Goal: Task Accomplishment & Management: Use online tool/utility

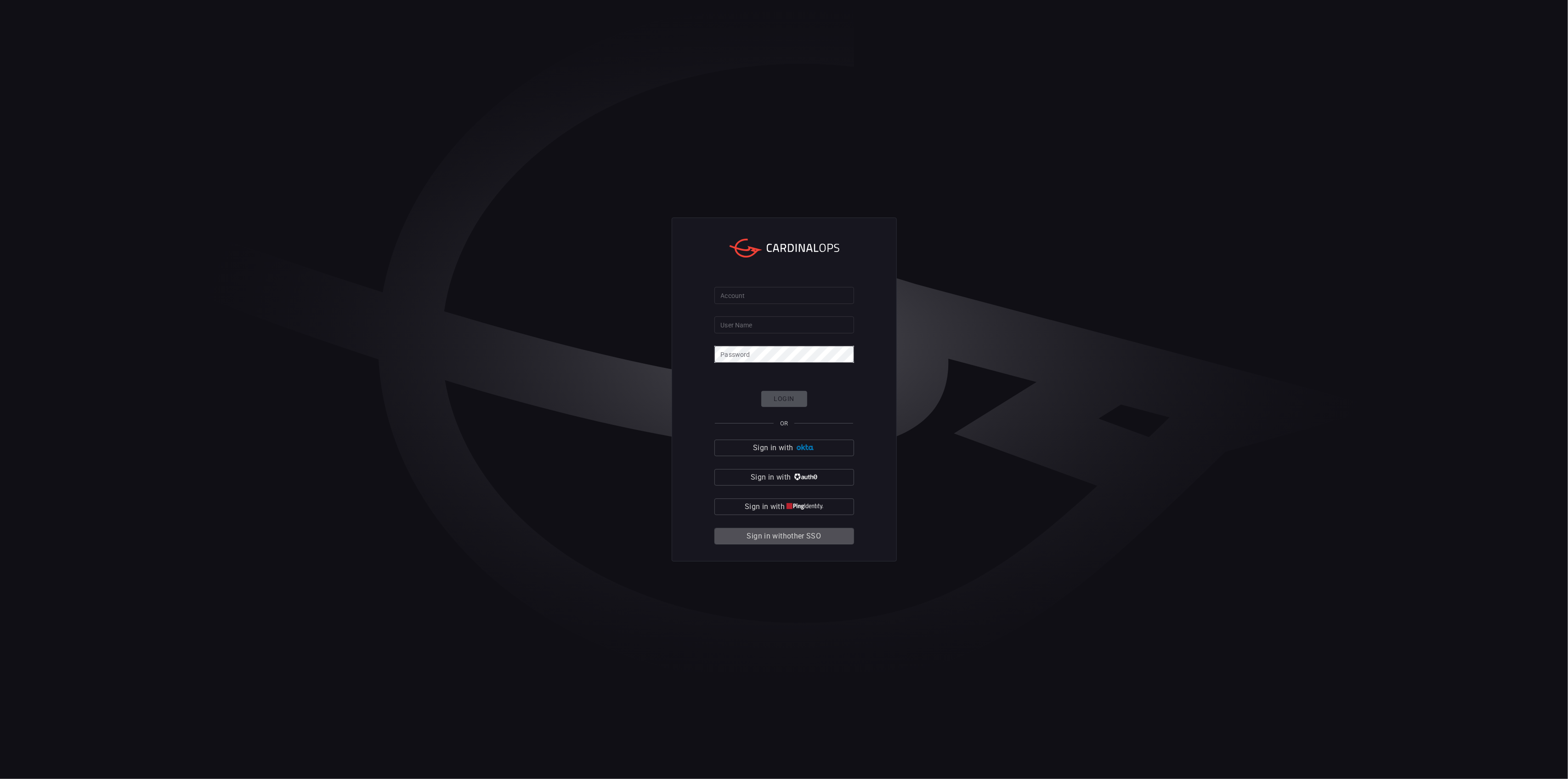
click at [831, 540] on button "Sign in with other SSO" at bounding box center [784, 535] width 139 height 16
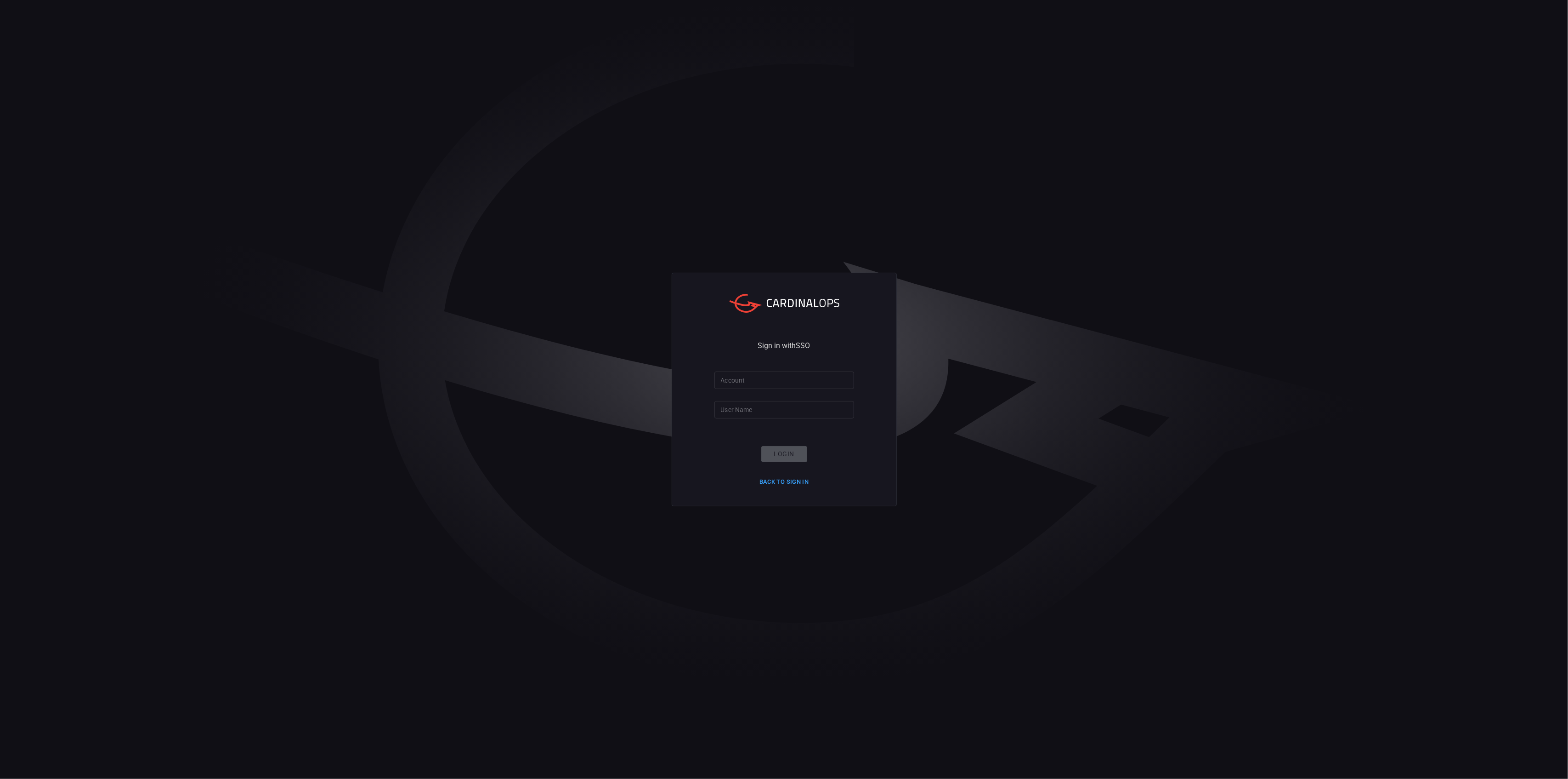
click at [733, 370] on div "Sign in with SSO Account Account User Name User Name Login Back to Sign in" at bounding box center [784, 389] width 225 height 233
click at [737, 378] on input "Account" at bounding box center [784, 380] width 139 height 17
type input "hogan-lovells"
type input "[PERSON_NAME].jung"
click button "Login" at bounding box center [784, 454] width 46 height 16
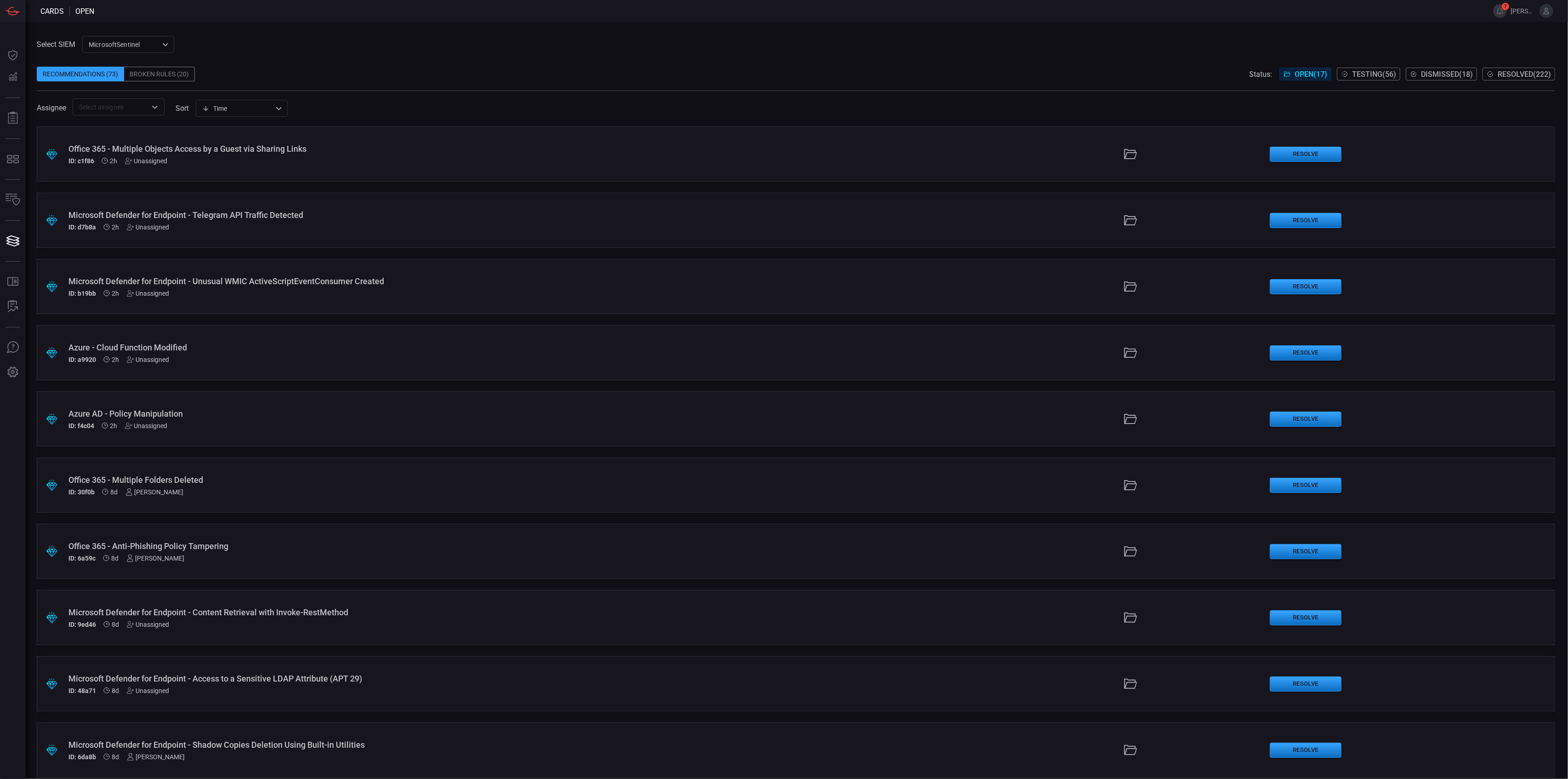
drag, startPoint x: 252, startPoint y: 153, endPoint x: 237, endPoint y: 147, distance: 16.2
drag, startPoint x: 237, startPoint y: 147, endPoint x: 1283, endPoint y: 157, distance: 1046.0
drag, startPoint x: 1283, startPoint y: 157, endPoint x: 1067, endPoint y: 121, distance: 219.0
click at [1048, 105] on div "Assignee ​ sort Time visibleUpdateTime ​" at bounding box center [796, 107] width 1518 height 17
drag, startPoint x: 1121, startPoint y: 153, endPoint x: 1059, endPoint y: 115, distance: 72.7
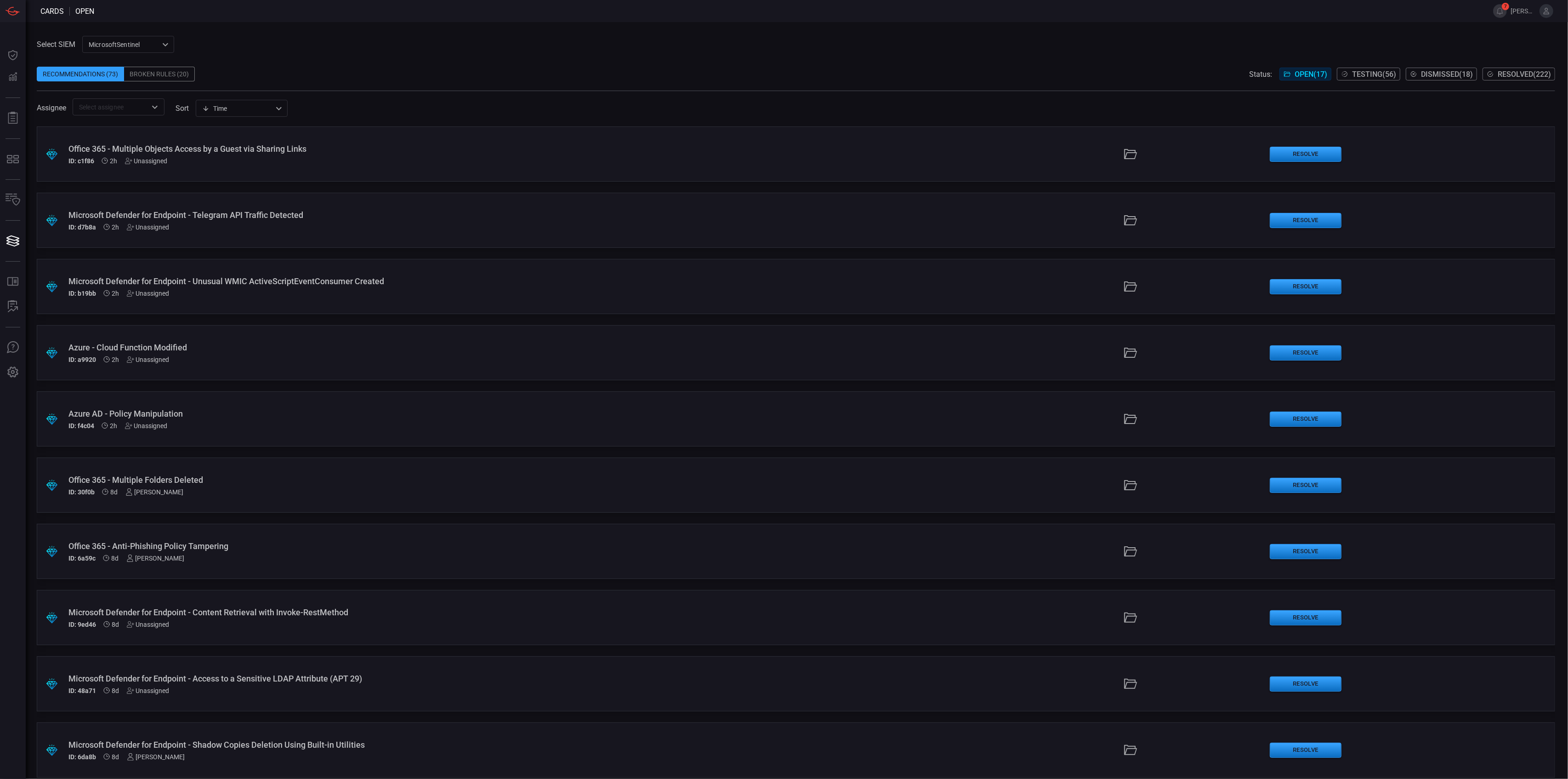
click at [1082, 121] on span at bounding box center [796, 121] width 1518 height 11
click at [193, 146] on div "Office 365 - Multiple Objects Access by a Guest via Sharing Links" at bounding box center [385, 149] width 635 height 10
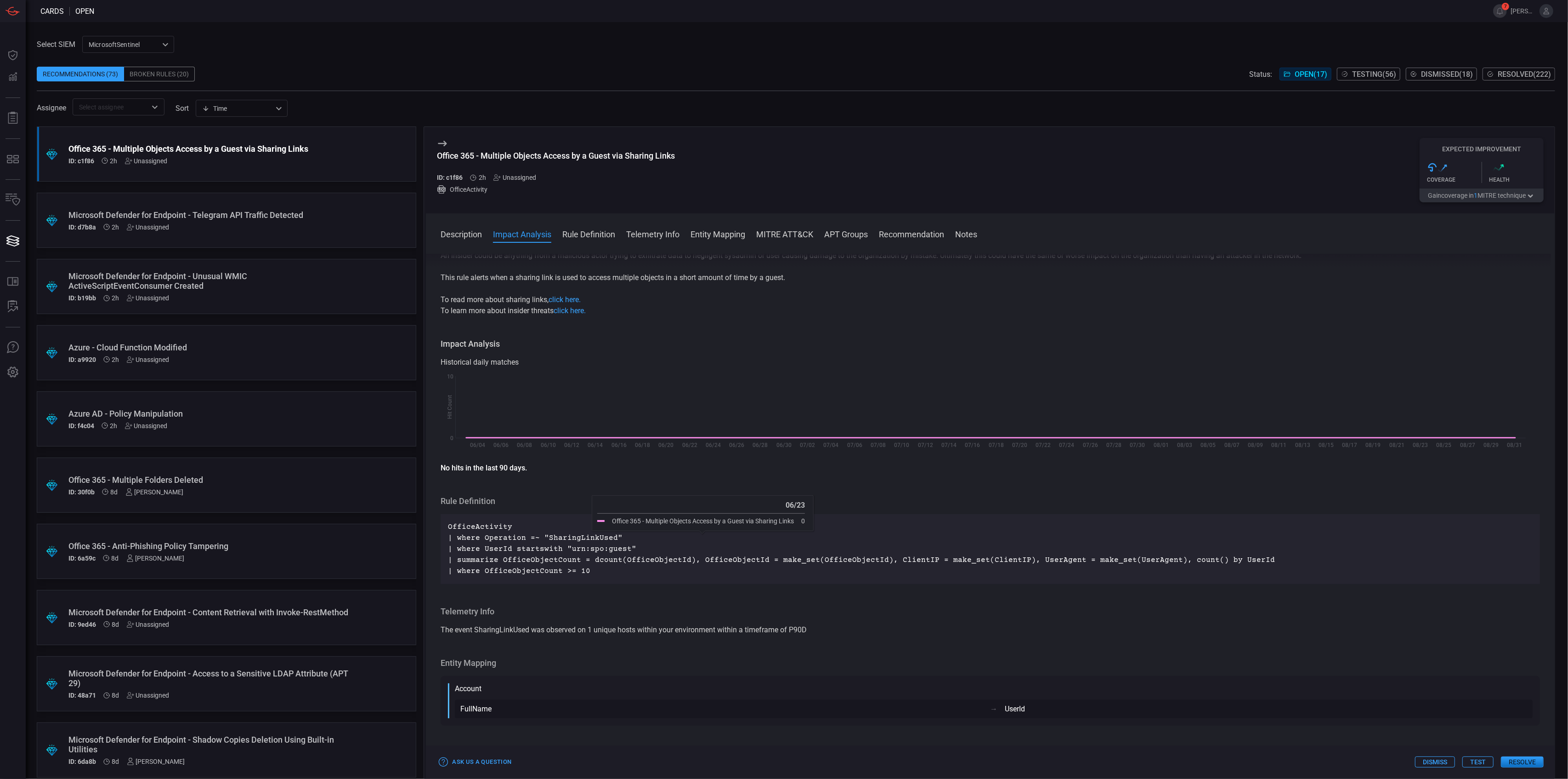
scroll to position [61, 0]
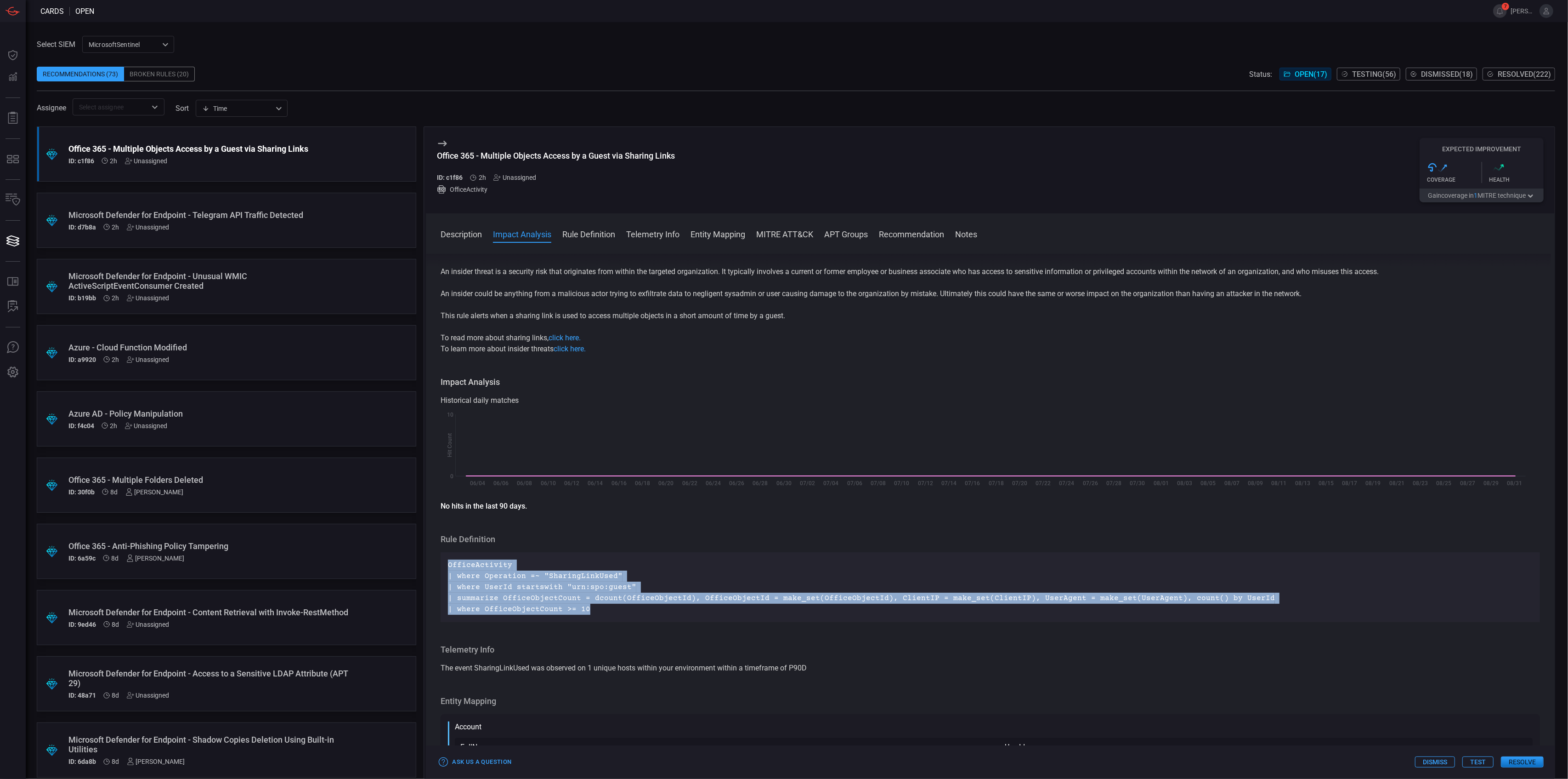
drag, startPoint x: 602, startPoint y: 607, endPoint x: 445, endPoint y: 563, distance: 163.0
click at [445, 563] on div "OfficeActivity | where Operation =~ "SharingLinkUsed" | where UserId startswith…" at bounding box center [990, 587] width 1099 height 70
copy p "OfficeActivity | where Operation =~ "SharingLinkUsed" | where UserId startswith…"
click at [586, 589] on p "OfficeActivity | where Operation =~ "SharingLinkUsed" | where UserId startswith…" at bounding box center [990, 587] width 1085 height 55
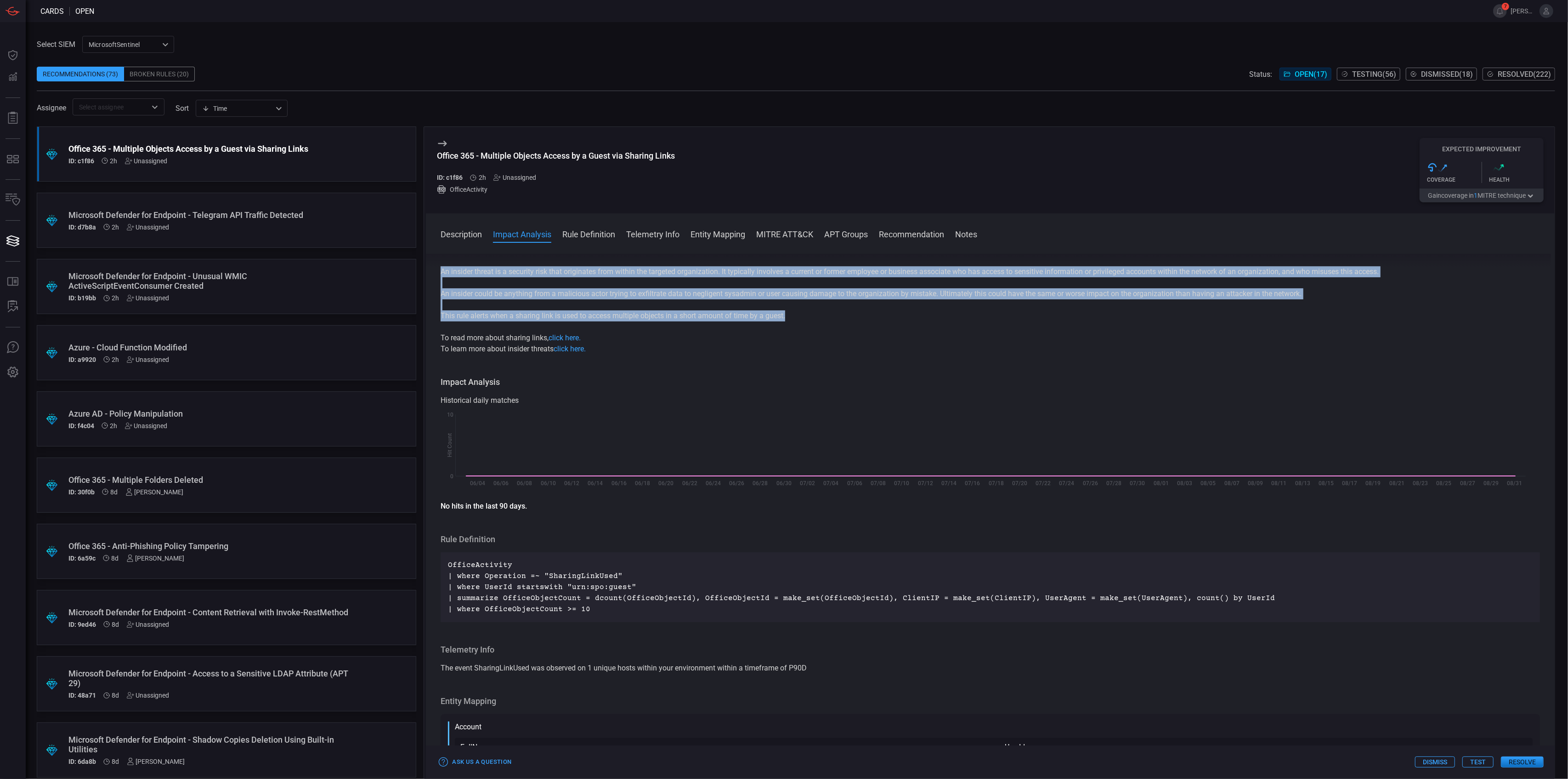
drag, startPoint x: 797, startPoint y: 317, endPoint x: 432, endPoint y: 277, distance: 367.2
click at [432, 277] on div "Description Sharing link is a URL that allows users to share documents, files, …" at bounding box center [990, 515] width 1129 height 521
copy div "An insider threat is a security risk that originates from within the targeted o…"
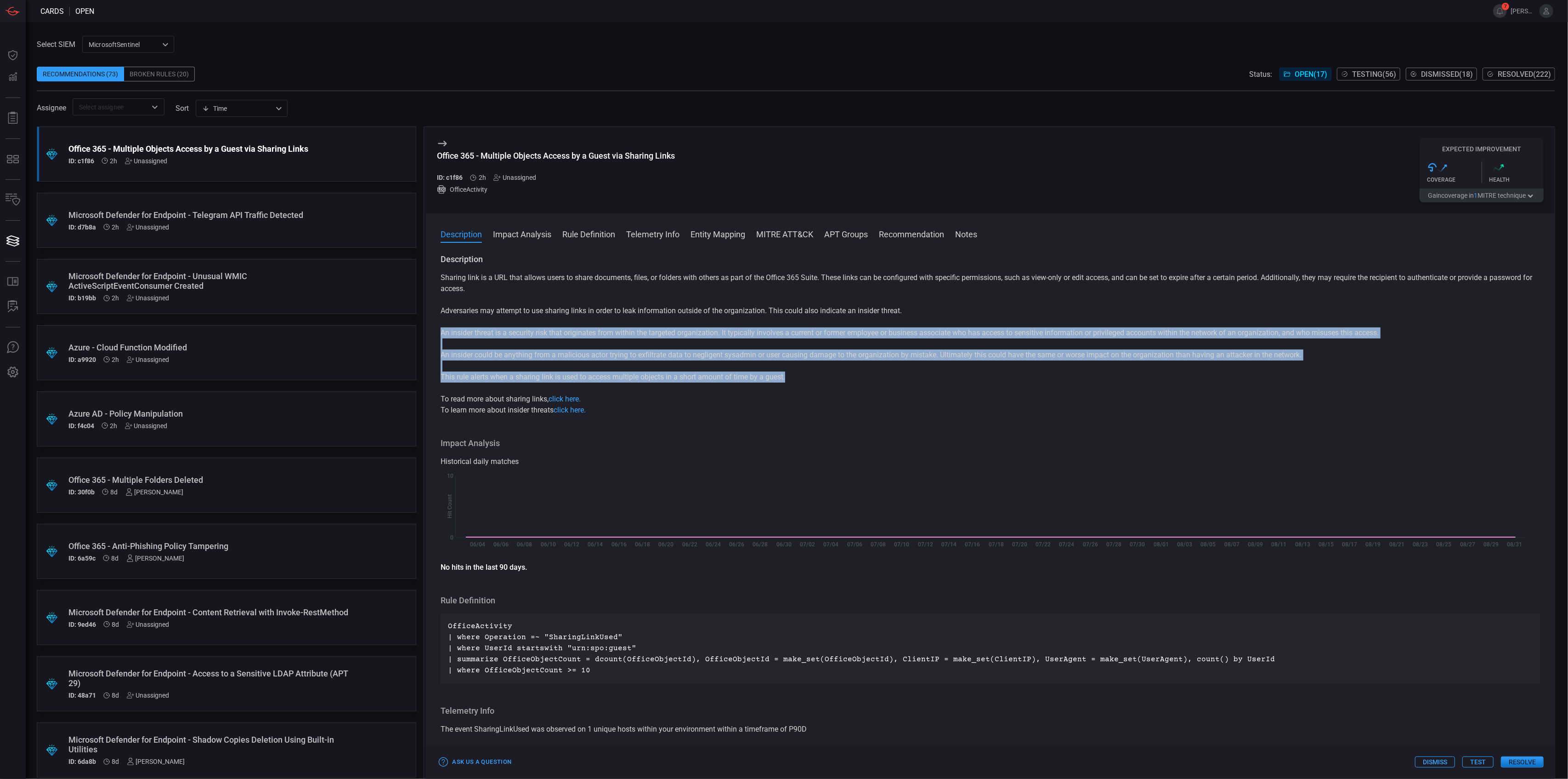
click at [796, 350] on p "An insider could be anything from a malicious actor trying to exfiltrate data t…" at bounding box center [990, 355] width 1099 height 11
drag, startPoint x: 802, startPoint y: 374, endPoint x: 506, endPoint y: 312, distance: 302.4
click at [516, 306] on div "Sharing link is a URL that allows users to share documents, files, or folders w…" at bounding box center [990, 344] width 1099 height 143
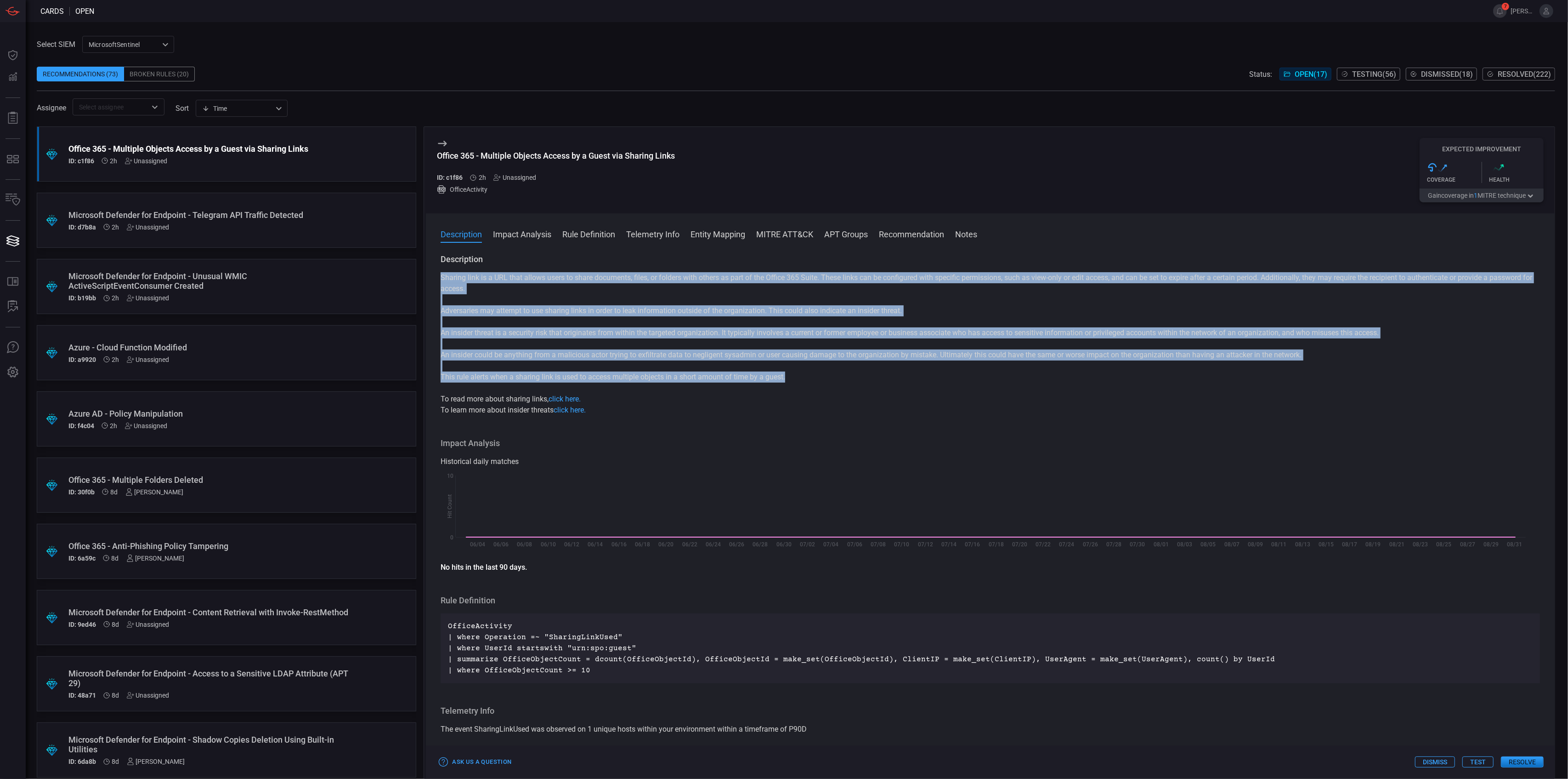
click at [497, 328] on div "Sharing link is a URL that allows users to share documents, files, or folders w…" at bounding box center [990, 344] width 1099 height 143
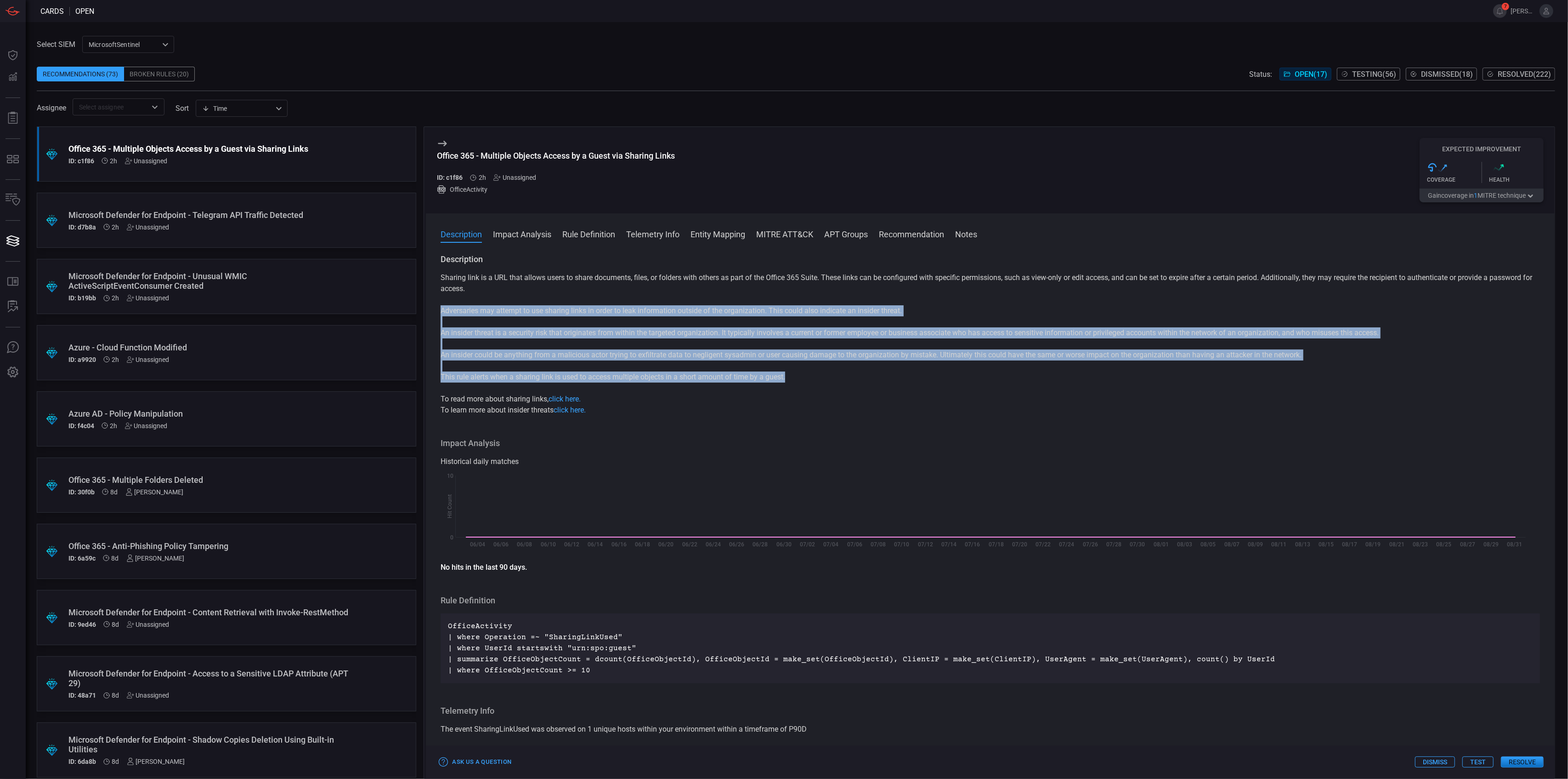
drag, startPoint x: 795, startPoint y: 374, endPoint x: 423, endPoint y: 312, distance: 377.1
click at [424, 312] on div "Office 365 - Multiple Objects Access by a Guest via Sharing Links ID: c1f86 2h …" at bounding box center [989, 453] width 1132 height 652
copy div "Adversaries may attempt to use sharing links in order to leak information outsi…"
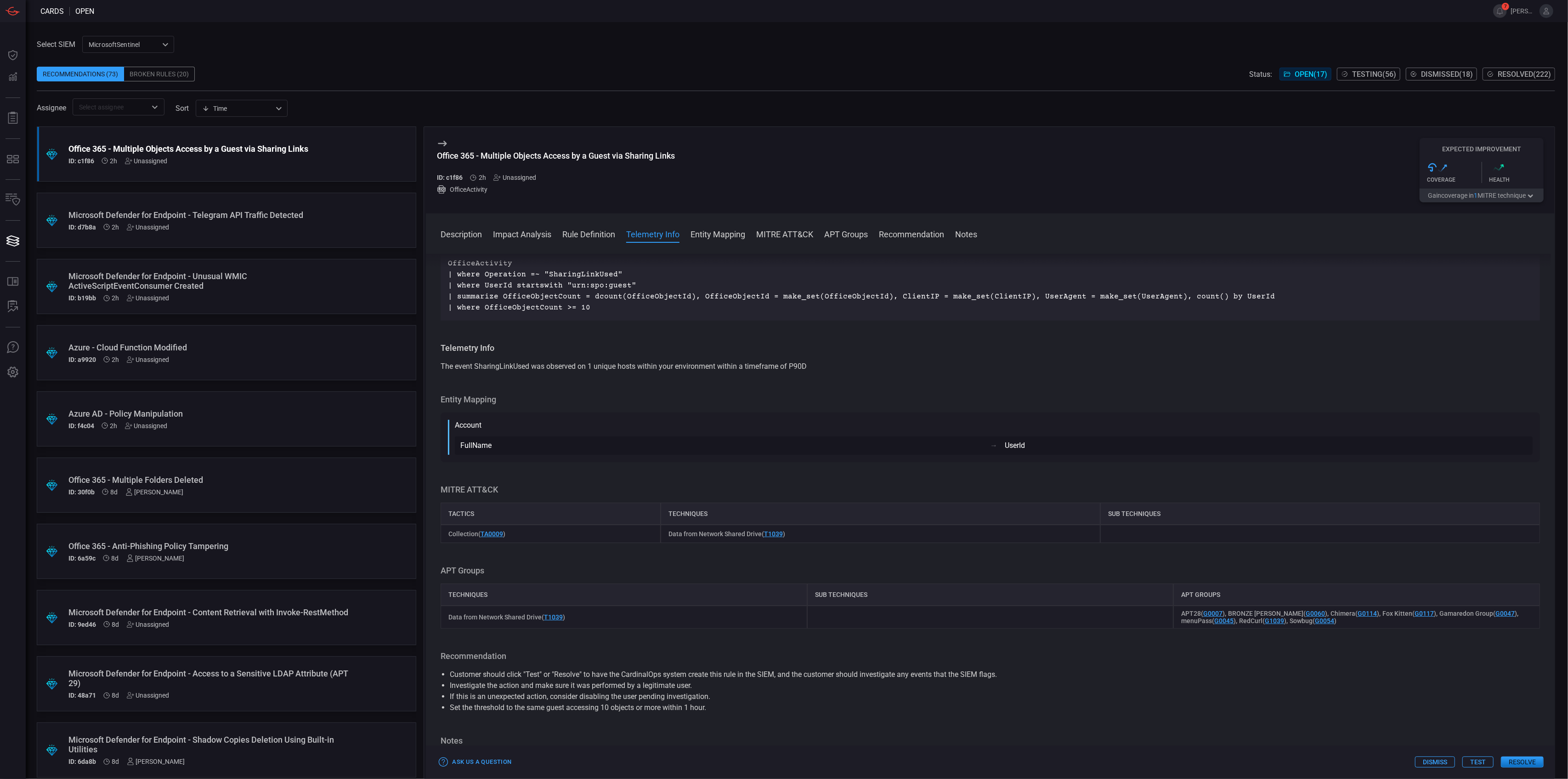
scroll to position [368, 0]
drag, startPoint x: 559, startPoint y: 358, endPoint x: 728, endPoint y: 355, distance: 169.0
click at [728, 355] on div "Telemetry Info The event SharingLinkUsed was observed on 1 unique hosts within …" at bounding box center [990, 352] width 1099 height 29
drag, startPoint x: 743, startPoint y: 357, endPoint x: 853, endPoint y: 358, distance: 110.0
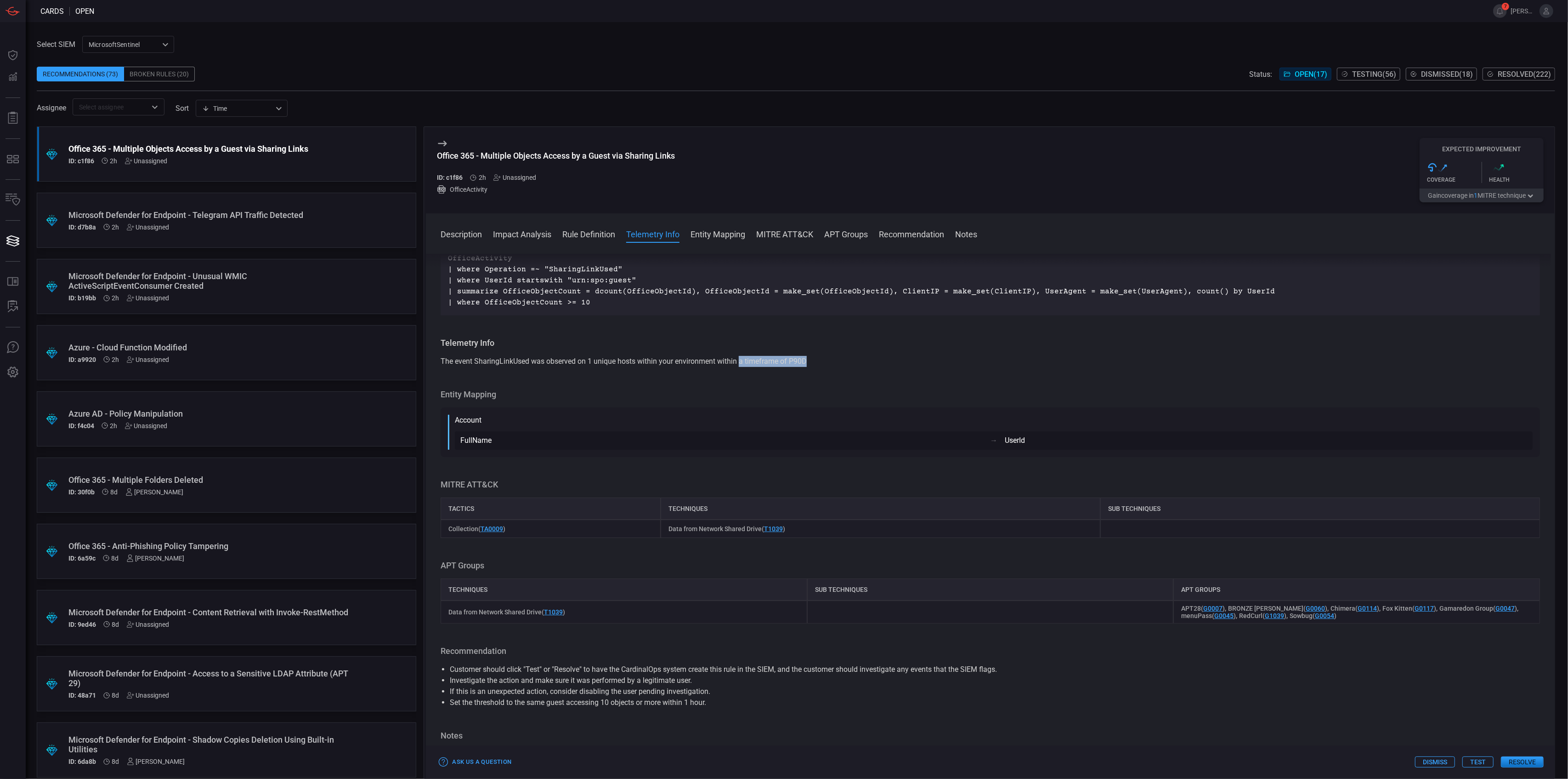
click at [853, 358] on div "The event SharingLinkUsed was observed on 1 unique hosts within your environmen…" at bounding box center [990, 361] width 1099 height 11
click at [1471, 760] on button "Test" at bounding box center [1477, 762] width 31 height 11
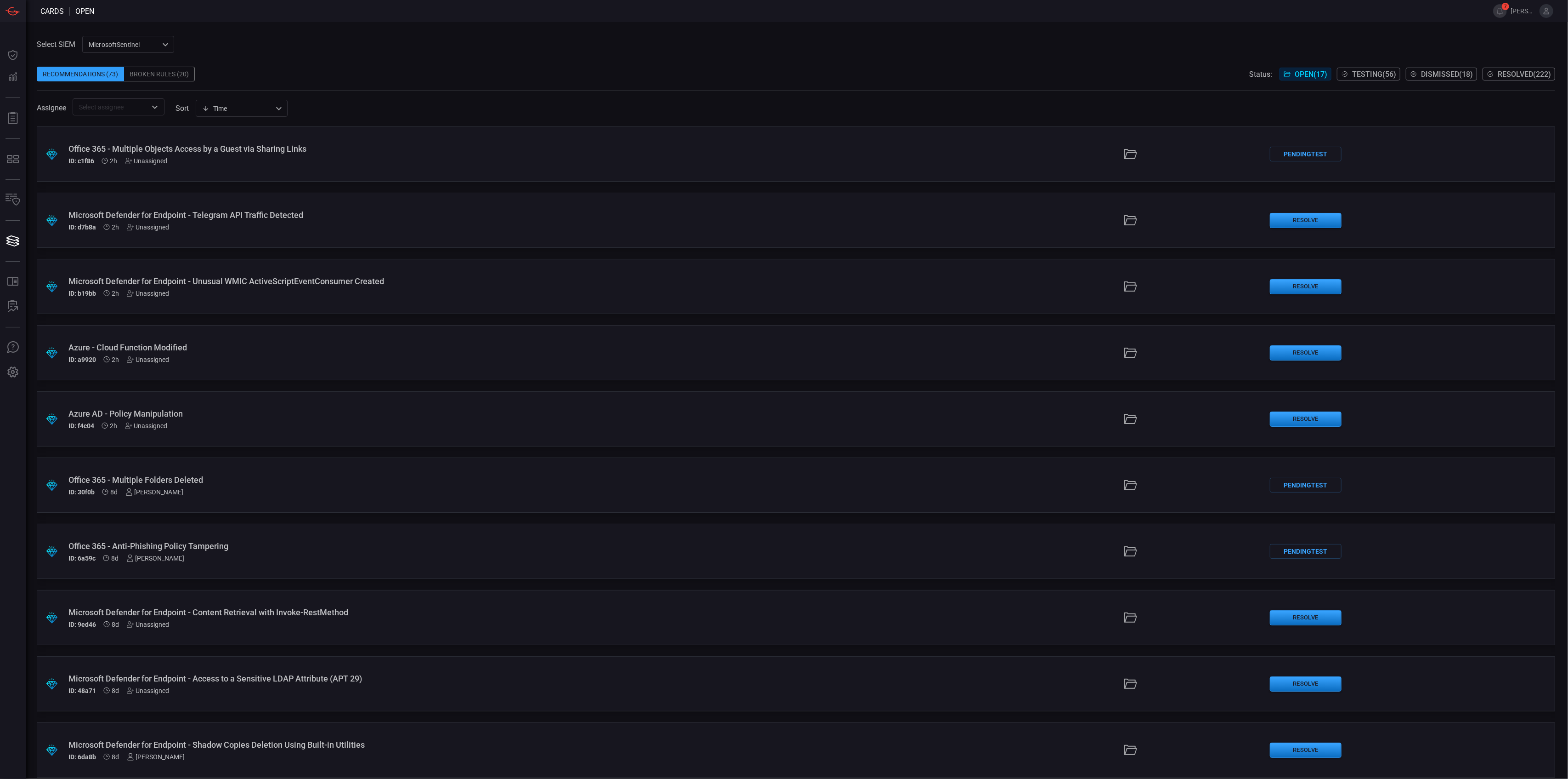
click at [126, 148] on div "Office 365 - Multiple Objects Access by a Guest via Sharing Links" at bounding box center [385, 149] width 635 height 10
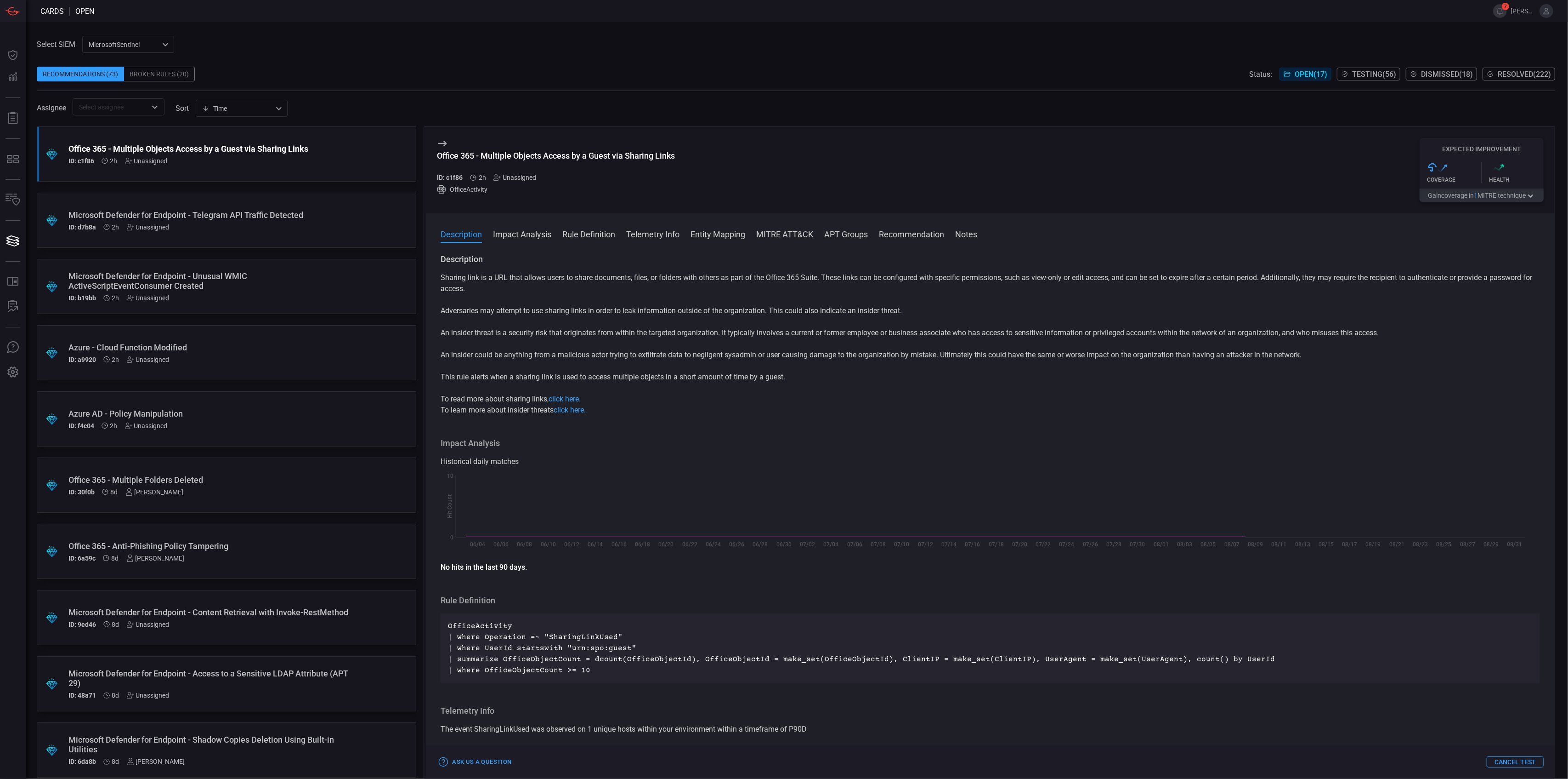
click at [573, 150] on div "Office 365 - Multiple Objects Access by a Guest via Sharing Links ID: c1f86 2h …" at bounding box center [556, 170] width 238 height 65
copy div "Office 365 - Multiple Objects Access by a Guest via Sharing Links"
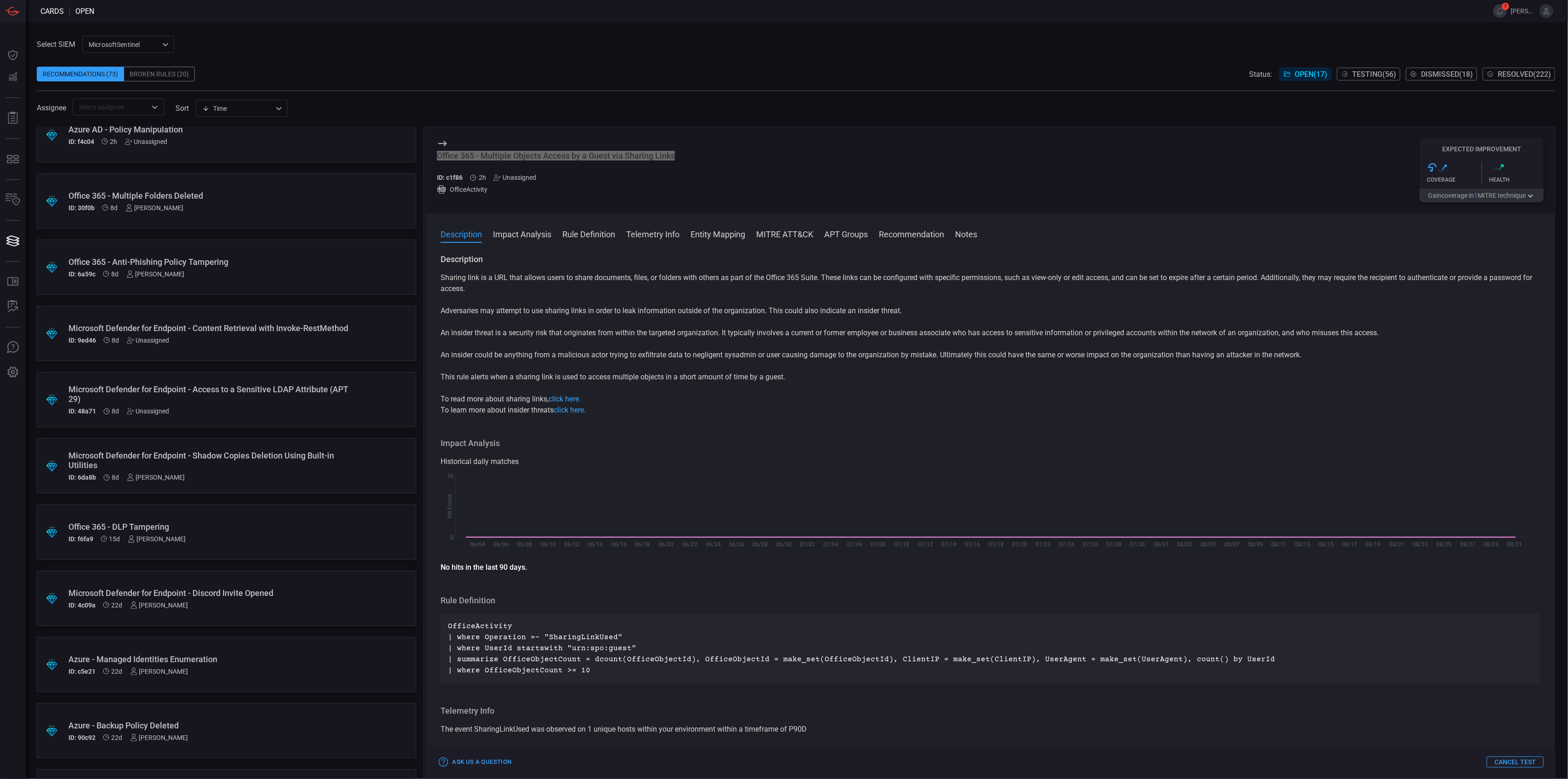
scroll to position [473, 0]
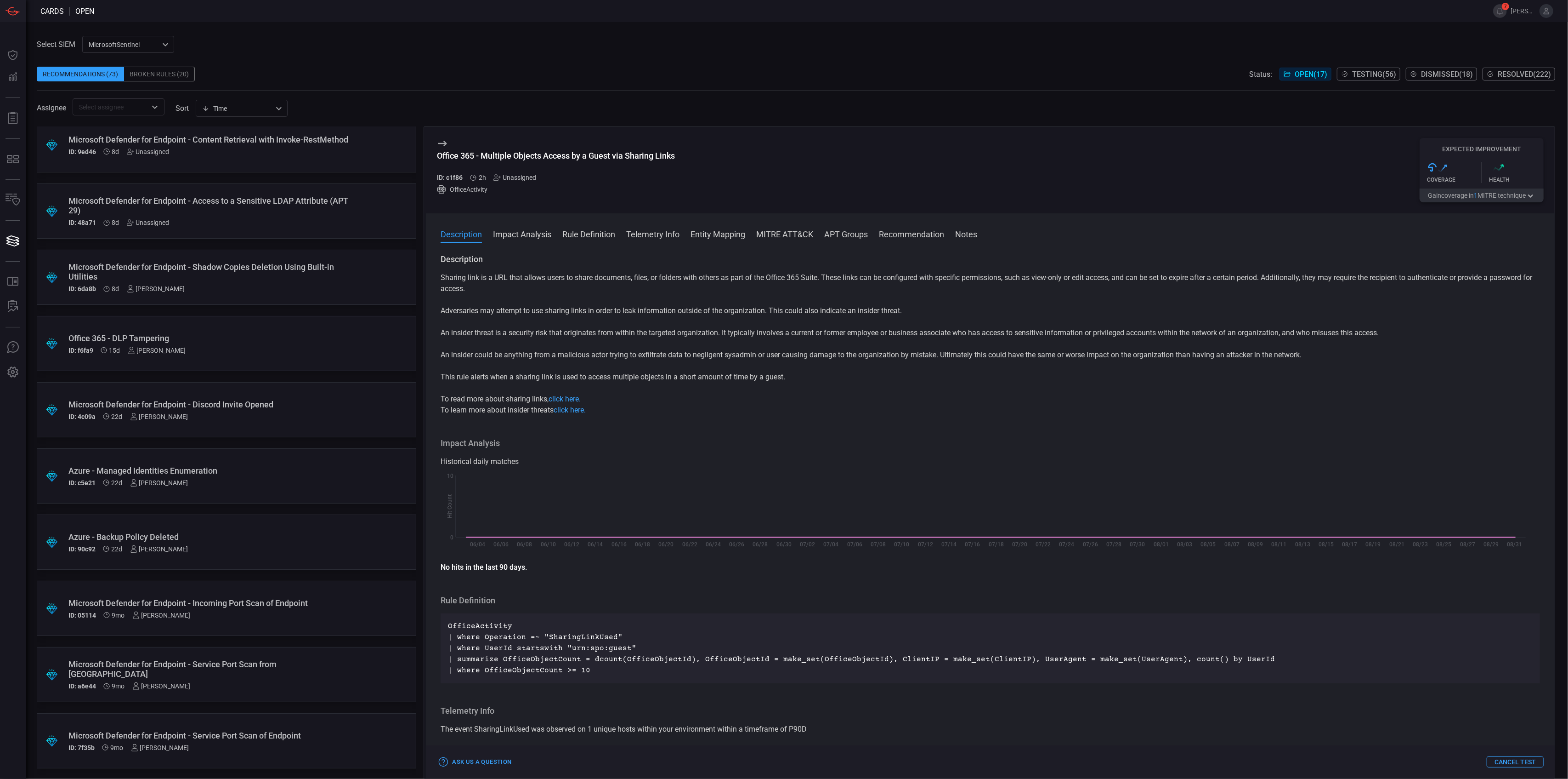
click at [217, 336] on div "Office 365 - DLP Tampering" at bounding box center [209, 338] width 281 height 10
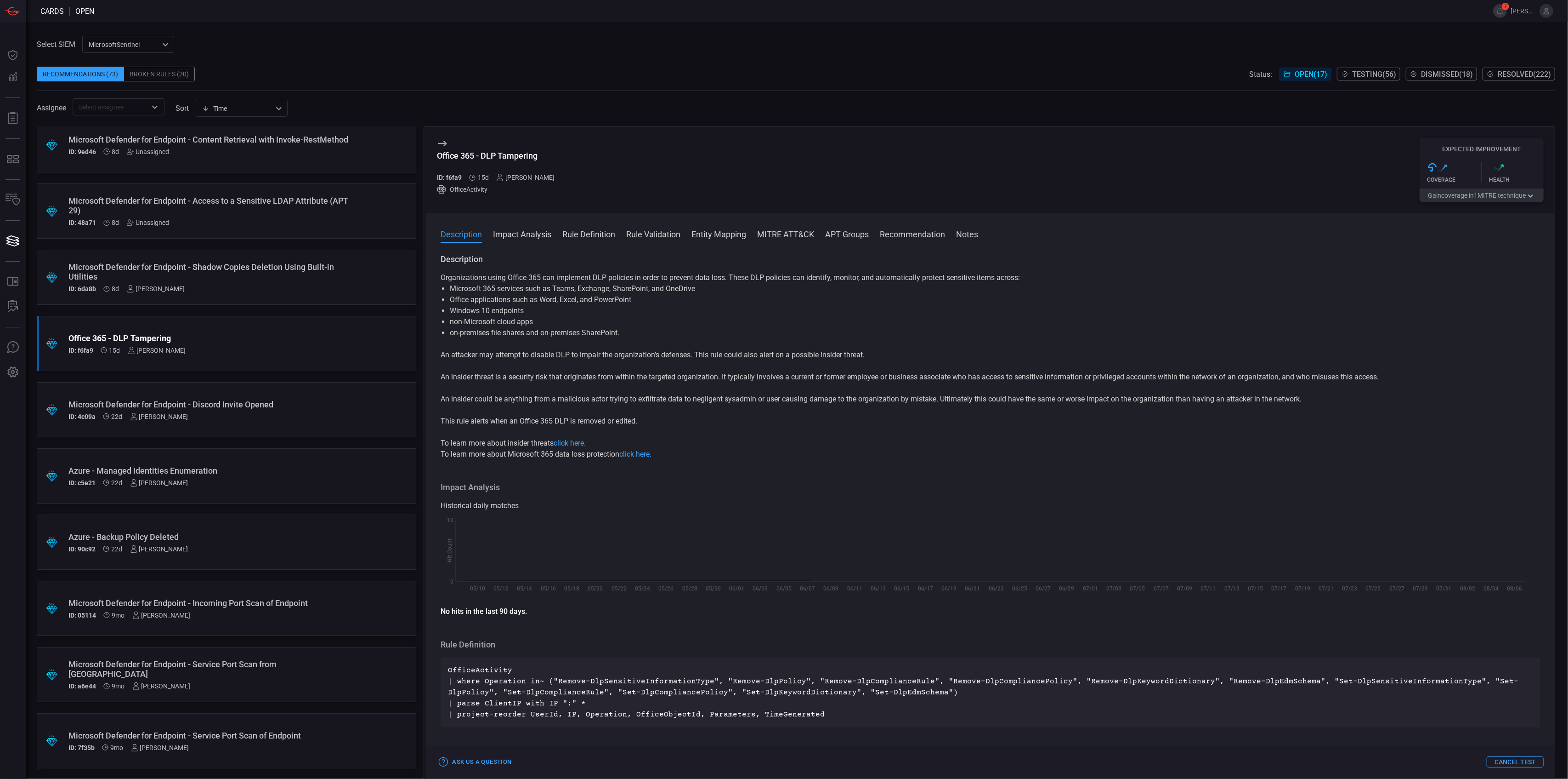
click at [526, 157] on div "Office 365 - DLP Tampering" at bounding box center [499, 156] width 125 height 10
copy div "Office 365 - DLP Tampering"
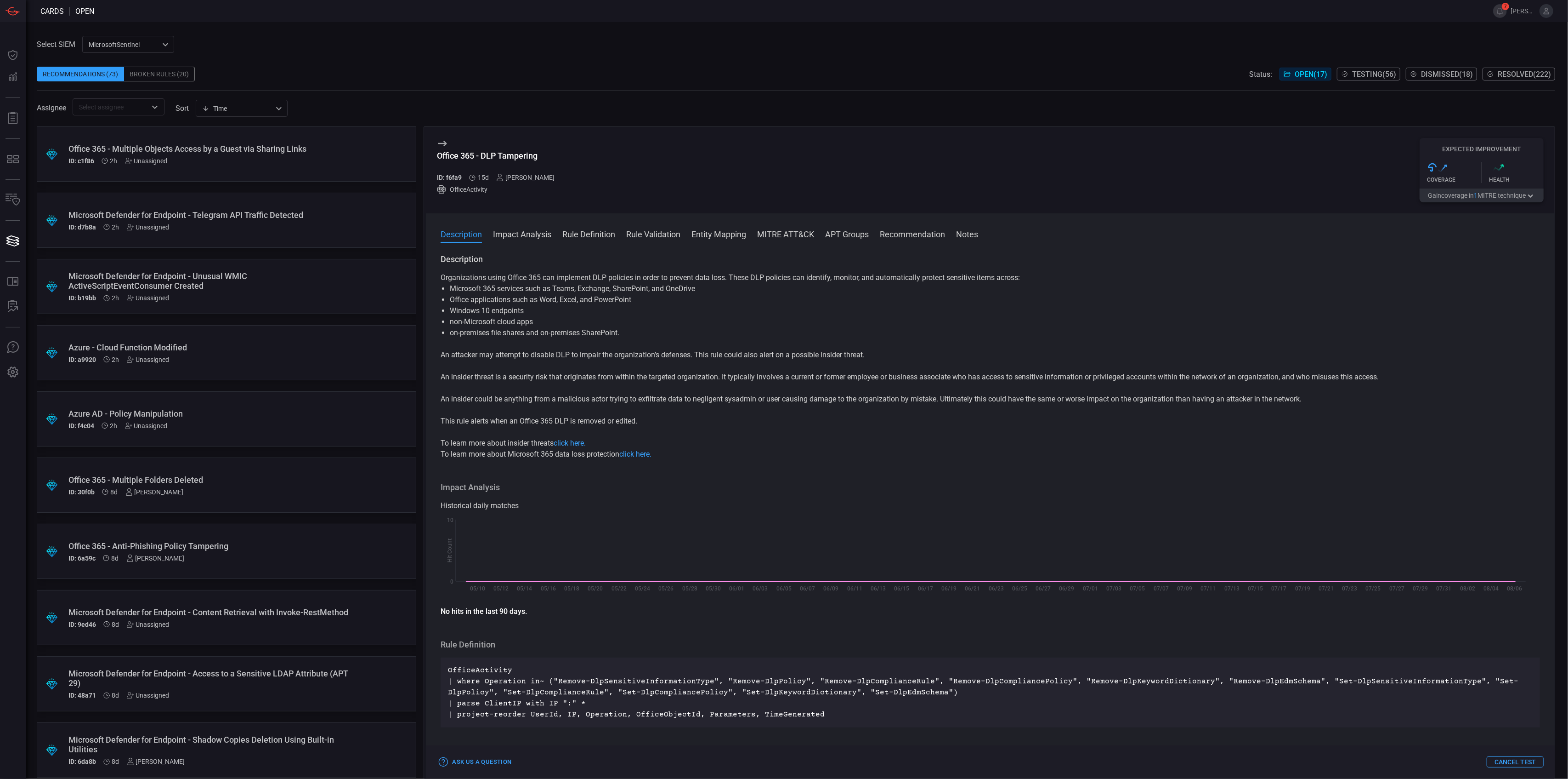
click at [192, 149] on div "Office 365 - Multiple Objects Access by a Guest via Sharing Links" at bounding box center [209, 149] width 281 height 10
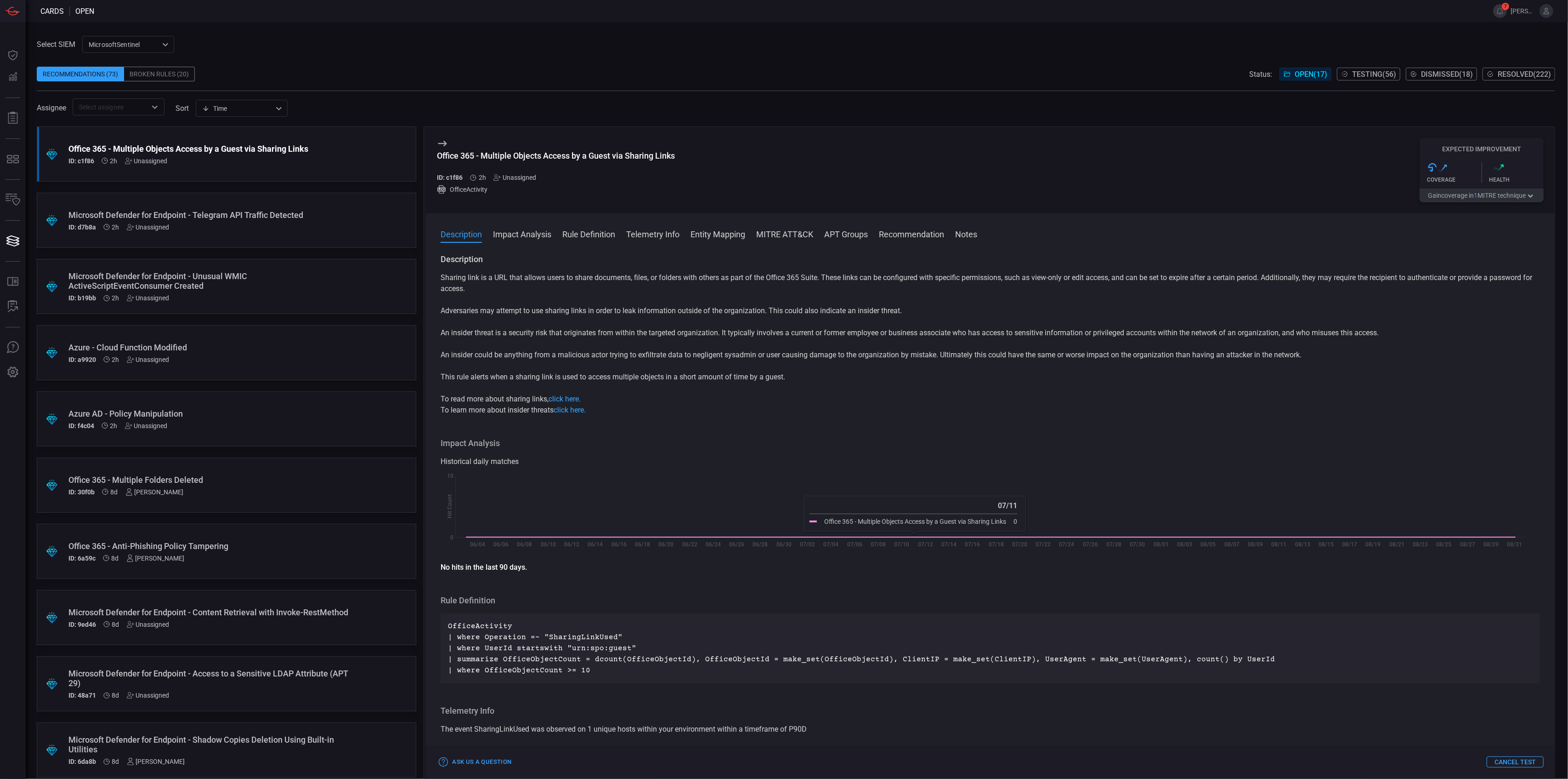
drag, startPoint x: 513, startPoint y: 314, endPoint x: 467, endPoint y: 332, distance: 49.4
click at [509, 316] on p "Adversaries may attempt to use sharing links in order to leak information outsi…" at bounding box center [990, 311] width 1099 height 11
click at [462, 333] on p "An insider threat is a security risk that originates from within the targeted o…" at bounding box center [990, 333] width 1099 height 11
drag, startPoint x: 449, startPoint y: 333, endPoint x: 626, endPoint y: 331, distance: 177.0
click at [625, 331] on p "An insider threat is a security risk that originates from within the targeted o…" at bounding box center [990, 333] width 1099 height 11
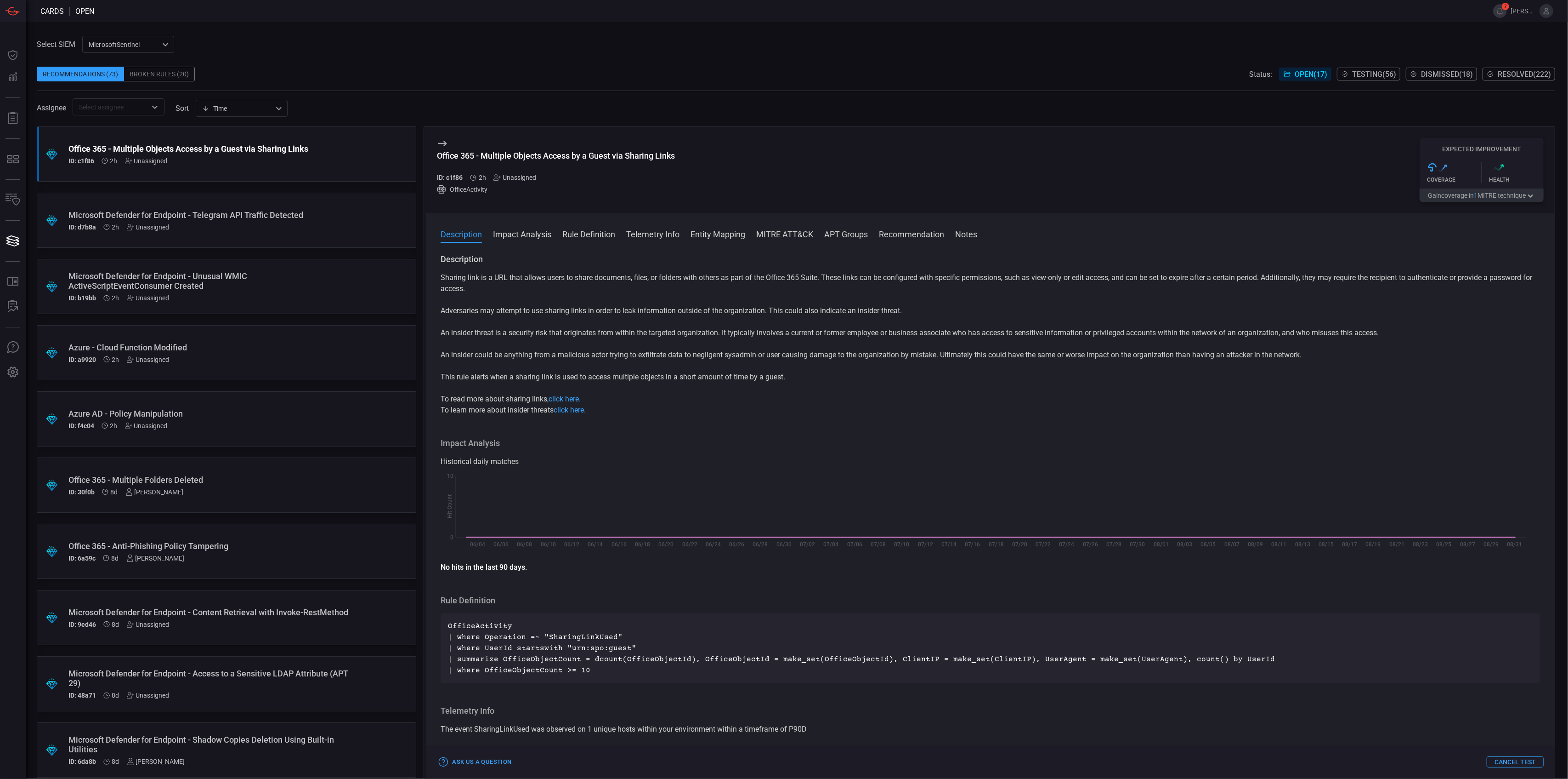
click at [626, 331] on p "An insider threat is a security risk that originates from within the targeted o…" at bounding box center [990, 333] width 1099 height 11
click at [626, 331] on p "An insider threat is a security risk that originates from within the targeted o…" at bounding box center [990, 333] width 1099 height 11
click at [664, 314] on p "Adversaries may attempt to use sharing links in order to leak information outsi…" at bounding box center [990, 311] width 1099 height 11
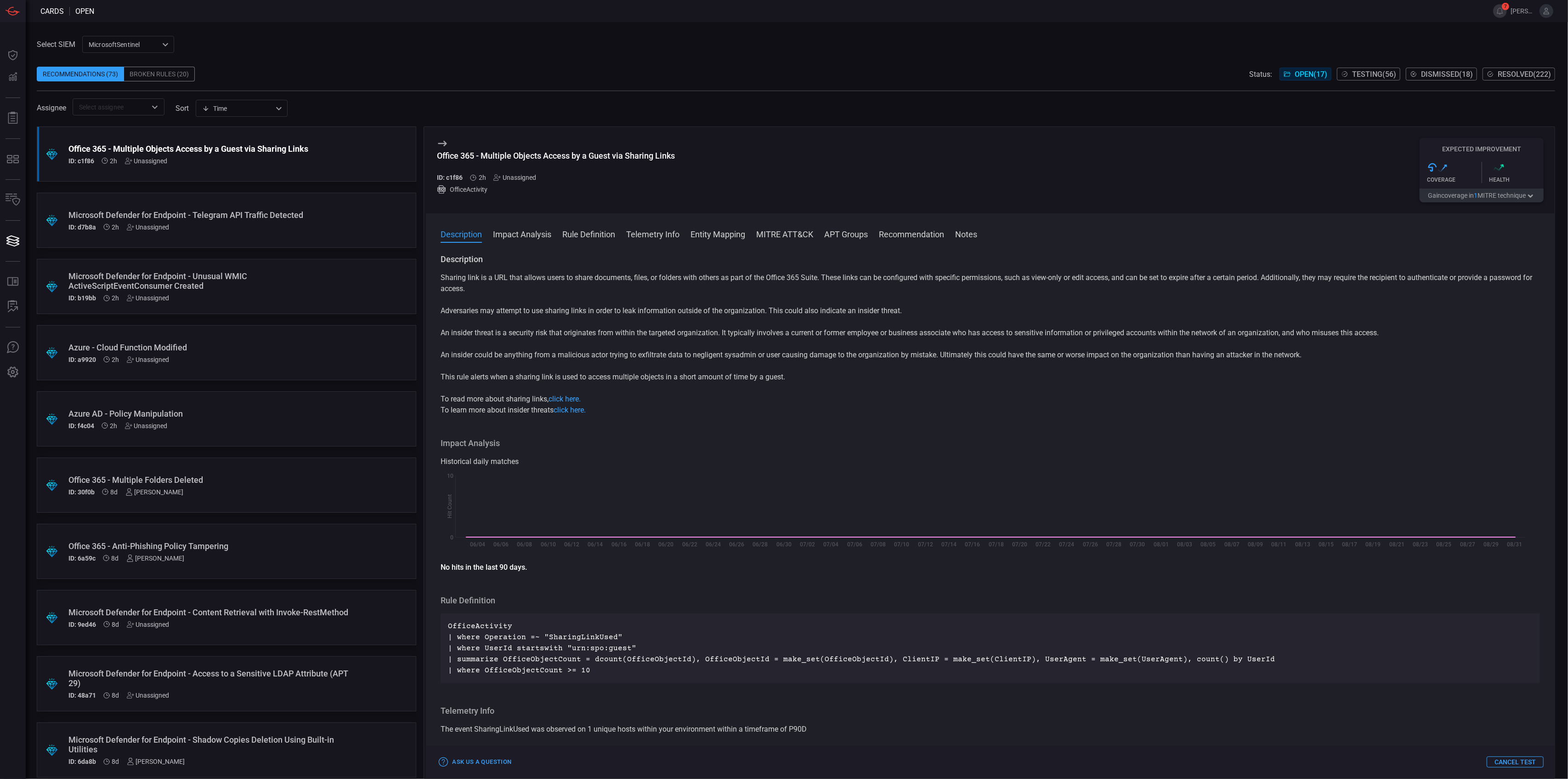
click at [664, 314] on p "Adversaries may attempt to use sharing links in order to leak information outsi…" at bounding box center [990, 311] width 1099 height 11
copy p "information"
click at [693, 305] on div "Sharing link is a URL that allows users to share documents, files, or folders w…" at bounding box center [990, 344] width 1099 height 143
click at [681, 307] on p "Adversaries may attempt to use sharing links in order to leak information outsi…" at bounding box center [990, 311] width 1099 height 11
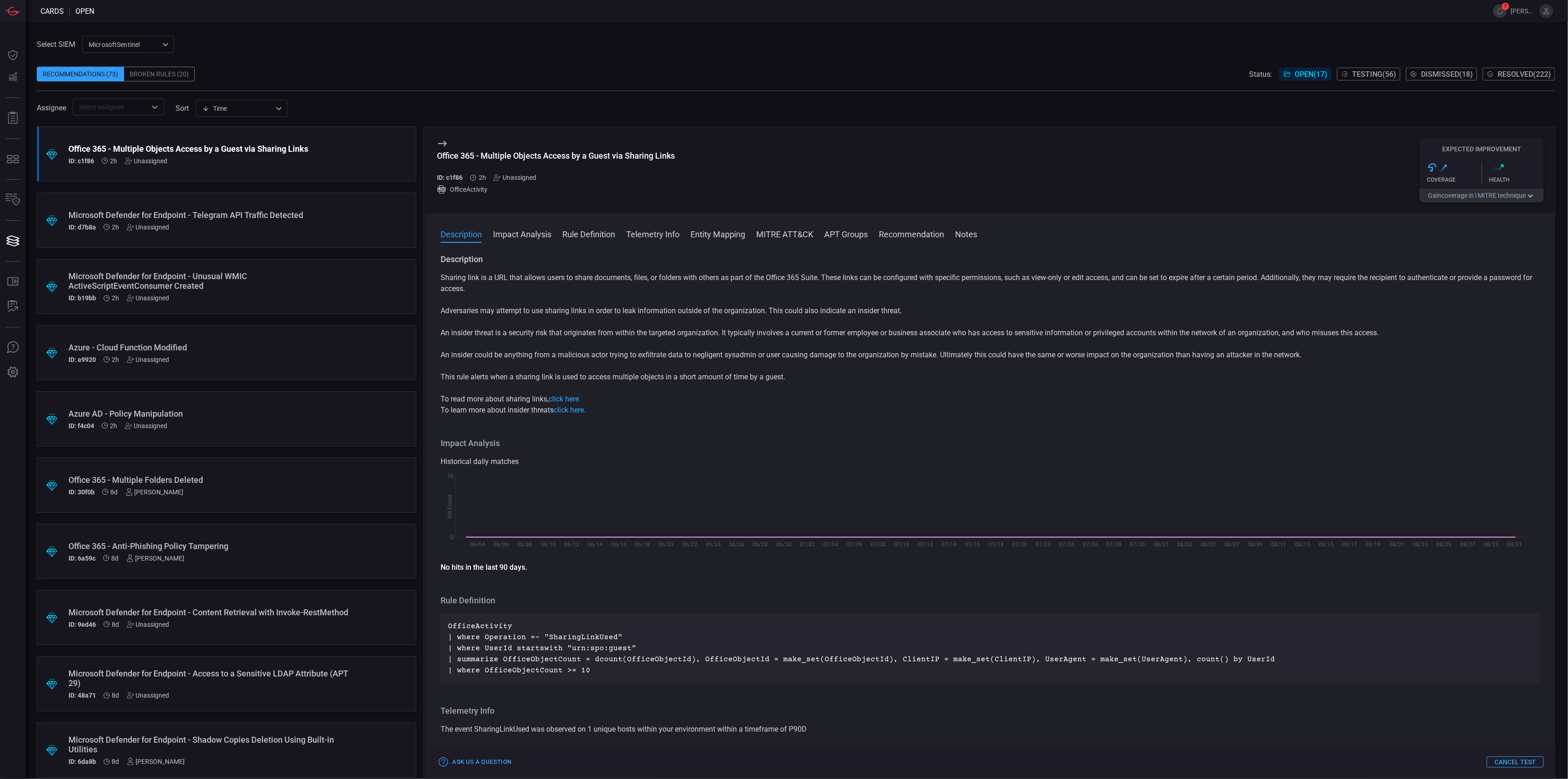
click at [681, 307] on p "Adversaries may attempt to use sharing links in order to leak information outsi…" at bounding box center [990, 311] width 1099 height 11
copy p "outside"
click at [864, 315] on p "Adversaries may attempt to use sharing links in order to leak information outsi…" at bounding box center [990, 311] width 1099 height 11
click at [794, 340] on div "Sharing link is a URL that allows users to share documents, files, or folders w…" at bounding box center [990, 344] width 1099 height 143
click at [772, 357] on p "An insider could be anything from a malicious actor trying to exfiltrate data t…" at bounding box center [990, 355] width 1099 height 11
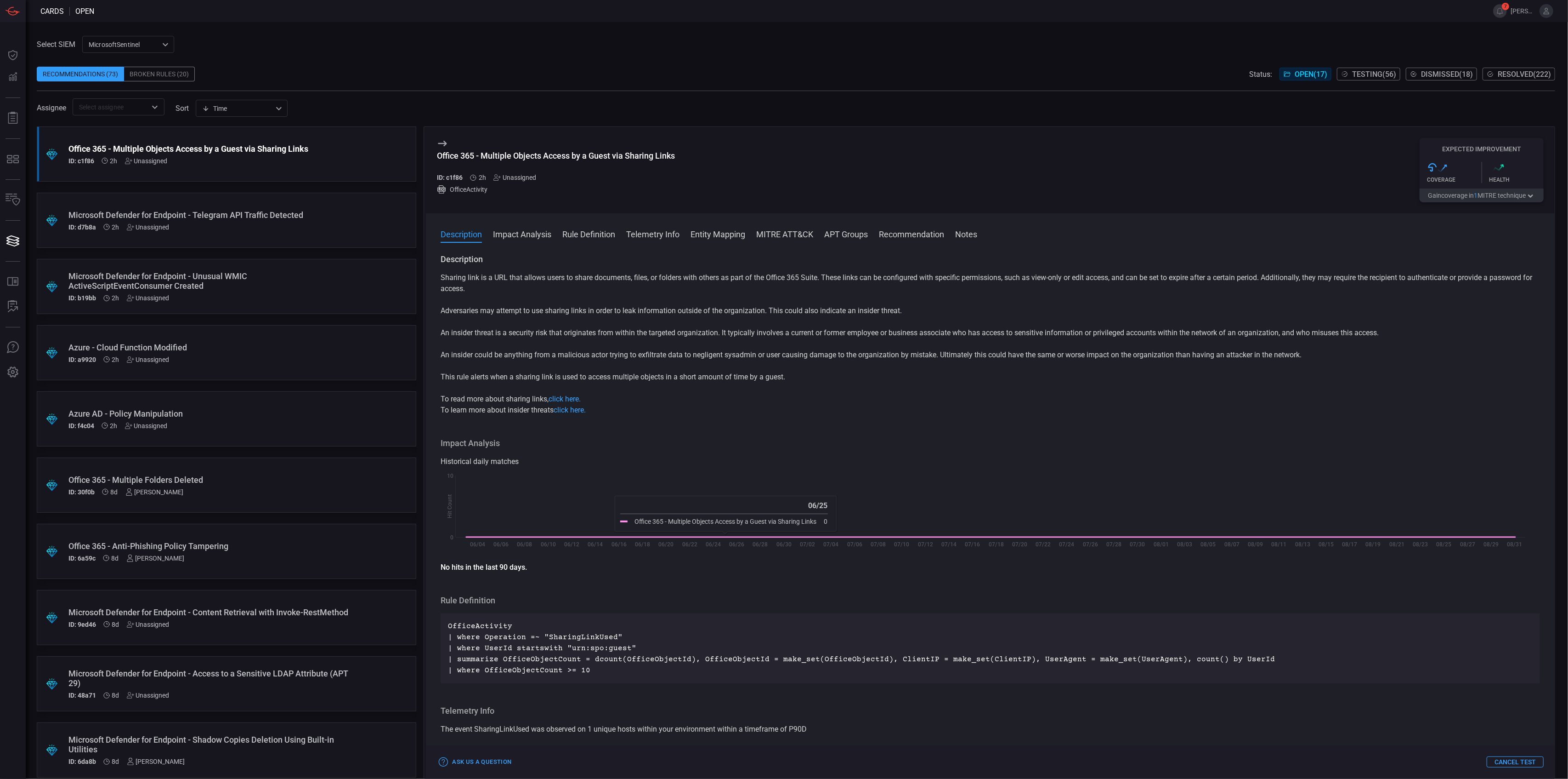
click at [767, 333] on p "An insider threat is a security risk that originates from within the targeted o…" at bounding box center [990, 333] width 1099 height 11
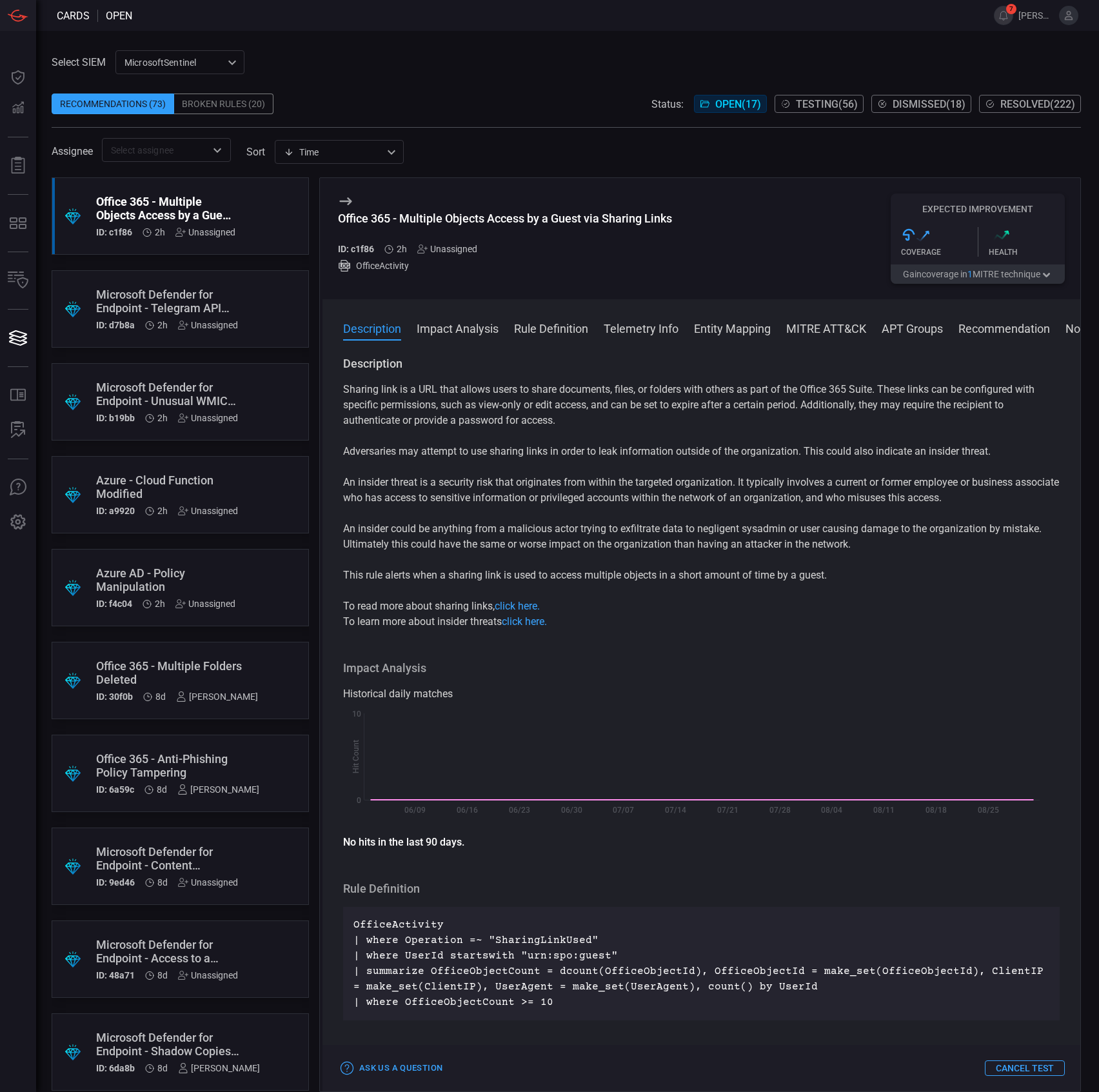
click at [612, 269] on div "OfficeActivity" at bounding box center [504, 265] width 334 height 13
click at [177, 669] on div "Office 365 - Multiple Folders Deleted" at bounding box center [176, 672] width 162 height 27
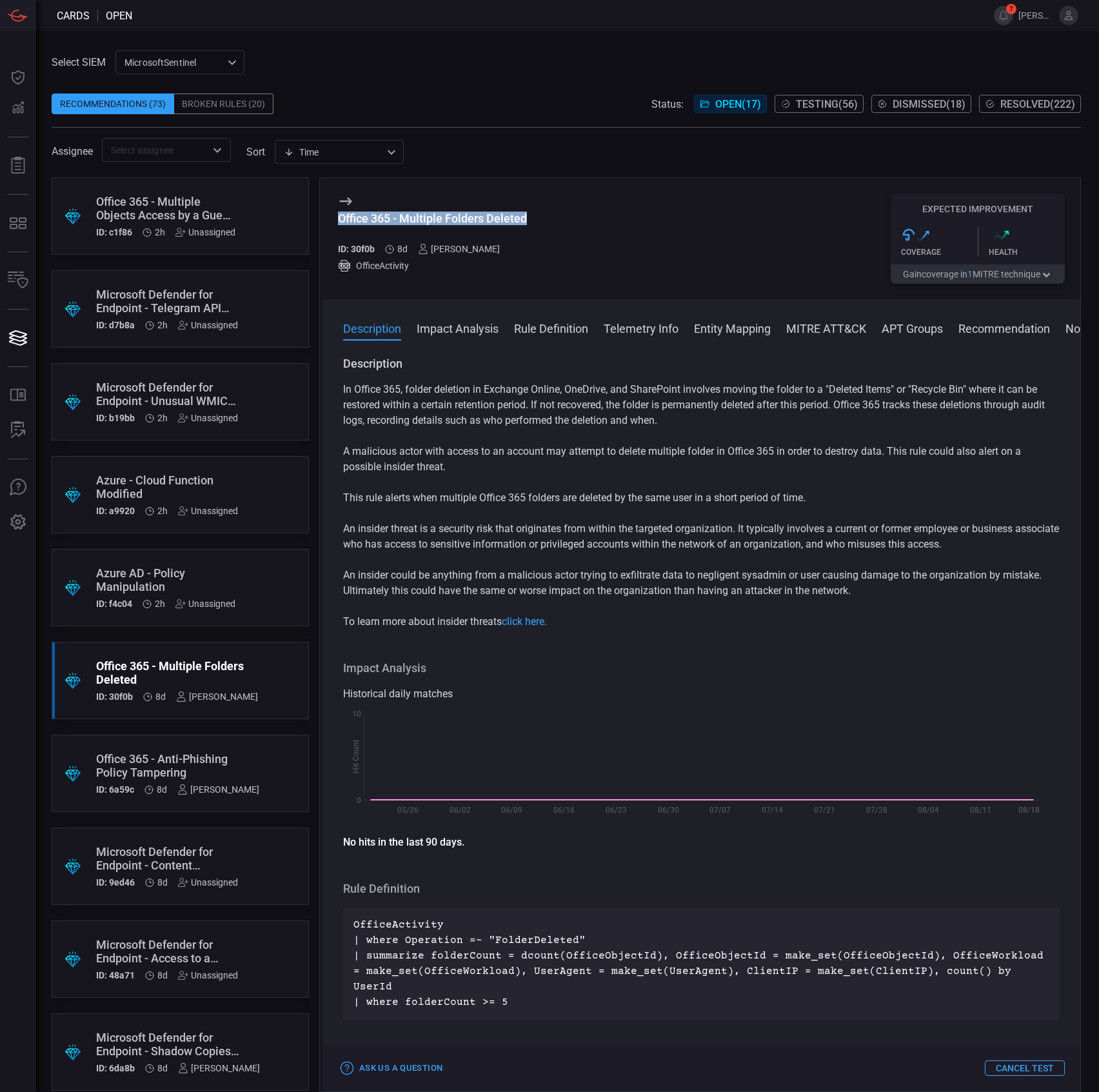
drag, startPoint x: 511, startPoint y: 214, endPoint x: 341, endPoint y: 214, distance: 170.0
click at [341, 214] on div "Office 365 - Multiple Folders Deleted ID: 30f0b 8d sebastien bossous OfficeActi…" at bounding box center [701, 238] width 758 height 121
copy div "Office 365 - Multiple Folders Deleted"
click at [460, 498] on p "This rule alerts when multiple Office 365 folders are deleted by the same user …" at bounding box center [702, 498] width 717 height 15
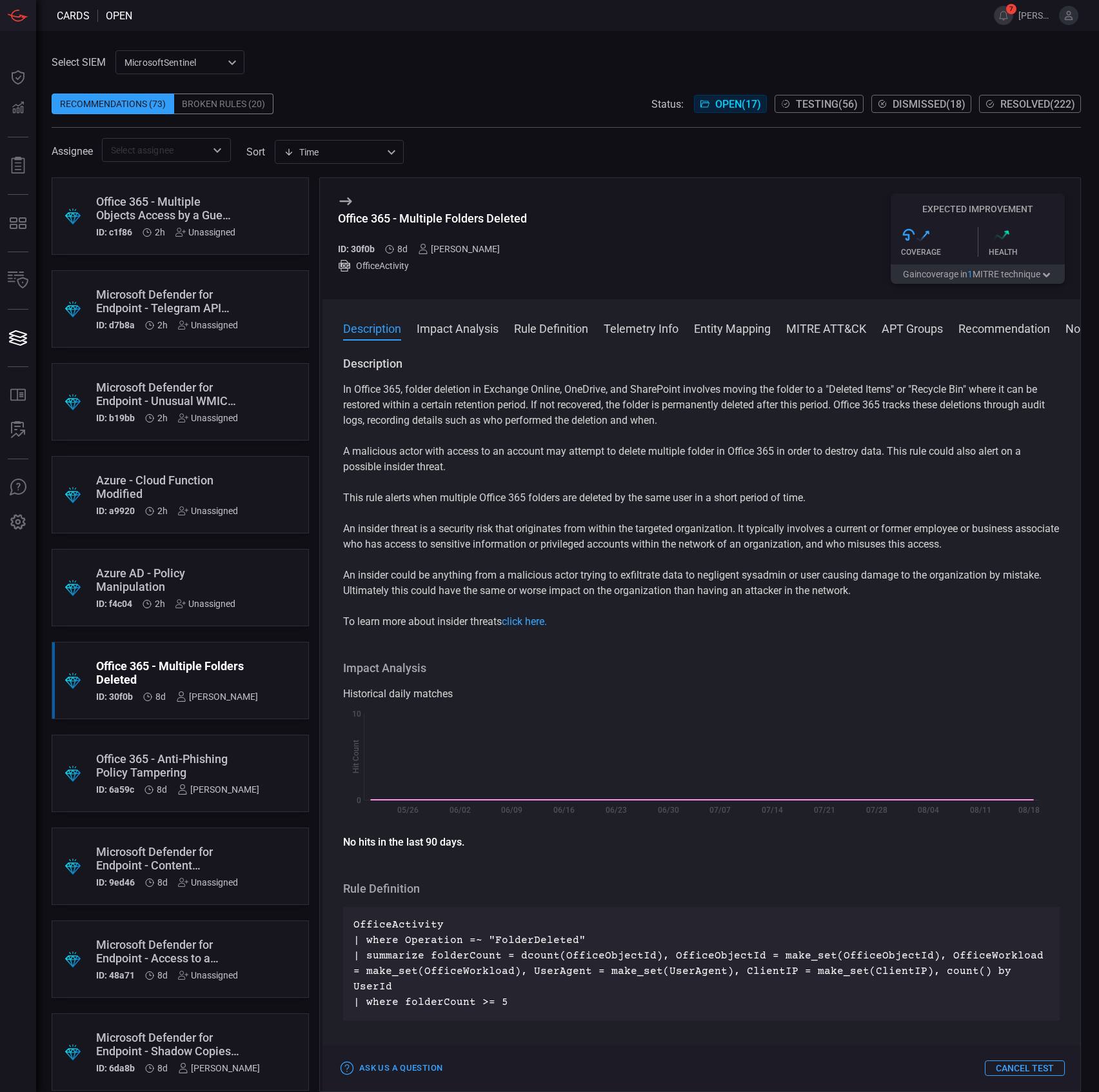
click at [460, 498] on p "This rule alerts when multiple Office 365 folders are deleted by the same user …" at bounding box center [702, 498] width 717 height 15
copy p "multiple"
click at [142, 754] on div "Office 365 - Anti-Phishing Policy Tampering" at bounding box center [177, 766] width 163 height 27
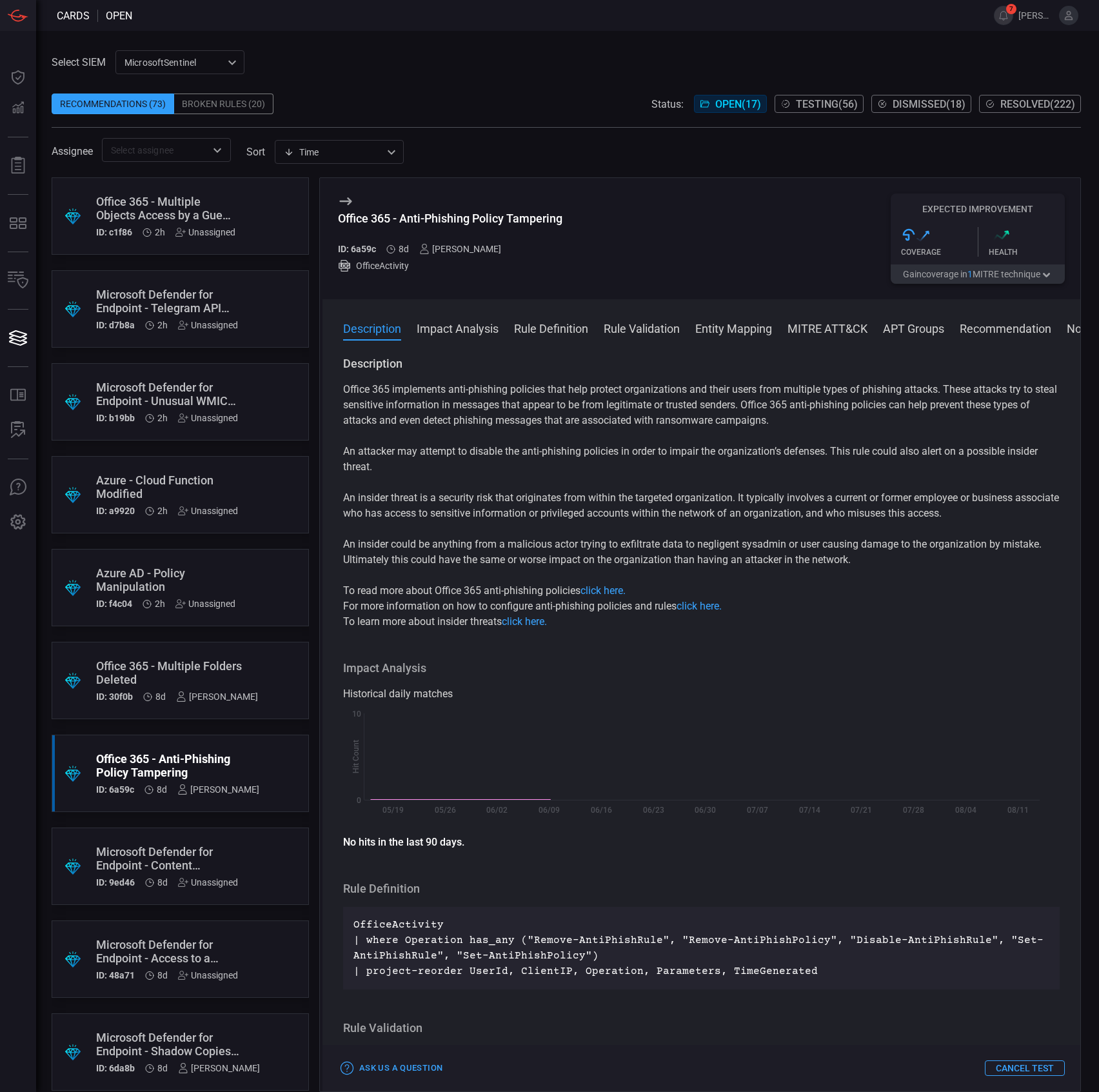
click at [508, 225] on div "Office 365 - Anti-Phishing Policy Tampering" at bounding box center [450, 219] width 225 height 14
click at [509, 225] on div "Office 365 - Anti-Phishing Policy Tampering" at bounding box center [450, 219] width 225 height 14
copy div "Office 365 - Anti-Phishing Policy Tampering"
click at [496, 498] on p "An insider threat is a security risk that originates from within the targeted o…" at bounding box center [702, 506] width 717 height 31
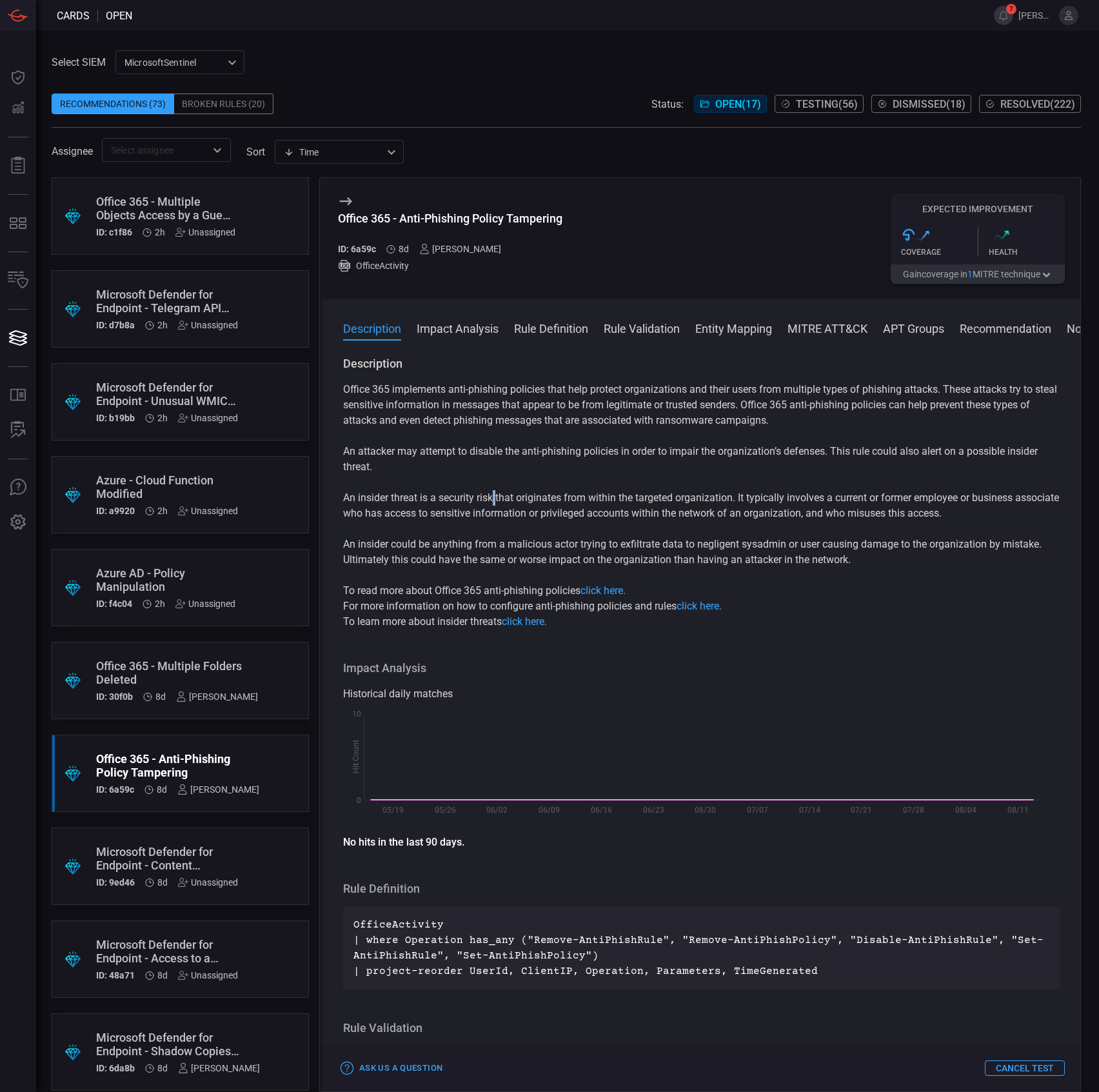
click at [496, 498] on p "An insider threat is a security risk that originates from within the targeted o…" at bounding box center [702, 506] width 717 height 31
click at [475, 459] on p "An attacker may attempt to disable the anti-phishing policies in order to impai…" at bounding box center [702, 459] width 717 height 31
click at [475, 458] on p "An attacker may attempt to disable the anti-phishing policies in order to impai…" at bounding box center [702, 459] width 717 height 31
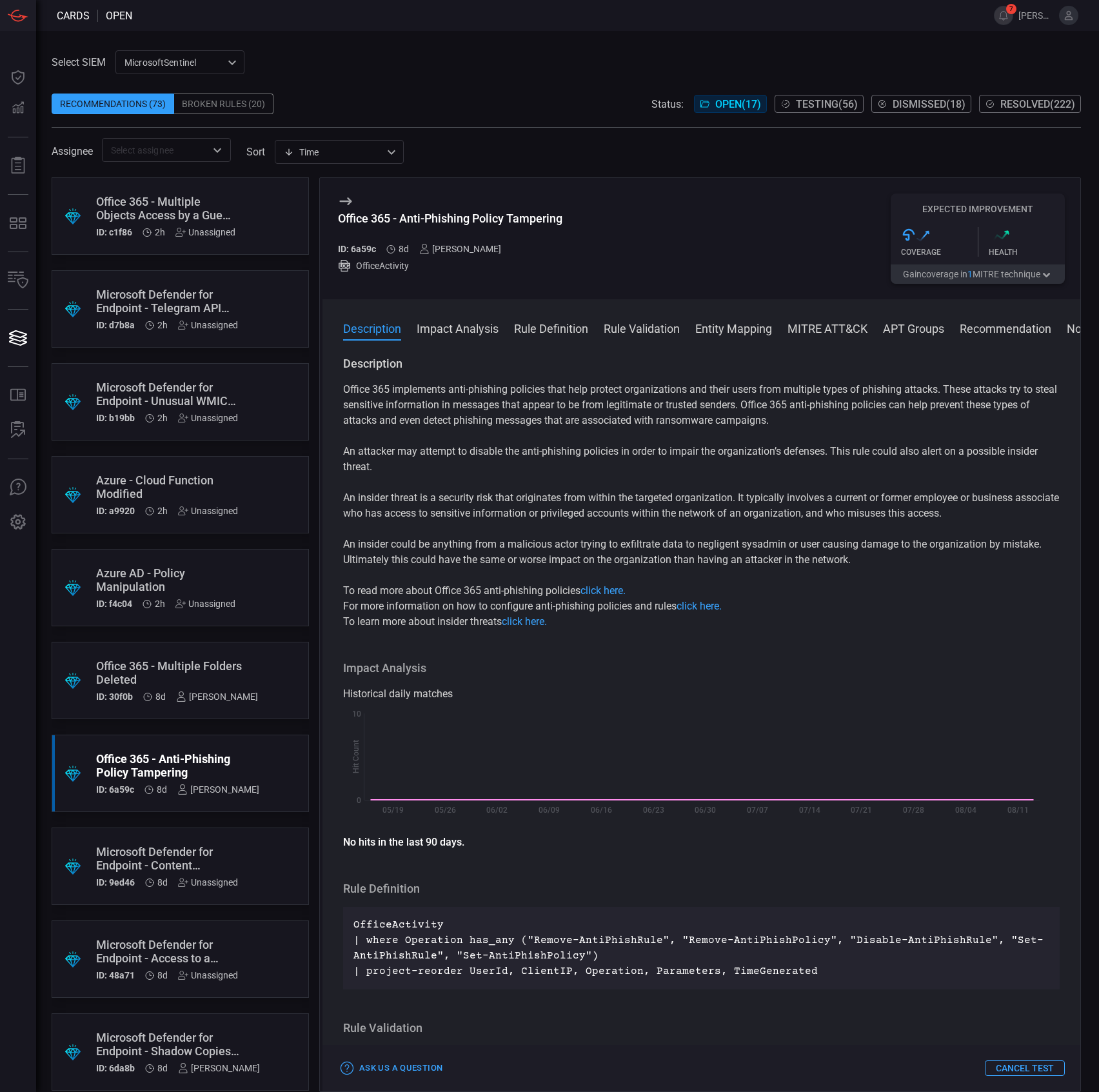
copy p "disable"
click at [461, 93] on div "Recommendations (73) Broken Rules (20) Status: Open ( 17 ) Testing ( 56 ) Dismi…" at bounding box center [566, 103] width 1030 height 21
click at [201, 293] on div "Microsoft Defender for Endpoint - Telegram API Traffic Detected" at bounding box center [167, 302] width 142 height 27
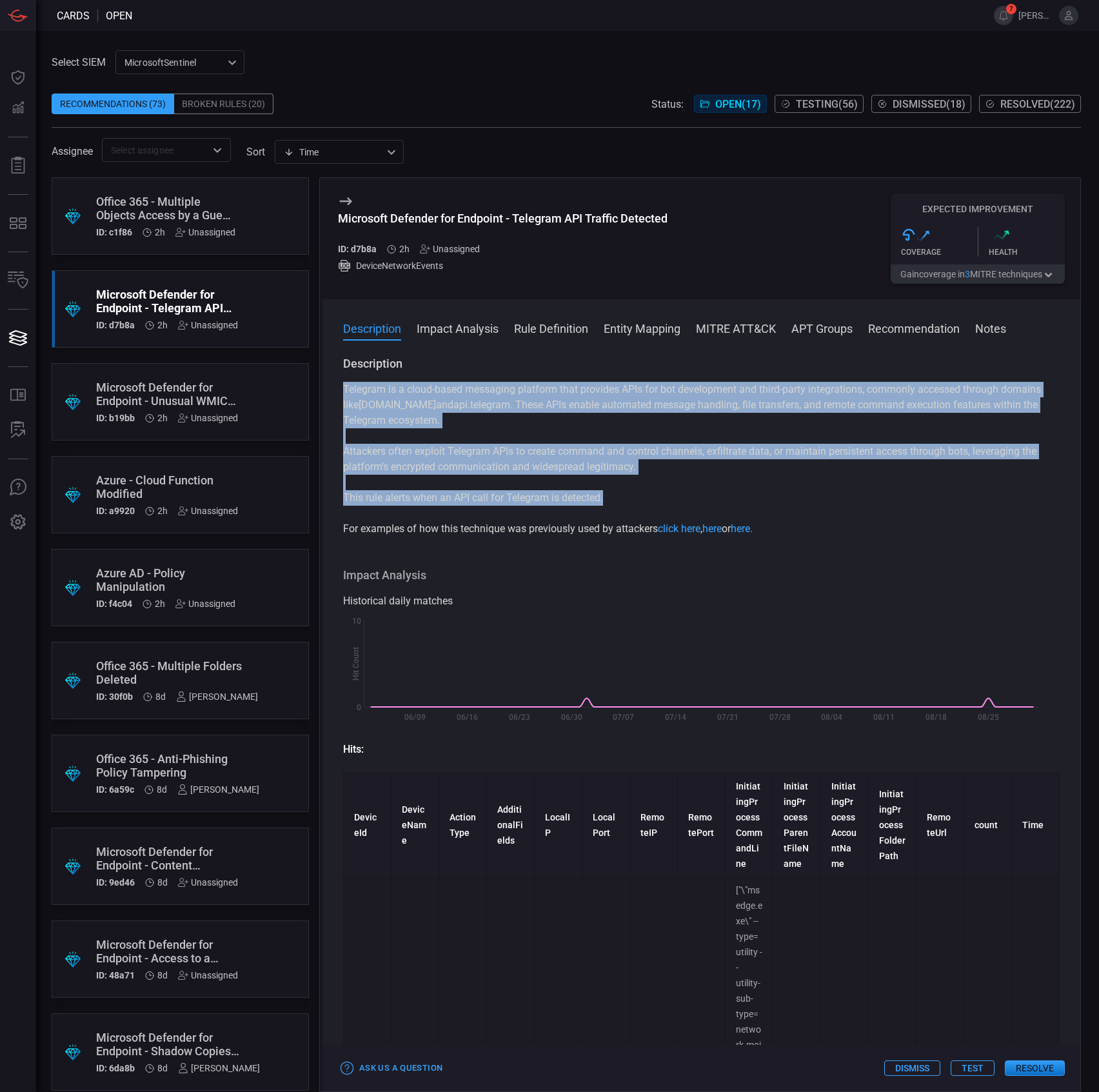
drag, startPoint x: 342, startPoint y: 444, endPoint x: 671, endPoint y: 503, distance: 334.2
click at [671, 503] on div "Description Telegram is a cloud-based messaging platform that provides APIs for…" at bounding box center [701, 721] width 758 height 731
click at [671, 503] on p "This rule alerts when an API call for Telegram is detected." at bounding box center [702, 498] width 717 height 15
drag, startPoint x: 649, startPoint y: 498, endPoint x: 338, endPoint y: 390, distance: 329.2
click at [338, 390] on div "Description Telegram is a cloud-based messaging platform that provides APIs for…" at bounding box center [701, 721] width 758 height 731
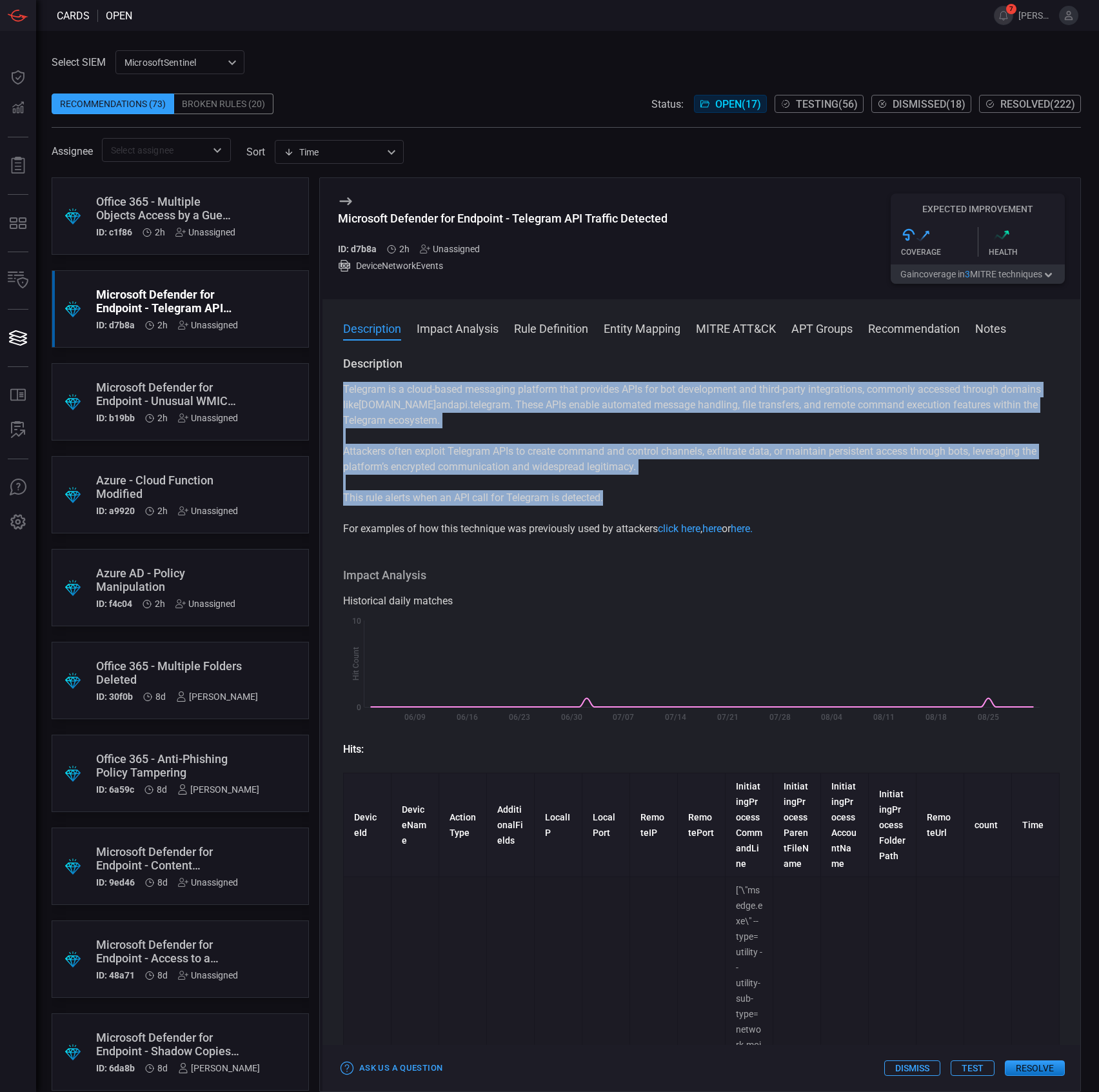
copy div "Telegram is a cloud-based messaging platform that provides APIs for bot develop…"
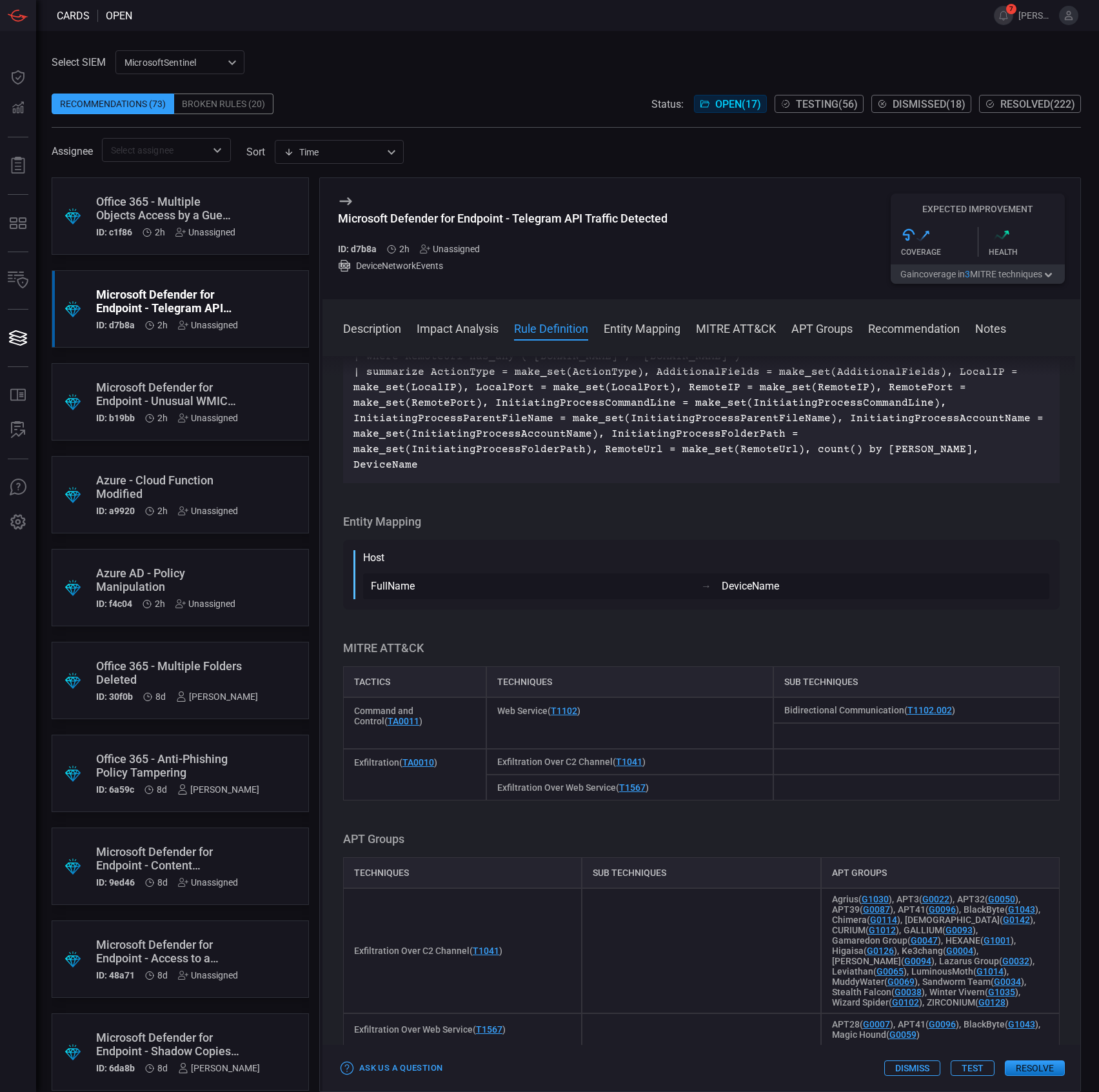
scroll to position [2235, 0]
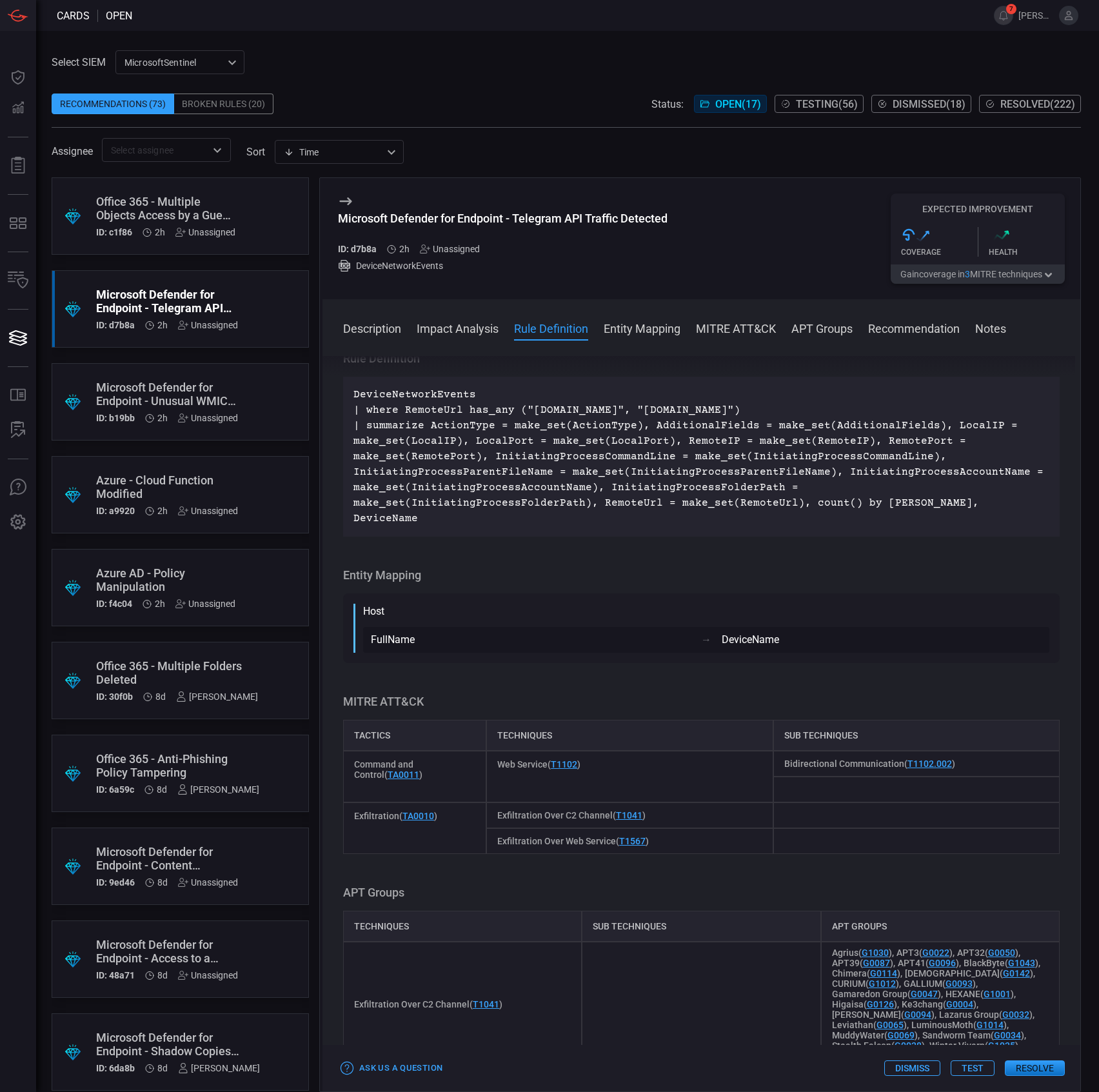
drag, startPoint x: 546, startPoint y: 746, endPoint x: 553, endPoint y: 738, distance: 10.6
click at [547, 537] on div "DeviceNetworkEvents | where RemoteUrl has_any ("api.t.me", "api.telegram") | su…" at bounding box center [702, 456] width 717 height 160
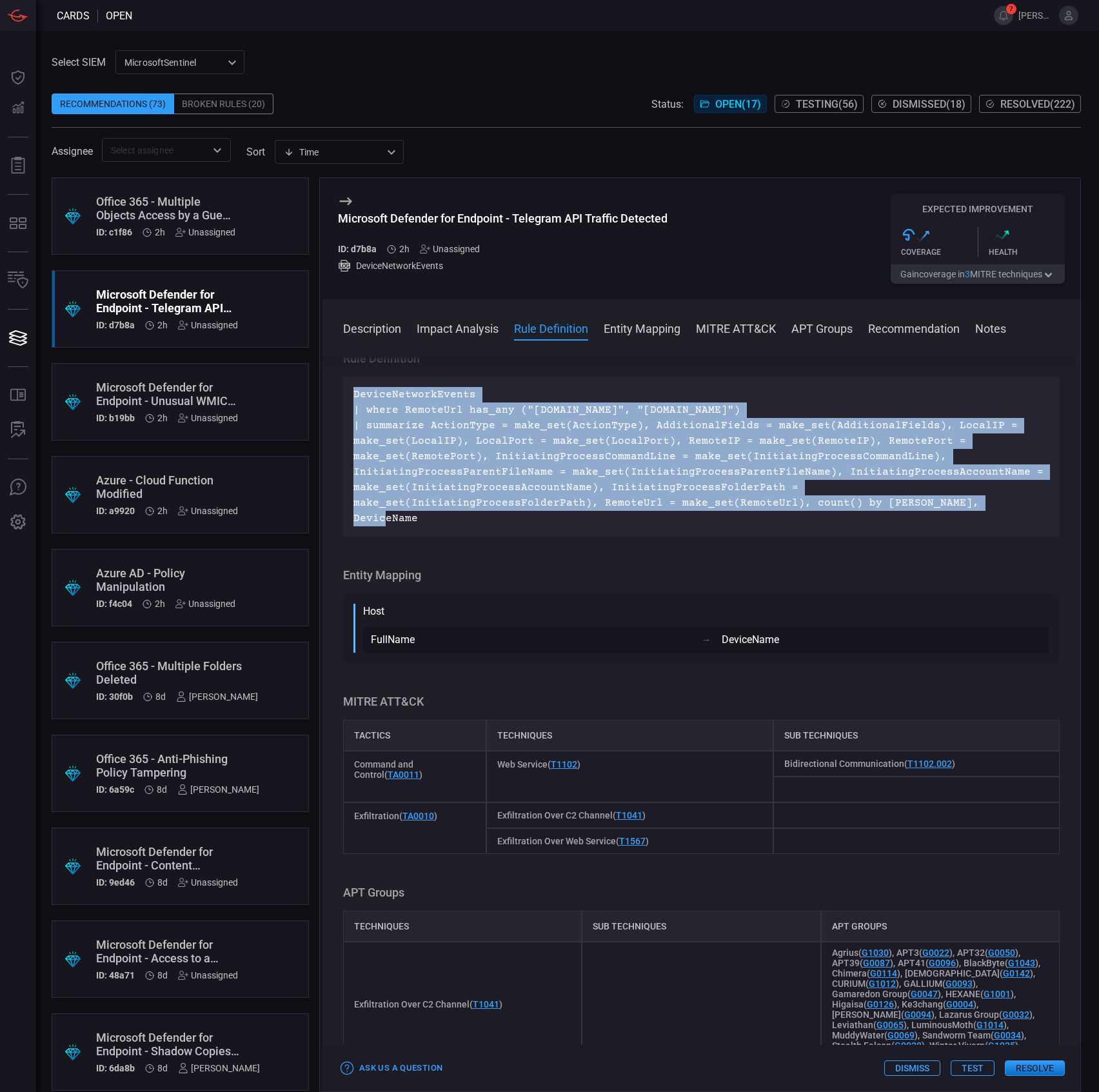
drag, startPoint x: 785, startPoint y: 737, endPoint x: 336, endPoint y: 627, distance: 462.3
click at [336, 627] on div "Description Telegram is a cloud-based messaging platform that provides APIs for…" at bounding box center [701, 721] width 758 height 731
copy p "DeviceNetworkEvents | where RemoteUrl has_any ("api.t.me", "api.telegram") | su…"
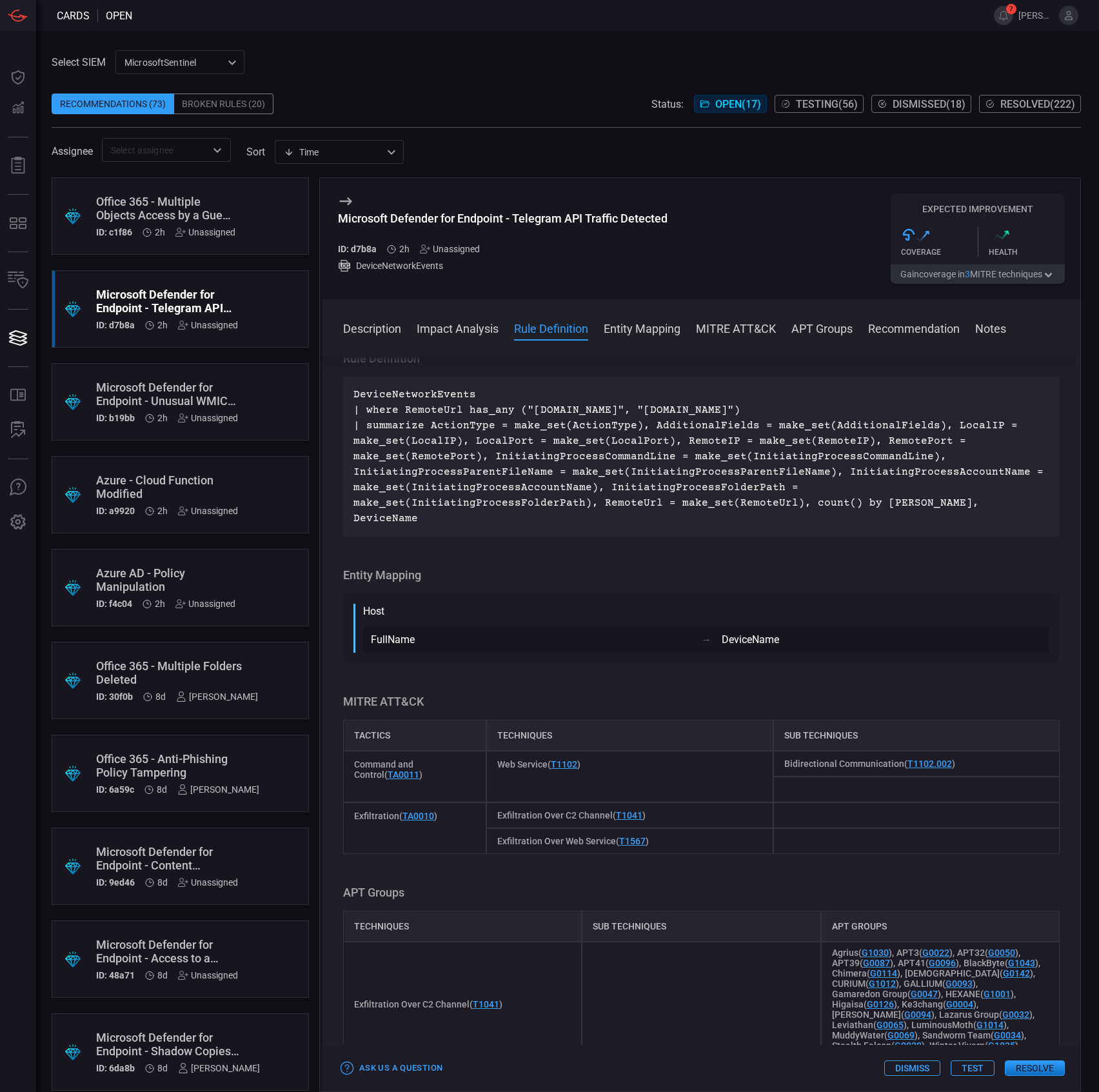
click at [504, 217] on div "Microsoft Defender for Endpoint - Telegram API Traffic Detected" at bounding box center [502, 219] width 330 height 14
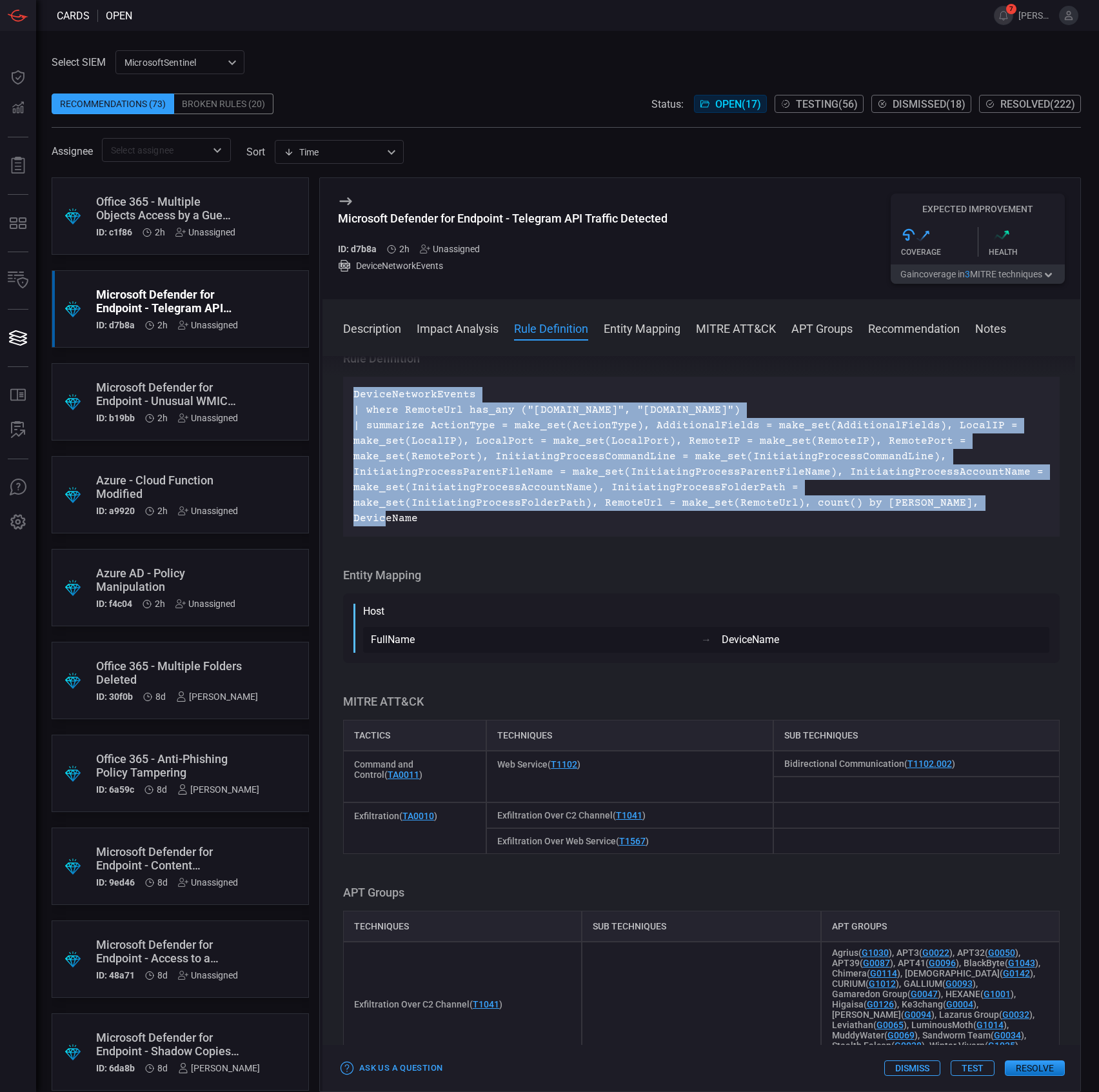
drag, startPoint x: 792, startPoint y: 735, endPoint x: 342, endPoint y: 628, distance: 462.5
click at [342, 628] on div "Description Telegram is a cloud-based messaging platform that provides APIs for…" at bounding box center [701, 721] width 758 height 731
click at [783, 526] on p "DeviceNetworkEvents | where RemoteUrl has_any ("api.t.me", "api.telegram") | su…" at bounding box center [702, 456] width 696 height 139
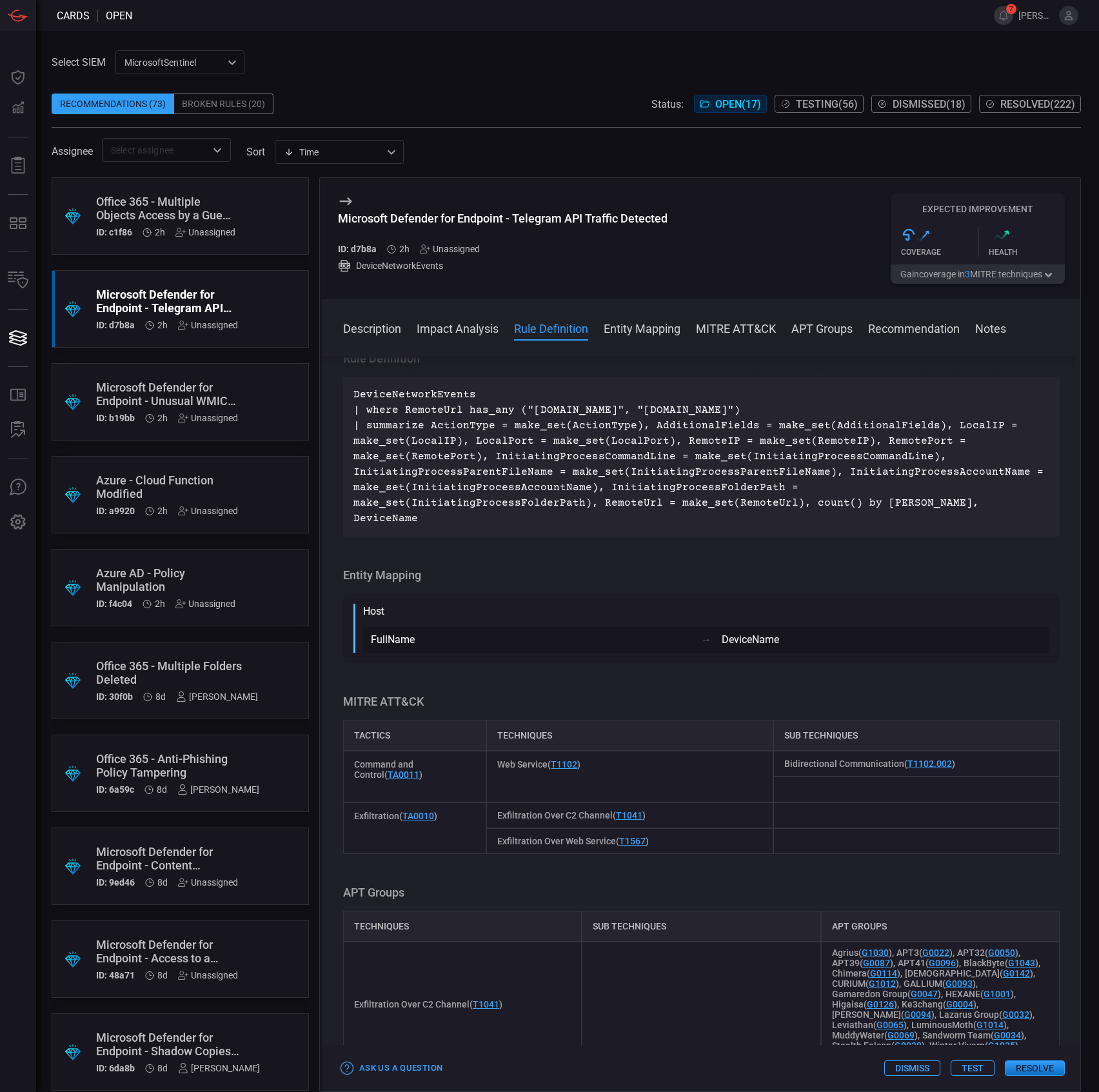
click at [543, 217] on div "Microsoft Defender for Endpoint - Telegram API Traffic Detected" at bounding box center [502, 219] width 330 height 14
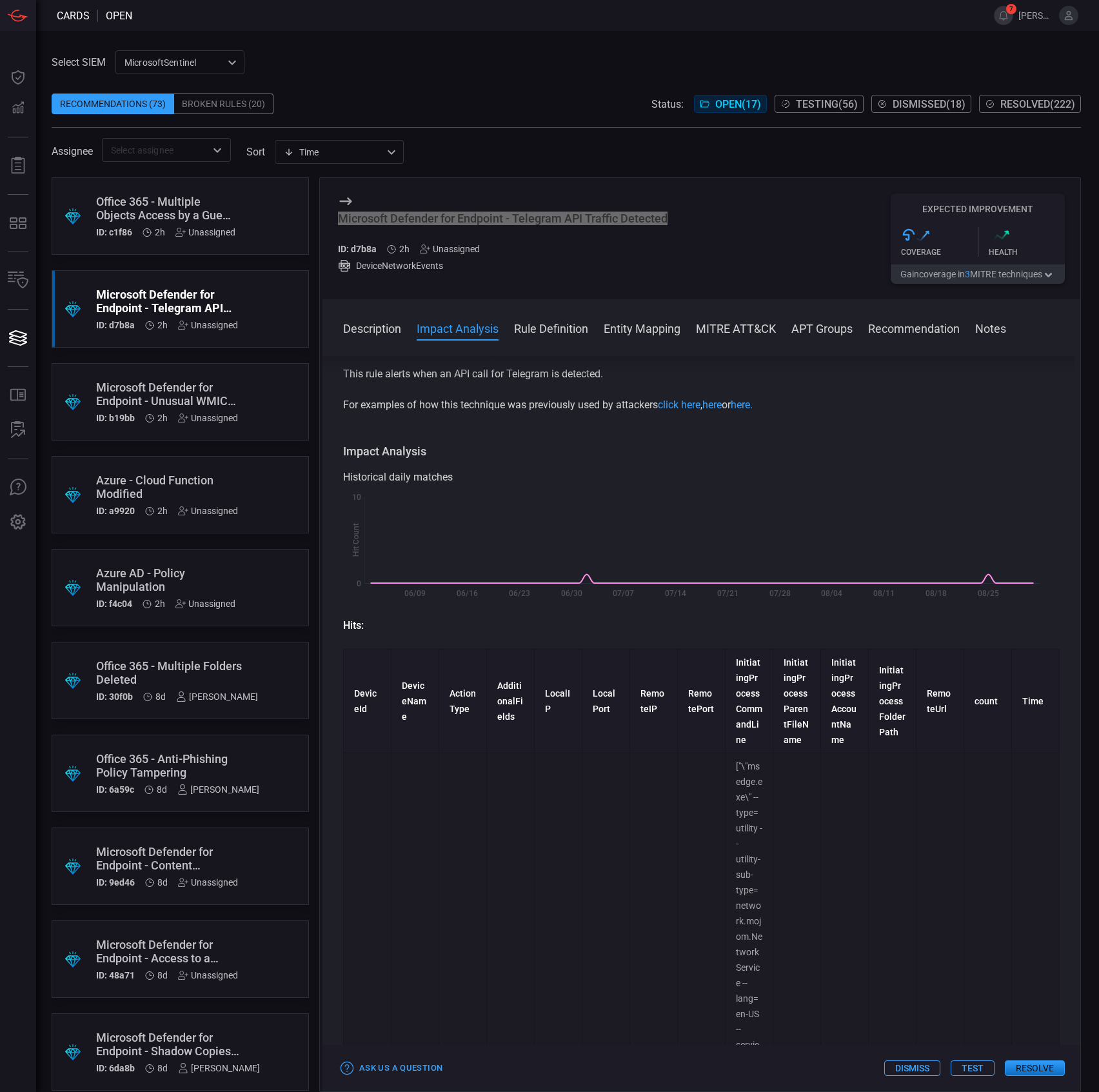
scroll to position [0, 0]
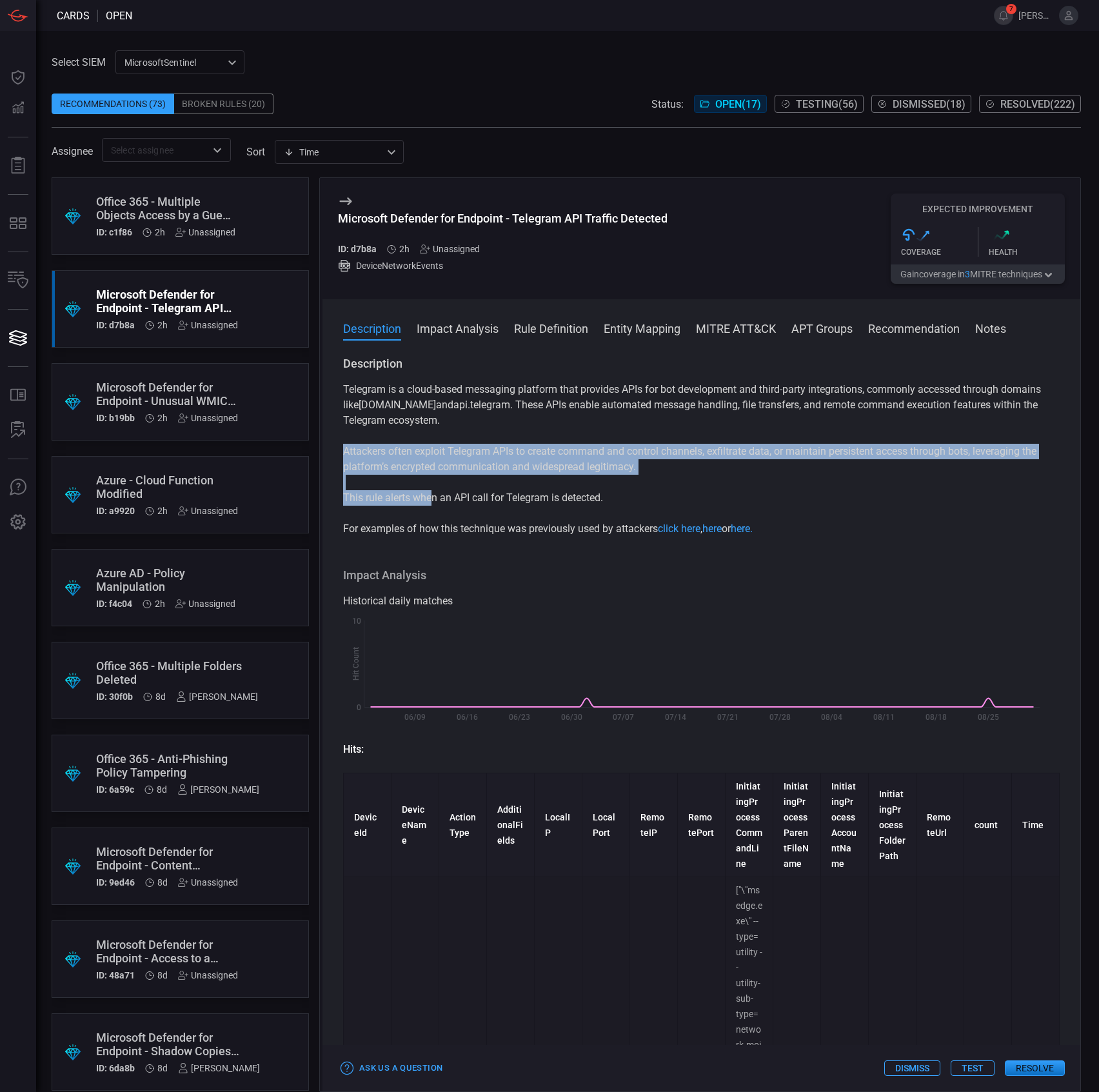
click at [434, 491] on div "Telegram is a cloud-based messaging platform that provides APIs for bot develop…" at bounding box center [702, 459] width 717 height 155
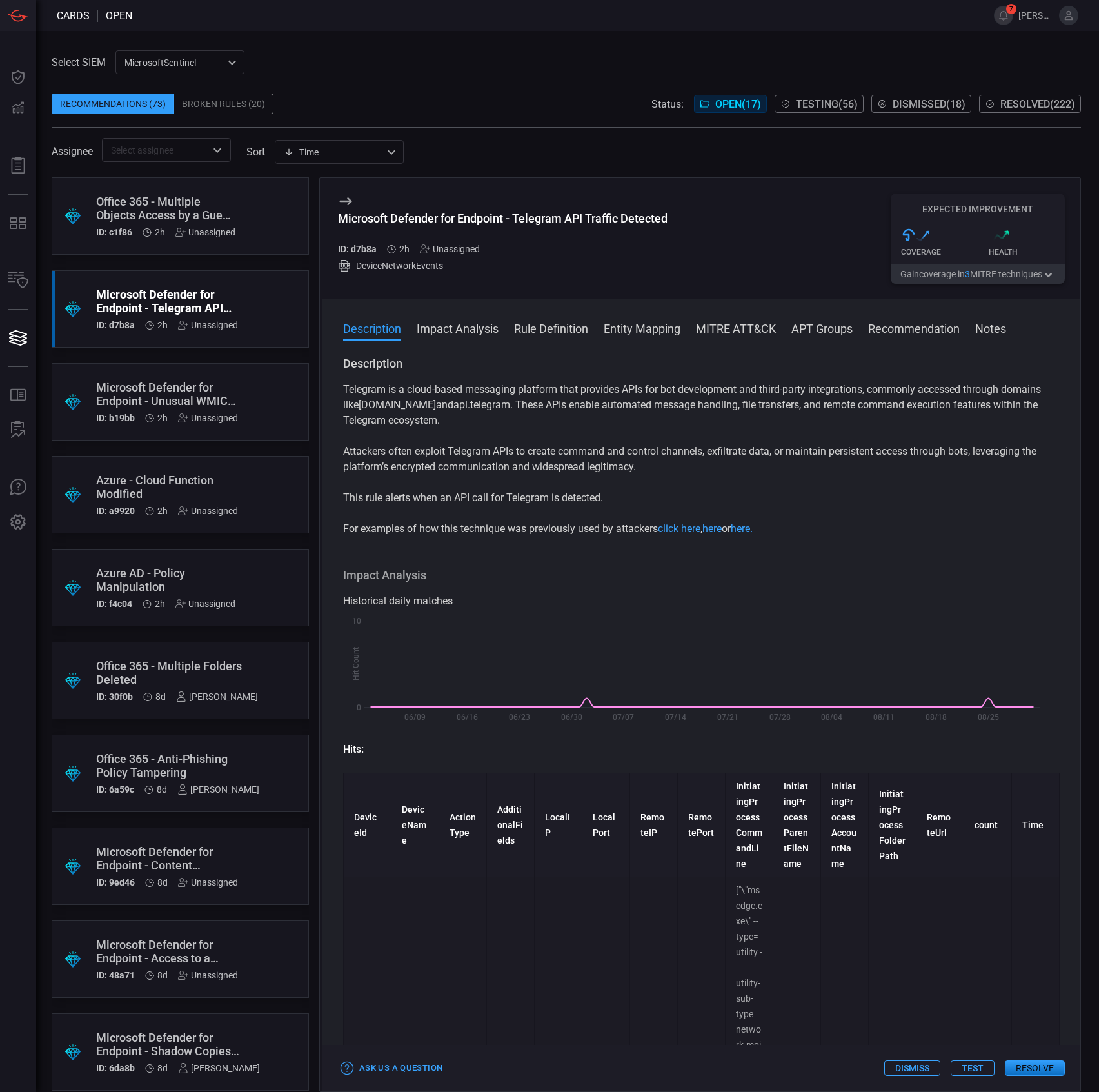
click at [551, 493] on p "This rule alerts when an API call for Telegram is detected." at bounding box center [702, 498] width 717 height 15
click at [554, 493] on p "This rule alerts when an API call for Telegram is detected." at bounding box center [702, 498] width 717 height 15
click at [454, 225] on div "Microsoft Defender for Endpoint - Telegram API Traffic Detected" at bounding box center [502, 219] width 330 height 14
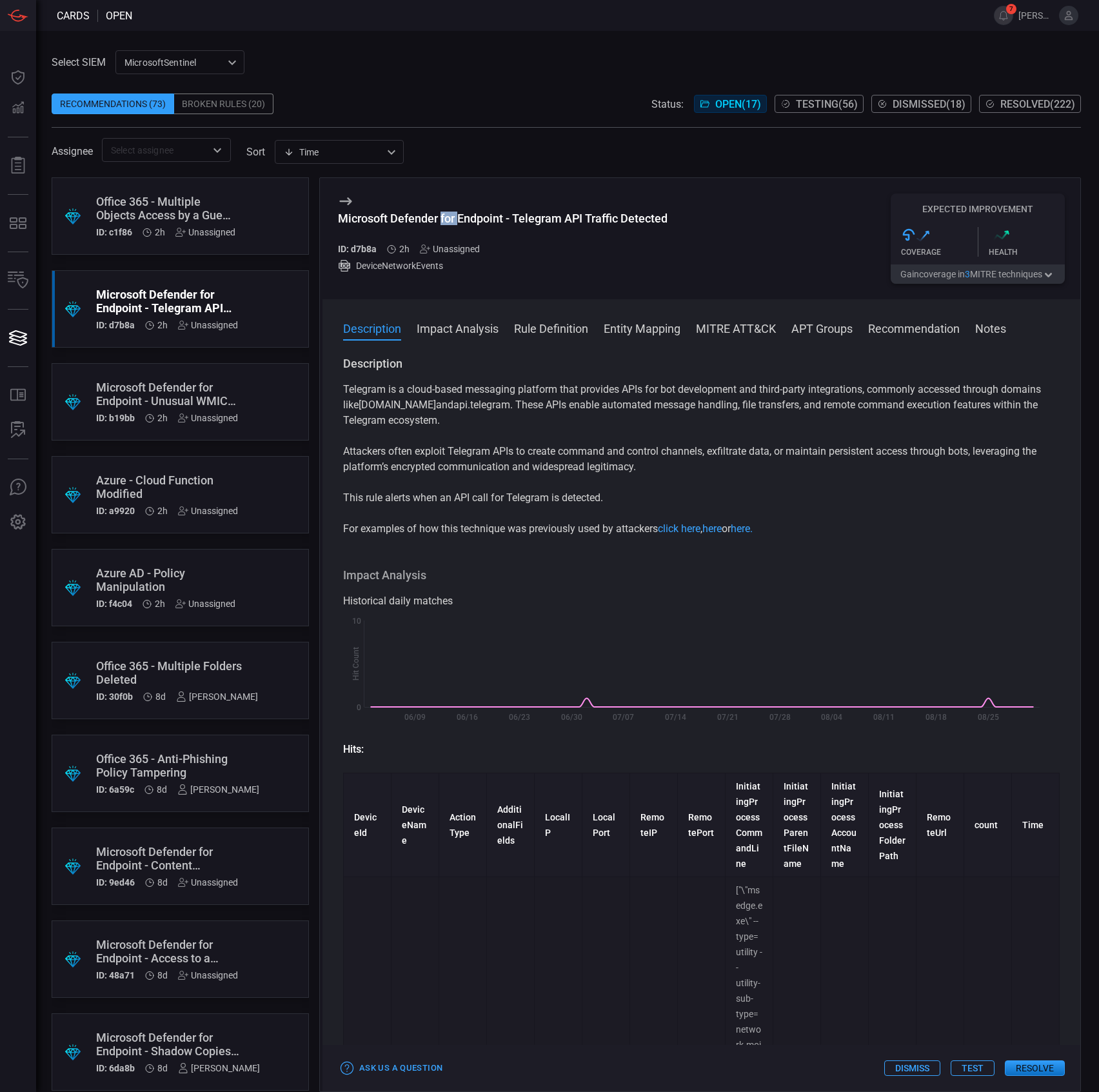
click at [454, 225] on div "Microsoft Defender for Endpoint - Telegram API Traffic Detected" at bounding box center [502, 219] width 330 height 14
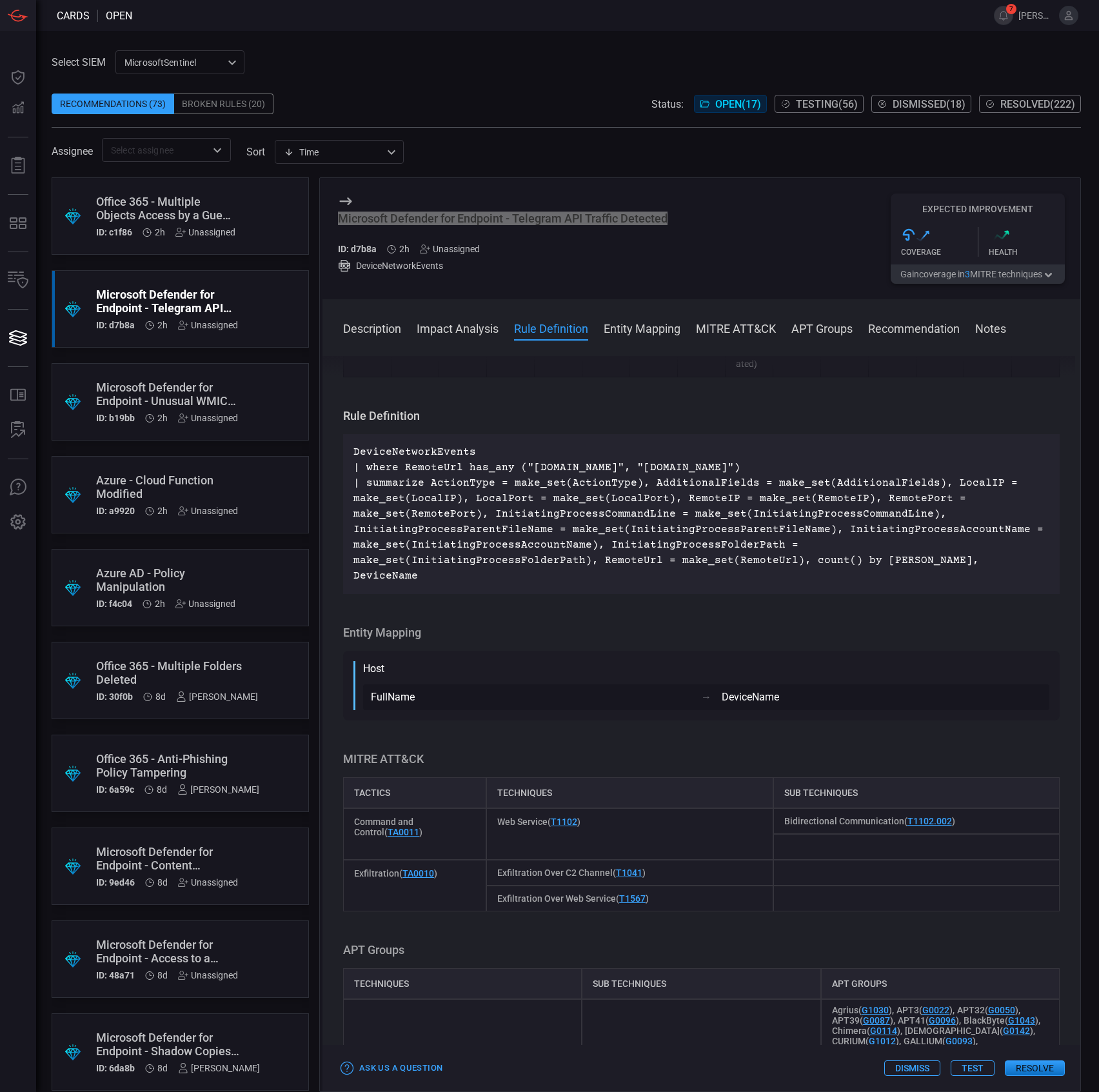
scroll to position [2235, 0]
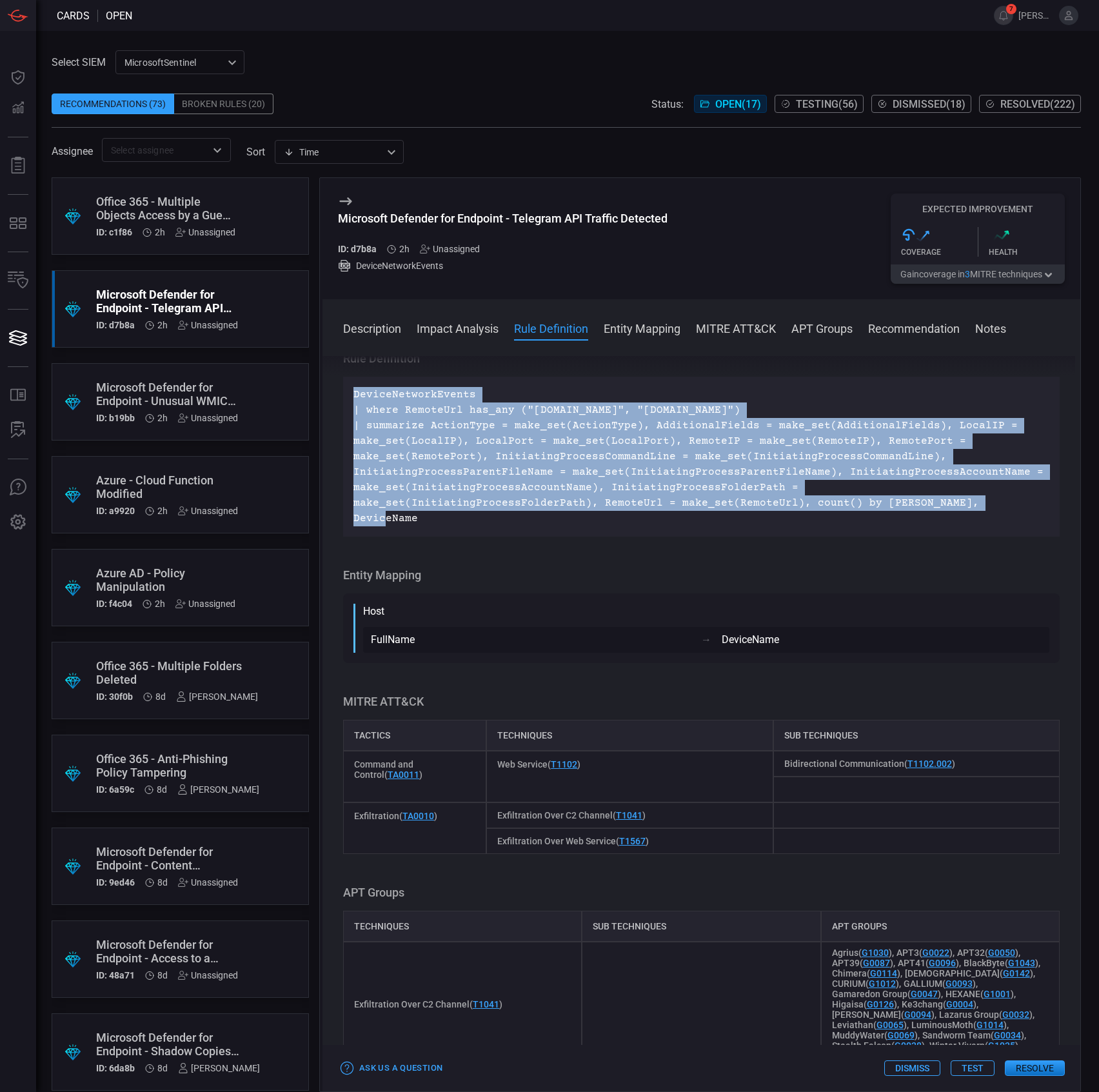
drag, startPoint x: 767, startPoint y: 743, endPoint x: 351, endPoint y: 625, distance: 432.4
click at [349, 537] on div "DeviceNetworkEvents | where RemoteUrl has_any ("api.t.me", "api.telegram") | su…" at bounding box center [702, 456] width 717 height 160
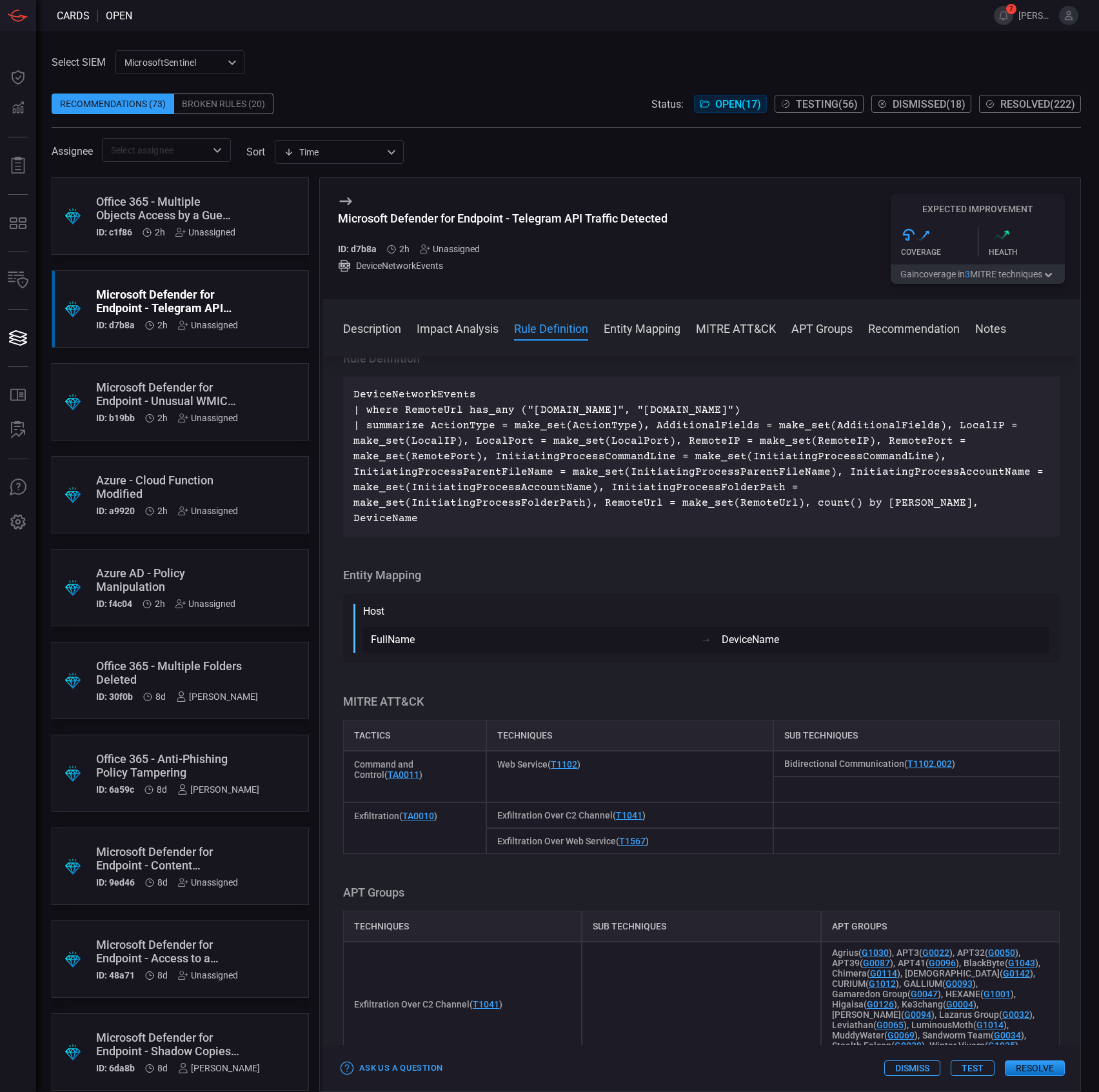
click at [220, 387] on div "Microsoft Defender for Endpoint - Unusual WMIC ActiveScriptEventConsumer Created" at bounding box center [168, 394] width 146 height 27
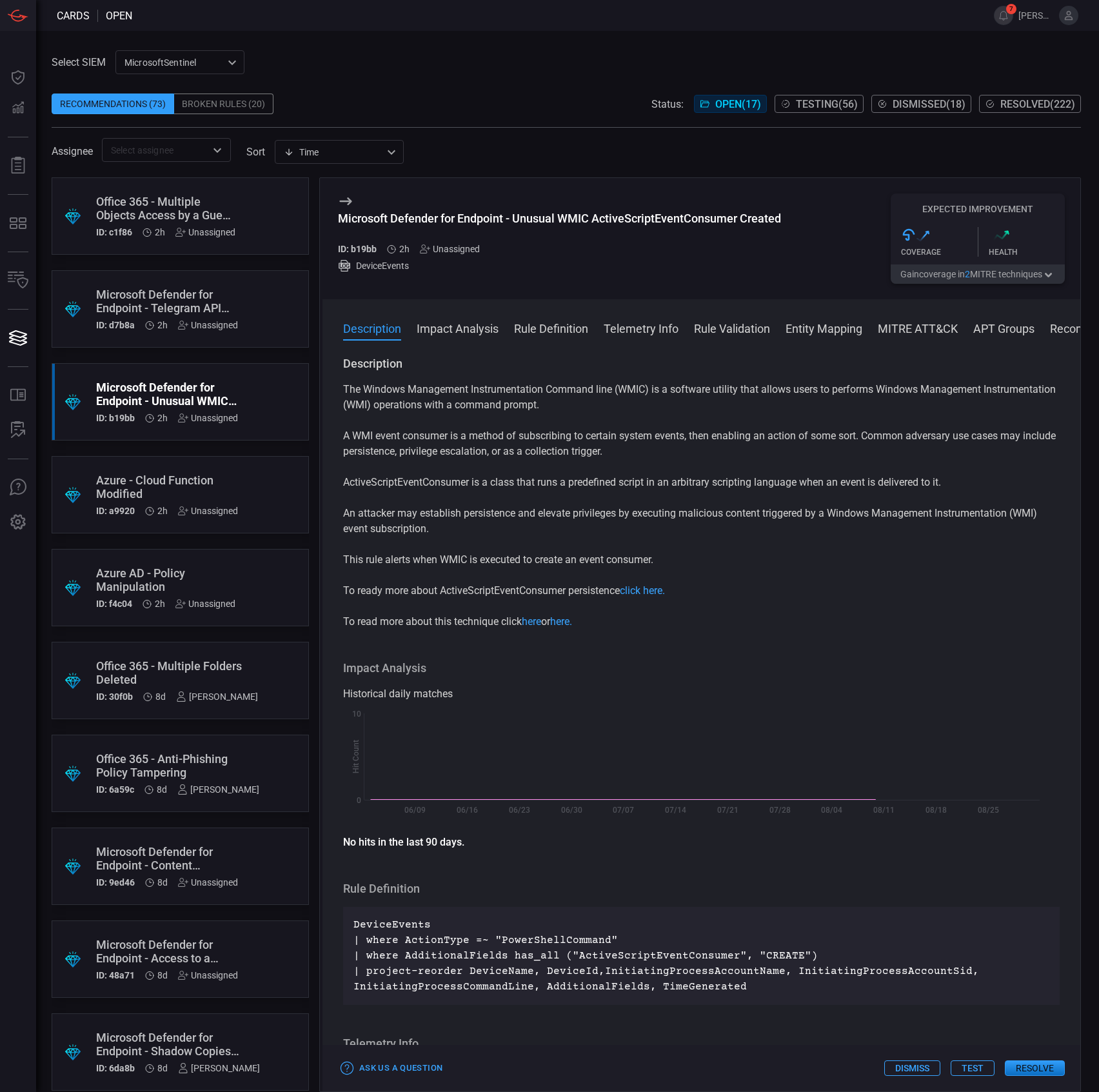
click at [514, 222] on div "Microsoft Defender for Endpoint - Unusual WMIC ActiveScriptEventConsumer Created" at bounding box center [559, 219] width 444 height 14
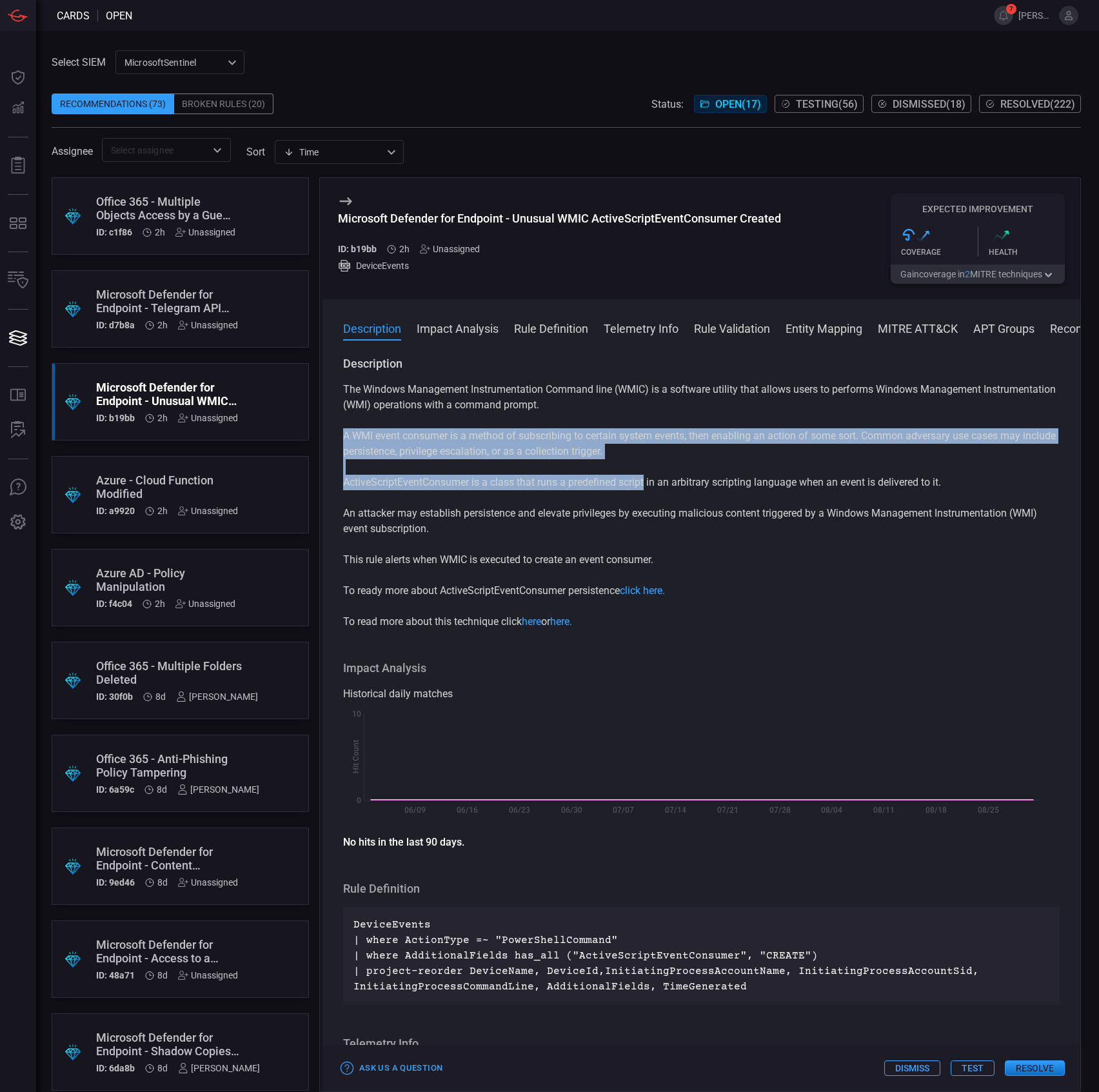
drag, startPoint x: 341, startPoint y: 435, endPoint x: 600, endPoint y: 455, distance: 259.8
click at [623, 469] on div "Description The Windows Management Instrumentation Command line (WMIC) is a sof…" at bounding box center [701, 721] width 758 height 731
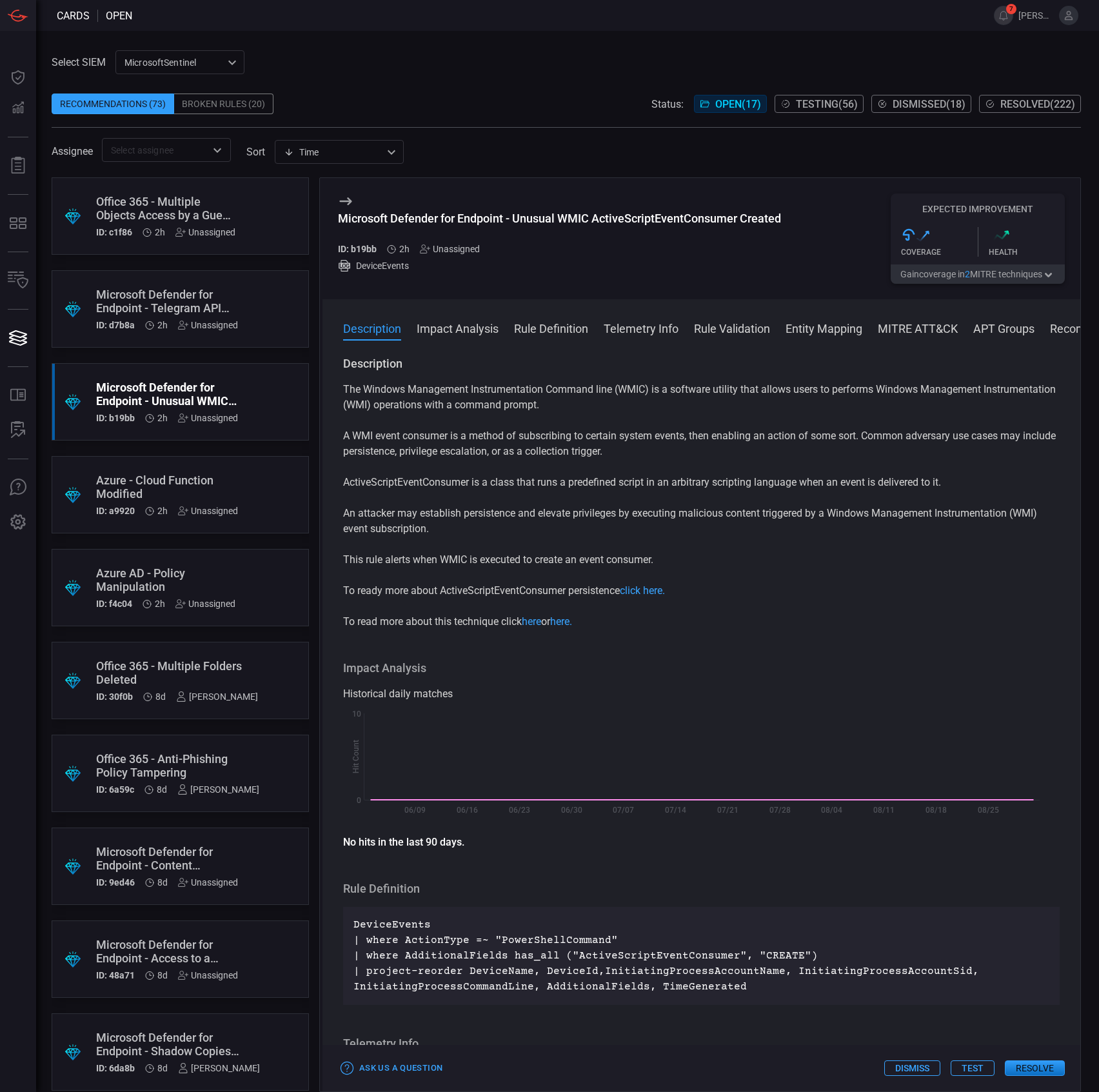
drag, startPoint x: 596, startPoint y: 449, endPoint x: 583, endPoint y: 444, distance: 13.9
click at [595, 449] on p "A WMI event consumer is a method of subscribing to certain system events, then …" at bounding box center [702, 443] width 717 height 31
click at [414, 413] on p "The Windows Management Instrumentation Command line (WMIC) is a software utilit…" at bounding box center [702, 397] width 717 height 31
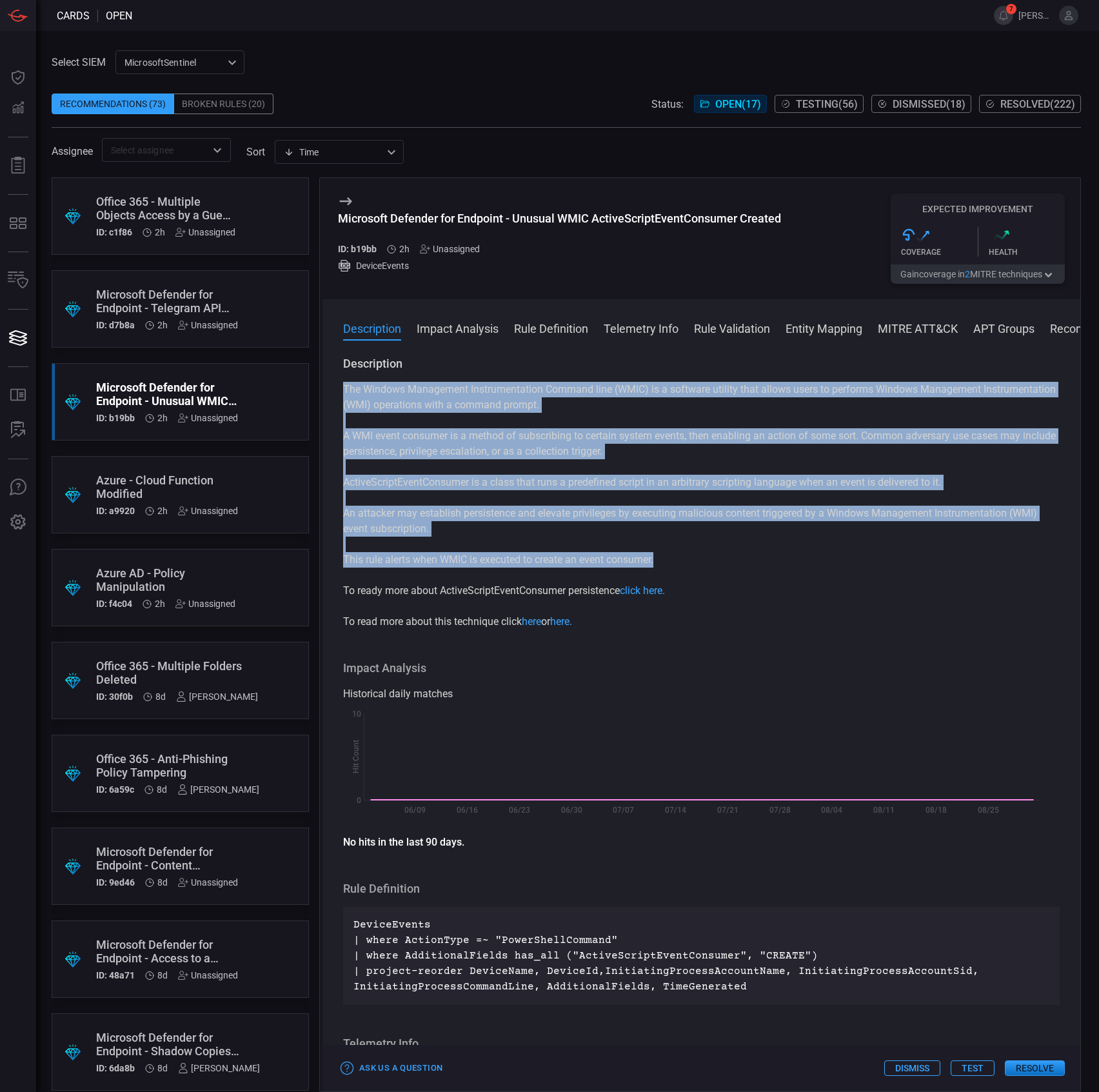
drag, startPoint x: 344, startPoint y: 385, endPoint x: 666, endPoint y: 555, distance: 364.1
click at [666, 555] on div "The Windows Management Instrumentation Command line (WMIC) is a software utilit…" at bounding box center [702, 506] width 717 height 248
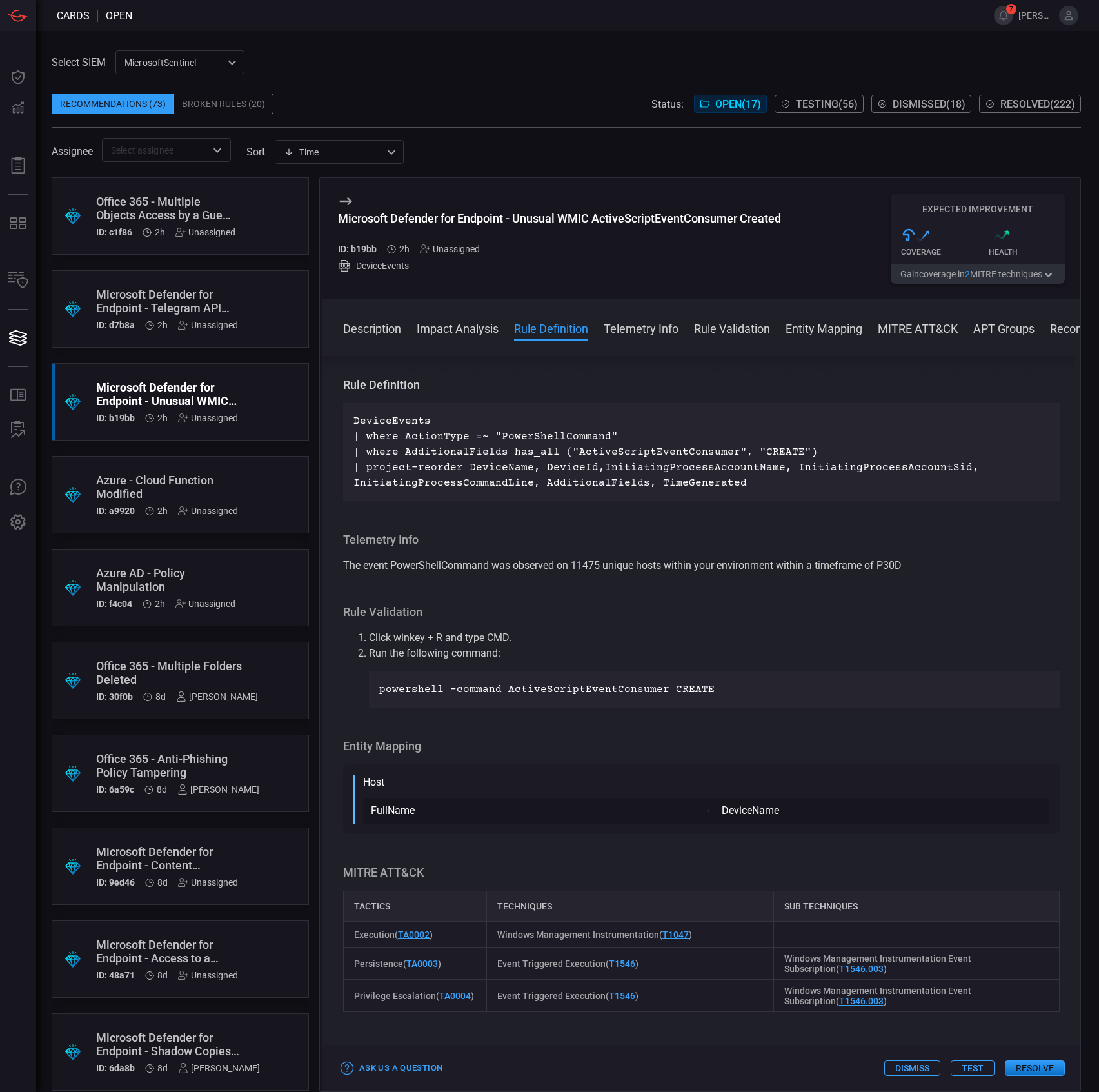
scroll to position [430, 0]
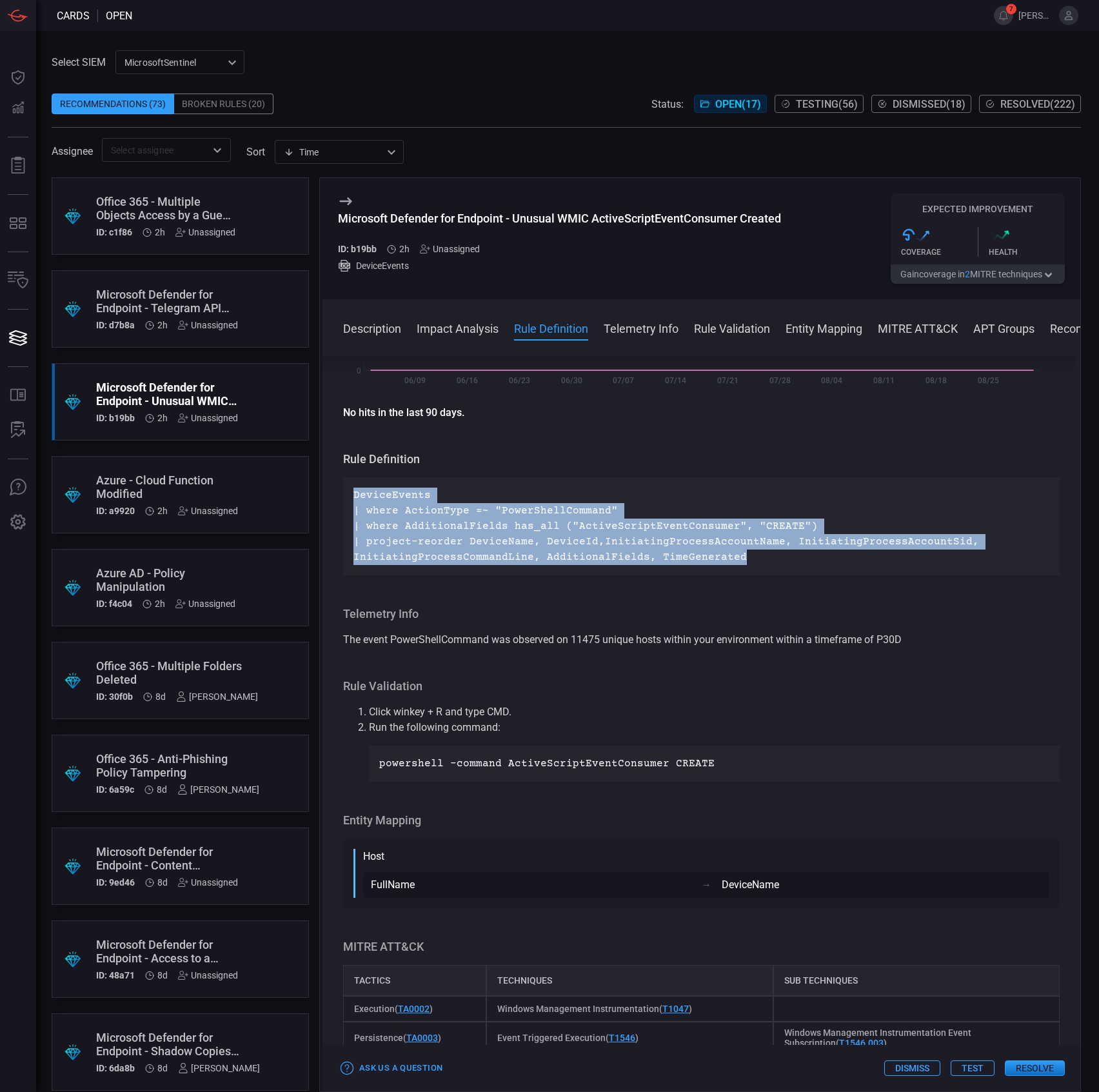
drag, startPoint x: 756, startPoint y: 565, endPoint x: 344, endPoint y: 493, distance: 418.2
click at [344, 493] on div "DeviceEvents | where ActionType =~ "PowerShellCommand" | where AdditionalFields…" at bounding box center [702, 526] width 717 height 98
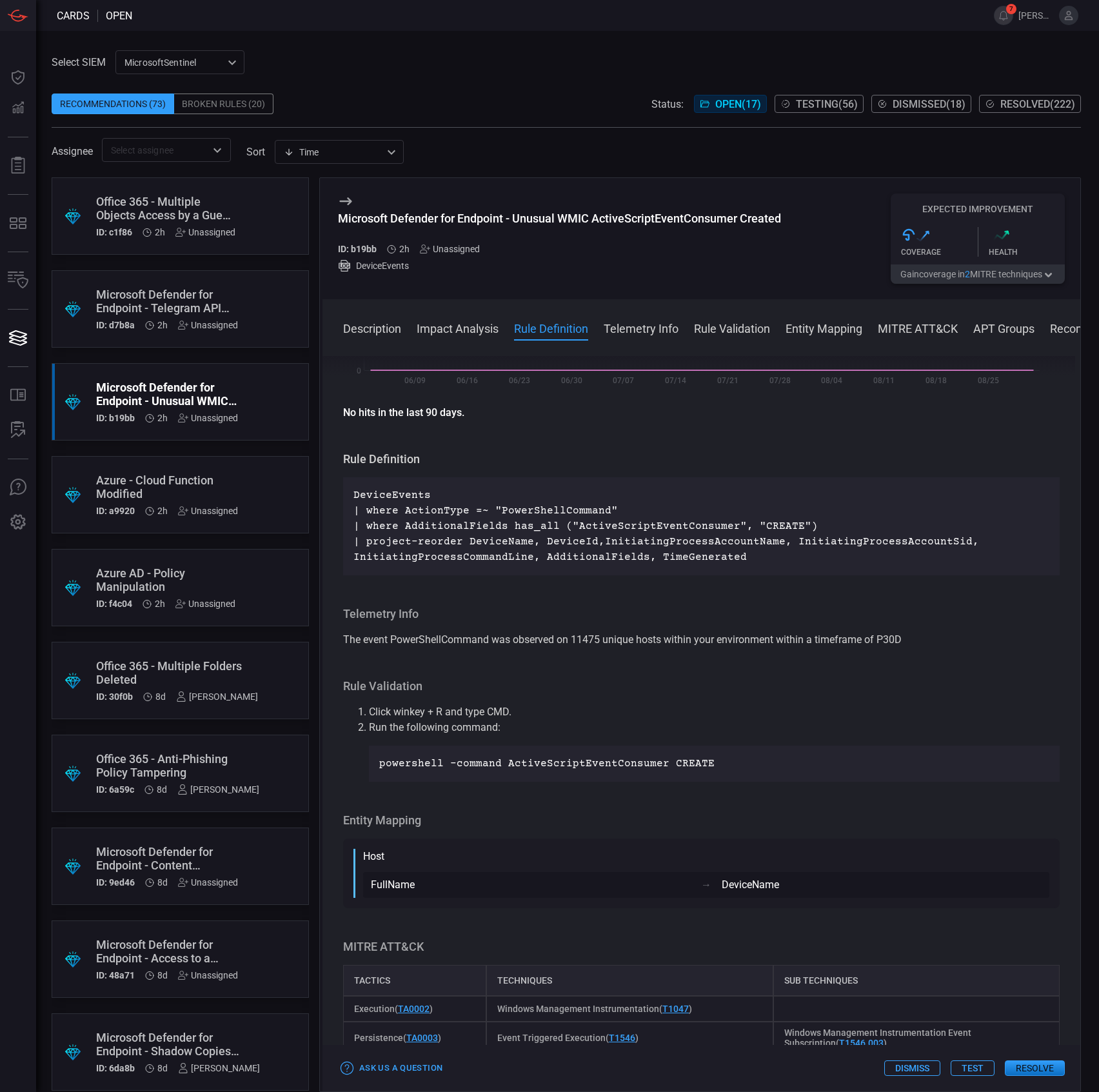
click at [606, 217] on div "Microsoft Defender for Endpoint - Unusual WMIC ActiveScriptEventConsumer Created" at bounding box center [559, 219] width 444 height 14
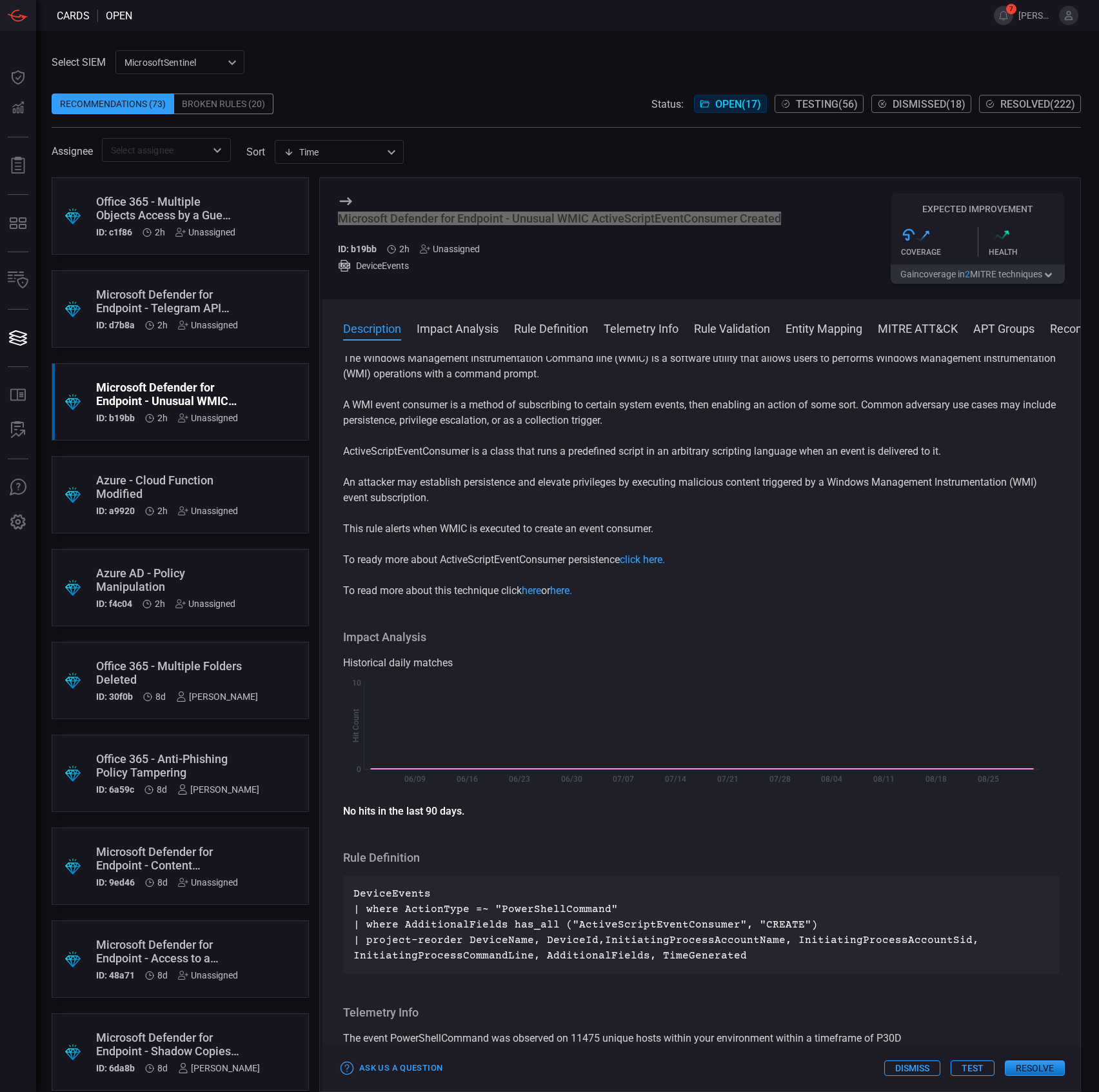
scroll to position [0, 0]
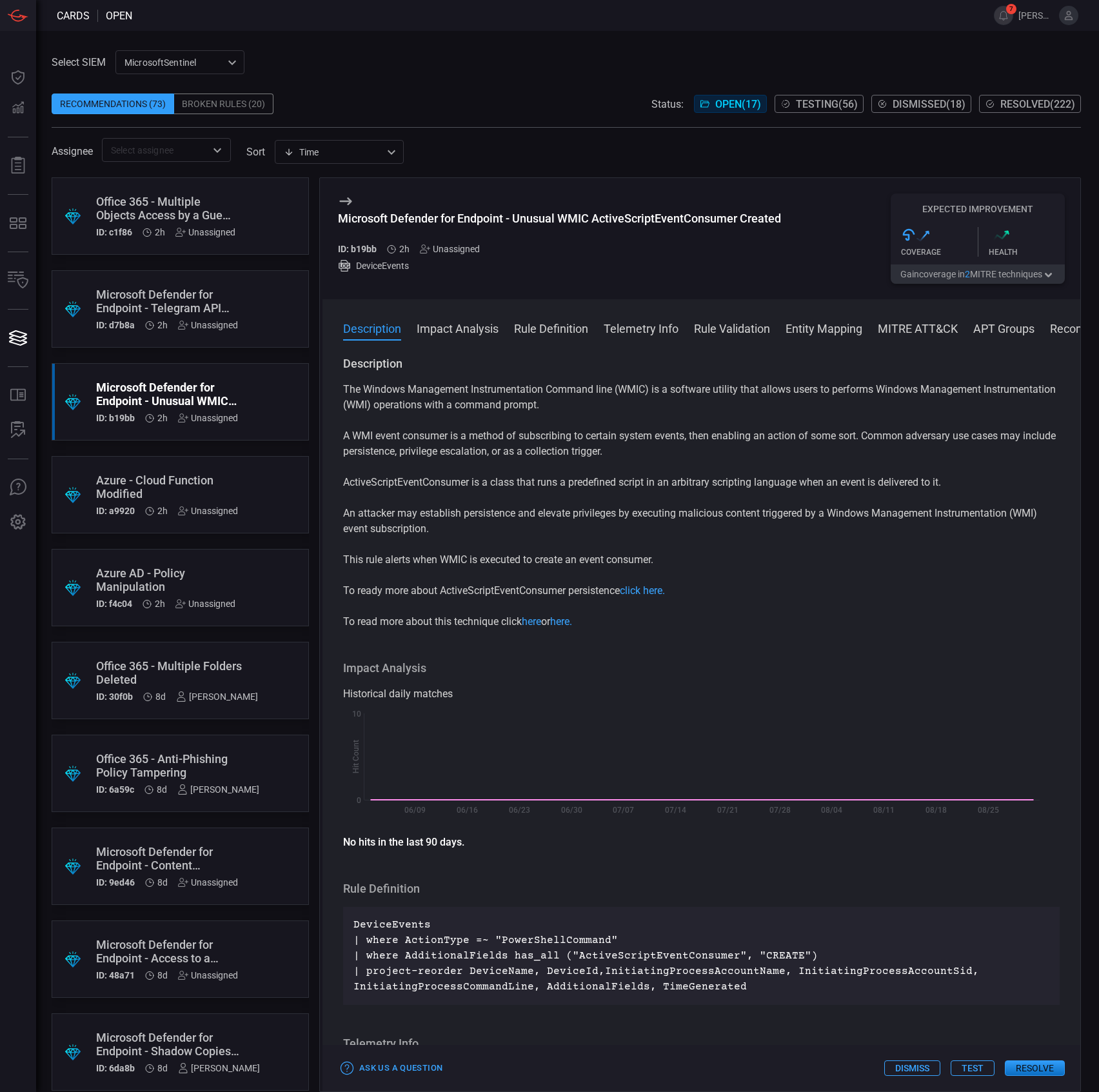
click at [480, 485] on p "ActiveScriptEventConsumer is a class that runs a predefined script in an arbitr…" at bounding box center [702, 483] width 717 height 15
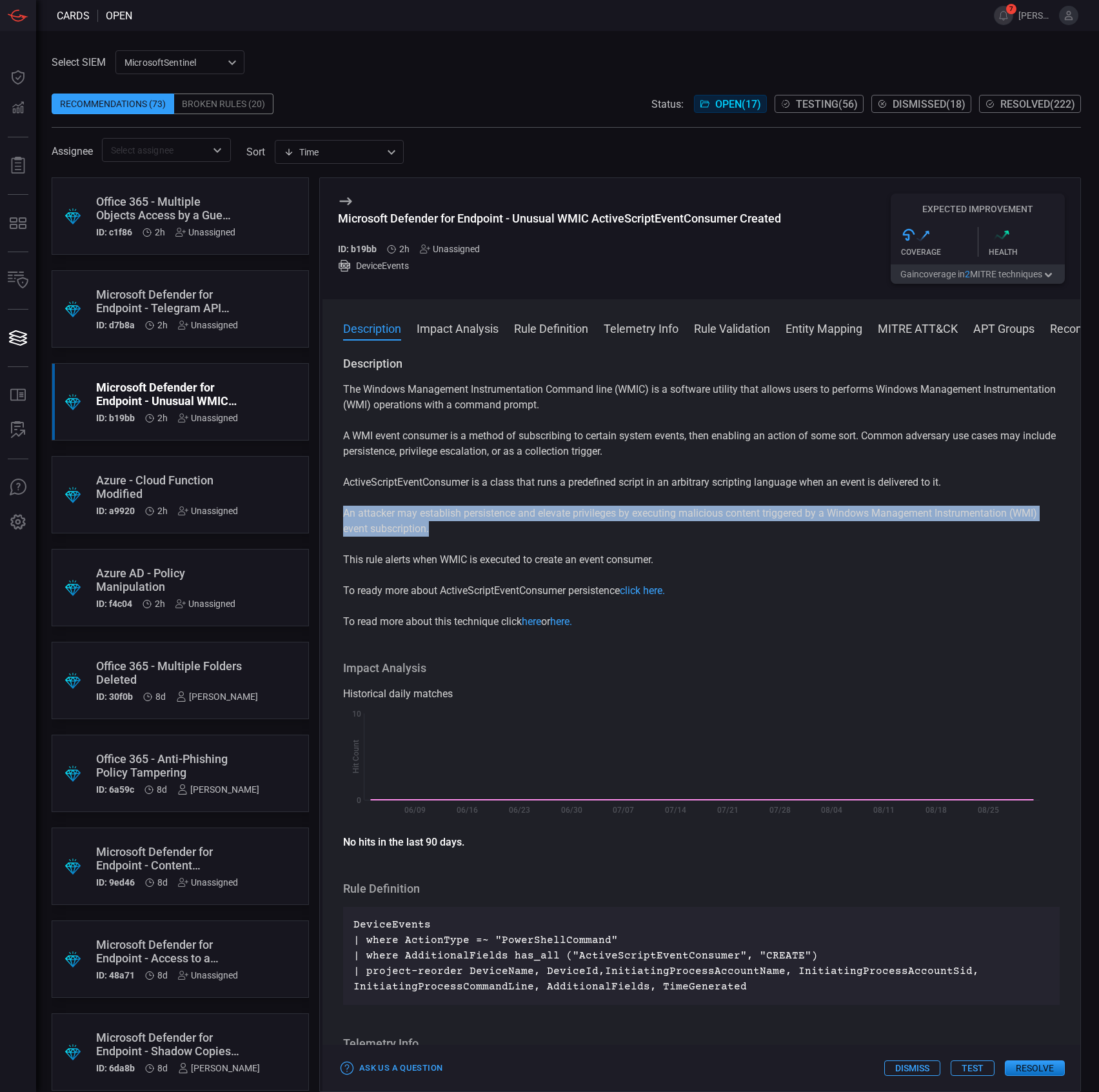
drag, startPoint x: 480, startPoint y: 525, endPoint x: 314, endPoint y: 511, distance: 166.6
click at [314, 511] on div ".suggested_cards_icon{fill:url(#suggested_cards_icon);} Office 365 - Multiple O…" at bounding box center [566, 635] width 1030 height 914
drag, startPoint x: 638, startPoint y: 555, endPoint x: 325, endPoint y: 509, distance: 316.4
click at [325, 509] on div "Description The Windows Management Instrumentation Command line (WMIC) is a sof…" at bounding box center [701, 721] width 758 height 731
click at [568, 534] on p "An attacker may establish persistence and elevate privileges by executing malic…" at bounding box center [702, 521] width 717 height 31
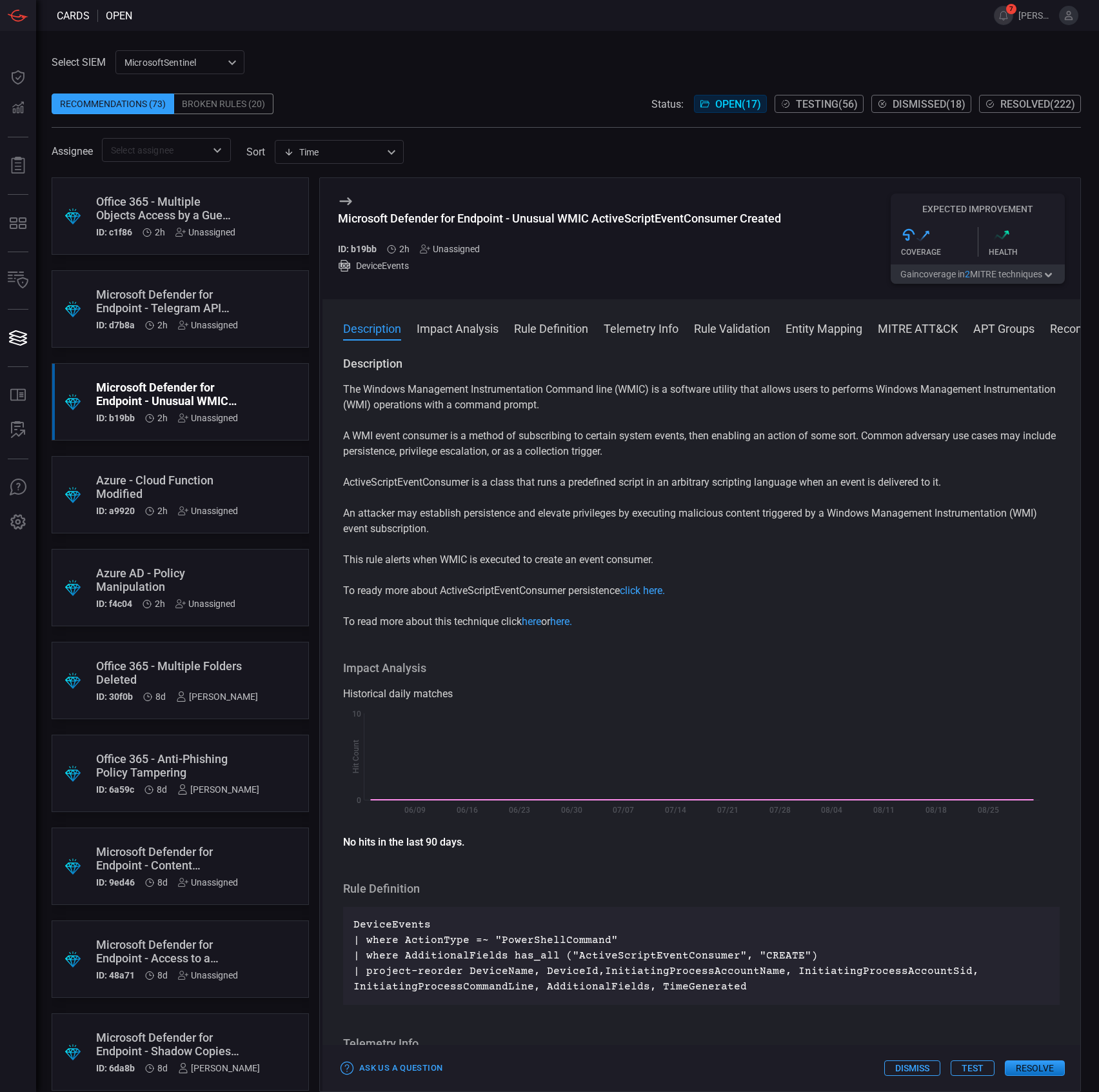
click at [215, 289] on div "Microsoft Defender for Endpoint - Telegram API Traffic Detected" at bounding box center [167, 302] width 142 height 27
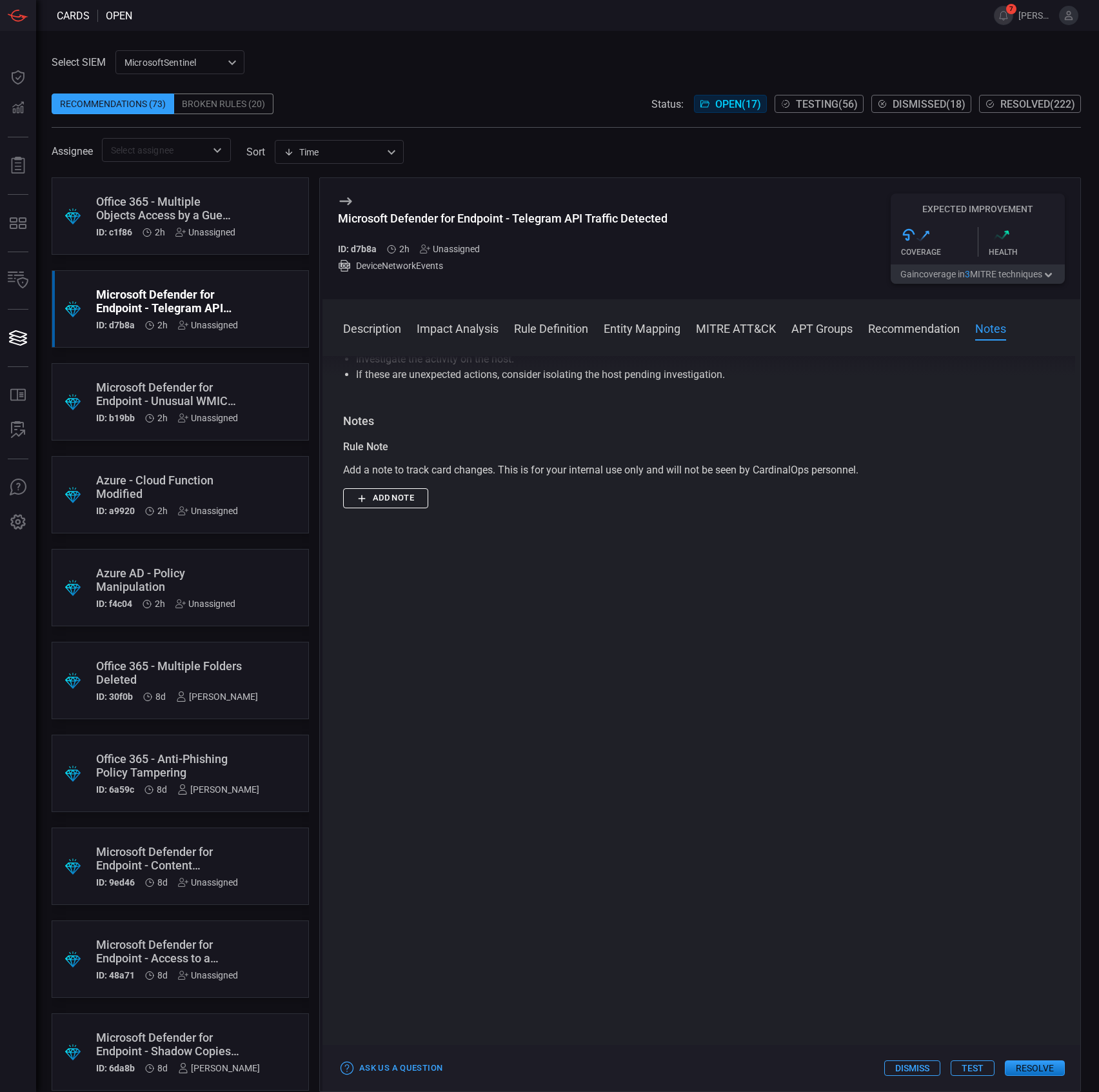
scroll to position [3493, 0]
click at [982, 1064] on button "Test" at bounding box center [973, 1068] width 44 height 15
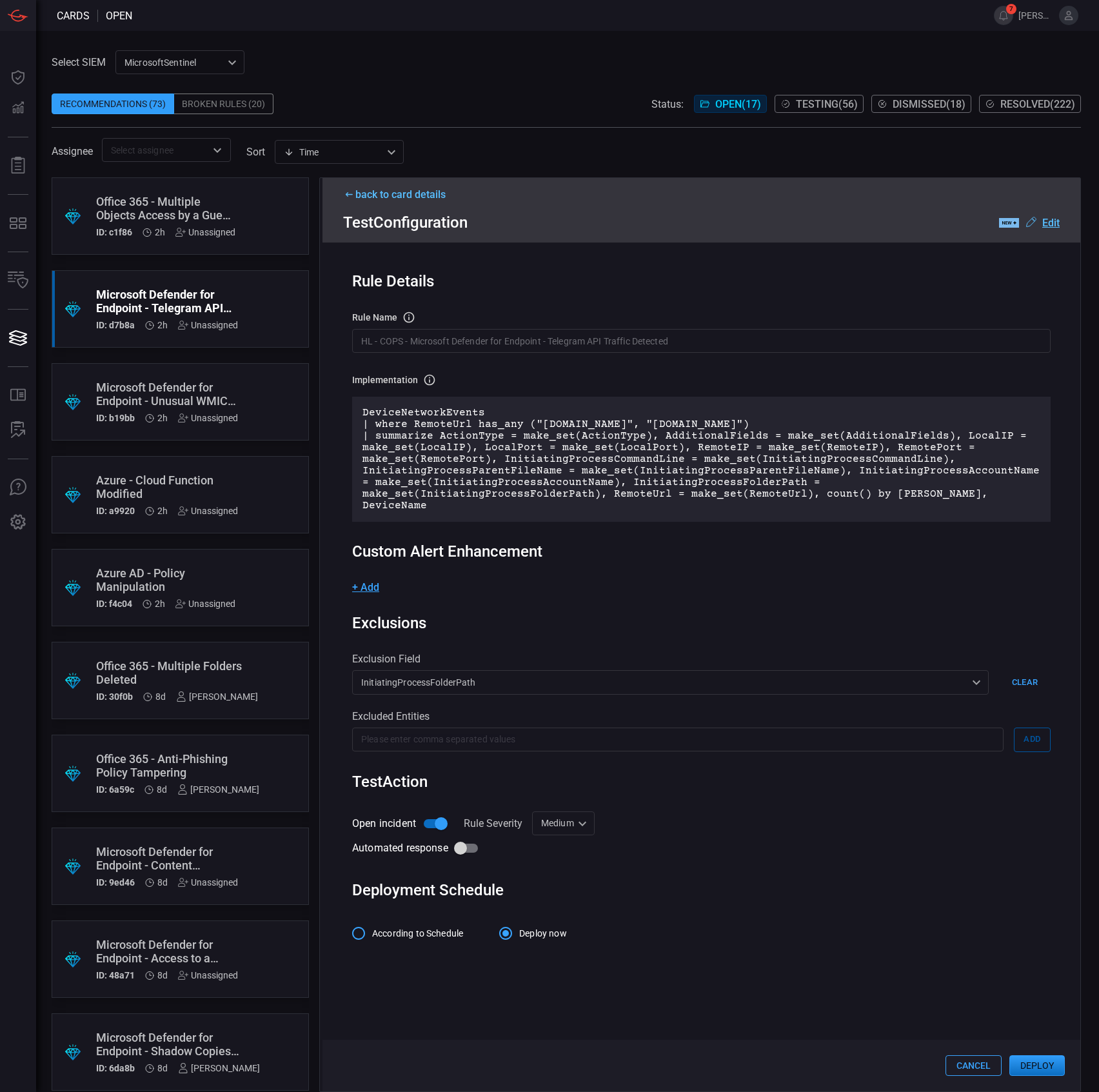
click at [552, 811] on div "Medium Medium ​" at bounding box center [563, 823] width 62 height 24
click at [571, 832] on div "Informational" at bounding box center [566, 839] width 56 height 14
type input "Informational"
click at [378, 927] on span "According to Schedule" at bounding box center [417, 934] width 91 height 14
click at [372, 927] on input "According to Schedule" at bounding box center [359, 933] width 27 height 27
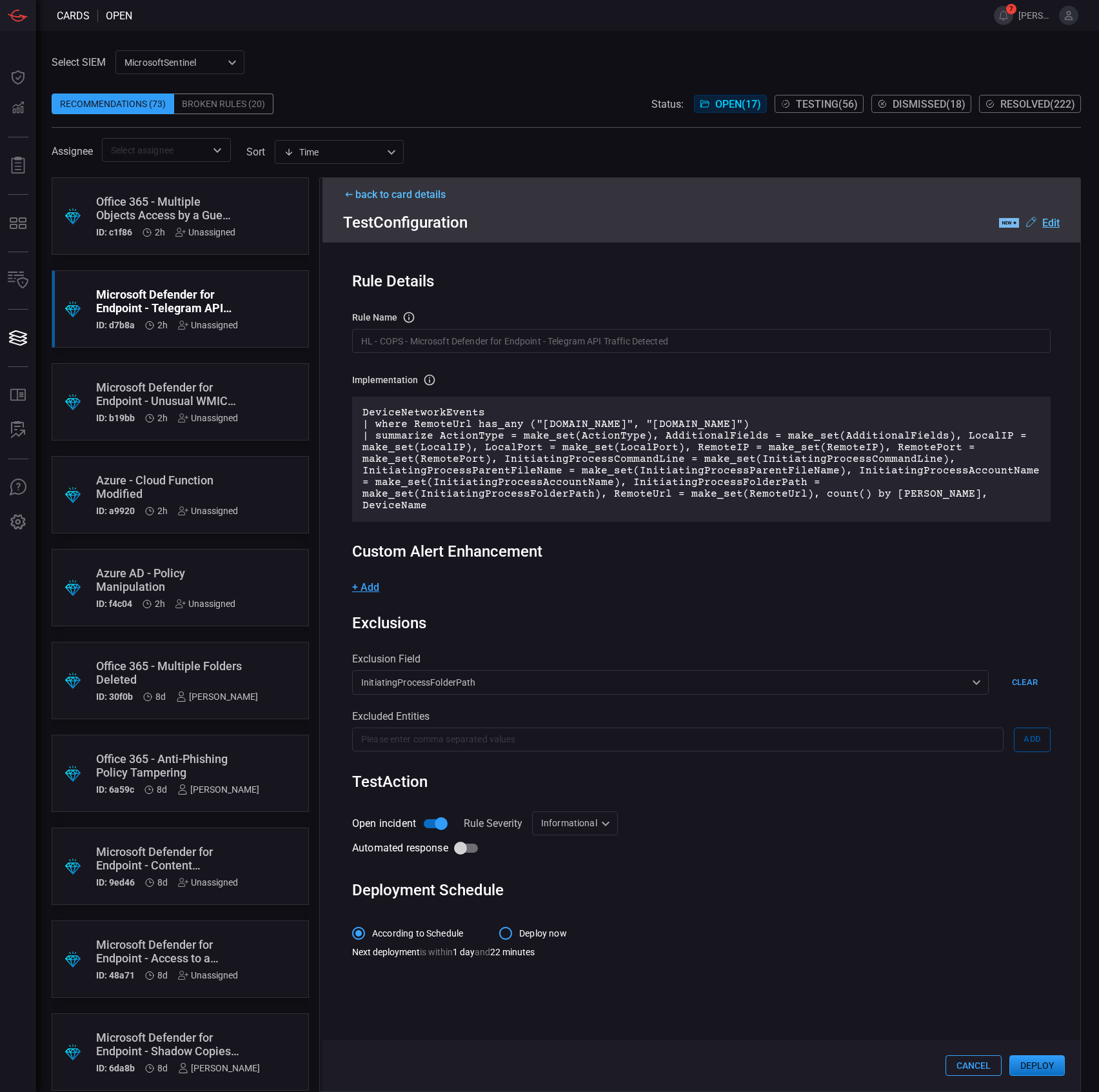
click at [1040, 1066] on button "Deploy" at bounding box center [1037, 1066] width 56 height 21
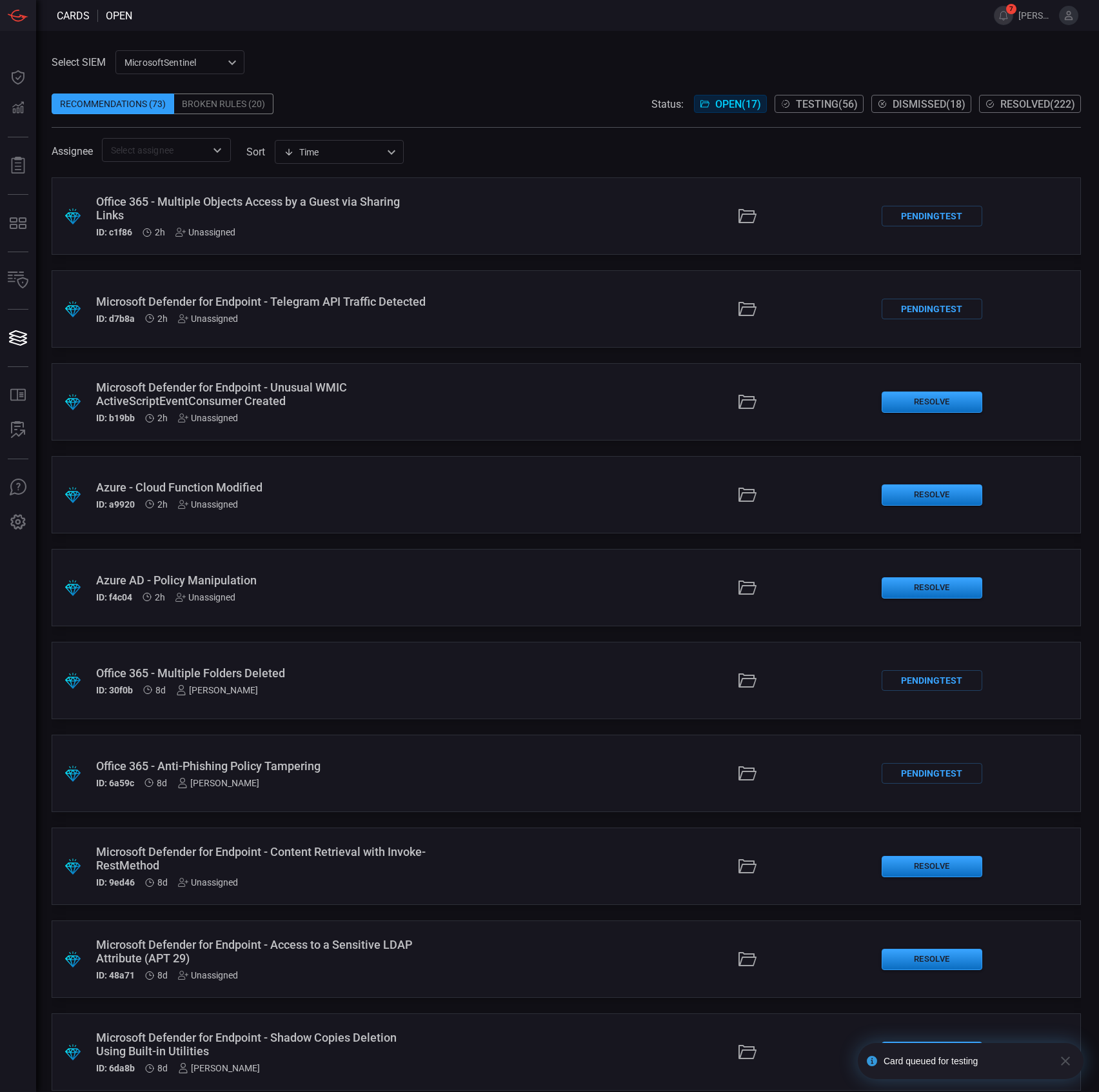
click at [199, 390] on div "Microsoft Defender for Endpoint - Unusual WMIC ActiveScriptEventConsumer Created" at bounding box center [261, 394] width 331 height 27
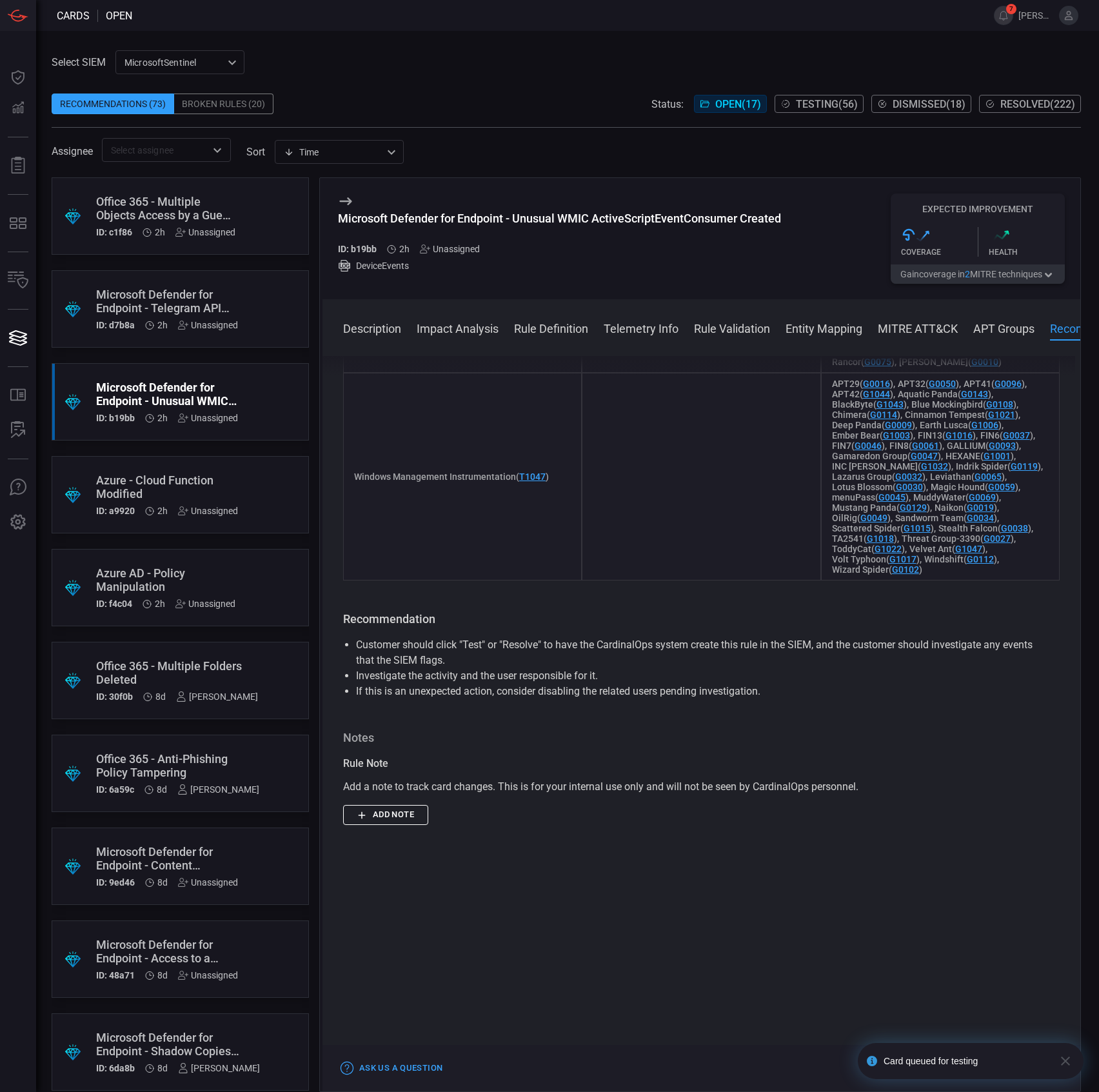
scroll to position [1293, 0]
click at [1061, 1056] on icon "button" at bounding box center [1066, 1061] width 15 height 15
click at [977, 1066] on button "Test" at bounding box center [973, 1068] width 44 height 15
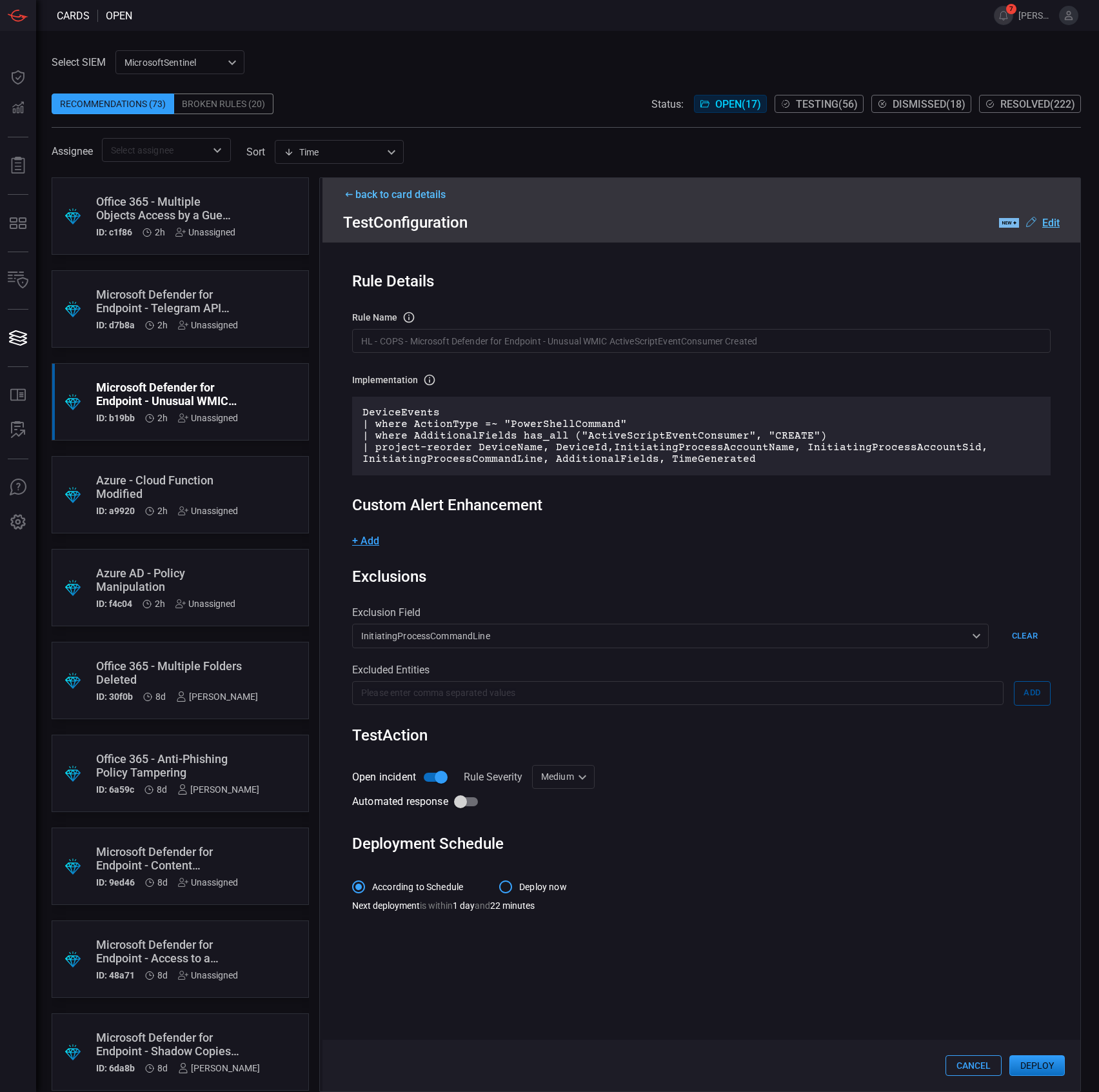
click at [574, 780] on div "Medium Medium ​" at bounding box center [563, 777] width 62 height 24
click at [576, 806] on div "Informational" at bounding box center [566, 805] width 56 height 14
type input "Informational"
click at [1038, 1063] on button "Deploy" at bounding box center [1037, 1066] width 56 height 21
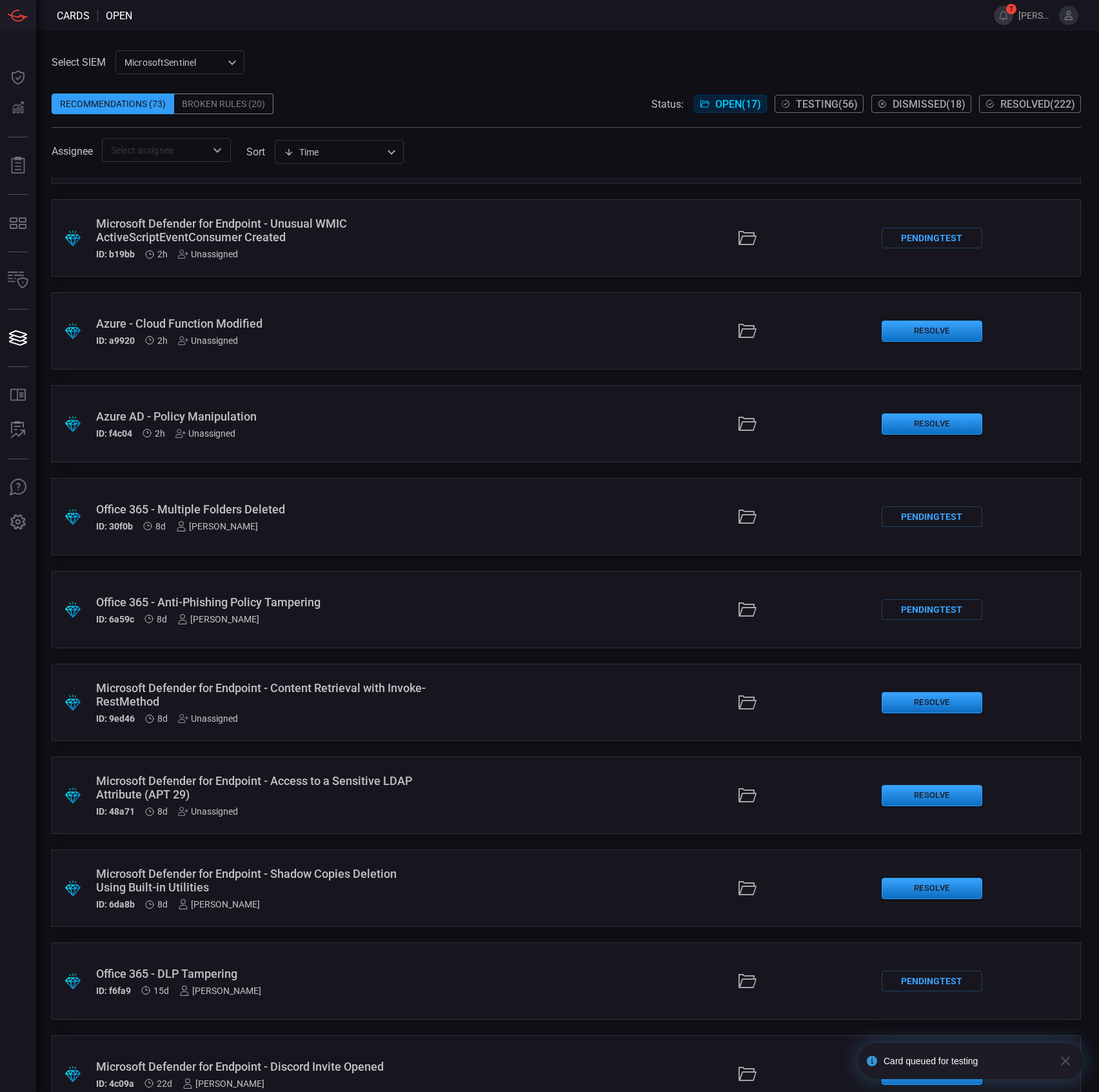
scroll to position [172, 0]
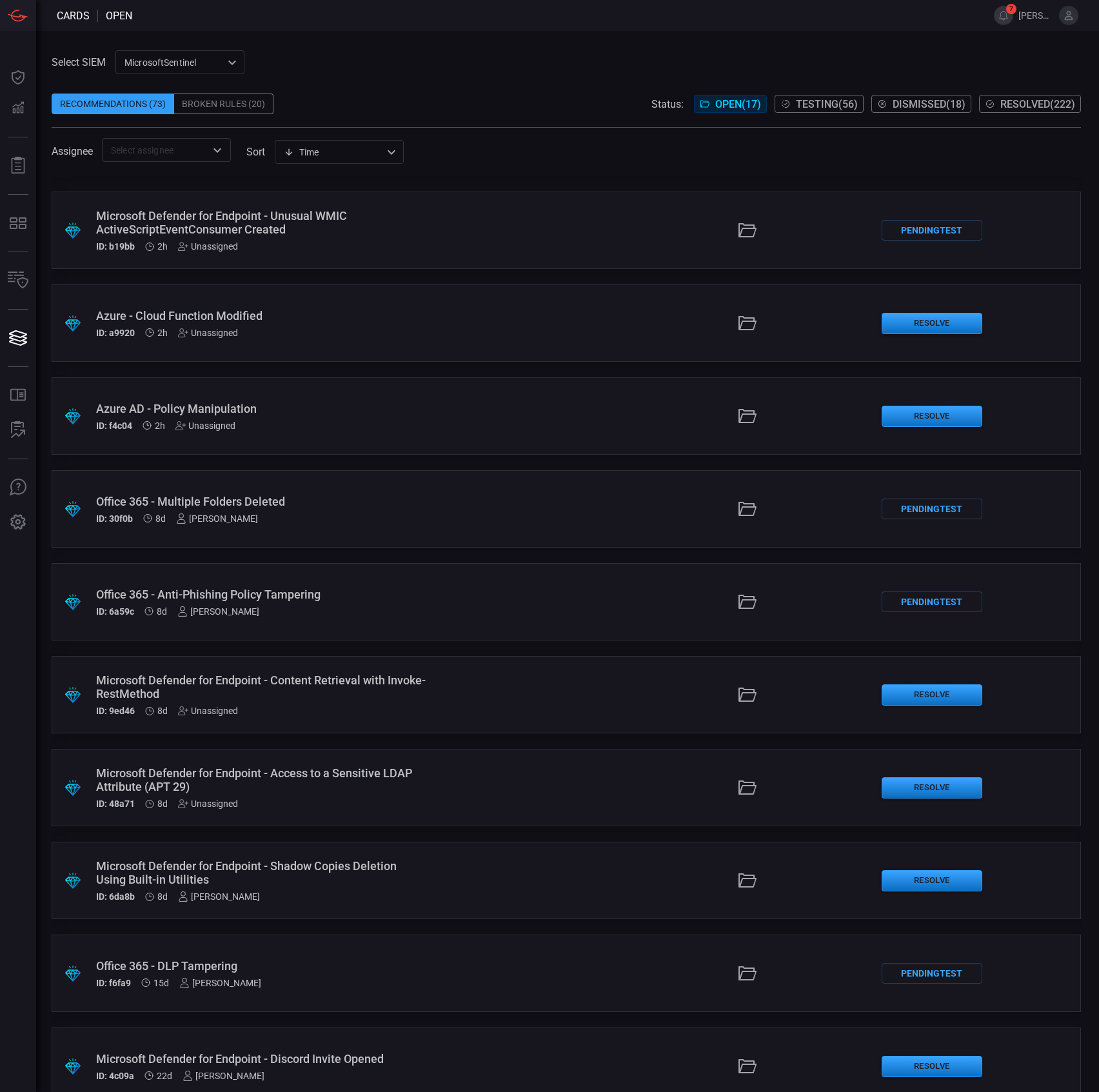
click at [387, 686] on div "Microsoft Defender for Endpoint - Content Retrieval with Invoke-RestMethod" at bounding box center [261, 687] width 331 height 27
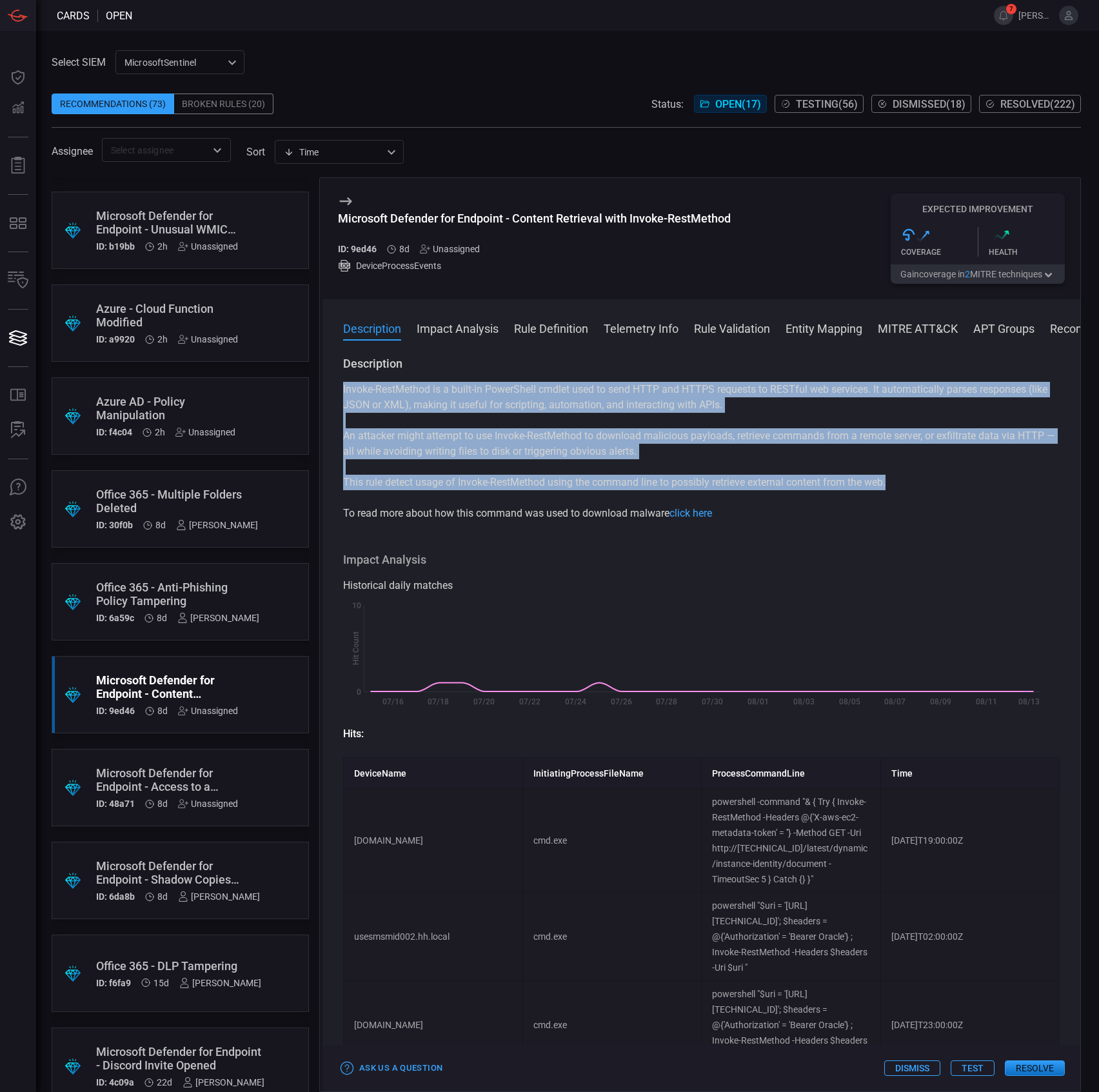
drag, startPoint x: 440, startPoint y: 405, endPoint x: 914, endPoint y: 490, distance: 481.6
click at [914, 490] on div "Description Invoke-RestMethod is a built-in PowerShell cmdlet used to send HTTP…" at bounding box center [701, 721] width 758 height 731
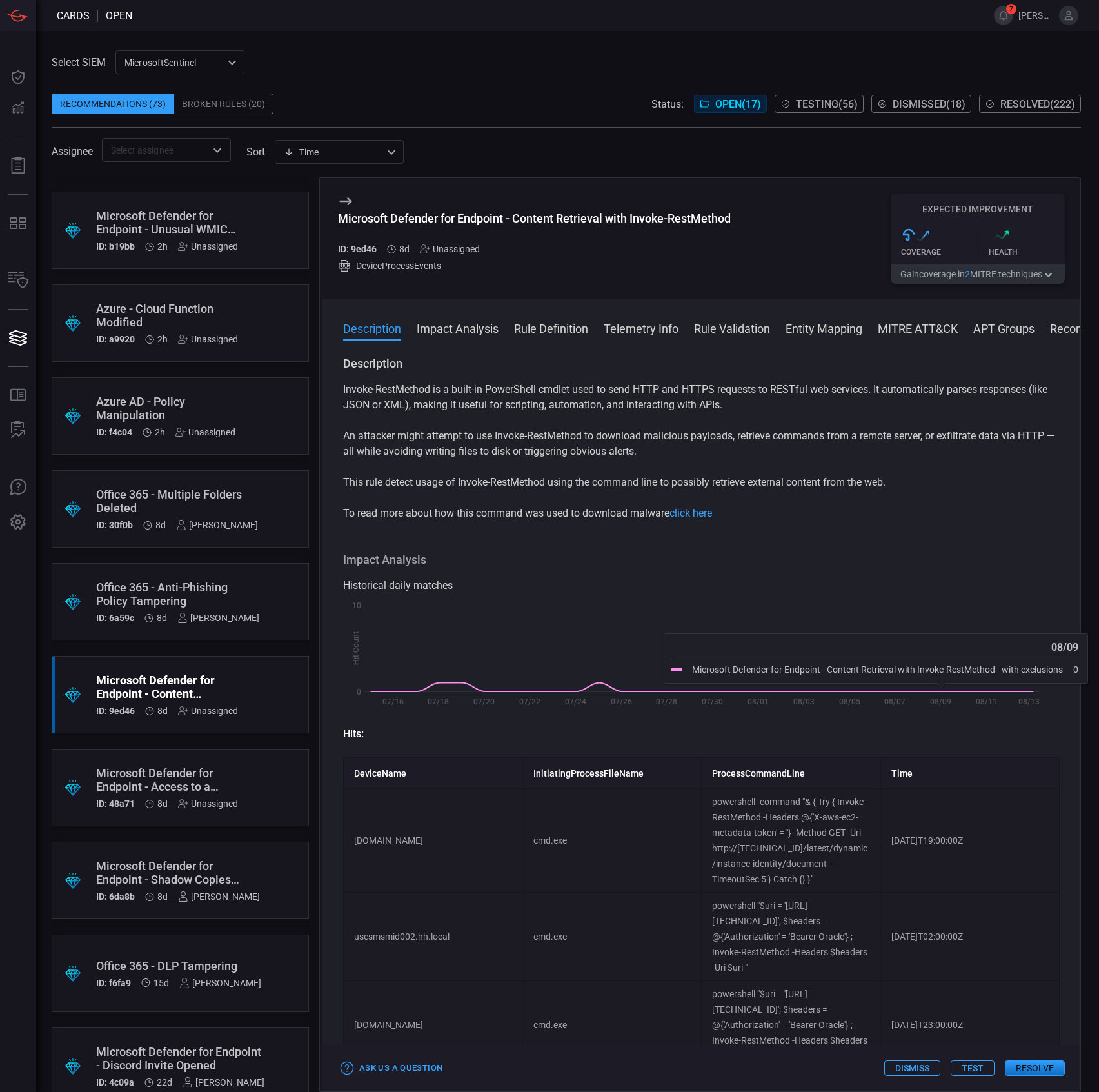
click at [532, 223] on div "Microsoft Defender for Endpoint - Content Retrieval with Invoke-RestMethod" at bounding box center [534, 219] width 393 height 14
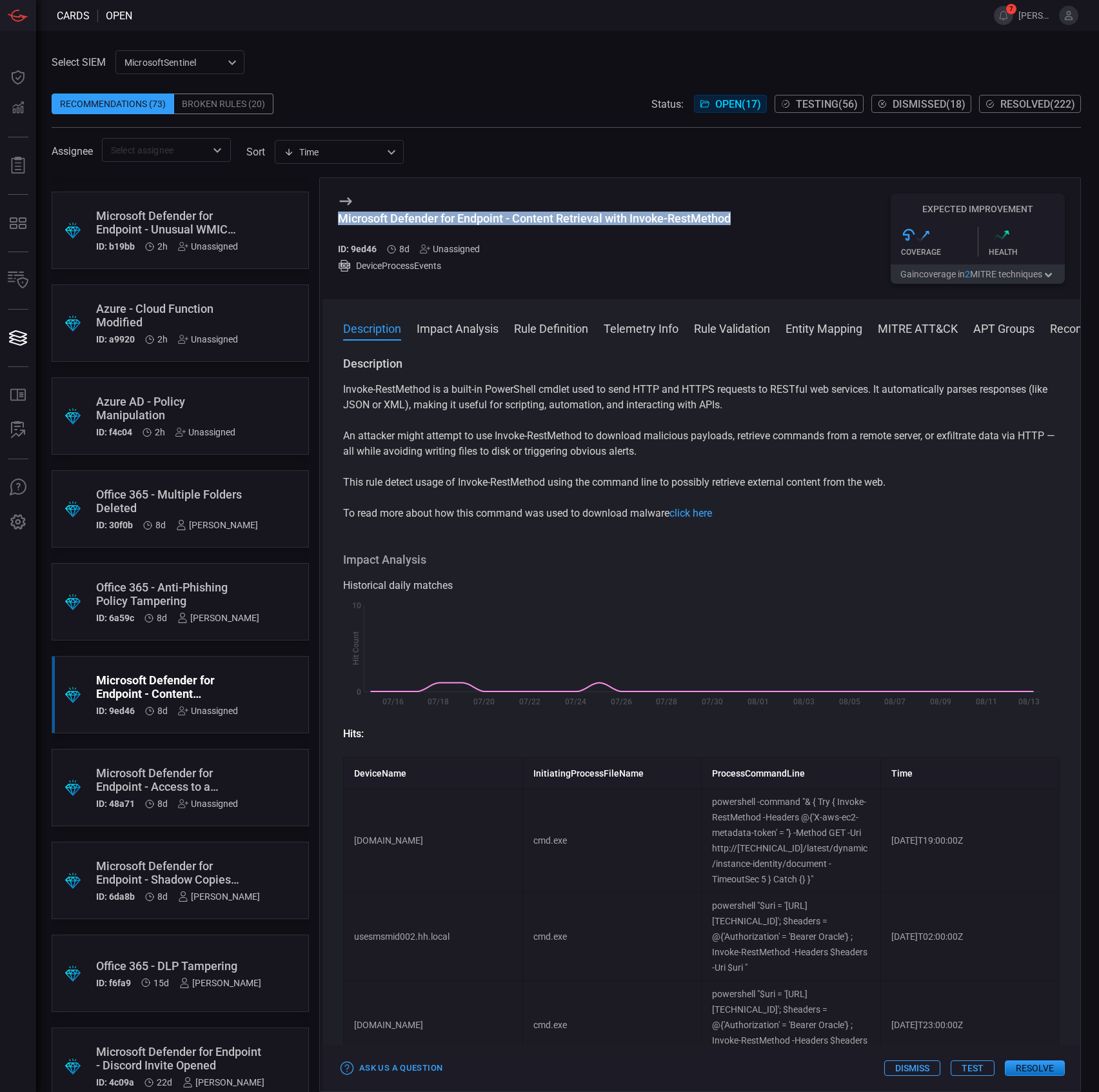
click at [532, 223] on div "Microsoft Defender for Endpoint - Content Retrieval with Invoke-RestMethod" at bounding box center [534, 219] width 393 height 14
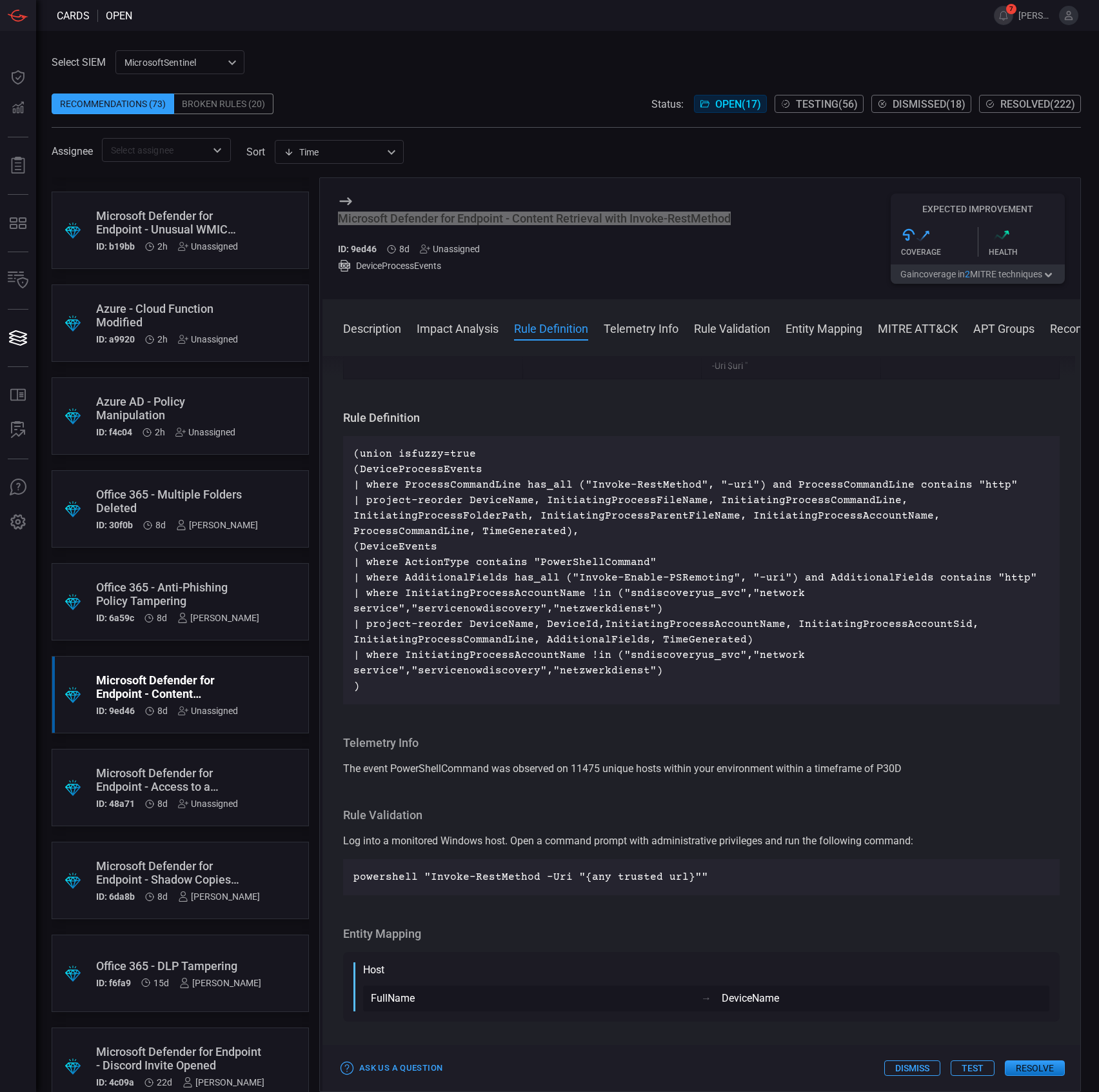
scroll to position [688, 0]
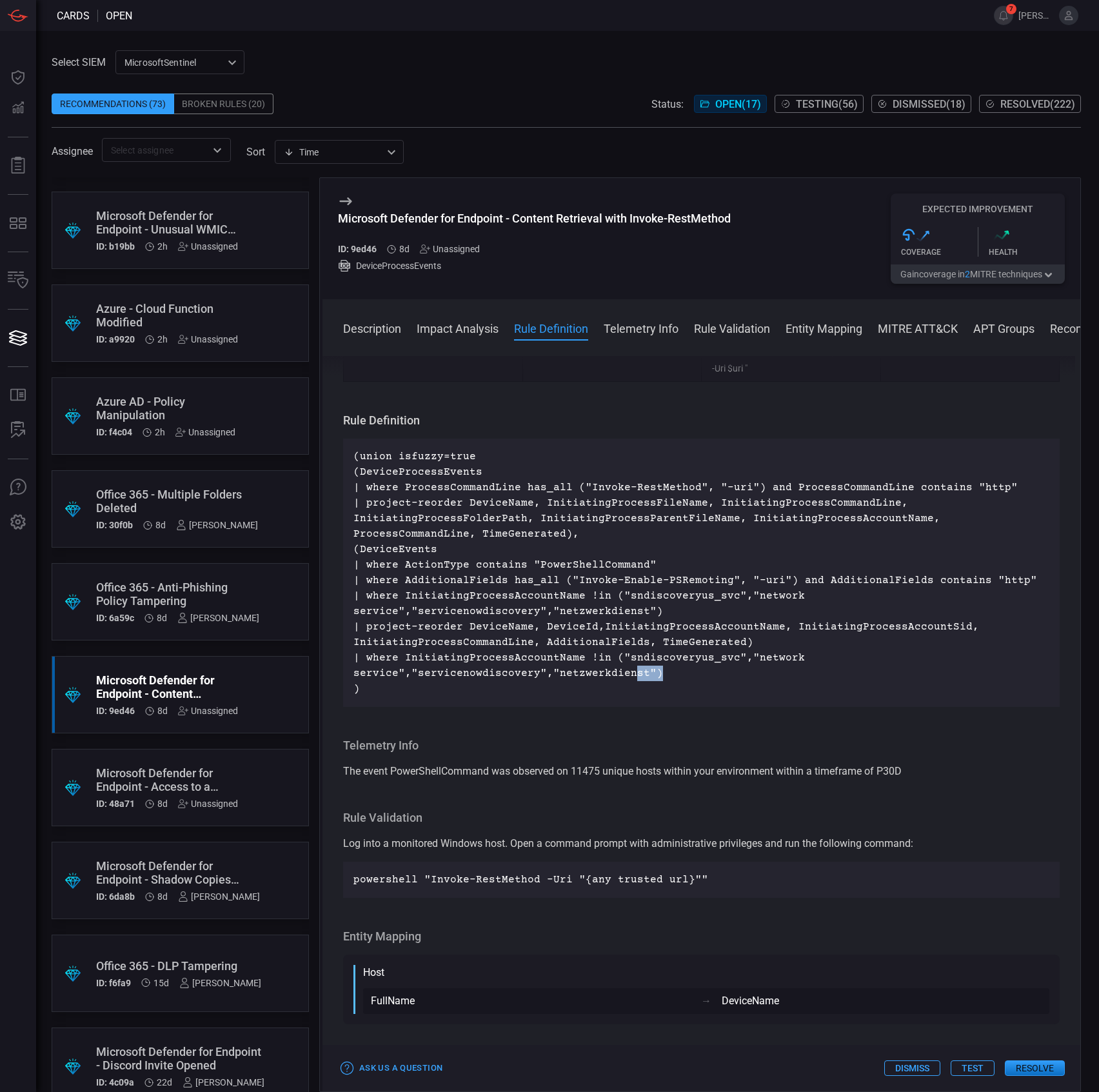
drag, startPoint x: 672, startPoint y: 690, endPoint x: 625, endPoint y: 694, distance: 47.2
click at [625, 694] on p "(union isfuzzy=true (DeviceProcessEvents | where ProcessCommandLine has_all ("I…" at bounding box center [702, 572] width 696 height 248
click at [561, 696] on p "(union isfuzzy=true (DeviceProcessEvents | where ProcessCommandLine has_all ("I…" at bounding box center [702, 572] width 696 height 248
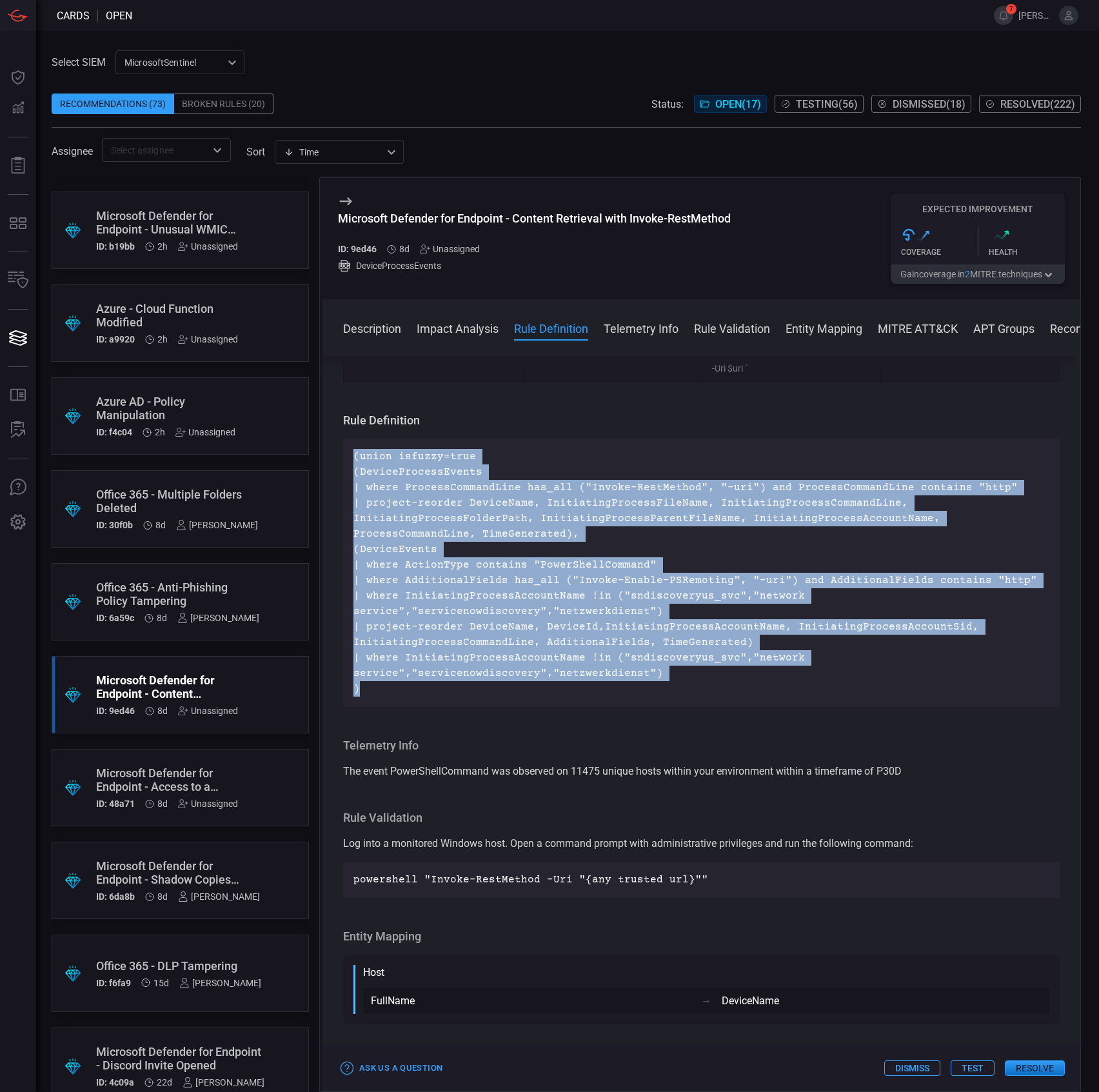
drag, startPoint x: 493, startPoint y: 678, endPoint x: 352, endPoint y: 470, distance: 251.3
click at [352, 470] on div "(union isfuzzy=true (DeviceProcessEvents | where ProcessCommandLine has_all ("I…" at bounding box center [702, 572] width 717 height 268
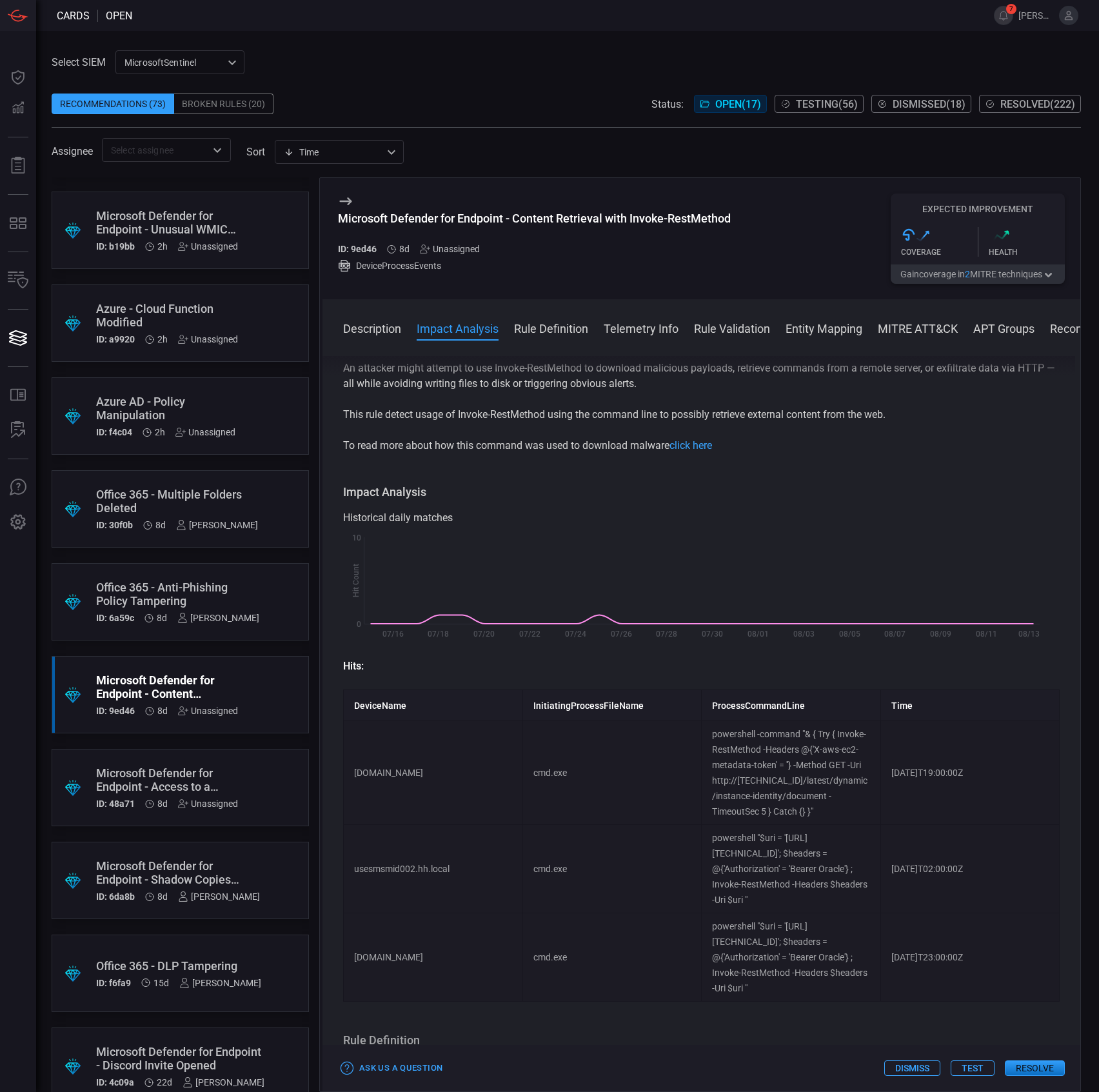
scroll to position [0, 0]
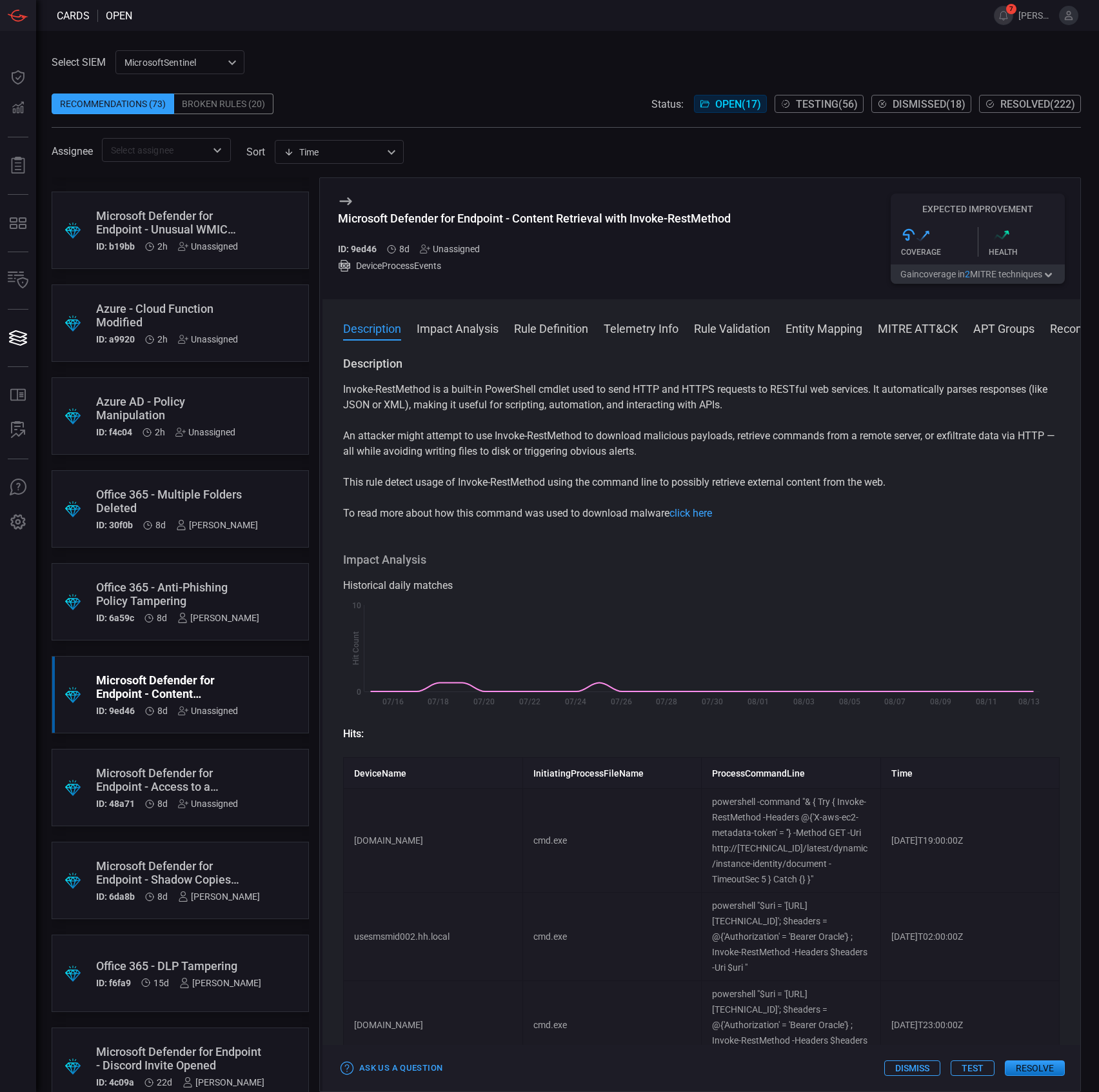
drag, startPoint x: 587, startPoint y: 230, endPoint x: 591, endPoint y: 222, distance: 8.9
click at [587, 230] on h3 "Microsoft Defender for Endpoint - Content Retrieval with Invoke-RestMethod" at bounding box center [534, 226] width 393 height 27
click at [599, 212] on div "Microsoft Defender for Endpoint - Content Retrieval with Invoke-RestMethod" at bounding box center [534, 219] width 393 height 14
click at [601, 212] on div "Microsoft Defender for Endpoint - Content Retrieval with Invoke-RestMethod" at bounding box center [534, 219] width 393 height 14
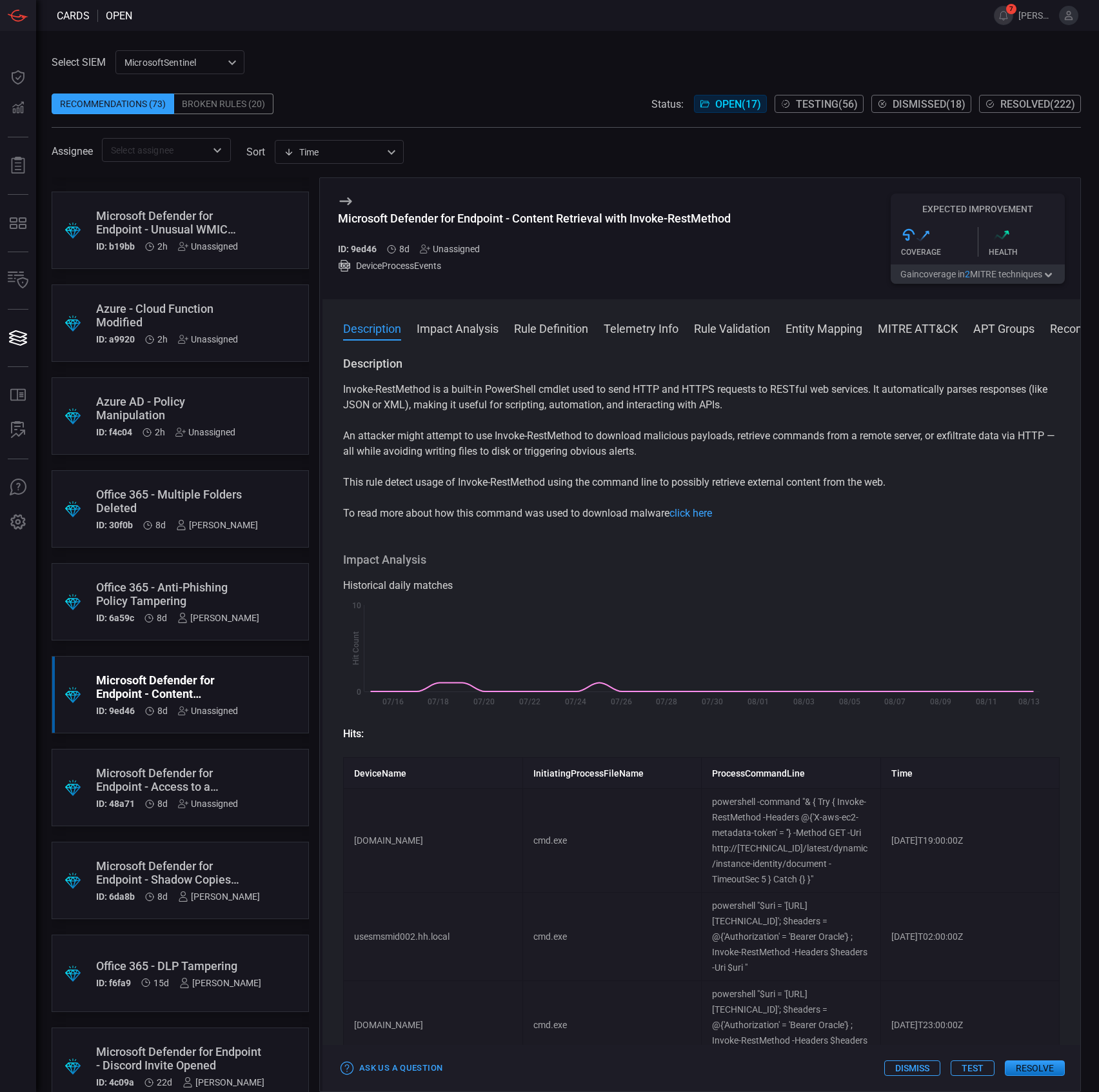
click at [396, 440] on p "An attacker might attempt to use Invoke-RestMethod to download malicious payloa…" at bounding box center [702, 443] width 717 height 31
click at [393, 481] on p "This rule detect usage of Invoke-RestMethod using the command line to possibly …" at bounding box center [702, 483] width 717 height 15
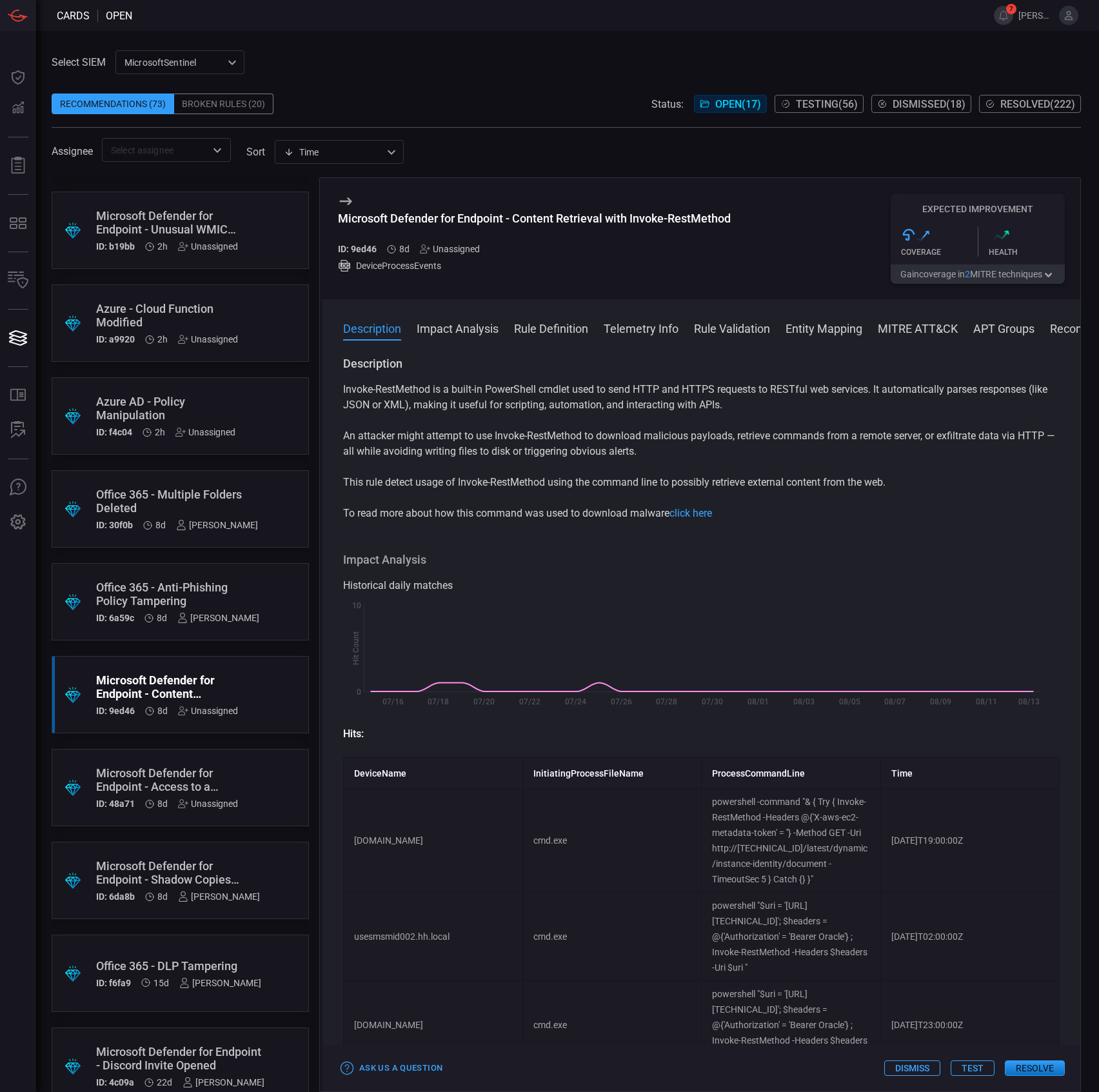
click at [393, 481] on p "This rule detect usage of Invoke-RestMethod using the command line to possibly …" at bounding box center [702, 483] width 717 height 15
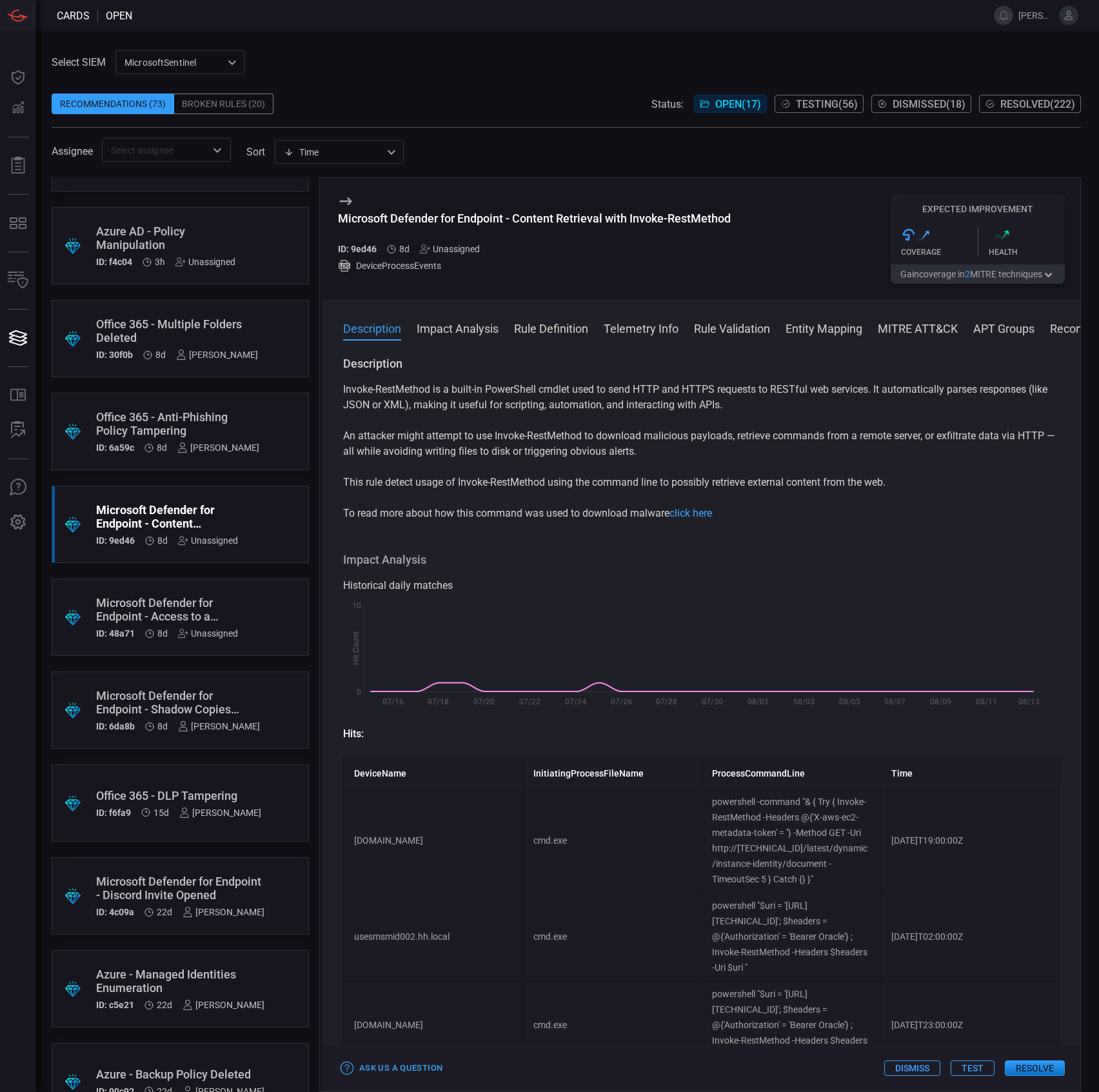
scroll to position [343, 0]
click at [185, 612] on div "Microsoft Defender for Endpoint - Access to a Sensitive LDAP Attribute (APT 29)" at bounding box center [167, 608] width 142 height 27
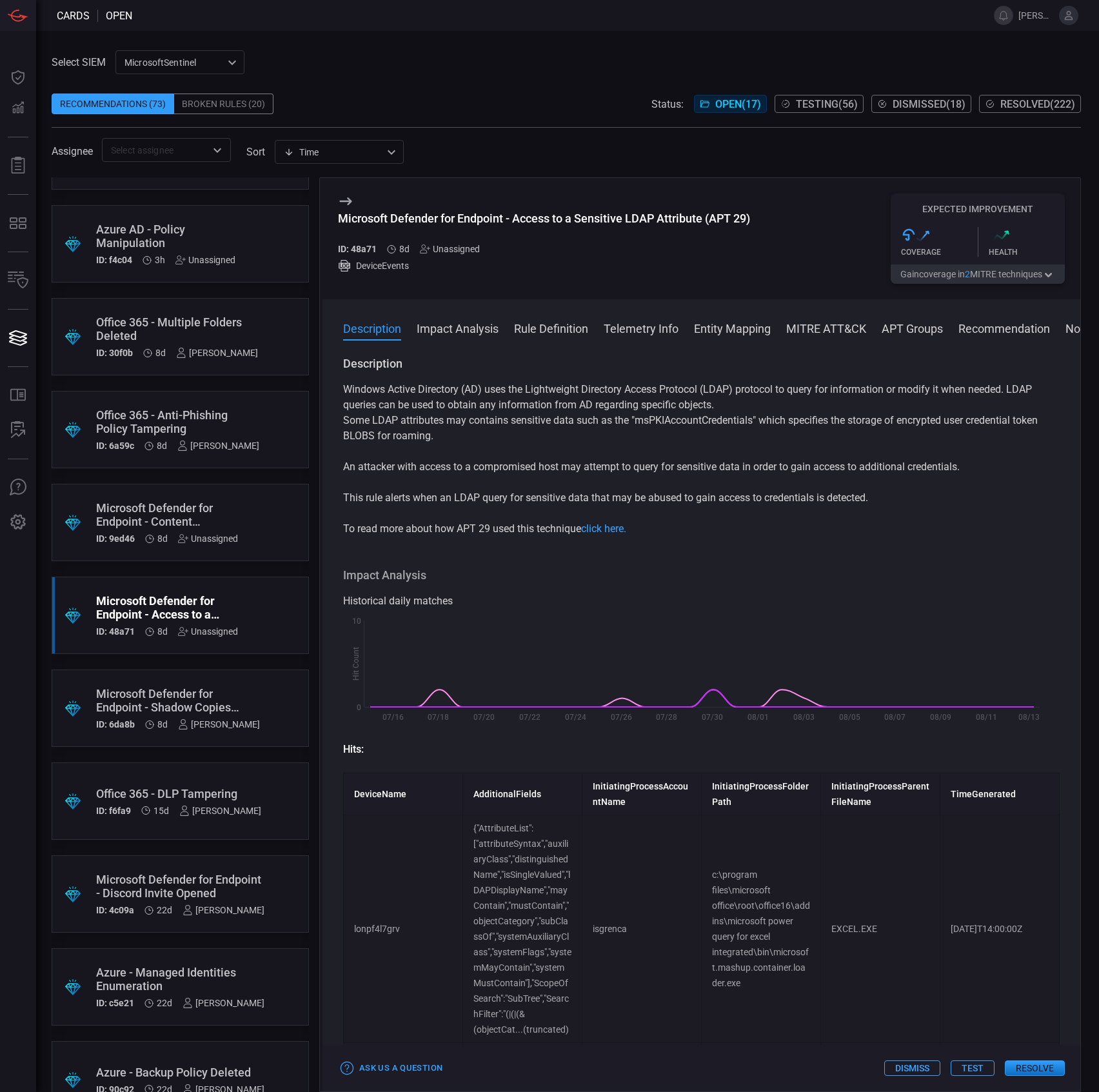
click at [604, 220] on div "Microsoft Defender for Endpoint - Access to a Sensitive LDAP Attribute (APT 29)" at bounding box center [544, 219] width 412 height 14
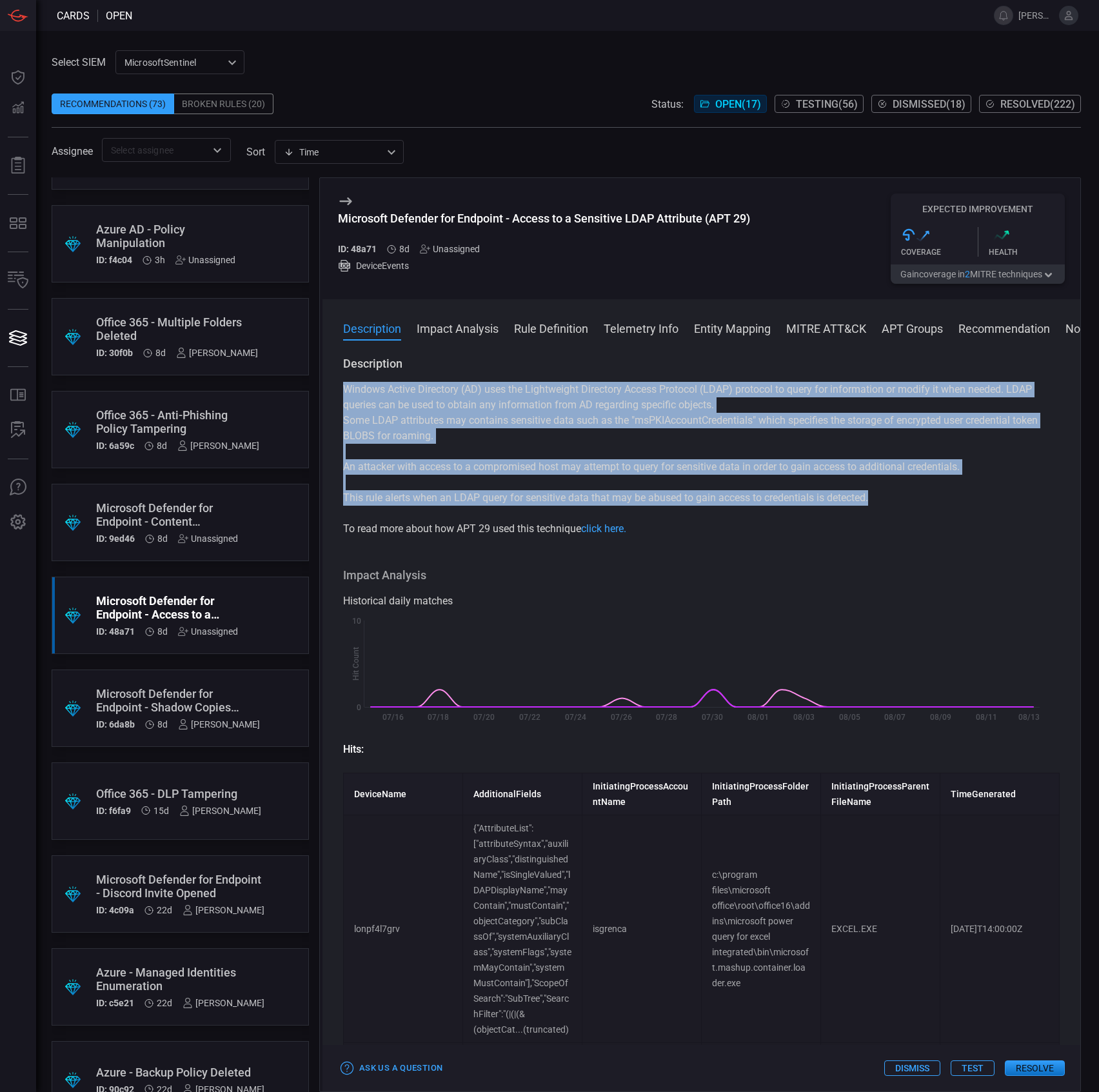
drag, startPoint x: 704, startPoint y: 453, endPoint x: 326, endPoint y: 390, distance: 383.2
click at [326, 390] on div "Description Windows Active Directory (AD) uses the Lightweight Directory Access…" at bounding box center [701, 721] width 758 height 731
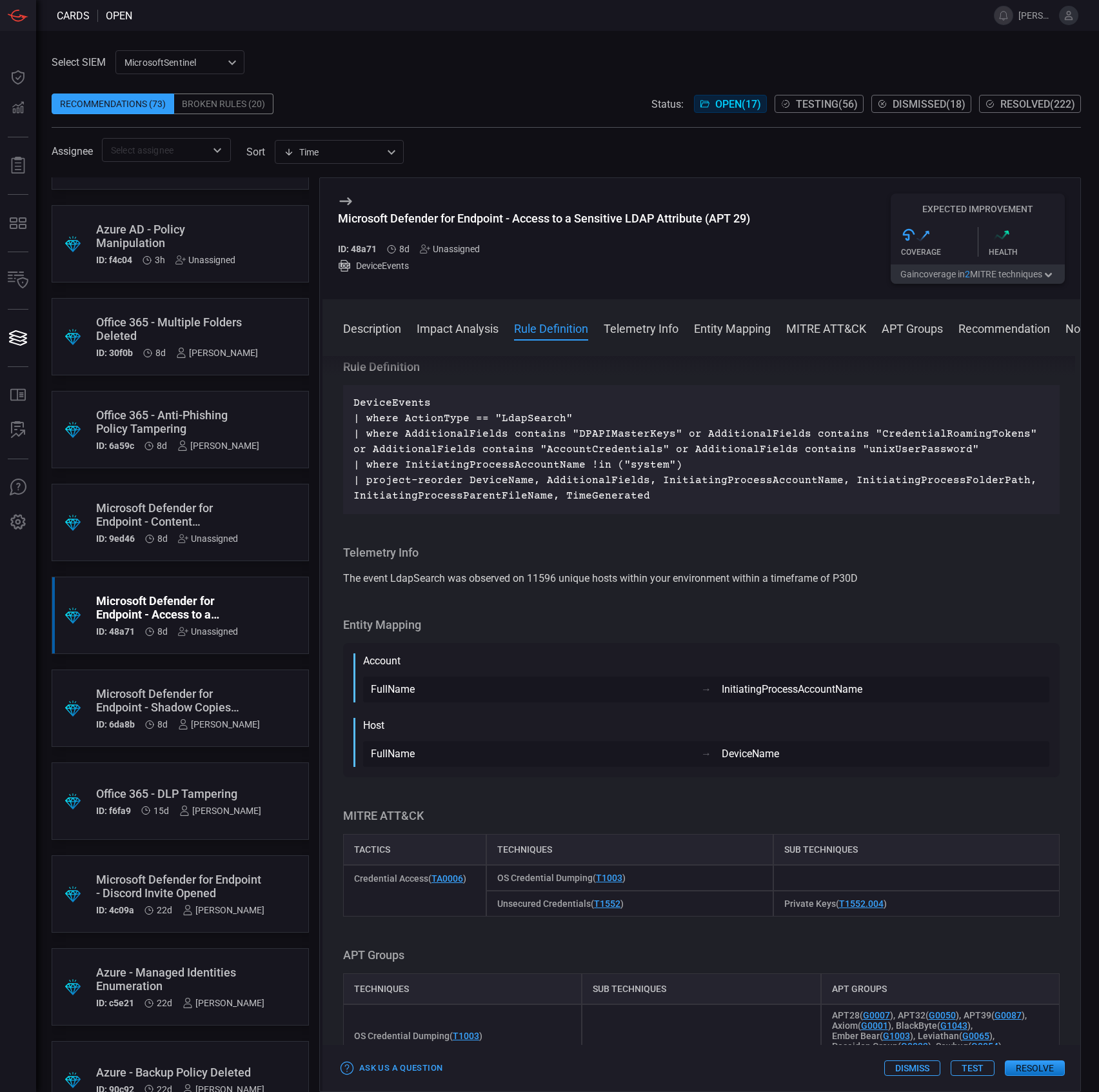
scroll to position [860, 0]
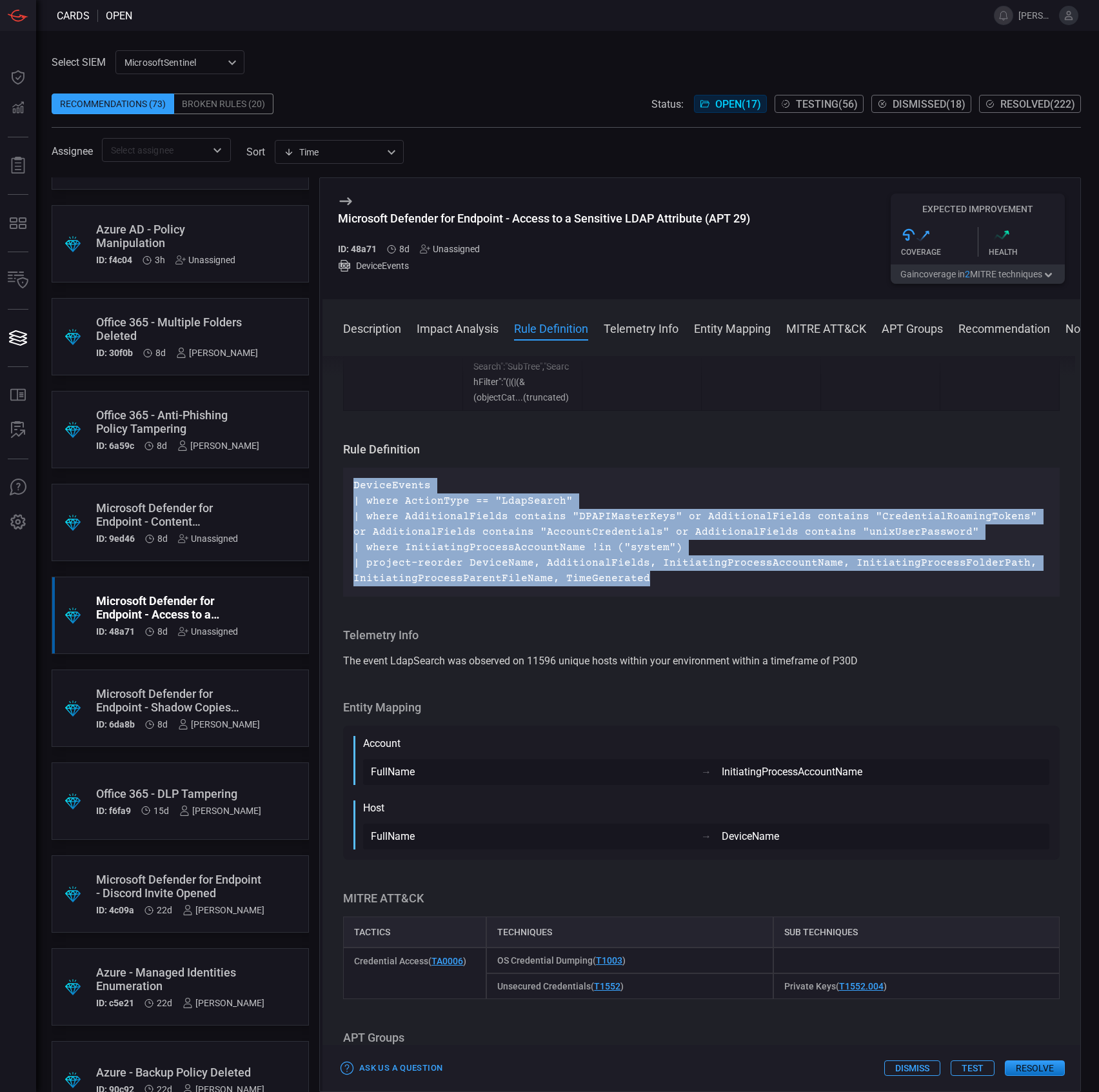
drag, startPoint x: 656, startPoint y: 575, endPoint x: 352, endPoint y: 489, distance: 315.9
click at [352, 489] on div "DeviceEvents | where ActionType == "LdapSearch" | where AdditionalFields contai…" at bounding box center [702, 531] width 717 height 129
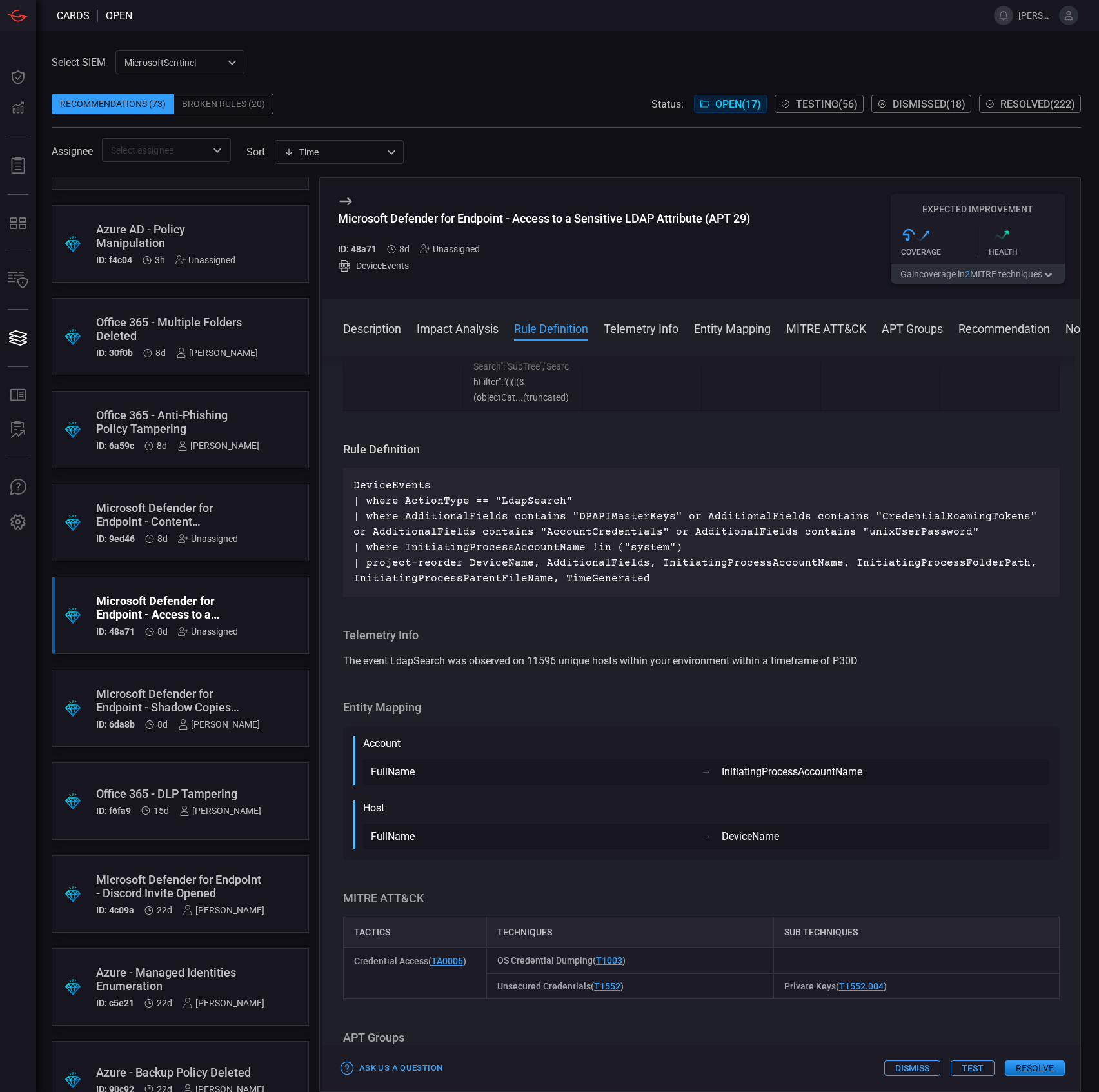
click at [544, 227] on h3 "Microsoft Defender for Endpoint - Access to a Sensitive LDAP Attribute (APT 29)" at bounding box center [544, 226] width 412 height 27
click at [549, 222] on div "Microsoft Defender for Endpoint - Access to a Sensitive LDAP Attribute (APT 29)" at bounding box center [544, 219] width 412 height 14
click at [507, 519] on p "DeviceEvents | where ActionType == "LdapSearch" | where AdditionalFields contai…" at bounding box center [702, 531] width 696 height 109
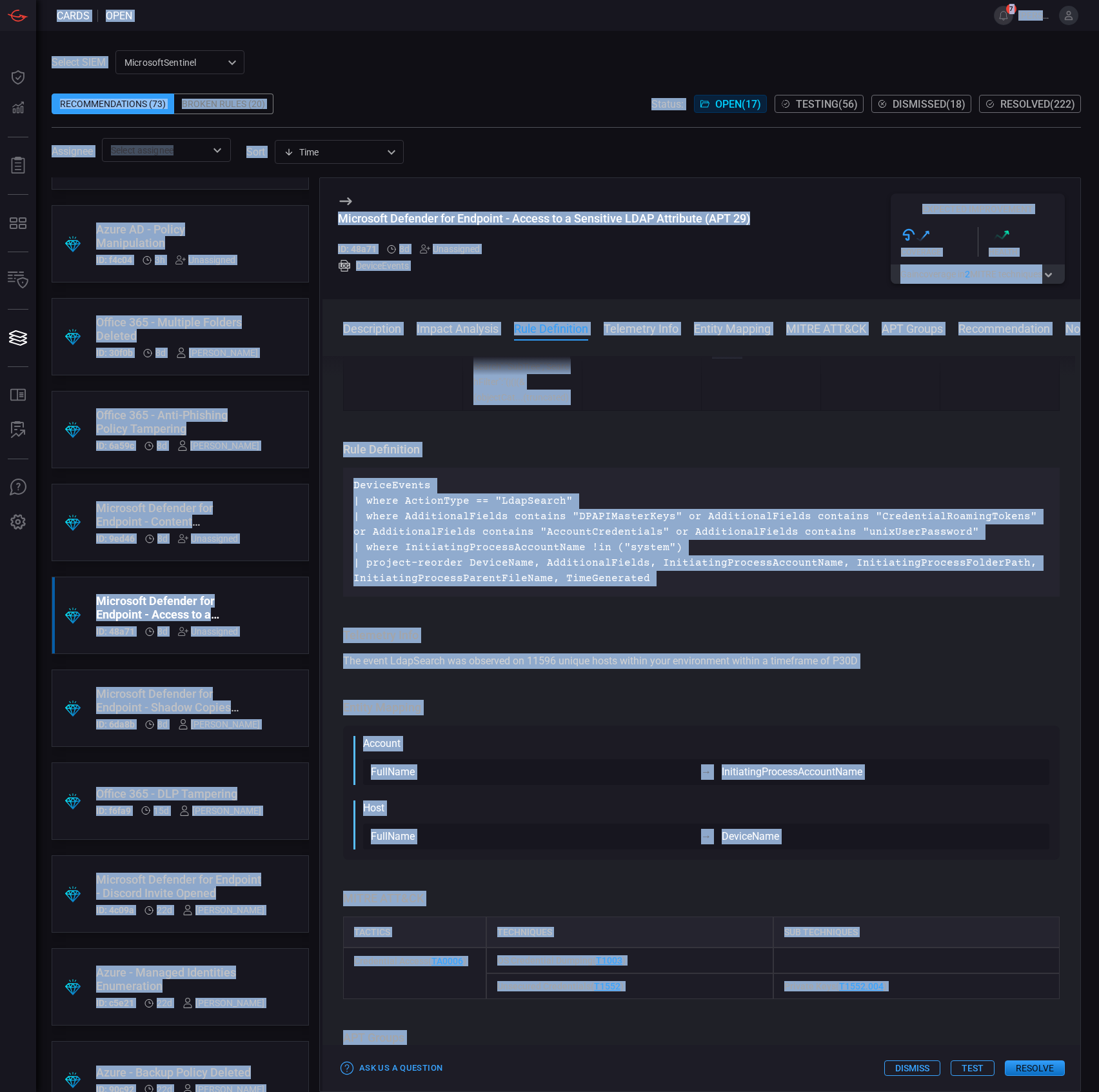
click at [603, 549] on p "DeviceEvents | where ActionType == "LdapSearch" | where AdditionalFields contai…" at bounding box center [702, 531] width 696 height 109
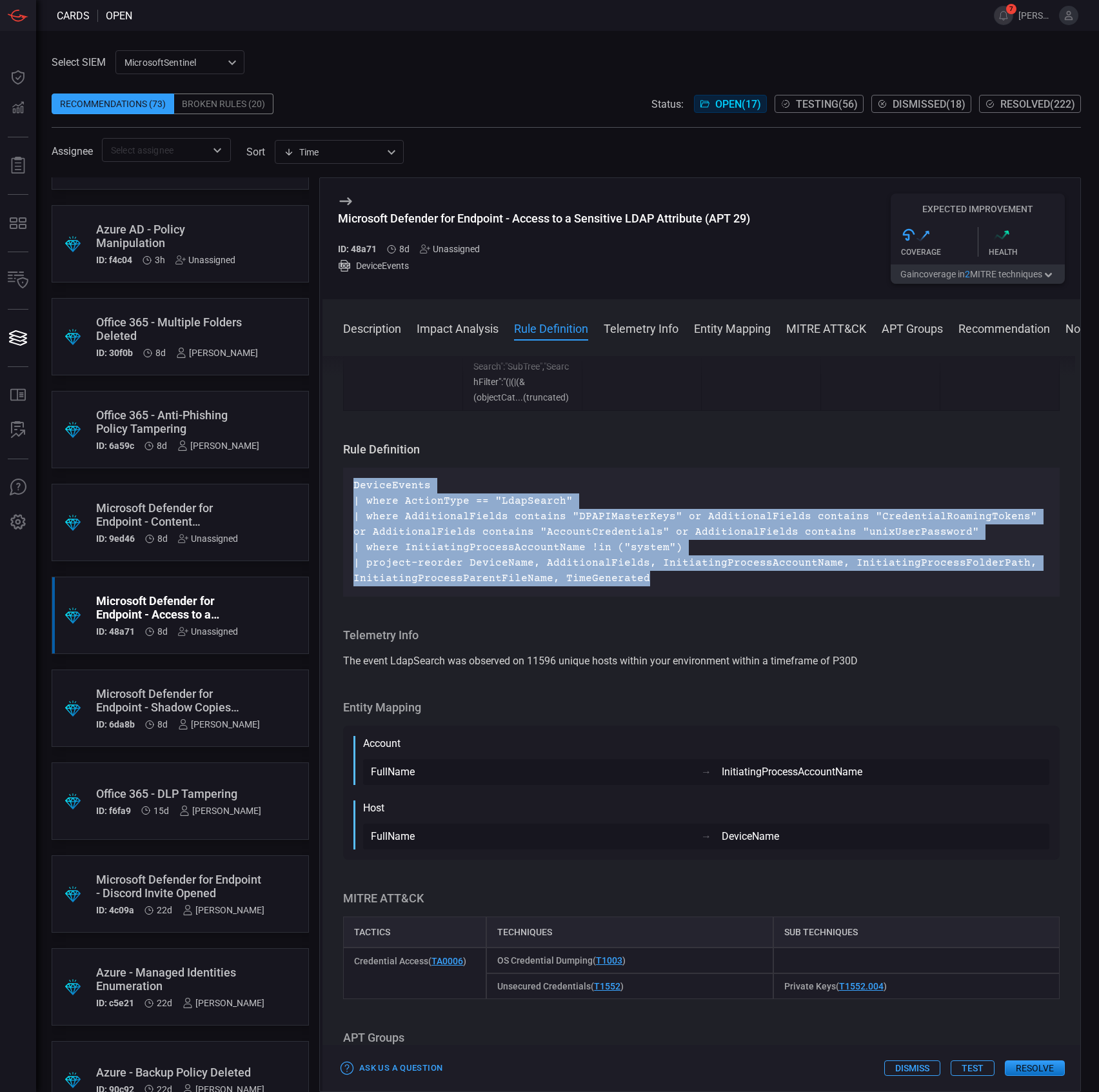
drag, startPoint x: 653, startPoint y: 575, endPoint x: 349, endPoint y: 488, distance: 316.2
click at [349, 488] on div "DeviceEvents | where ActionType == "LdapSearch" | where AdditionalFields contai…" at bounding box center [702, 531] width 717 height 129
click at [561, 525] on p "DeviceEvents | where ActionType == "LdapSearch" | where AdditionalFields contai…" at bounding box center [702, 531] width 696 height 109
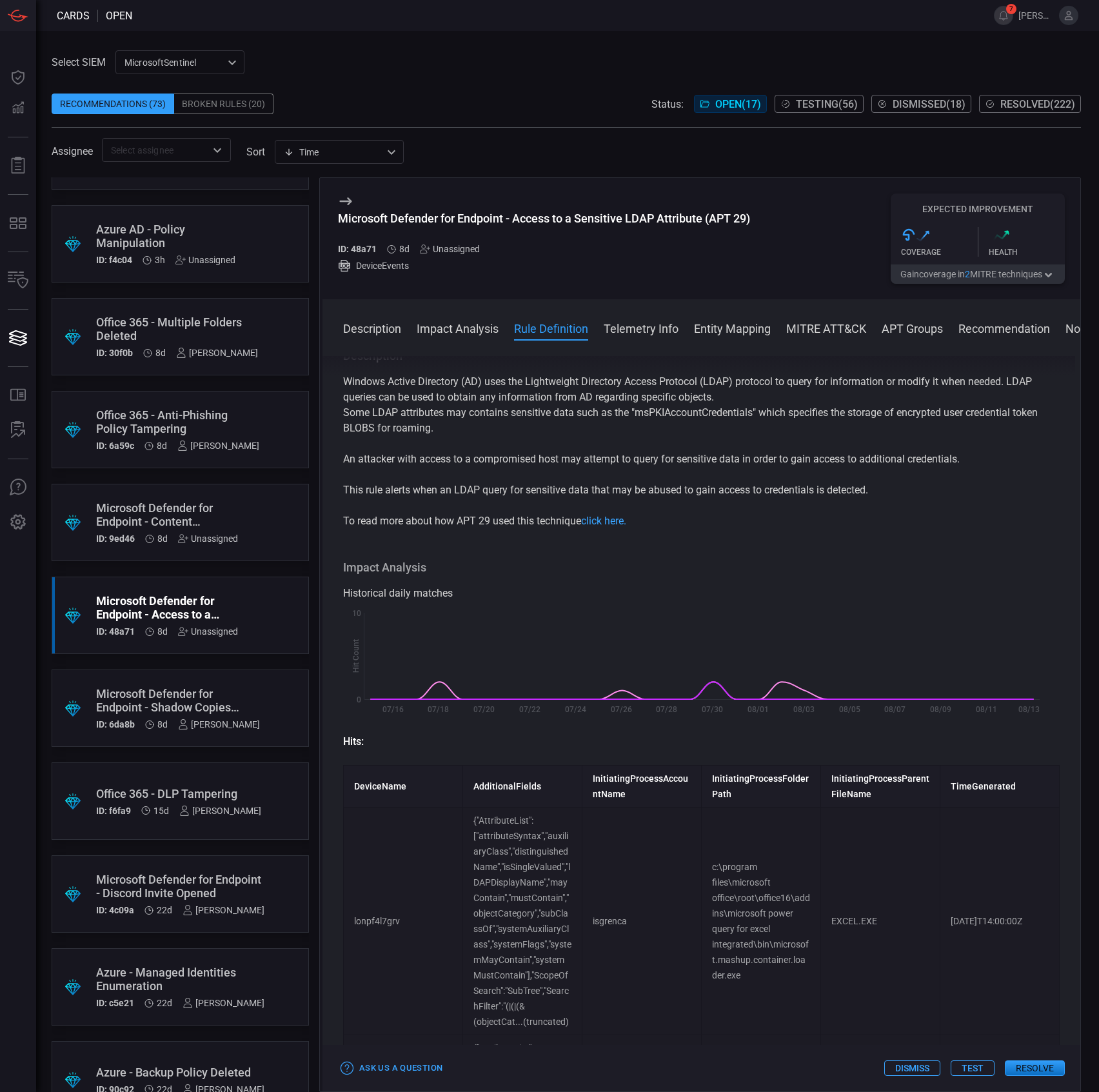
scroll to position [0, 0]
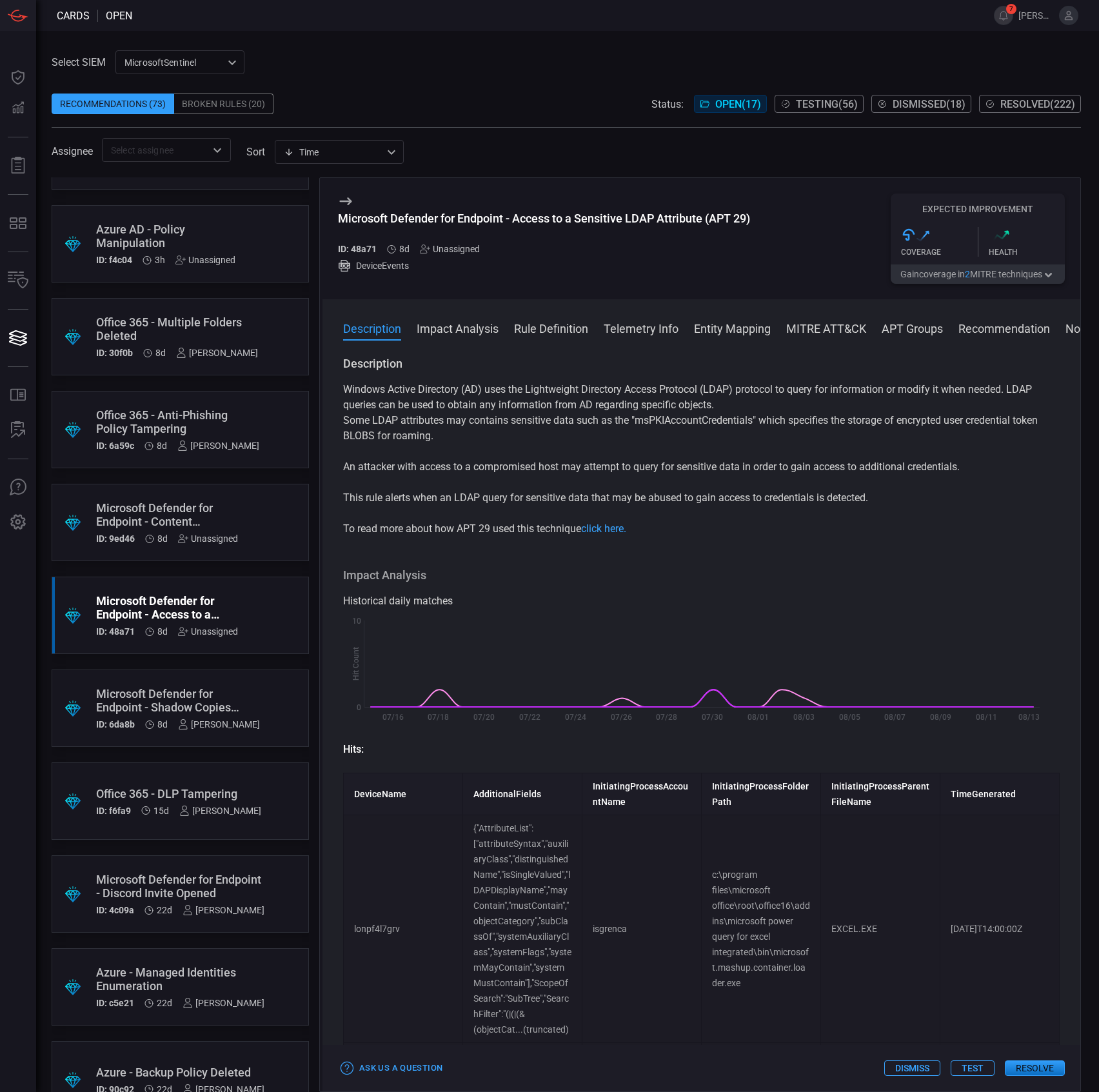
click at [410, 469] on p "An attacker with access to a compromised host may attempt to query for sensitiv…" at bounding box center [702, 467] width 717 height 15
click at [757, 489] on div "Windows Active Directory (AD) uses the Lightweight Directory Access Protocol (L…" at bounding box center [702, 459] width 717 height 155
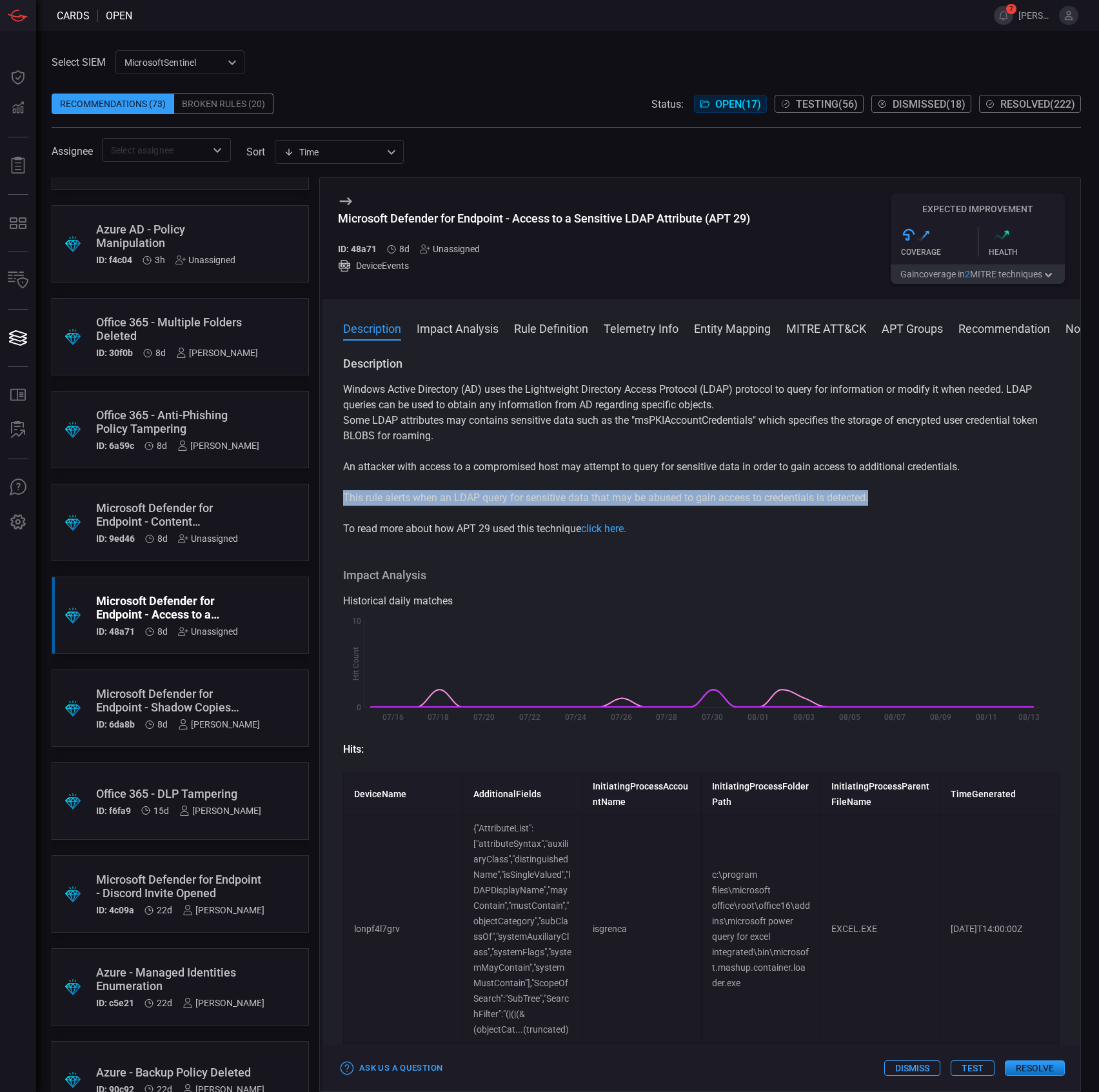
drag, startPoint x: 945, startPoint y: 506, endPoint x: 328, endPoint y: 496, distance: 617.1
click at [328, 496] on div "Description Windows Active Directory (AD) uses the Lightweight Directory Access…" at bounding box center [701, 721] width 758 height 731
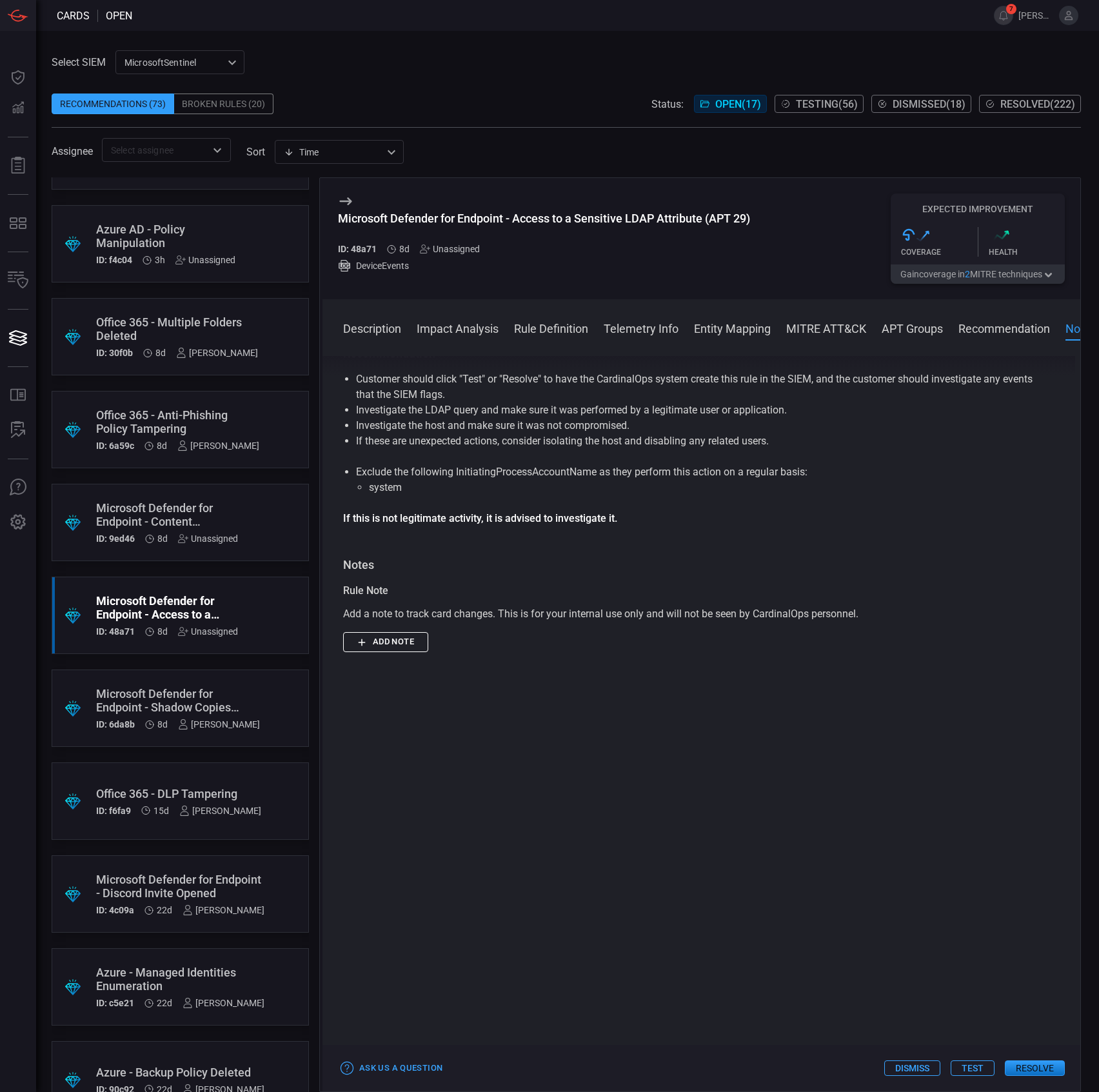
scroll to position [1891, 0]
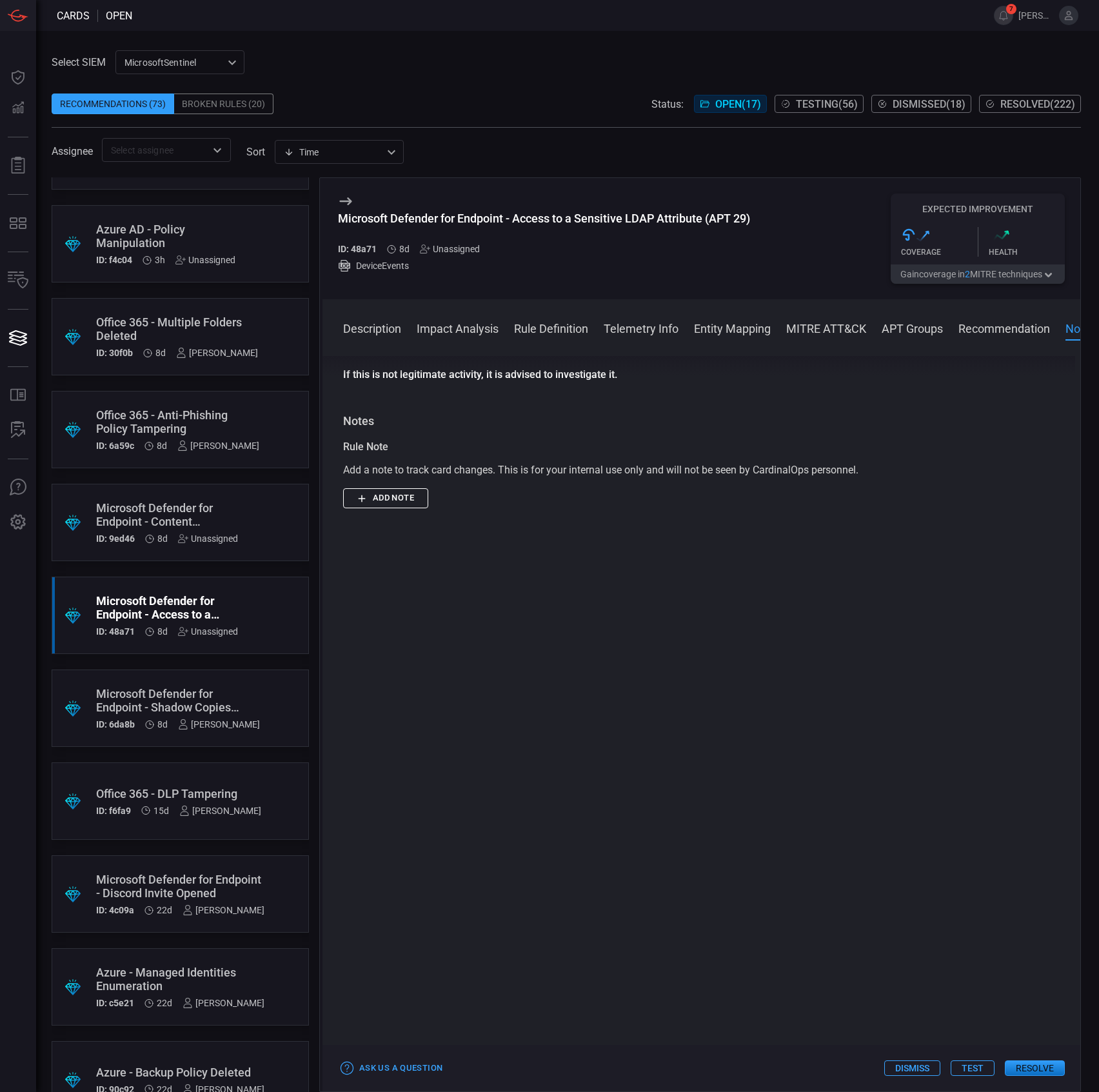
click at [965, 1063] on button "Test" at bounding box center [973, 1068] width 44 height 15
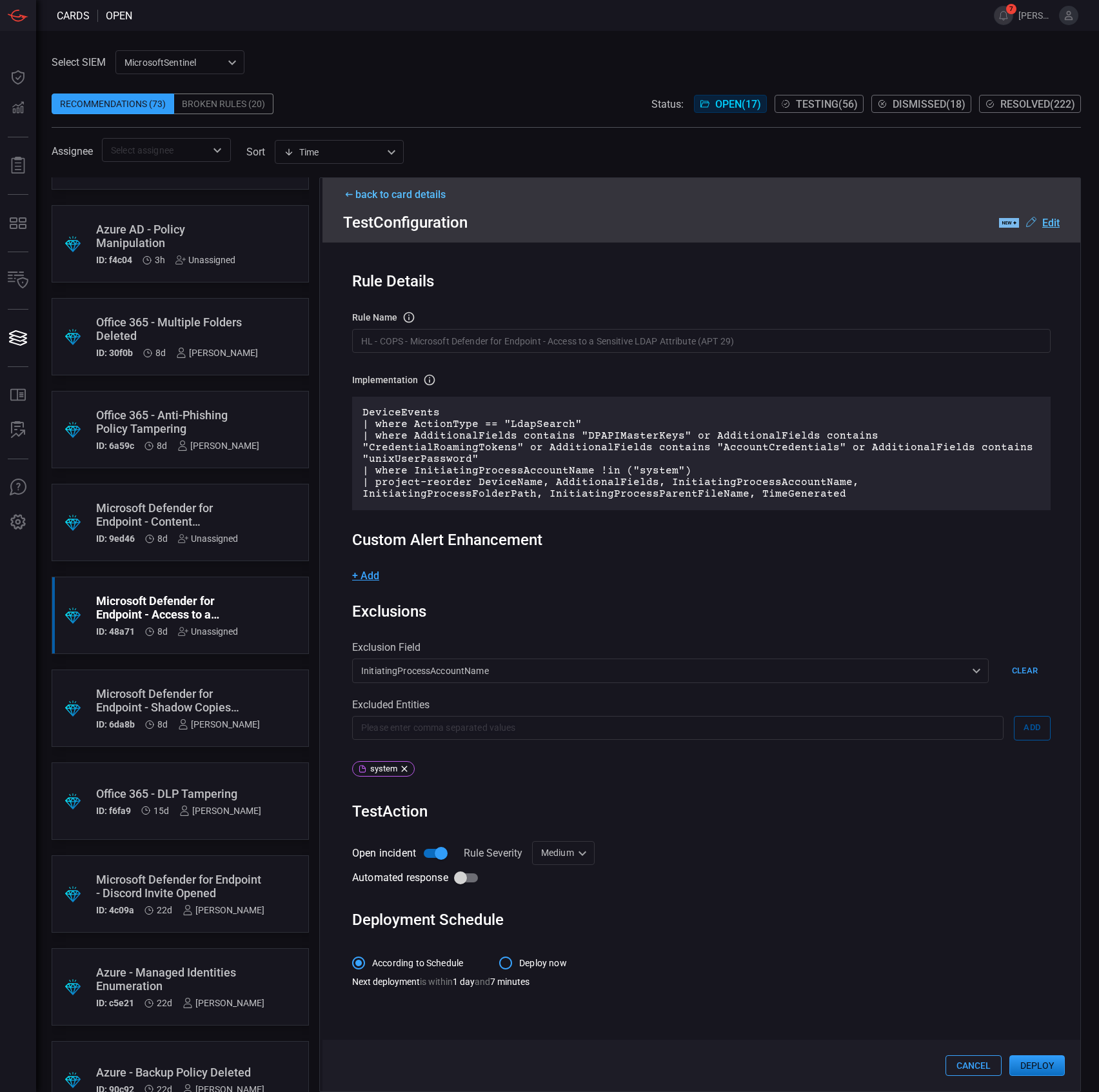
click at [556, 847] on div "Medium Medium ​" at bounding box center [563, 853] width 62 height 24
click at [557, 867] on div "Informational" at bounding box center [566, 869] width 56 height 14
type input "Informational"
click at [1031, 1071] on button "Deploy" at bounding box center [1037, 1066] width 56 height 21
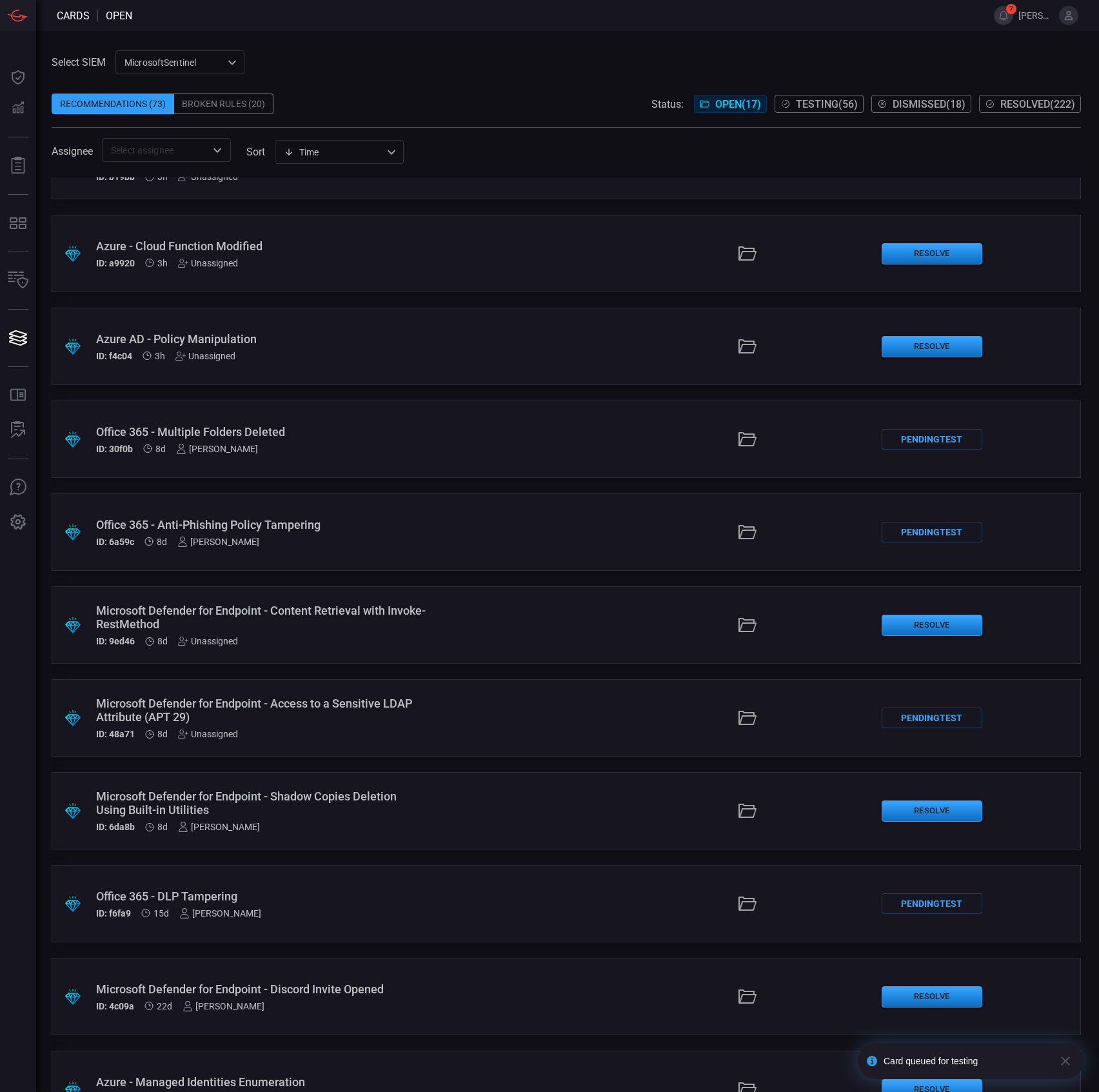
scroll to position [258, 0]
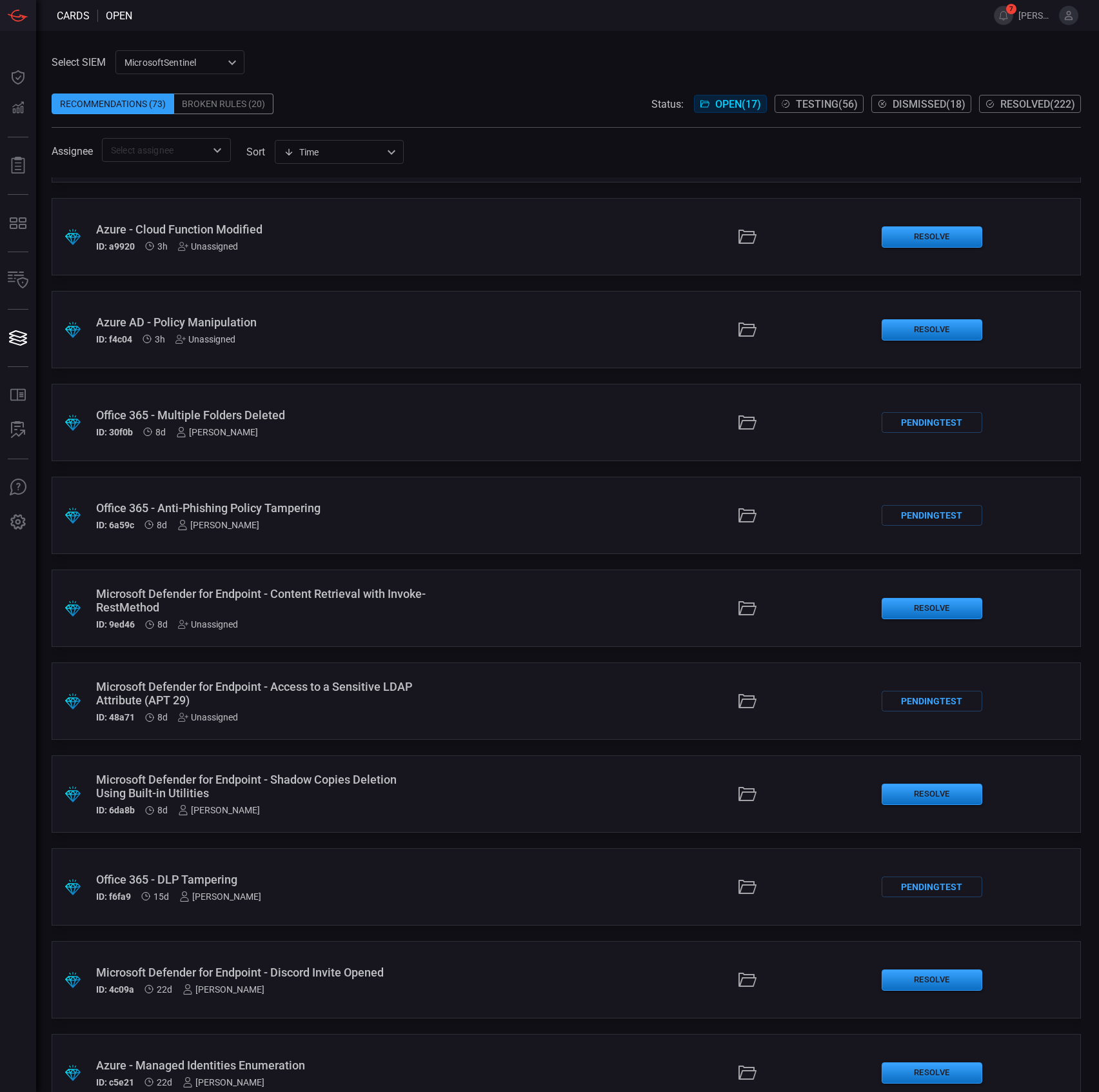
click at [385, 594] on div "Microsoft Defender for Endpoint - Content Retrieval with Invoke-RestMethod" at bounding box center [261, 601] width 331 height 27
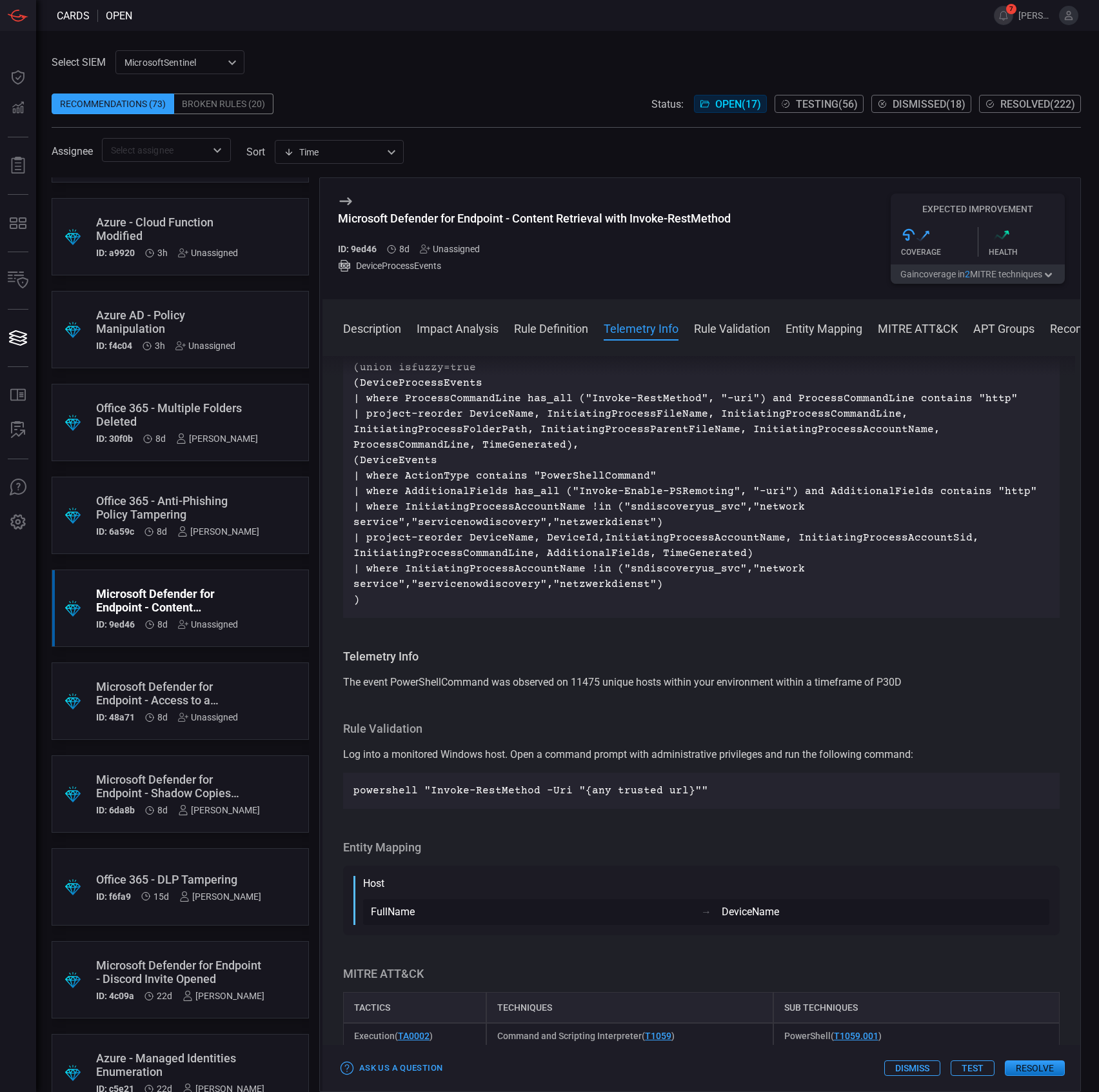
scroll to position [774, 0]
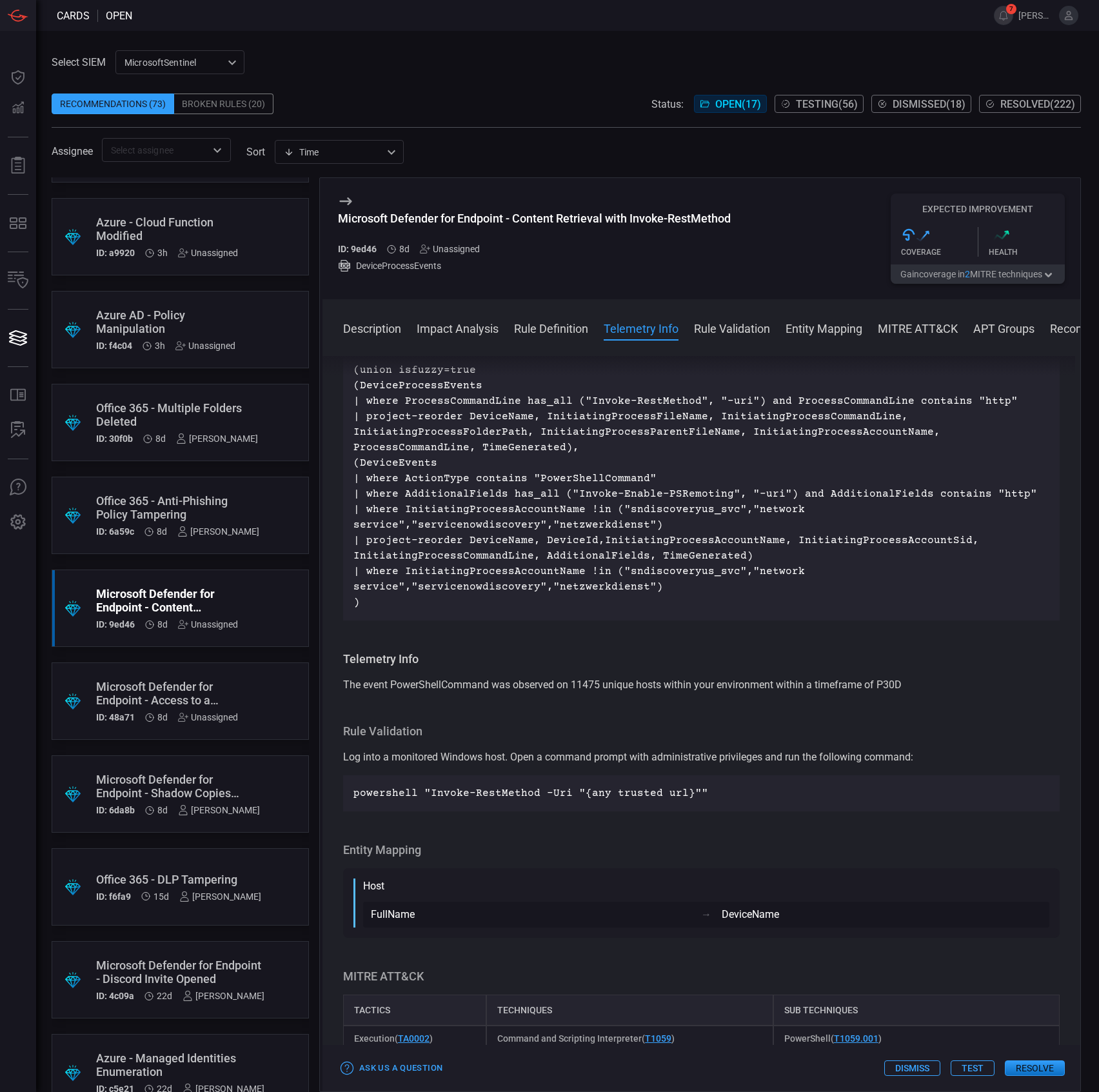
click at [965, 1061] on button "Test" at bounding box center [973, 1068] width 44 height 15
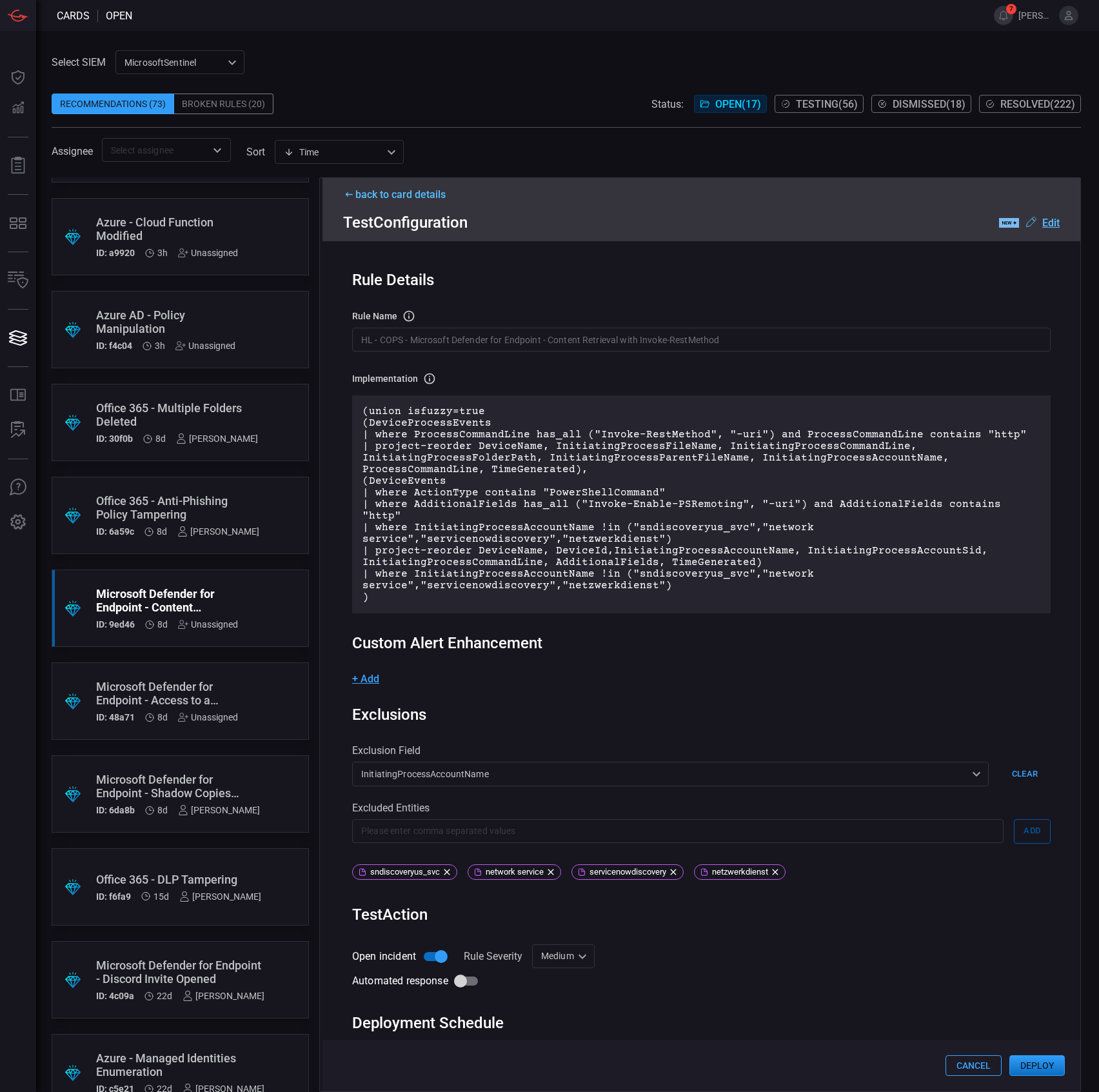
click at [552, 948] on div "Medium Medium ​" at bounding box center [563, 956] width 62 height 24
click at [555, 967] on div "Informational" at bounding box center [566, 969] width 56 height 14
type input "Informational"
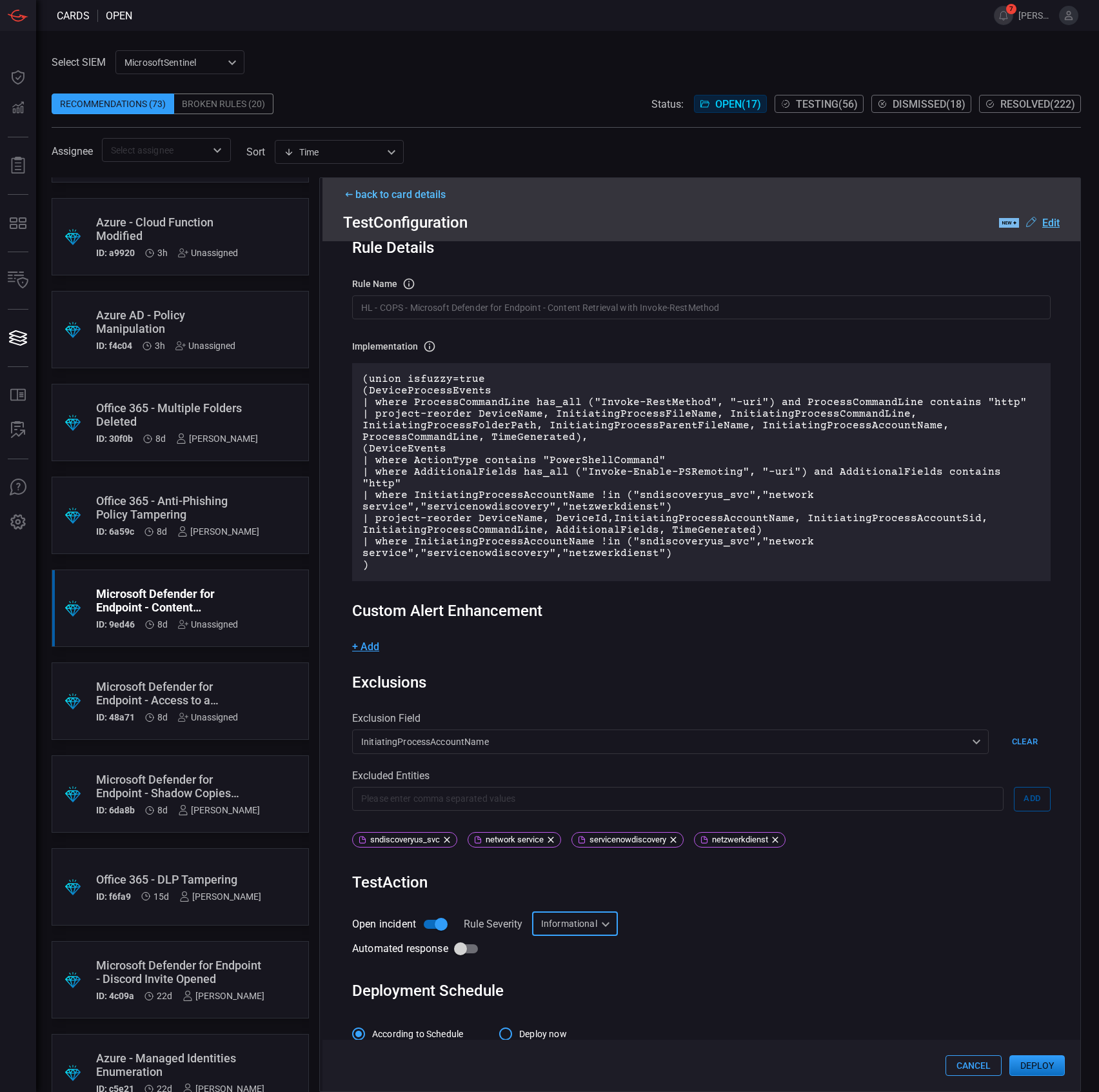
scroll to position [50, 0]
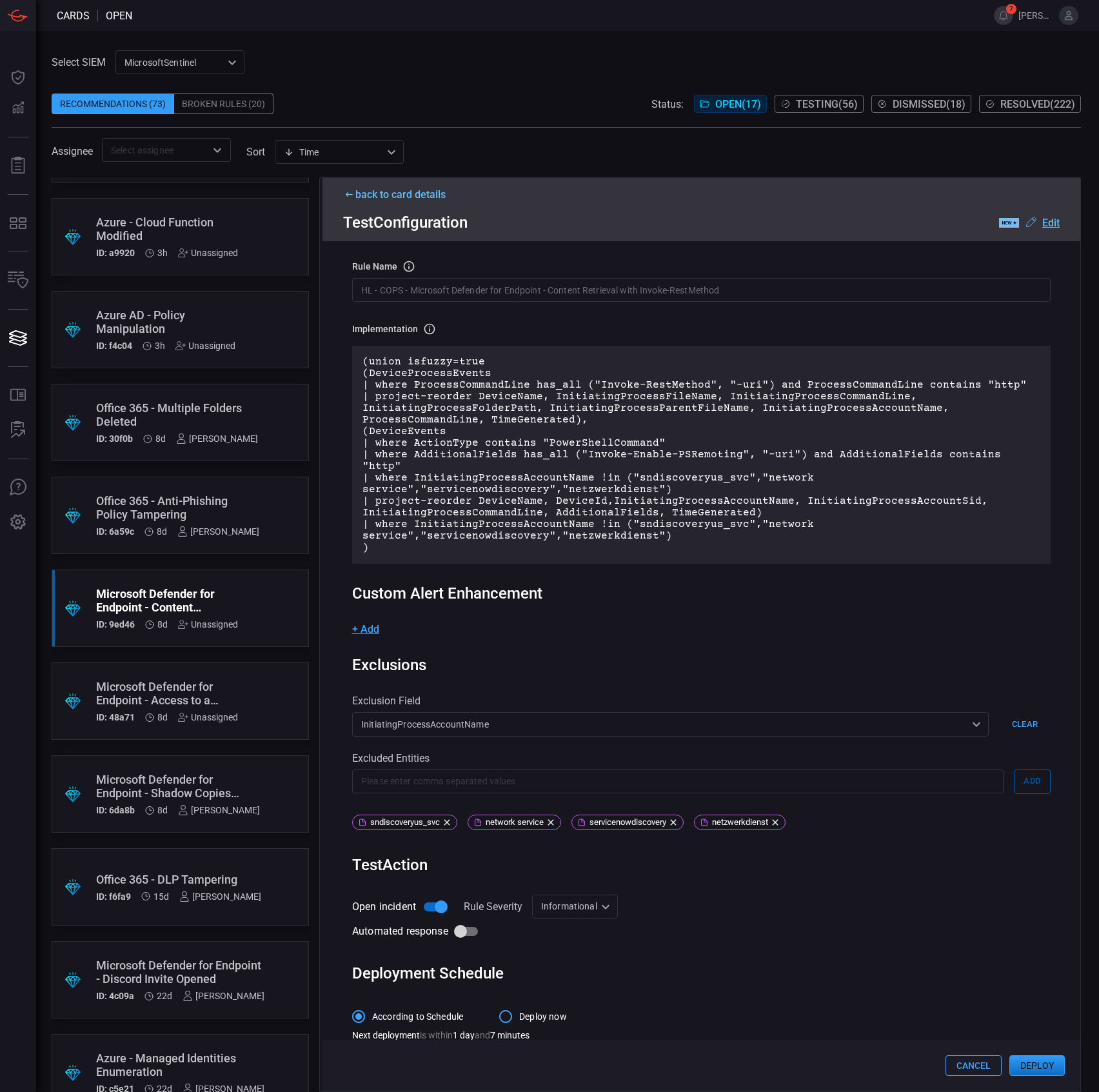
click at [1027, 1066] on button "Deploy" at bounding box center [1037, 1066] width 56 height 21
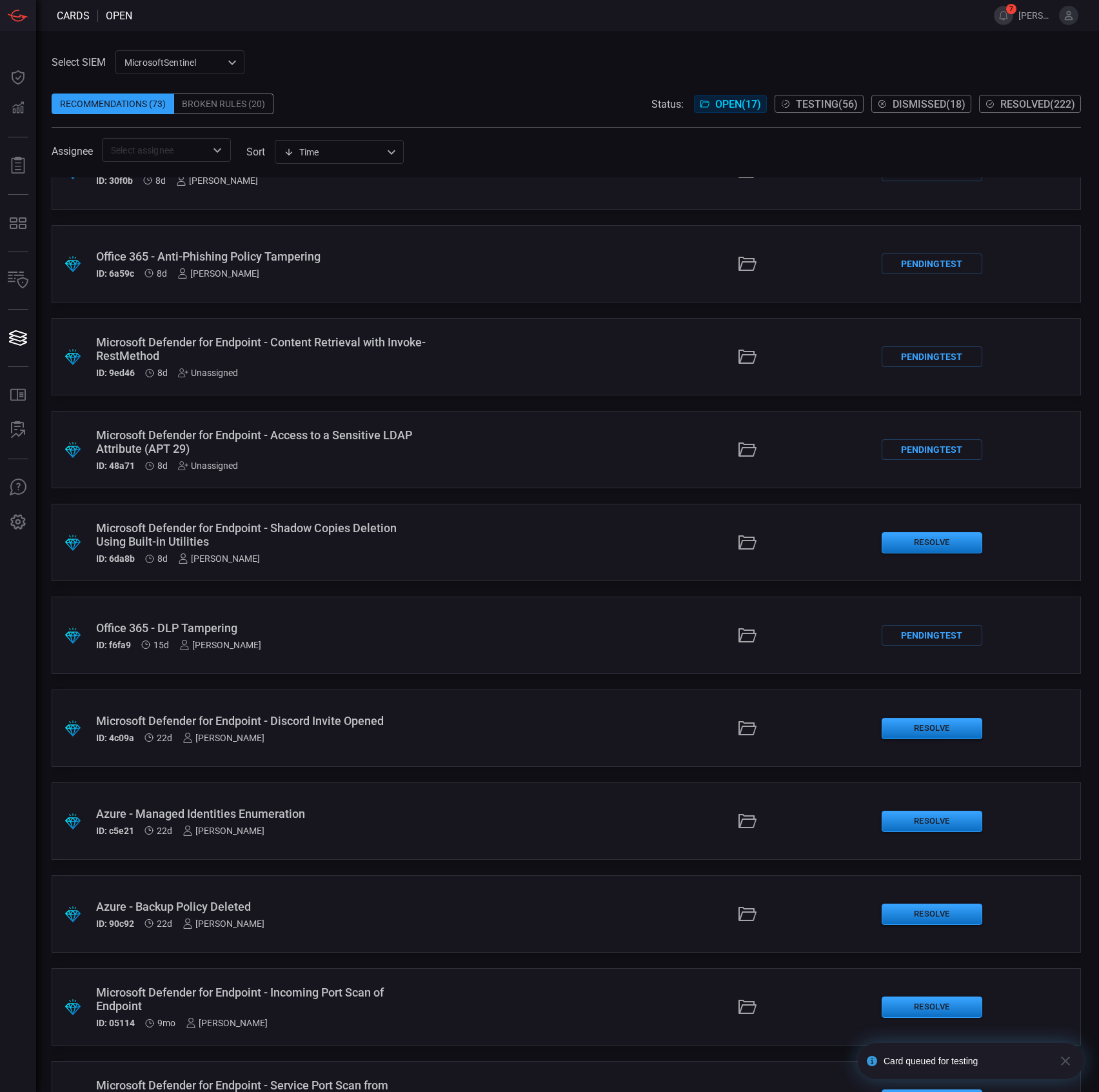
scroll to position [516, 0]
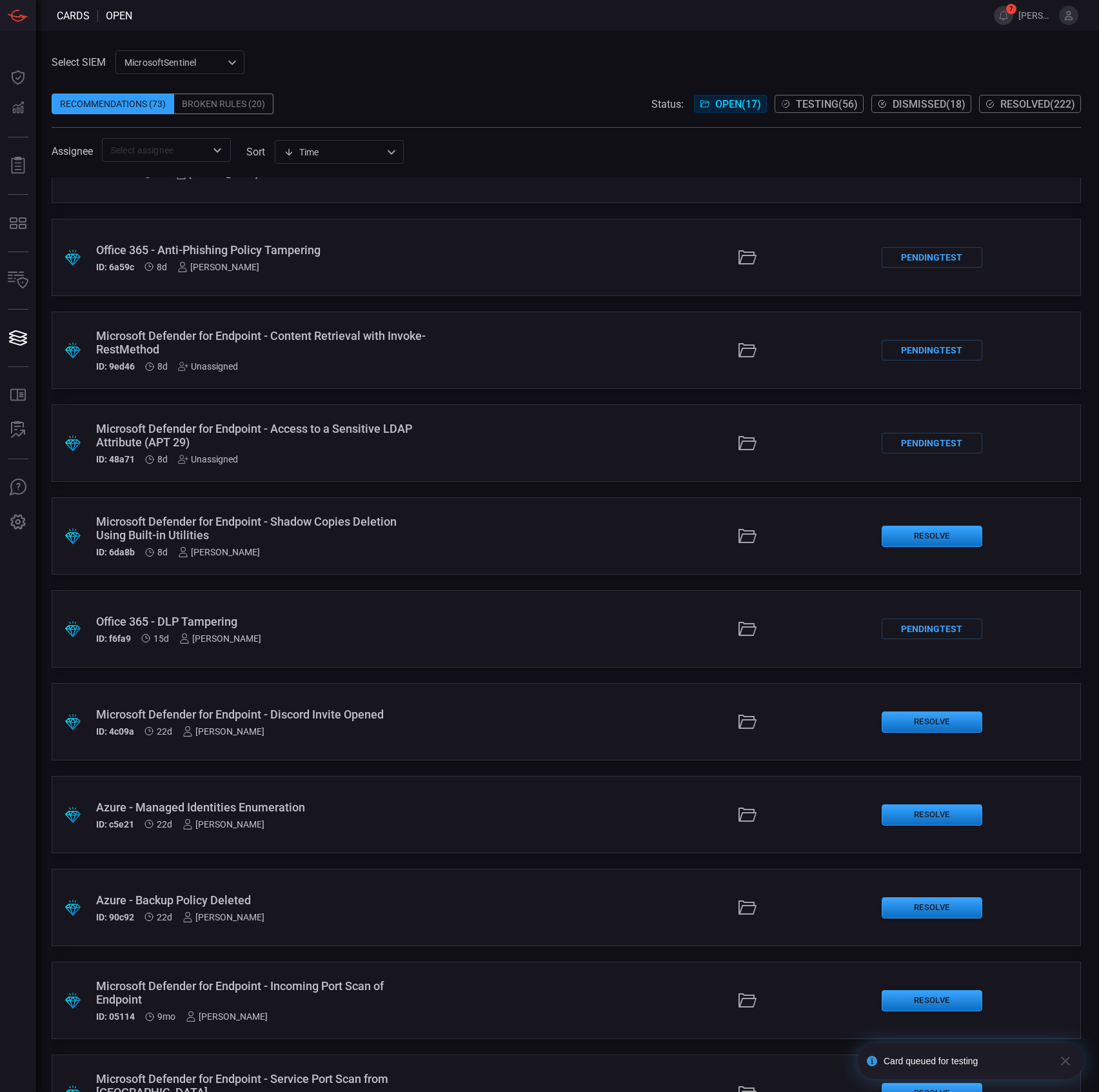
click at [413, 517] on div "Microsoft Defender for Endpoint - Shadow Copies Deletion Using Built-in Utiliti…" at bounding box center [261, 528] width 331 height 27
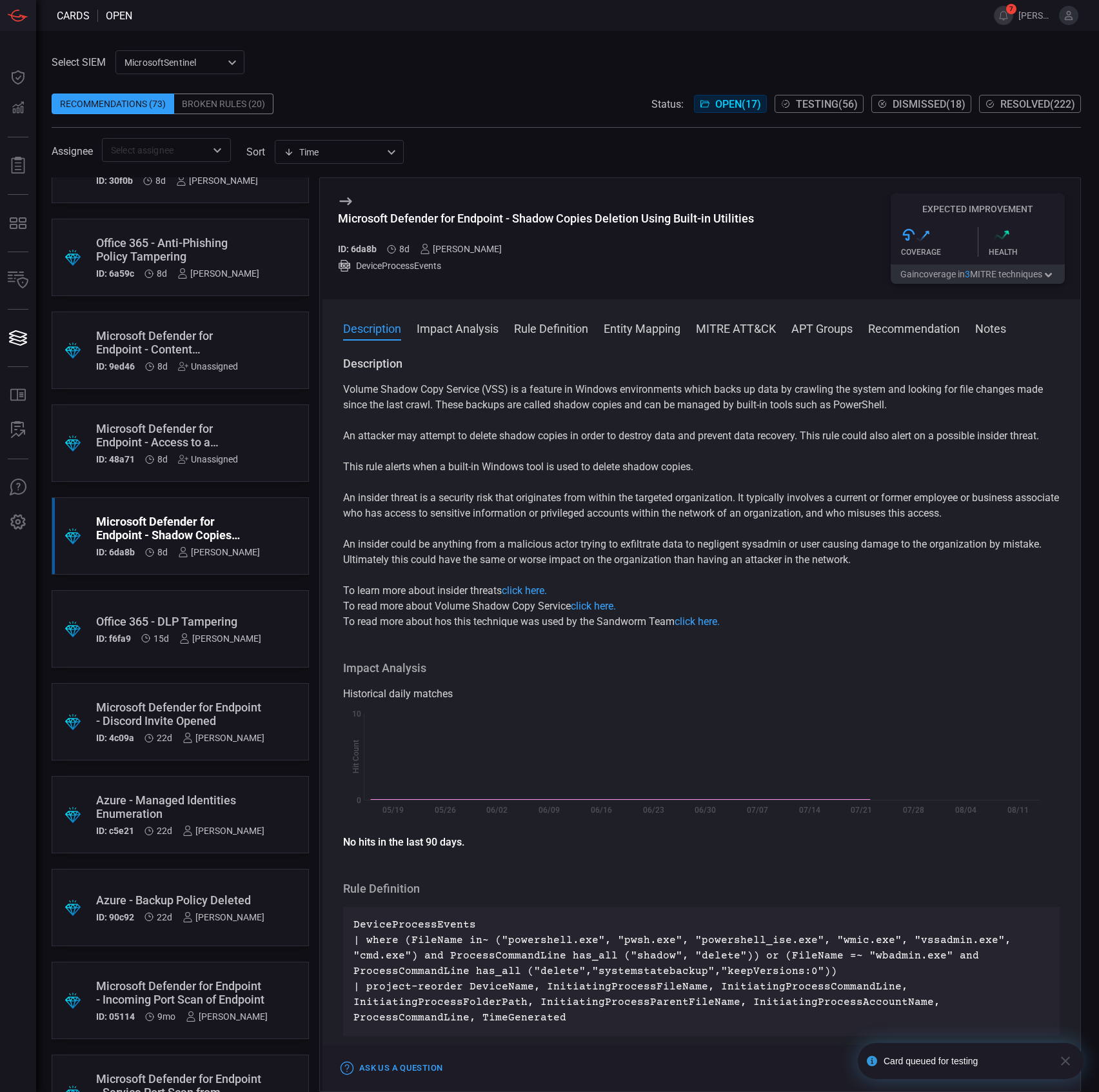
click at [563, 225] on div "Microsoft Defender for Endpoint - Shadow Copies Deletion Using Built-in Utiliti…" at bounding box center [545, 219] width 416 height 14
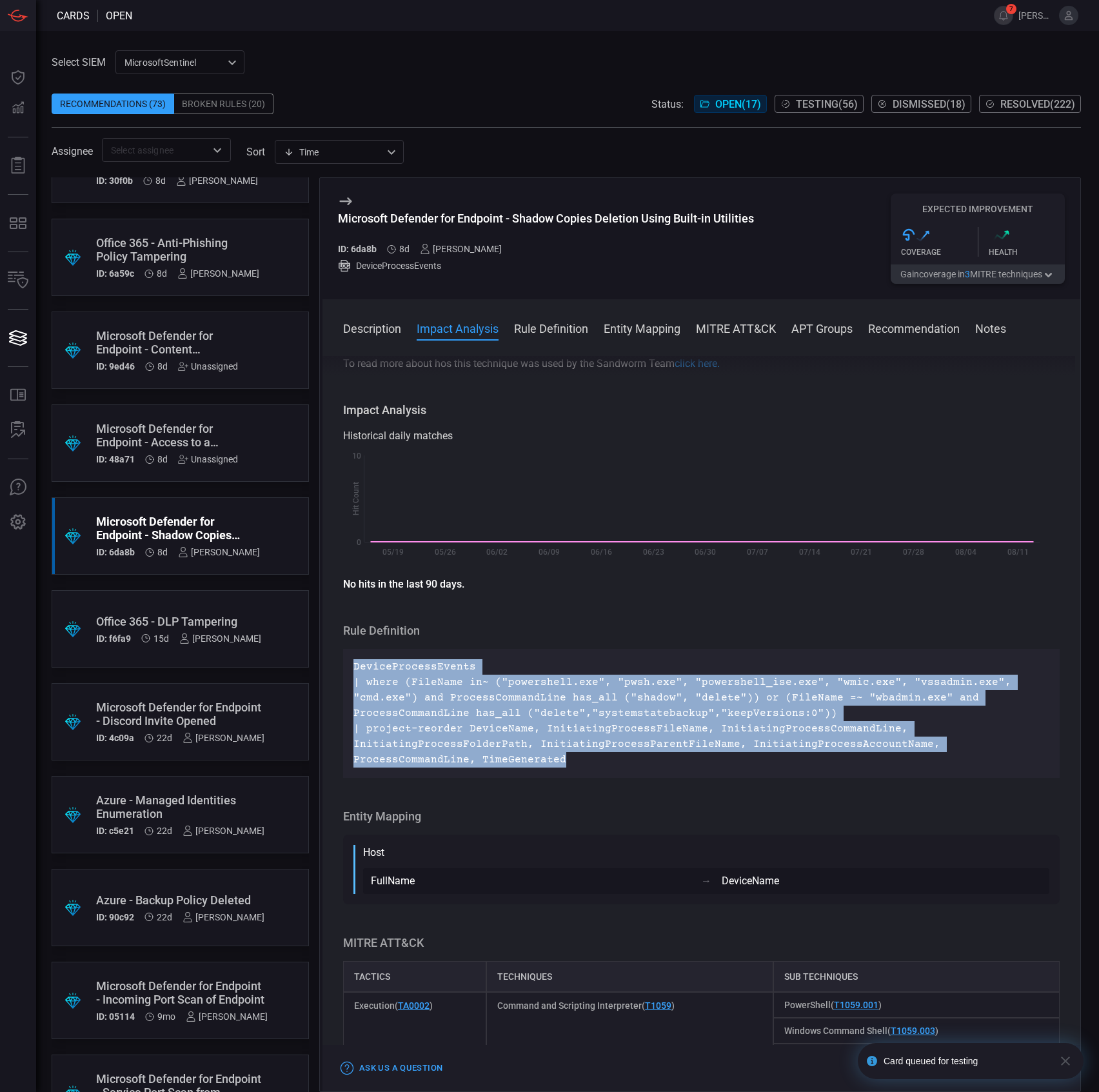
drag, startPoint x: 584, startPoint y: 766, endPoint x: 349, endPoint y: 674, distance: 252.4
click at [349, 674] on div "DeviceProcessEvents | where (FileName in~ ("powershell.exe", "pwsh.exe", "power…" at bounding box center [702, 713] width 717 height 129
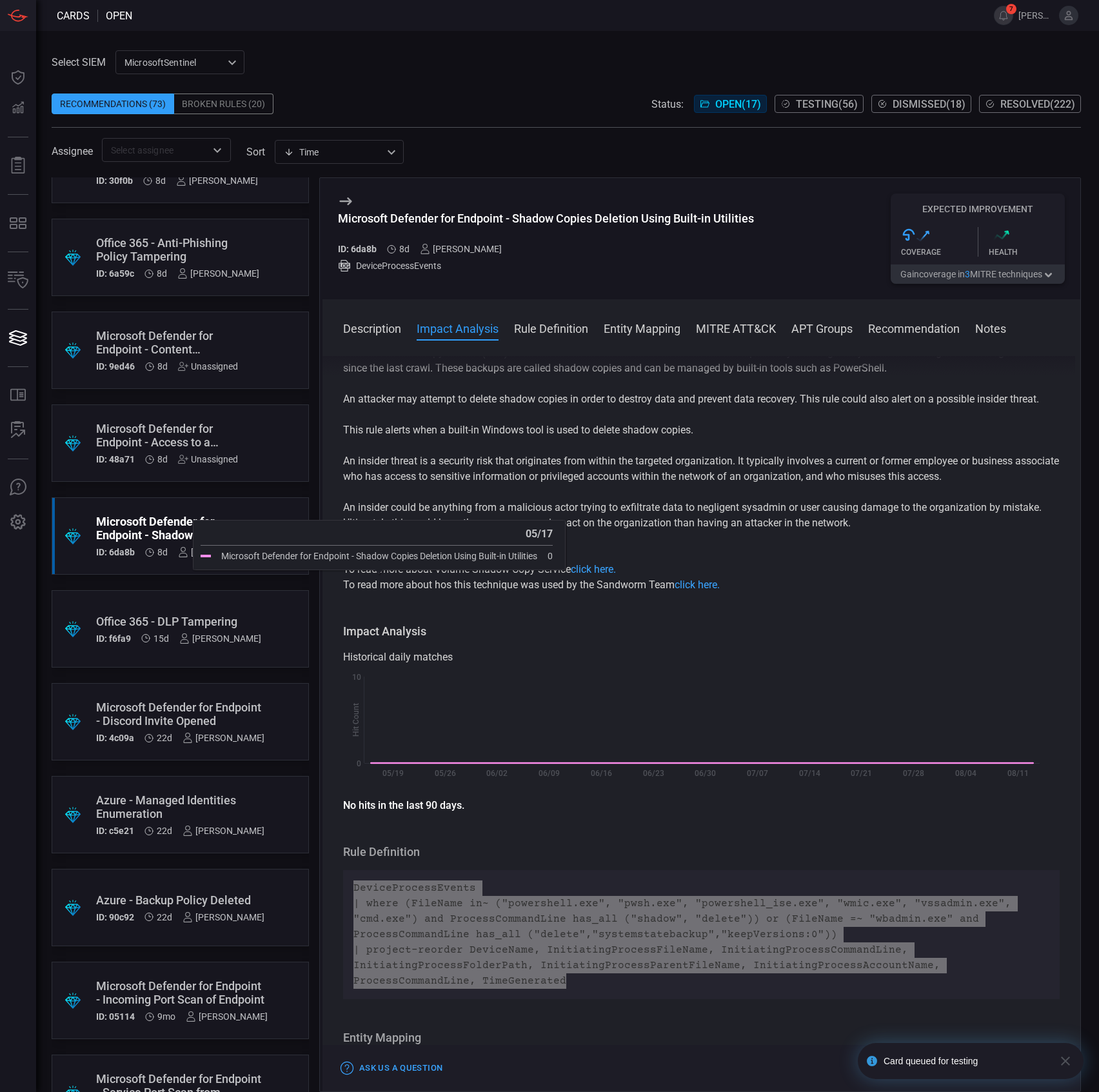
scroll to position [0, 0]
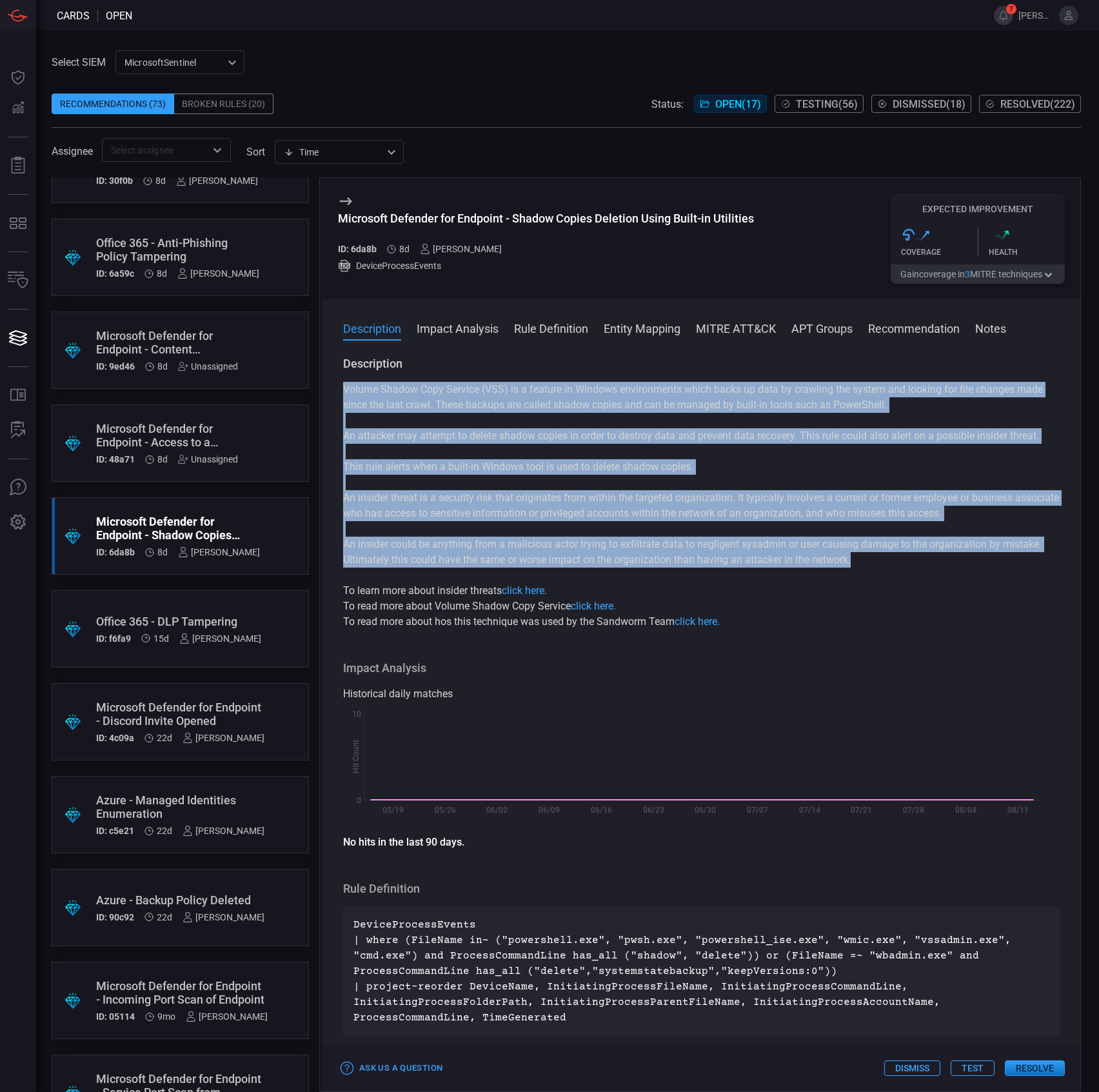
drag, startPoint x: 867, startPoint y: 561, endPoint x: 341, endPoint y: 396, distance: 551.3
click at [341, 396] on div "Description Volume Shadow Copy Service (VSS) is a feature in Windows environmen…" at bounding box center [701, 721] width 758 height 731
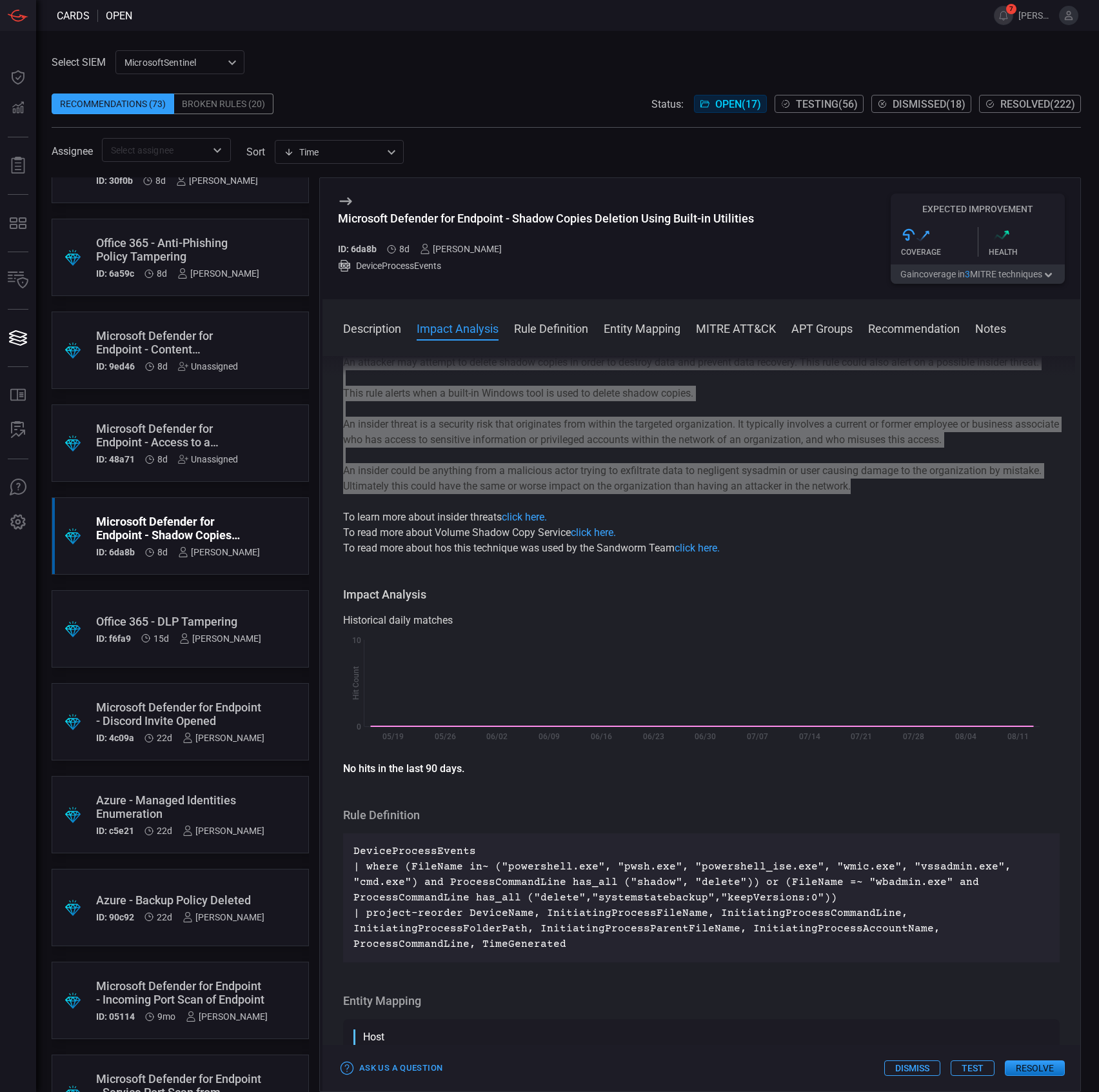
scroll to position [172, 0]
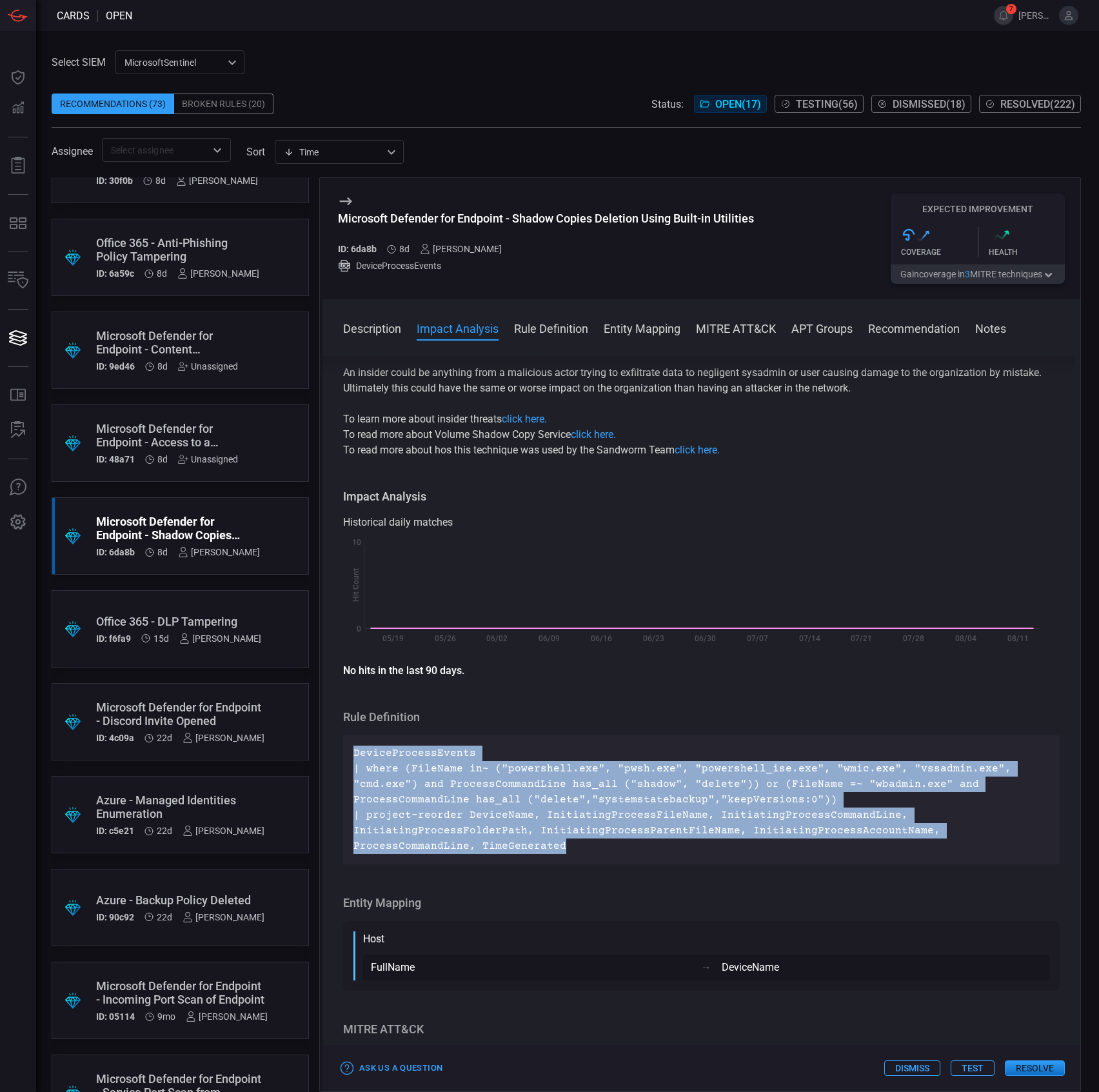
drag, startPoint x: 479, startPoint y: 827, endPoint x: 355, endPoint y: 754, distance: 143.9
click at [355, 754] on p "DeviceProcessEvents | where (FileName in~ ("powershell.exe", "pwsh.exe", "power…" at bounding box center [702, 800] width 696 height 109
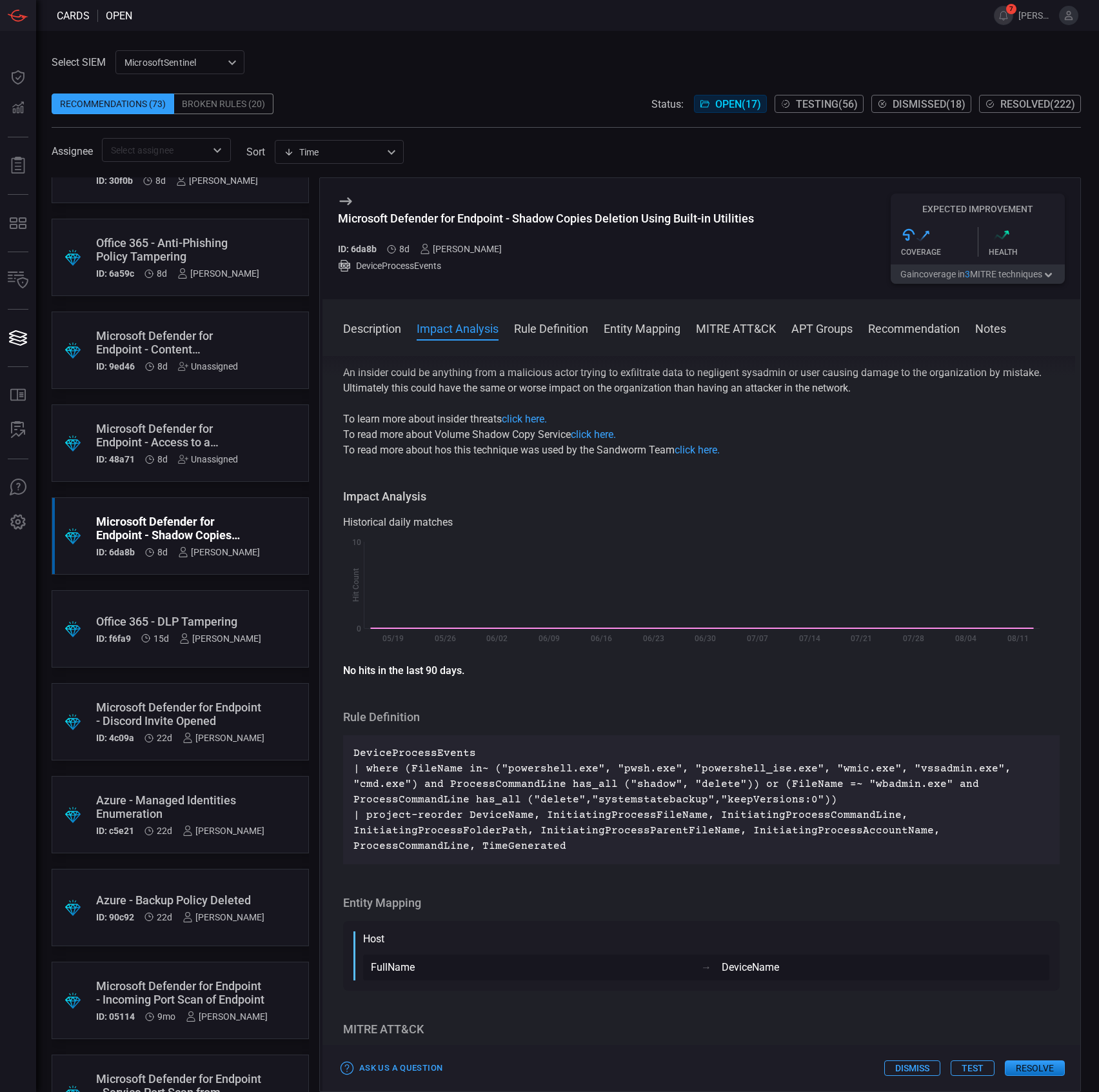
click at [498, 209] on div "Microsoft Defender for Endpoint - Shadow Copies Deletion Using Built-in Utiliti…" at bounding box center [545, 238] width 416 height 91
click at [497, 214] on div "Microsoft Defender for Endpoint - Shadow Copies Deletion Using Built-in Utiliti…" at bounding box center [545, 219] width 416 height 14
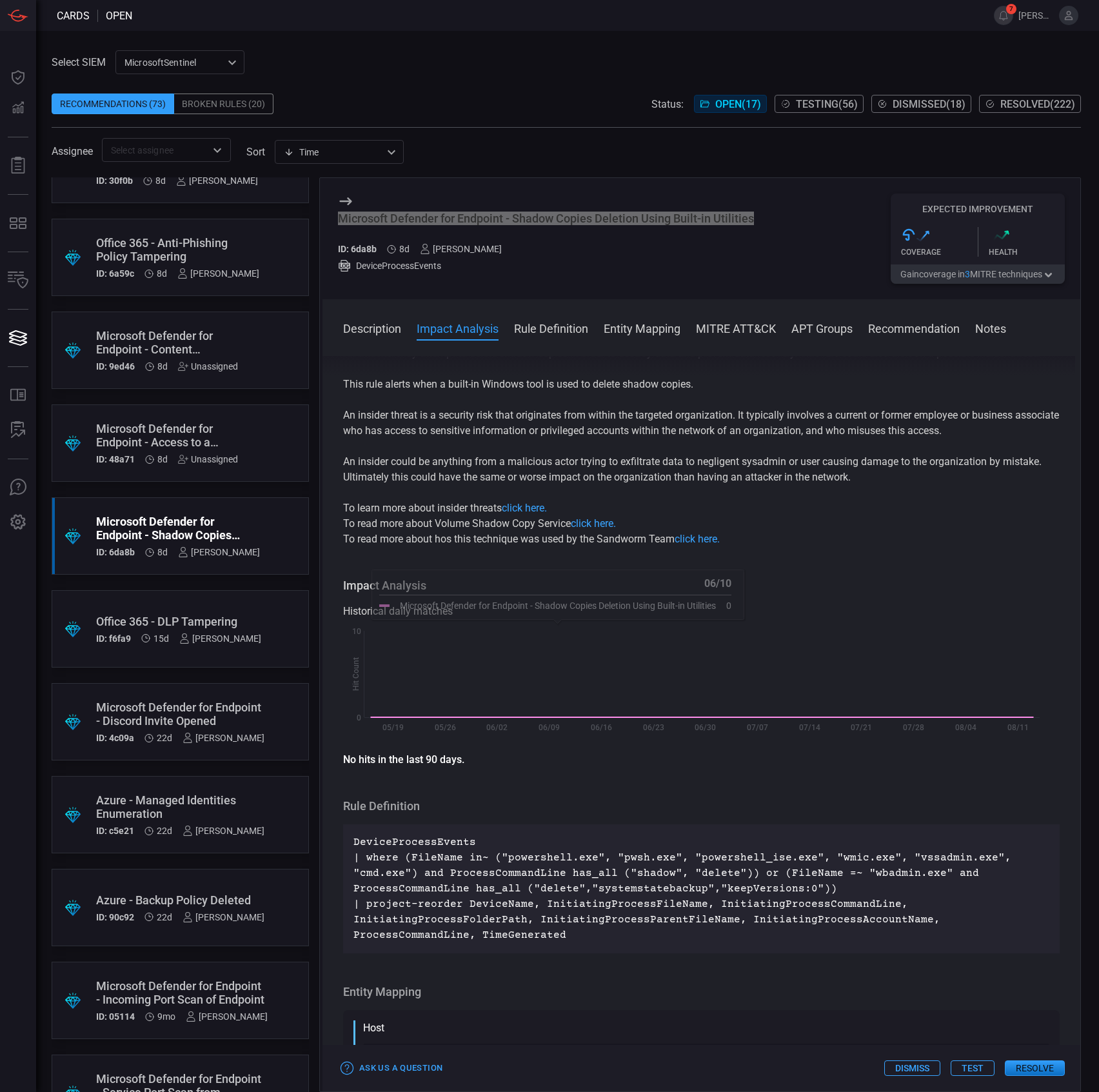
scroll to position [0, 0]
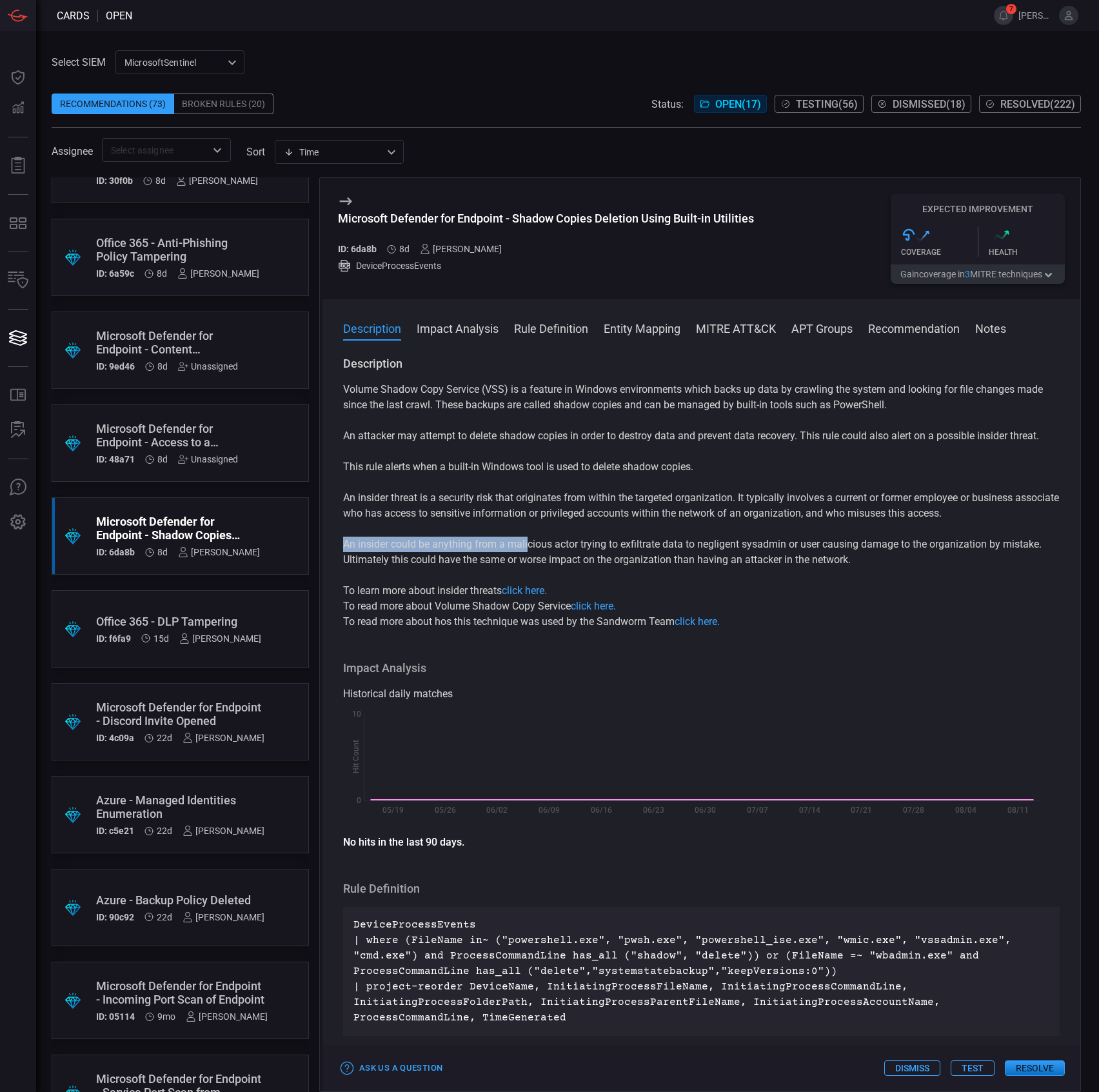
drag, startPoint x: 335, startPoint y: 543, endPoint x: 530, endPoint y: 543, distance: 195.0
click at [530, 543] on div "Description Volume Shadow Copy Service (VSS) is a feature in Windows environmen…" at bounding box center [701, 721] width 758 height 731
click at [524, 543] on p "An insider could be anything from a malicious actor trying to exfiltrate data t…" at bounding box center [702, 552] width 717 height 31
click at [450, 520] on p "An insider threat is a security risk that originates from within the targeted o…" at bounding box center [702, 506] width 717 height 31
drag, startPoint x: 346, startPoint y: 464, endPoint x: 640, endPoint y: 462, distance: 294.0
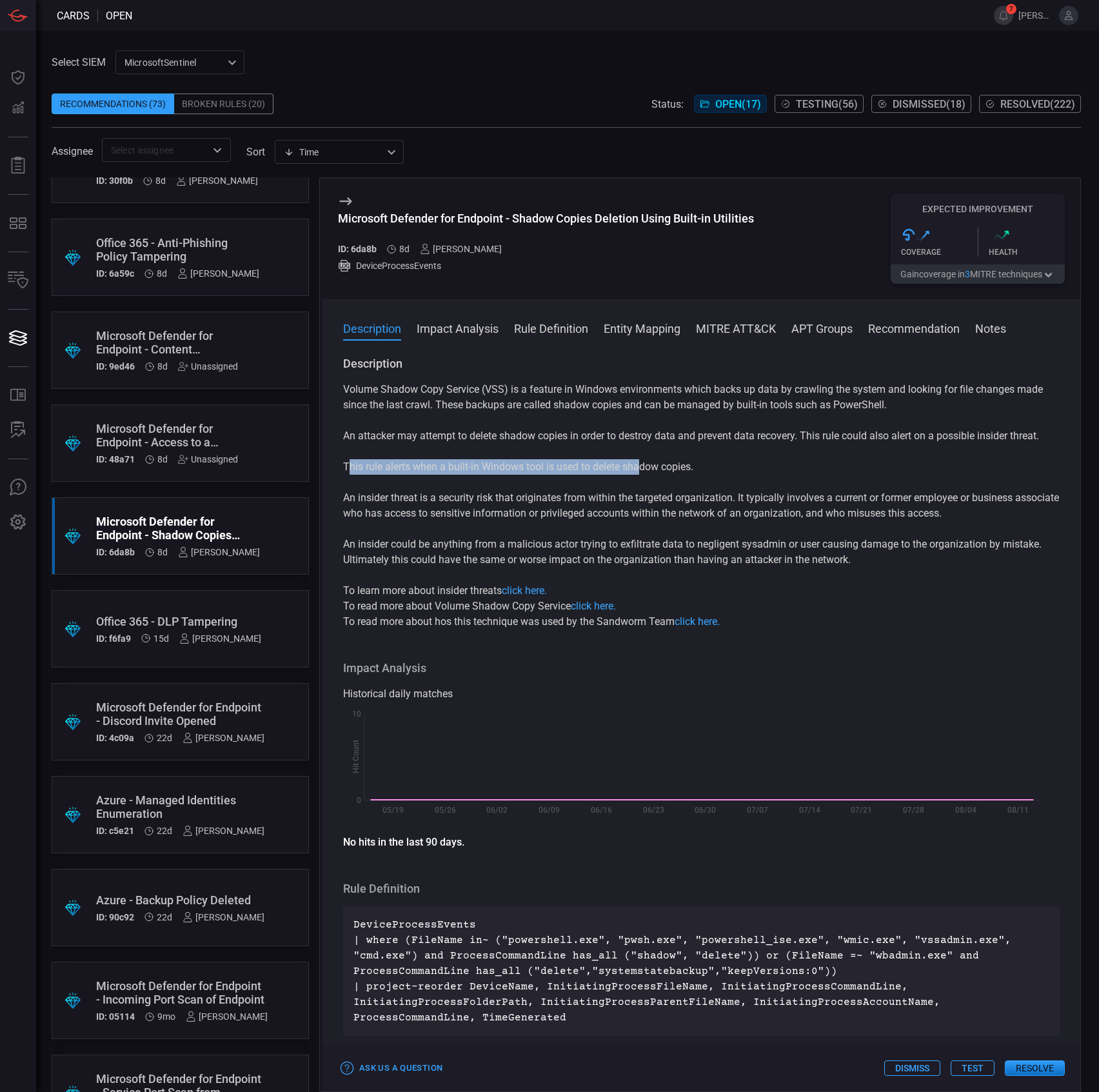
click at [640, 462] on p "This rule alerts when a built-in Windows tool is used to delete shadow copies." at bounding box center [702, 467] width 717 height 15
click at [716, 483] on div "Volume Shadow Copy Service (VSS) is a feature in Windows environments which bac…" at bounding box center [702, 506] width 717 height 248
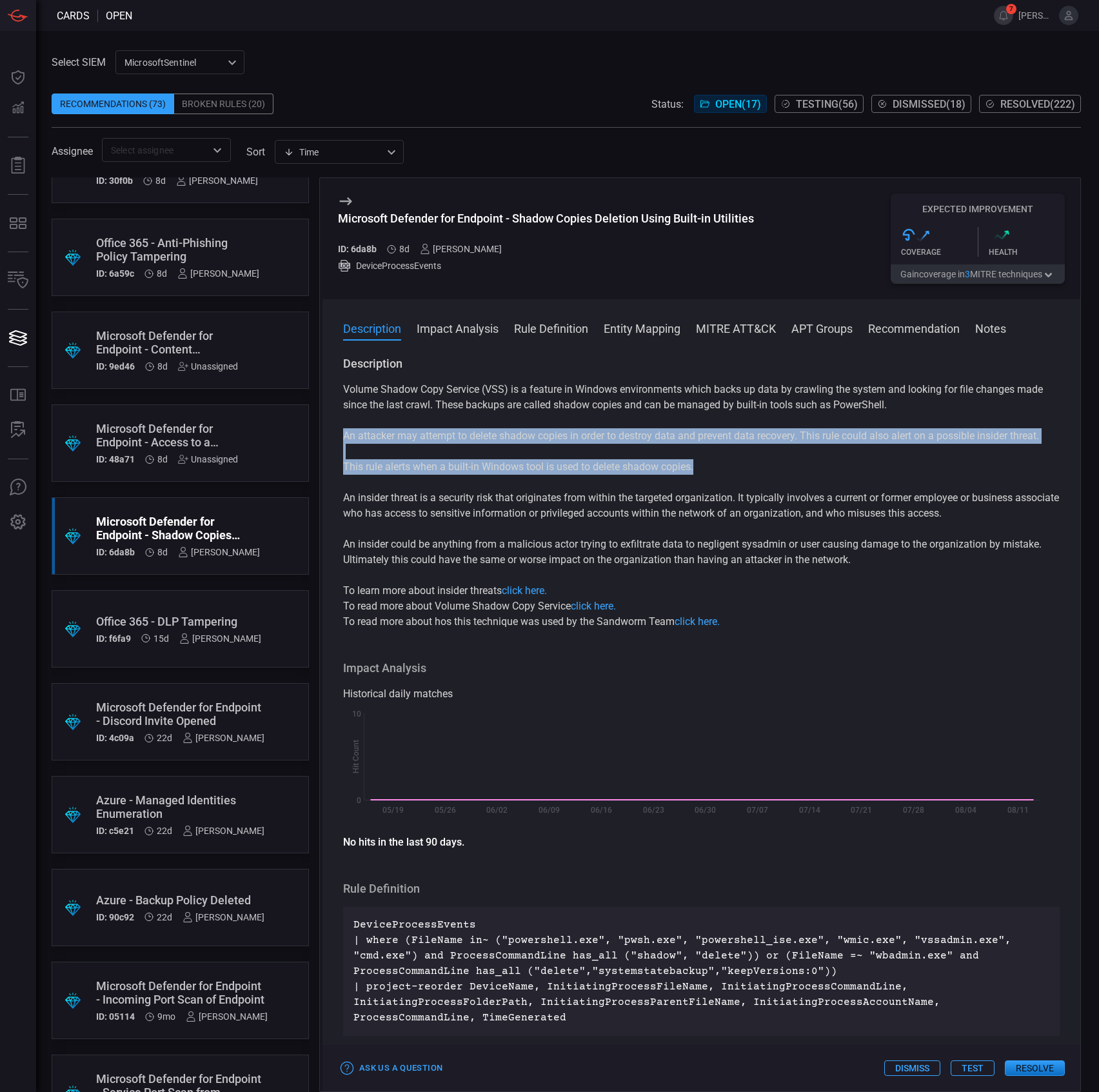
drag, startPoint x: 724, startPoint y: 470, endPoint x: 336, endPoint y: 437, distance: 389.4
click at [336, 437] on div "Description Volume Shadow Copy Service (VSS) is a feature in Windows environmen…" at bounding box center [701, 721] width 758 height 731
click at [980, 1071] on button "Test" at bounding box center [973, 1068] width 44 height 15
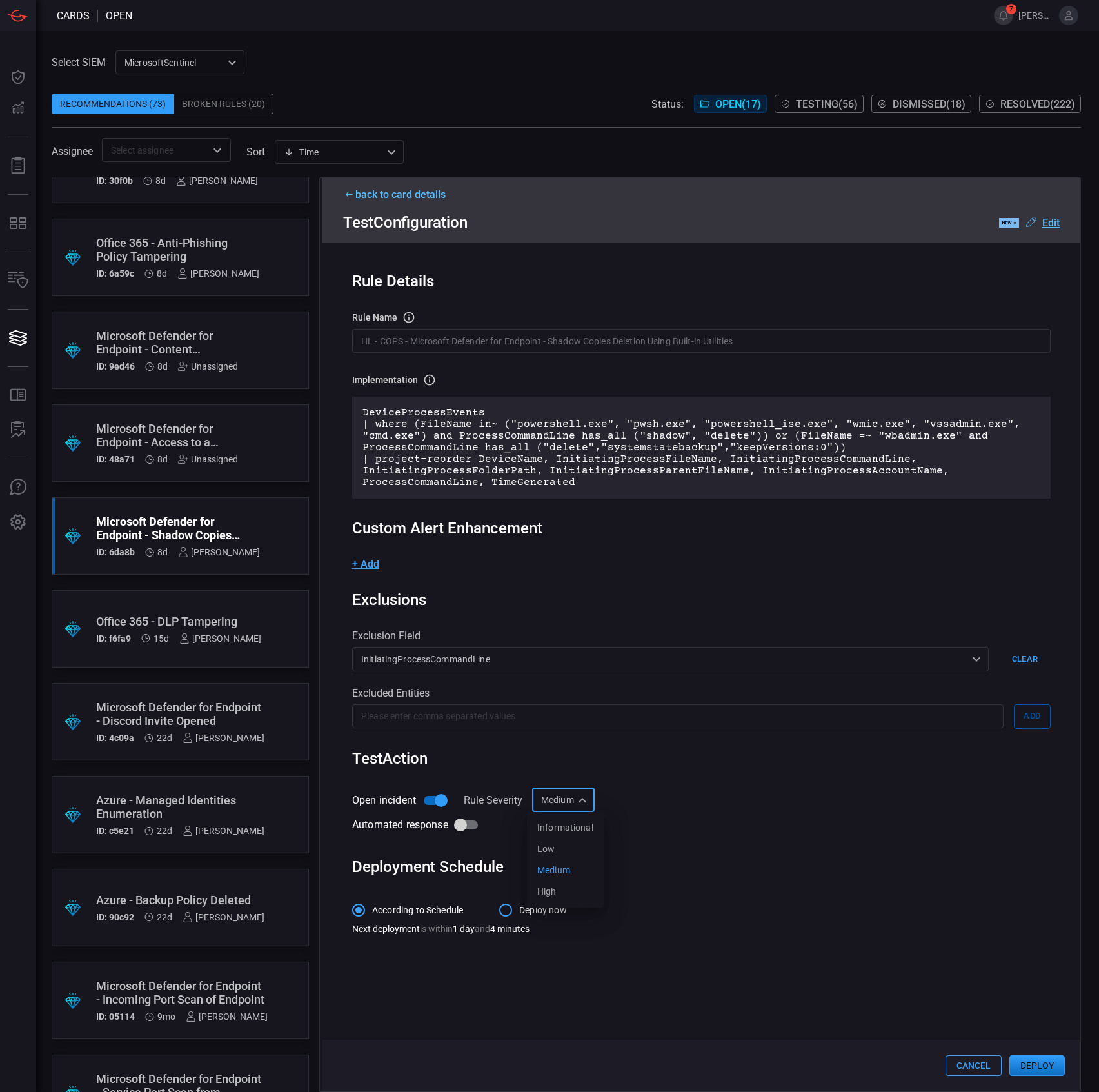
click at [567, 798] on div "Medium Medium Informational Low Medium High ​" at bounding box center [563, 800] width 62 height 24
click at [573, 823] on div "Informational" at bounding box center [566, 828] width 56 height 14
type input "Informational"
click at [1041, 1064] on button "Deploy" at bounding box center [1037, 1066] width 56 height 21
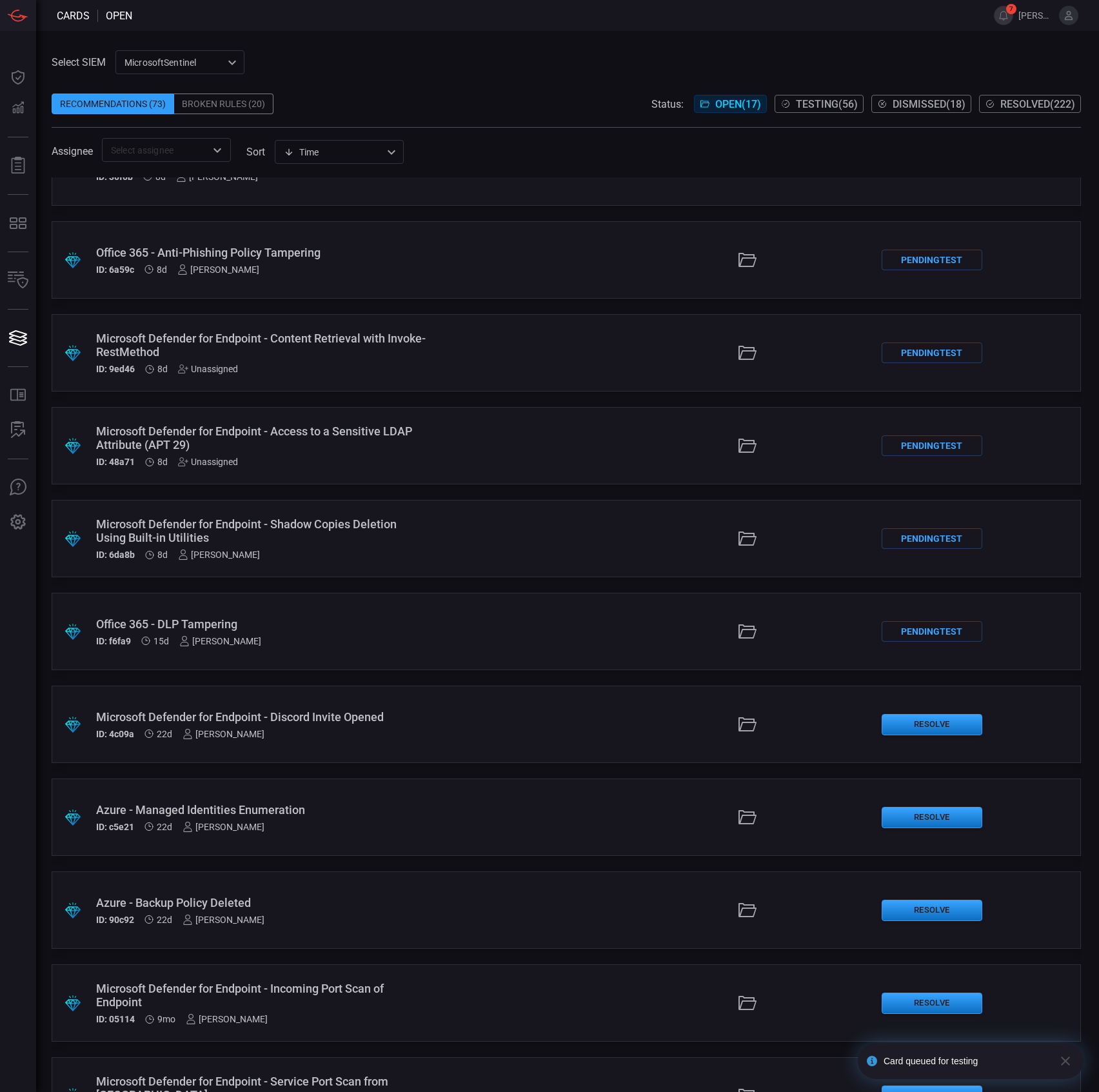
scroll to position [516, 0]
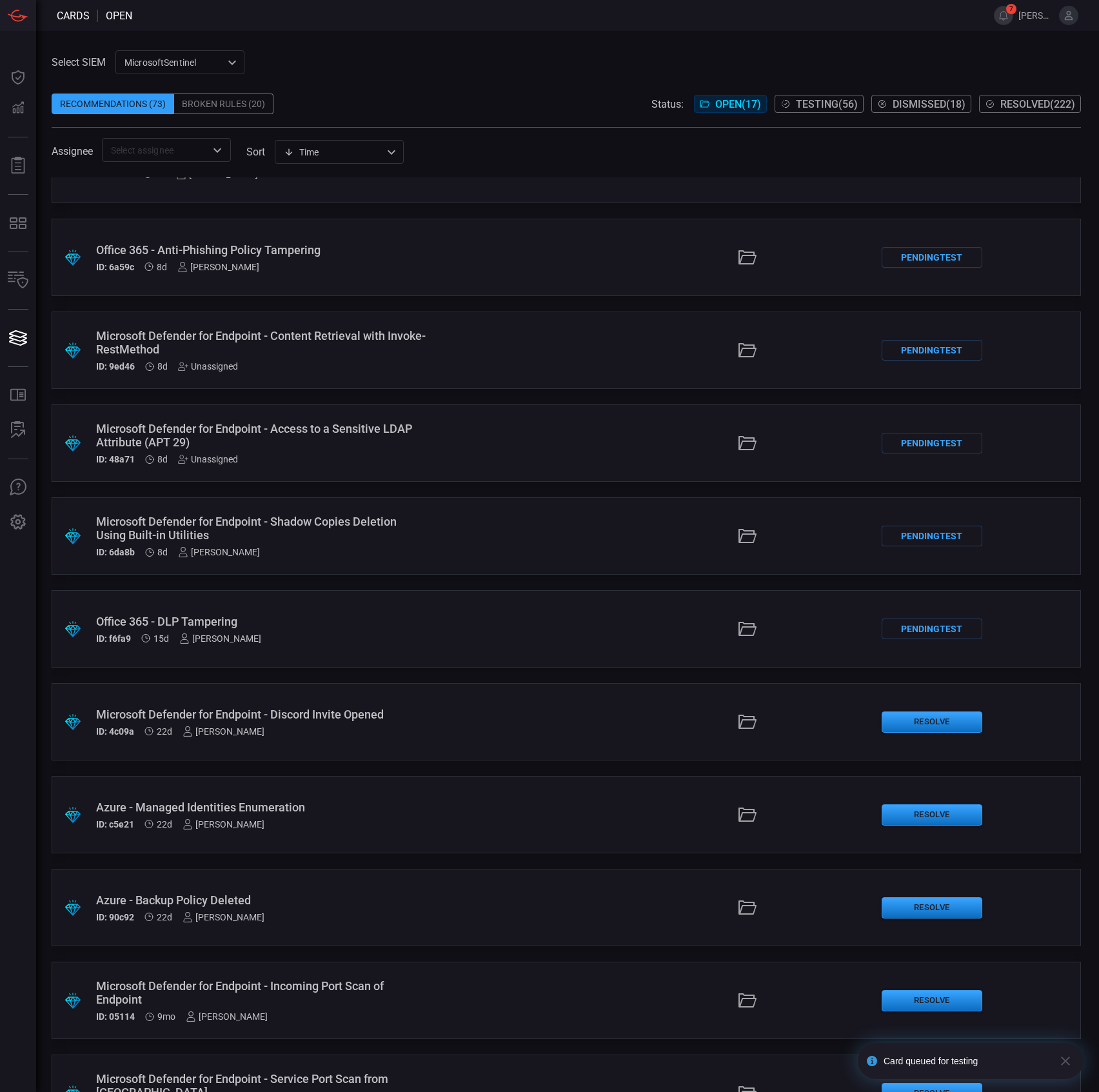
click at [397, 711] on div "Microsoft Defender for Endpoint - Discord Invite Opened" at bounding box center [261, 714] width 331 height 14
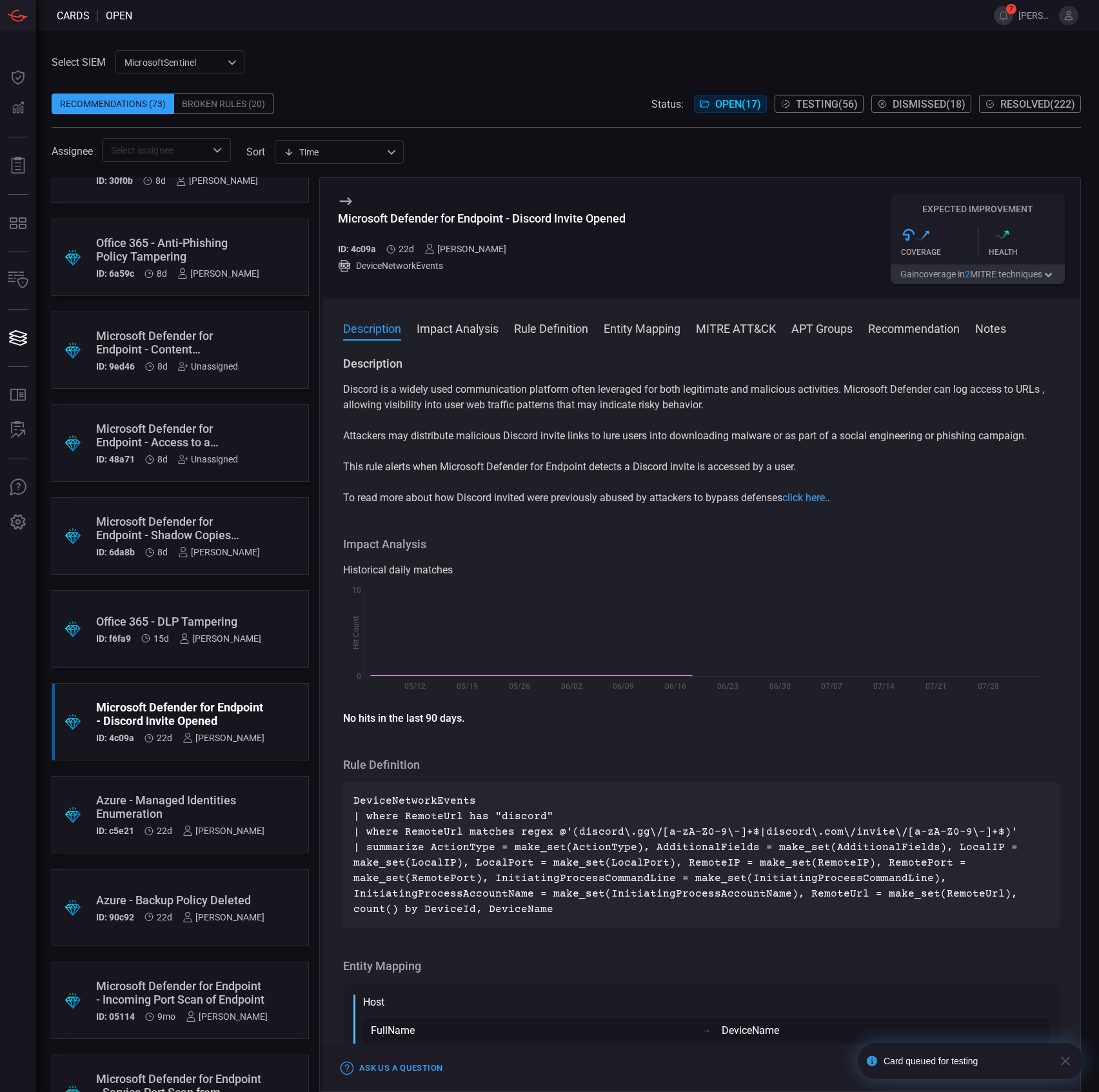
click at [517, 222] on div "Microsoft Defender for Endpoint - Discord Invite Opened" at bounding box center [481, 219] width 288 height 14
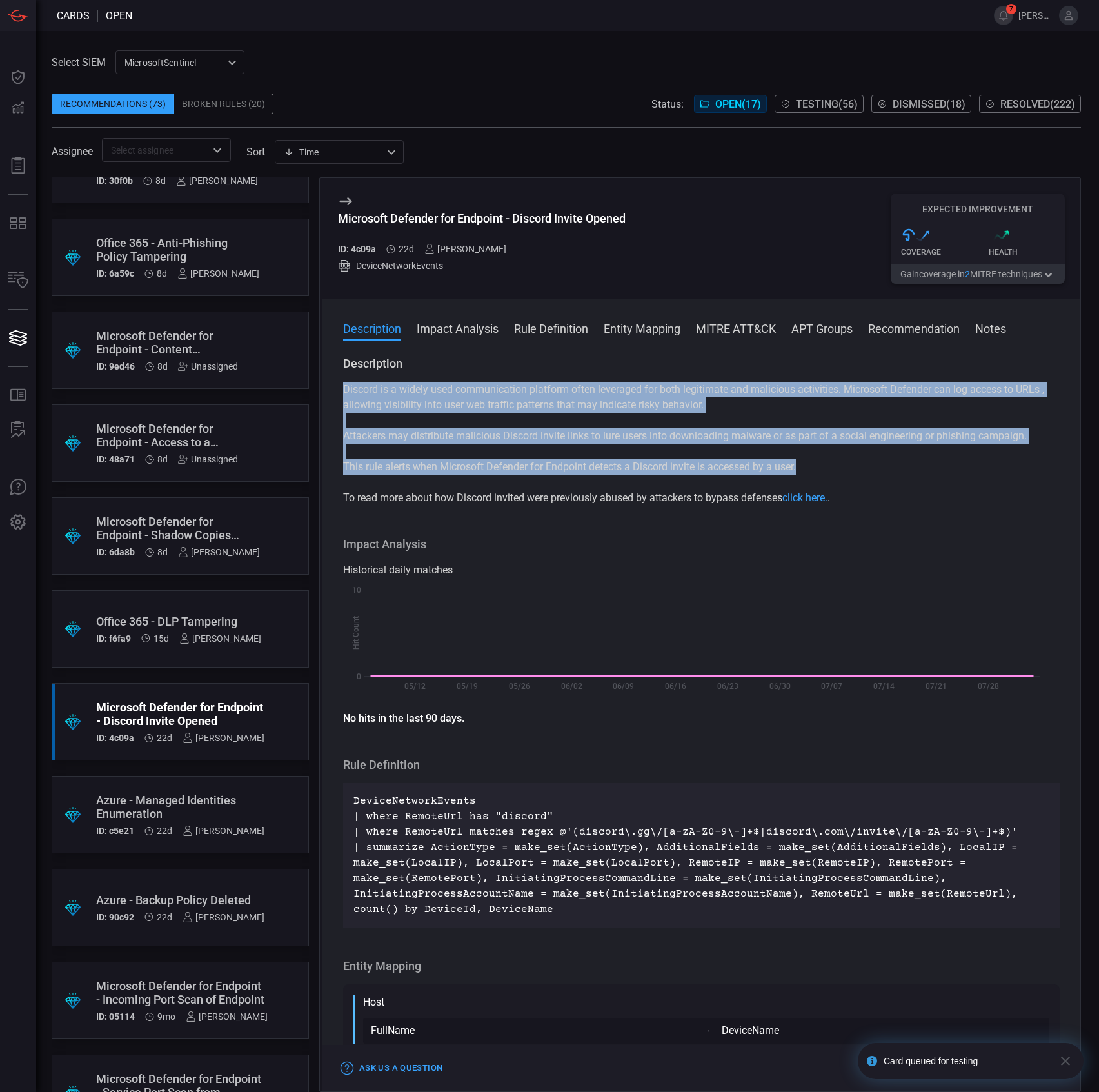
drag, startPoint x: 346, startPoint y: 383, endPoint x: 831, endPoint y: 468, distance: 492.4
click at [831, 468] on div "Discord is a widely used communication platform often leveraged for both legiti…" at bounding box center [702, 443] width 717 height 124
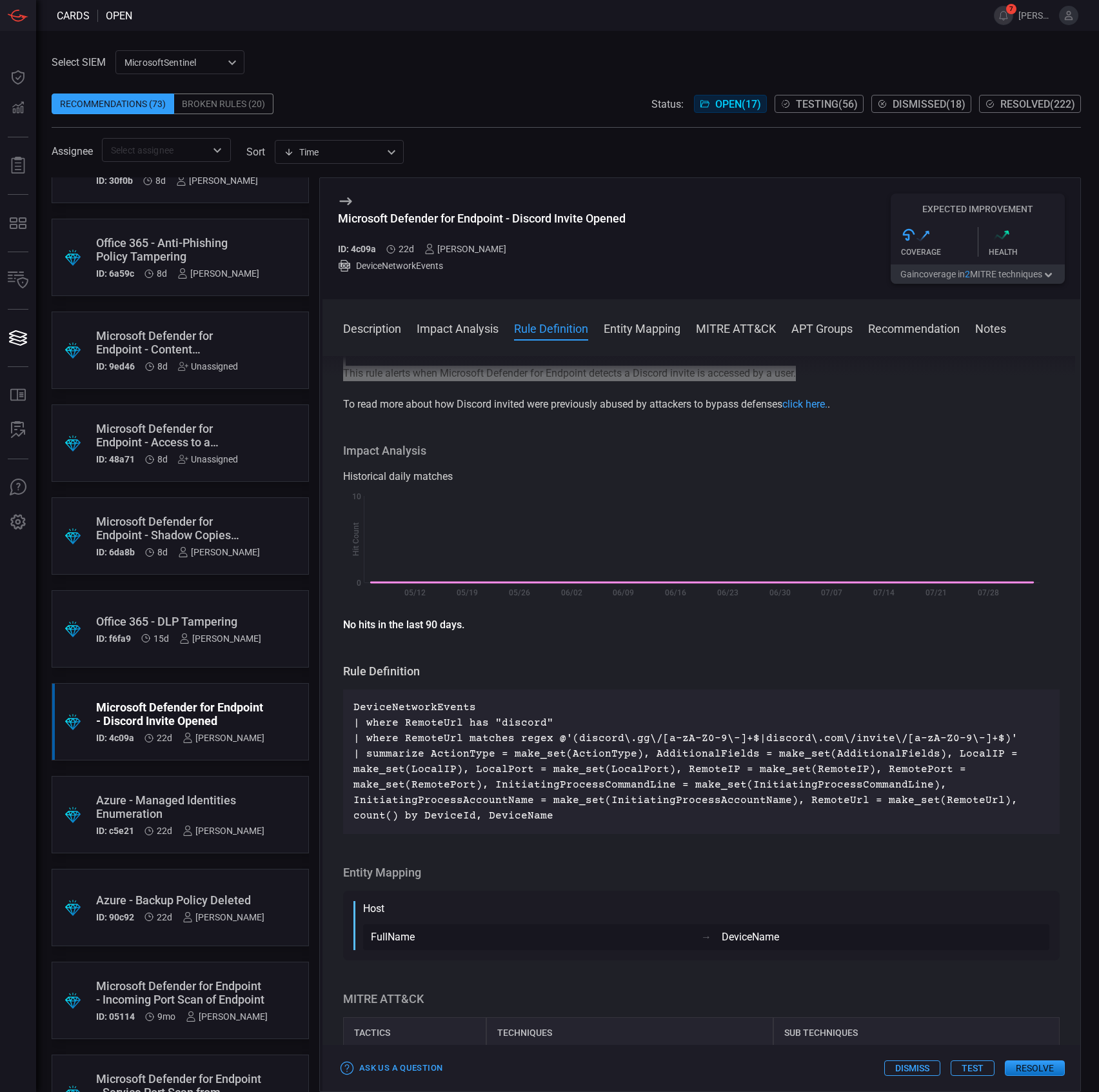
scroll to position [258, 0]
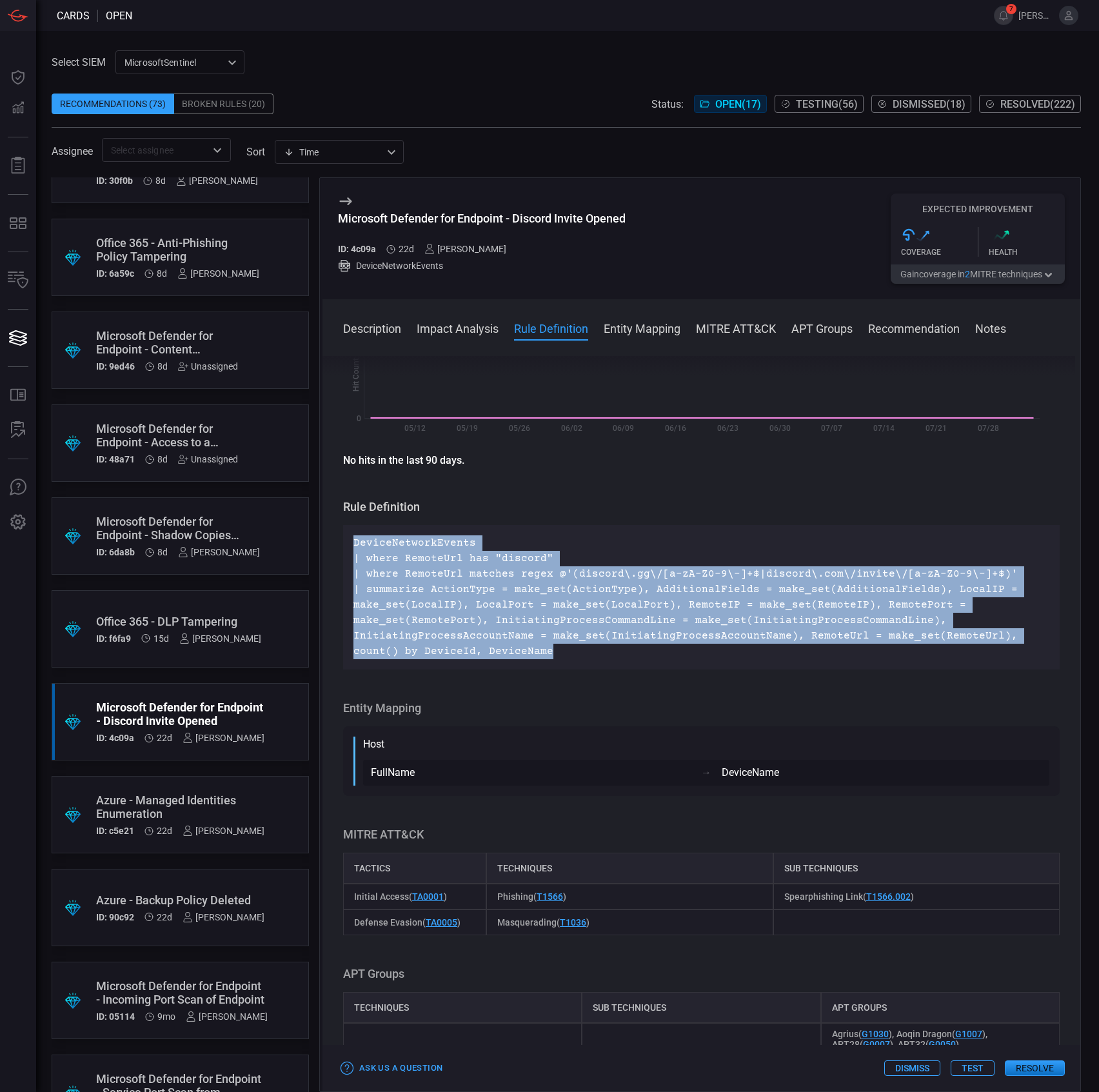
drag, startPoint x: 546, startPoint y: 650, endPoint x: 351, endPoint y: 549, distance: 219.6
click at [351, 549] on div "DeviceNetworkEvents | where RemoteUrl has "discord" | where RemoteUrl matches r…" at bounding box center [702, 596] width 717 height 144
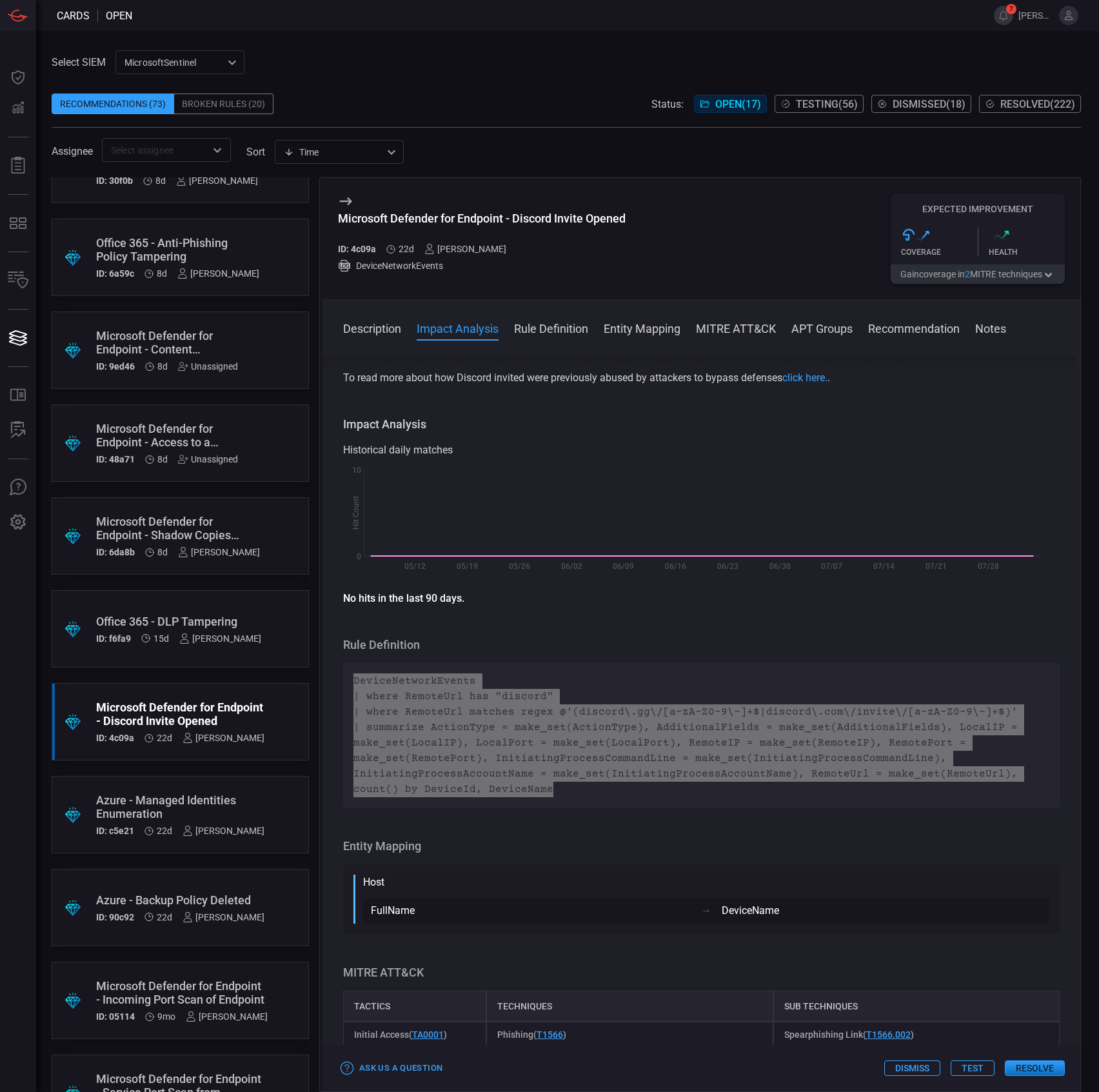
scroll to position [0, 0]
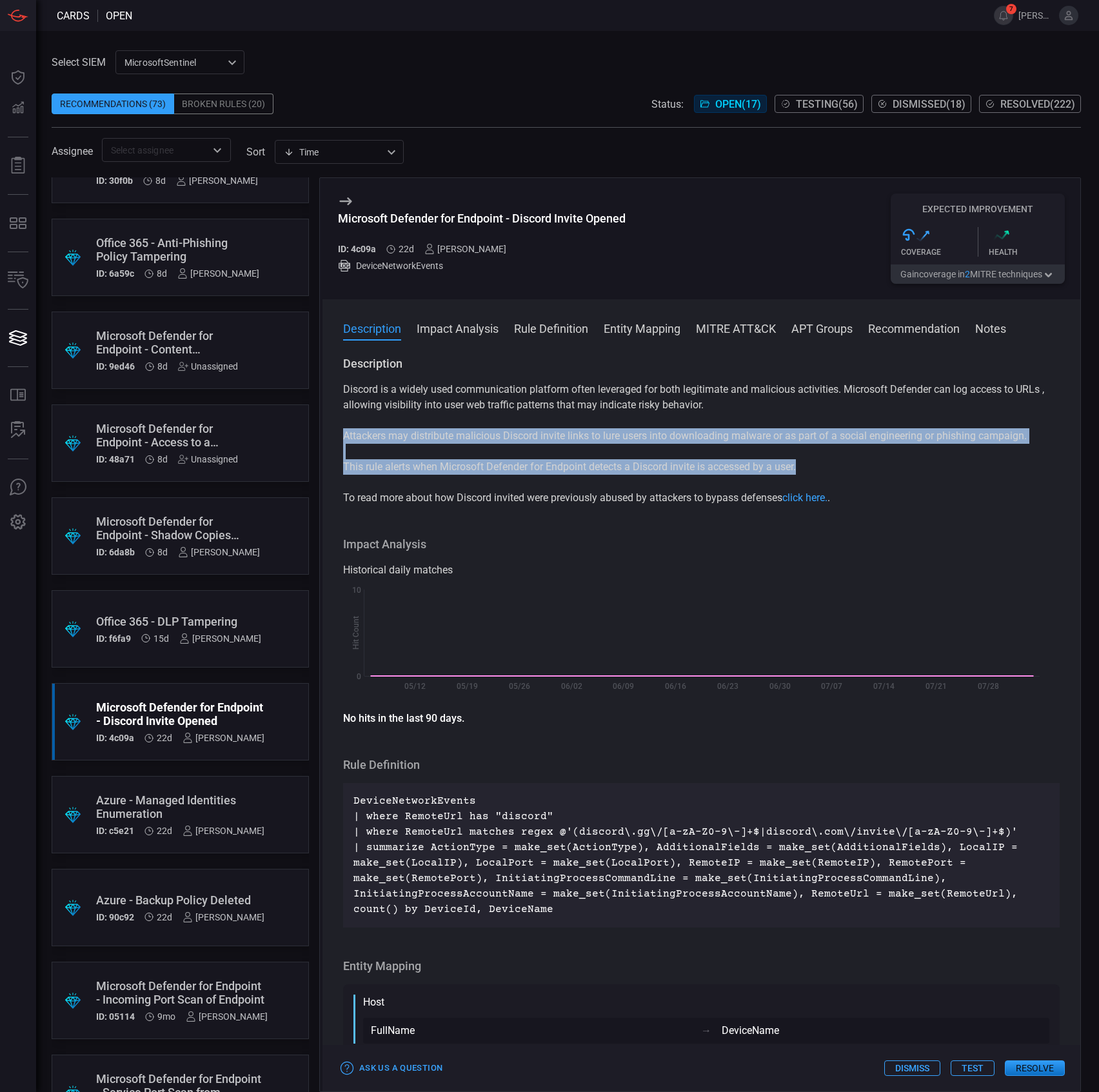
drag, startPoint x: 338, startPoint y: 434, endPoint x: 845, endPoint y: 475, distance: 508.7
click at [845, 475] on div "Description Discord is a widely used communication platform often leveraged for…" at bounding box center [701, 721] width 758 height 731
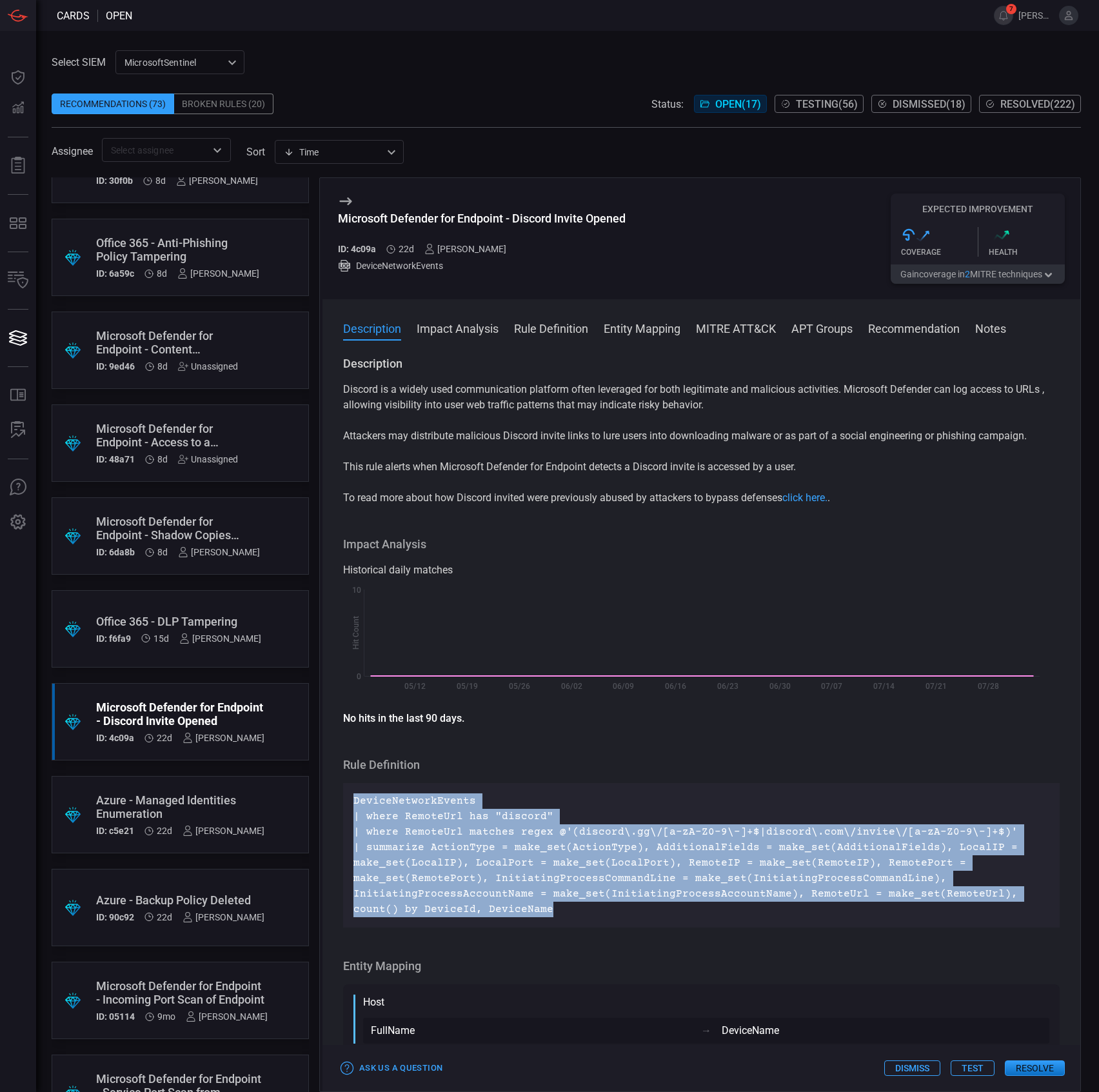
drag, startPoint x: 467, startPoint y: 861, endPoint x: 351, endPoint y: 798, distance: 132.0
click at [350, 798] on div "DeviceNetworkEvents | where RemoteUrl has "discord" | where RemoteUrl matches r…" at bounding box center [702, 854] width 717 height 144
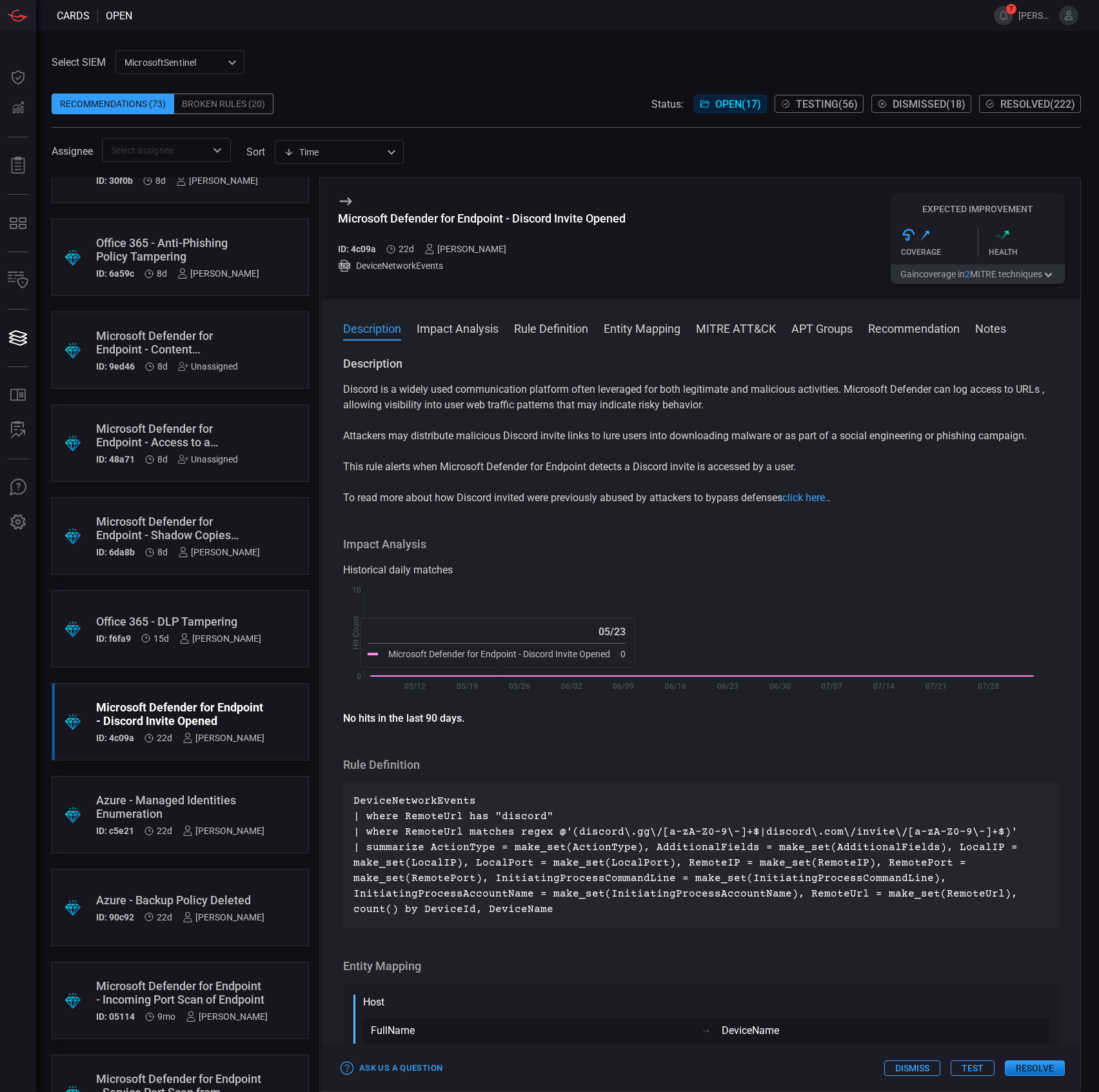
click at [974, 1059] on div "Ask Us a Question Dismiss Test Resolve" at bounding box center [701, 1068] width 758 height 46
click at [976, 1064] on button "Test" at bounding box center [973, 1068] width 44 height 15
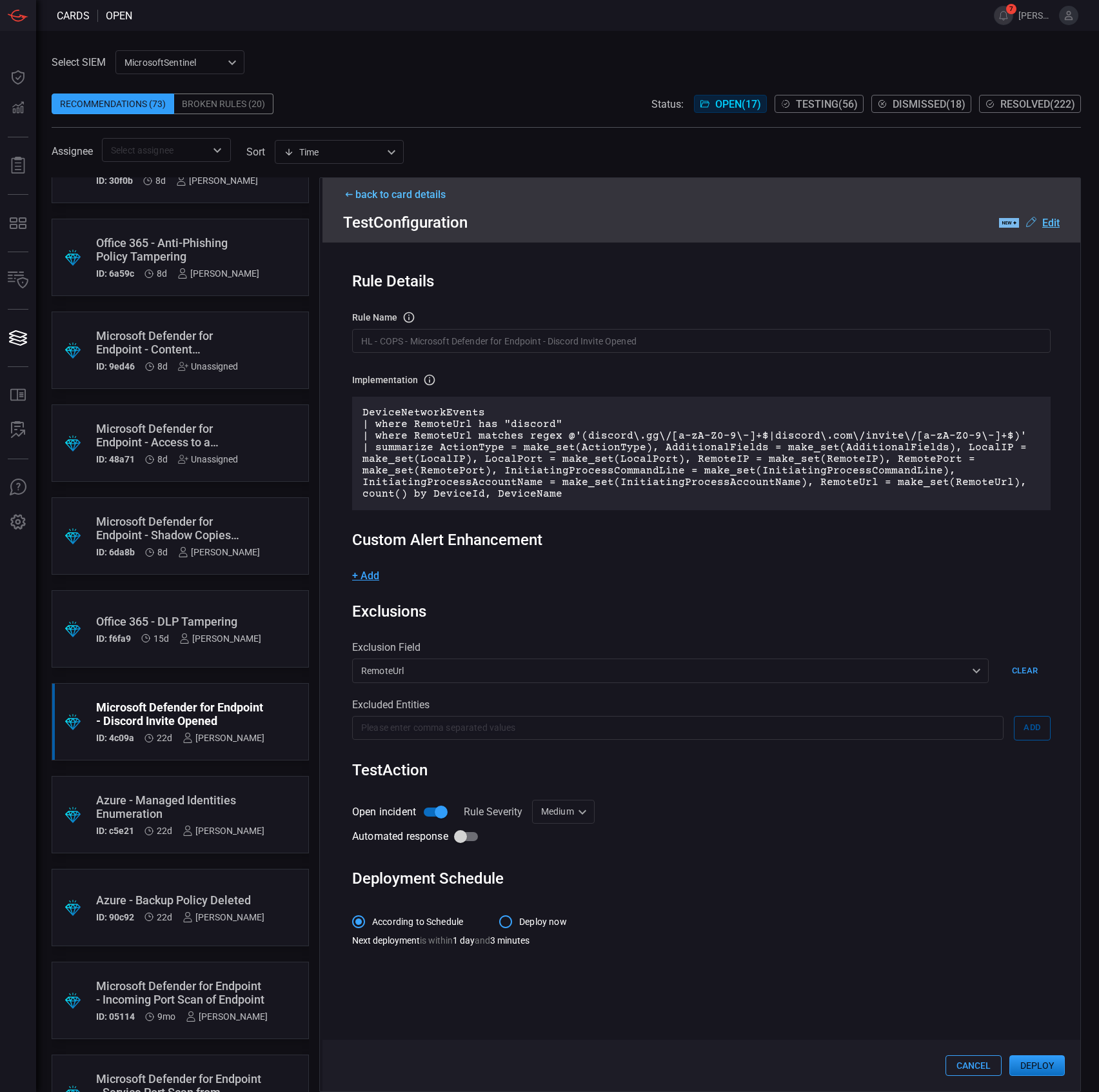
click at [644, 661] on div "RemoteUrl RemoteUrl ​" at bounding box center [670, 671] width 637 height 24
click at [648, 602] on div at bounding box center [550, 546] width 1099 height 1092
click at [576, 832] on div "Automated response" at bounding box center [701, 837] width 698 height 25
click at [571, 817] on div "Medium Medium Informational Low Medium High ​" at bounding box center [563, 812] width 62 height 24
drag, startPoint x: 566, startPoint y: 841, endPoint x: 623, endPoint y: 852, distance: 58.1
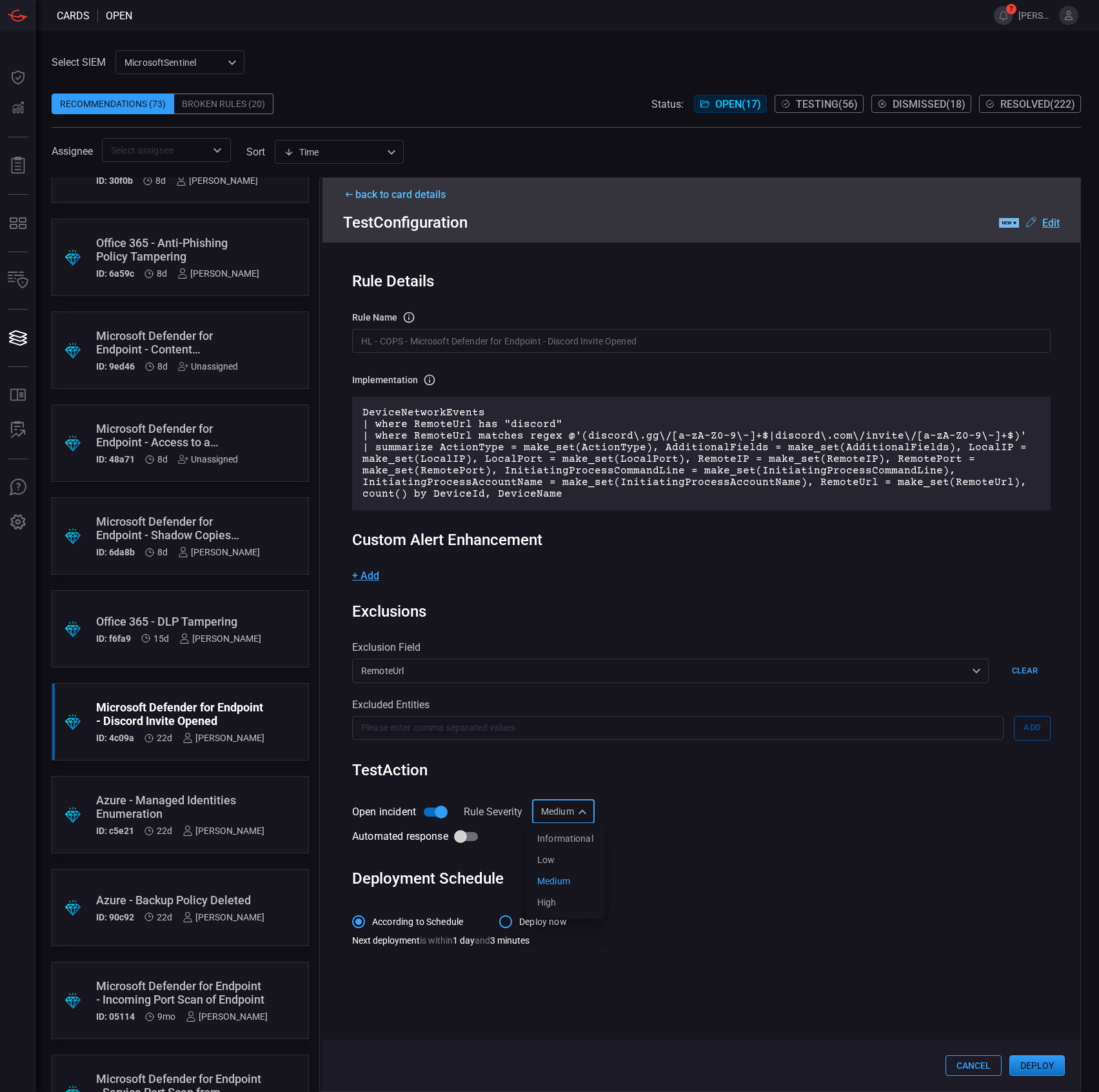
click at [567, 841] on div "Informational" at bounding box center [566, 839] width 56 height 14
type input "Informational"
click at [1038, 1064] on button "Deploy" at bounding box center [1037, 1066] width 56 height 21
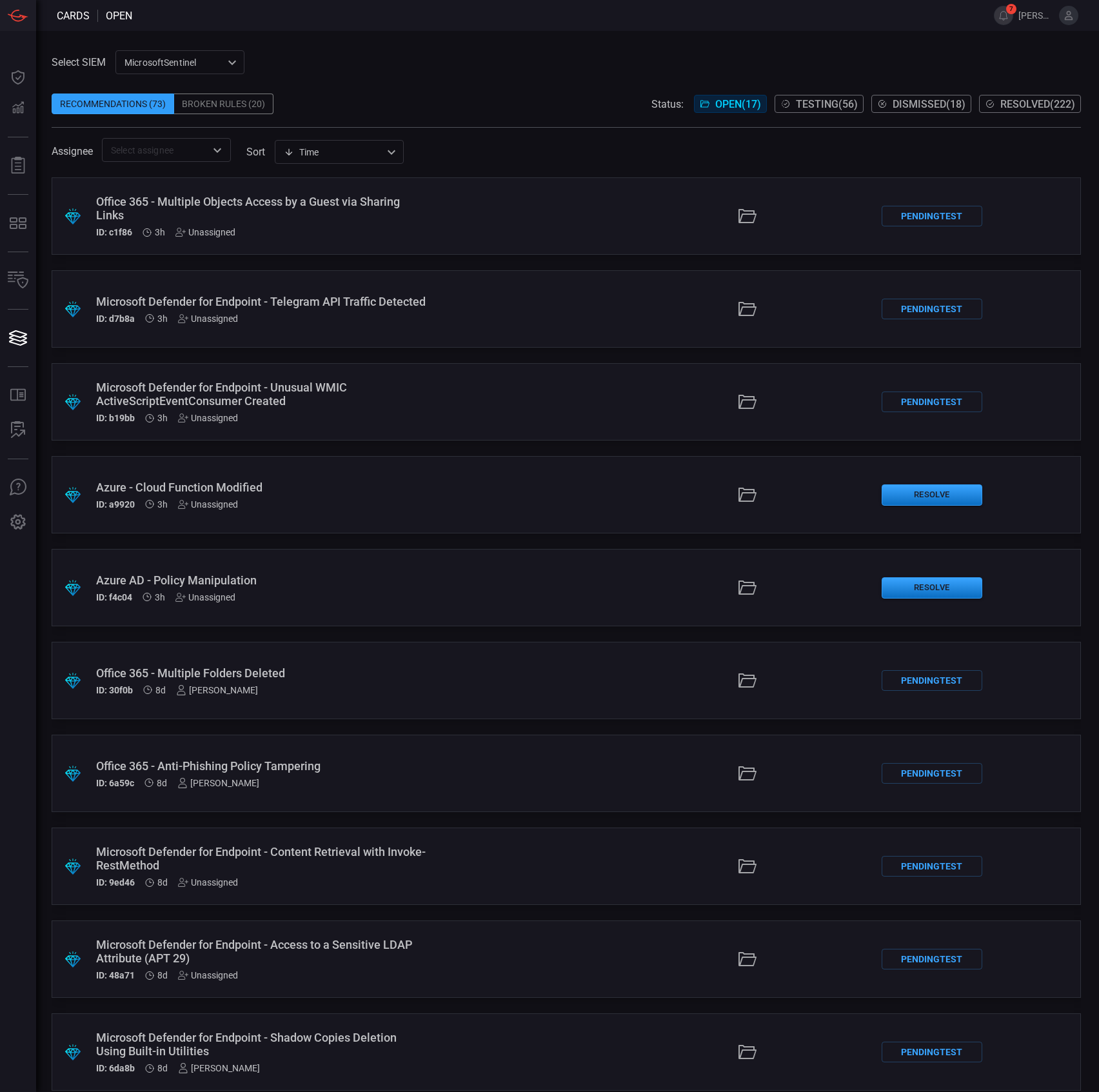
click at [461, 501] on div ".suggested_cards_icon{fill:url(#suggested_cards_icon);} Azure - Cloud Function …" at bounding box center [566, 495] width 1030 height 78
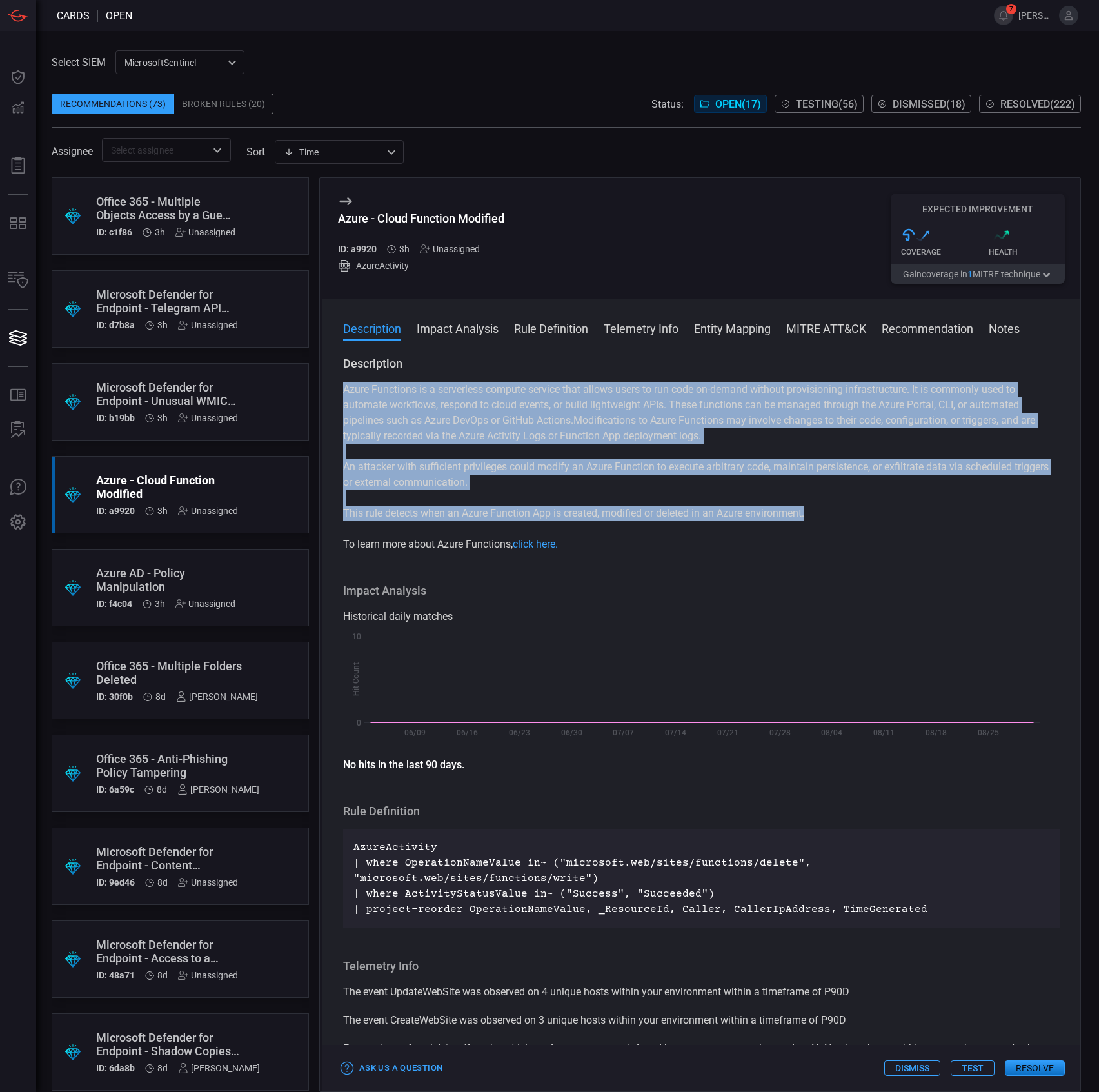
drag, startPoint x: 811, startPoint y: 512, endPoint x: 344, endPoint y: 387, distance: 483.4
click at [344, 387] on div "Azure Functions is a serverless compute service that allows users to run code o…" at bounding box center [702, 467] width 717 height 170
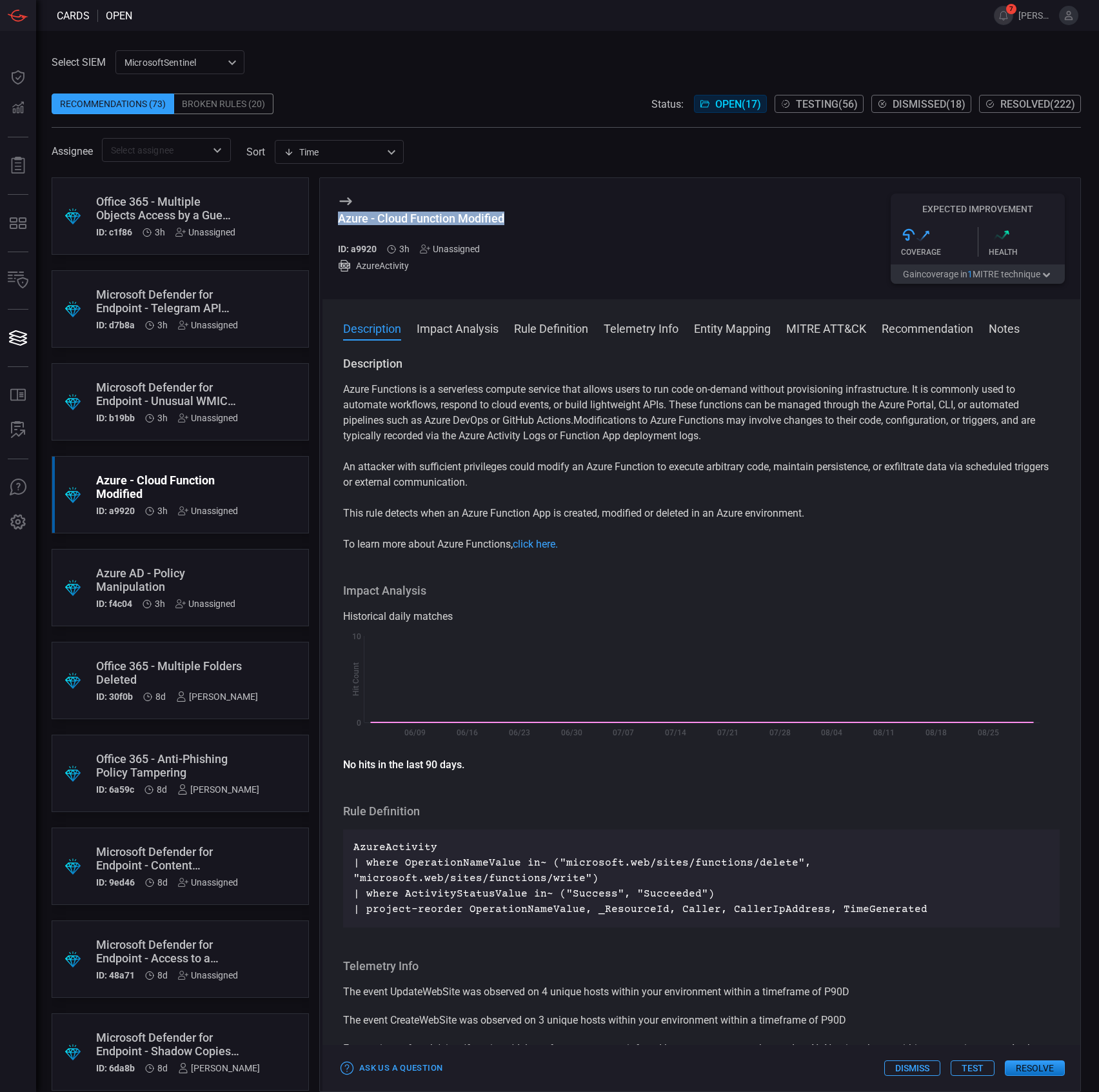
drag, startPoint x: 520, startPoint y: 214, endPoint x: 346, endPoint y: 222, distance: 174.2
click at [344, 222] on div "Azure - Cloud Function Modified ID: a9920 3h Unassigned AzureActivity Expected …" at bounding box center [701, 238] width 758 height 121
click at [387, 220] on div "Azure - Cloud Function Modified" at bounding box center [420, 219] width 167 height 14
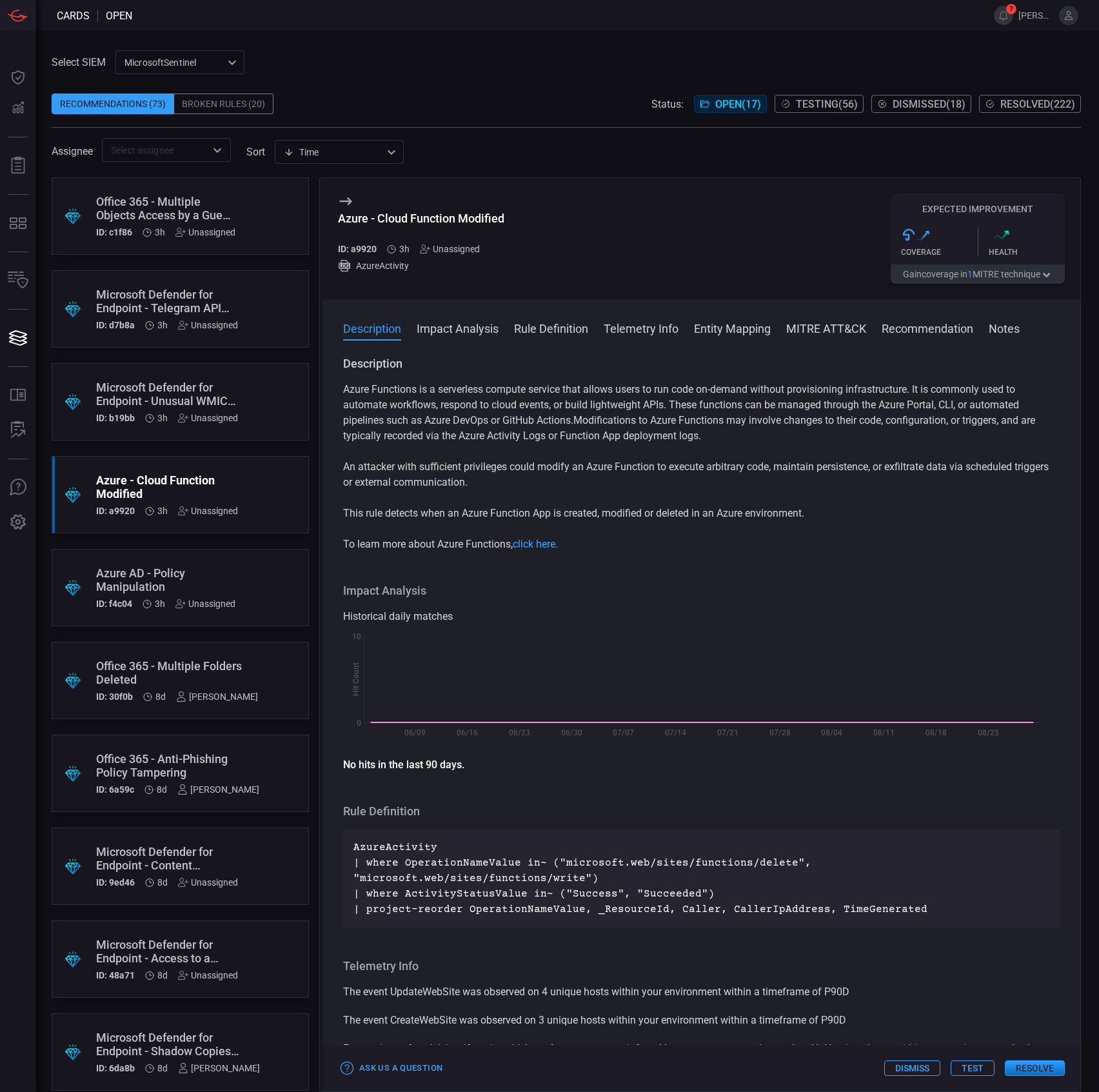
click at [716, 517] on p "This rule detects when an Azure Function App is created, modified or deleted in…" at bounding box center [702, 514] width 717 height 15
click at [453, 225] on div "Azure - Cloud Function Modified" at bounding box center [420, 219] width 167 height 14
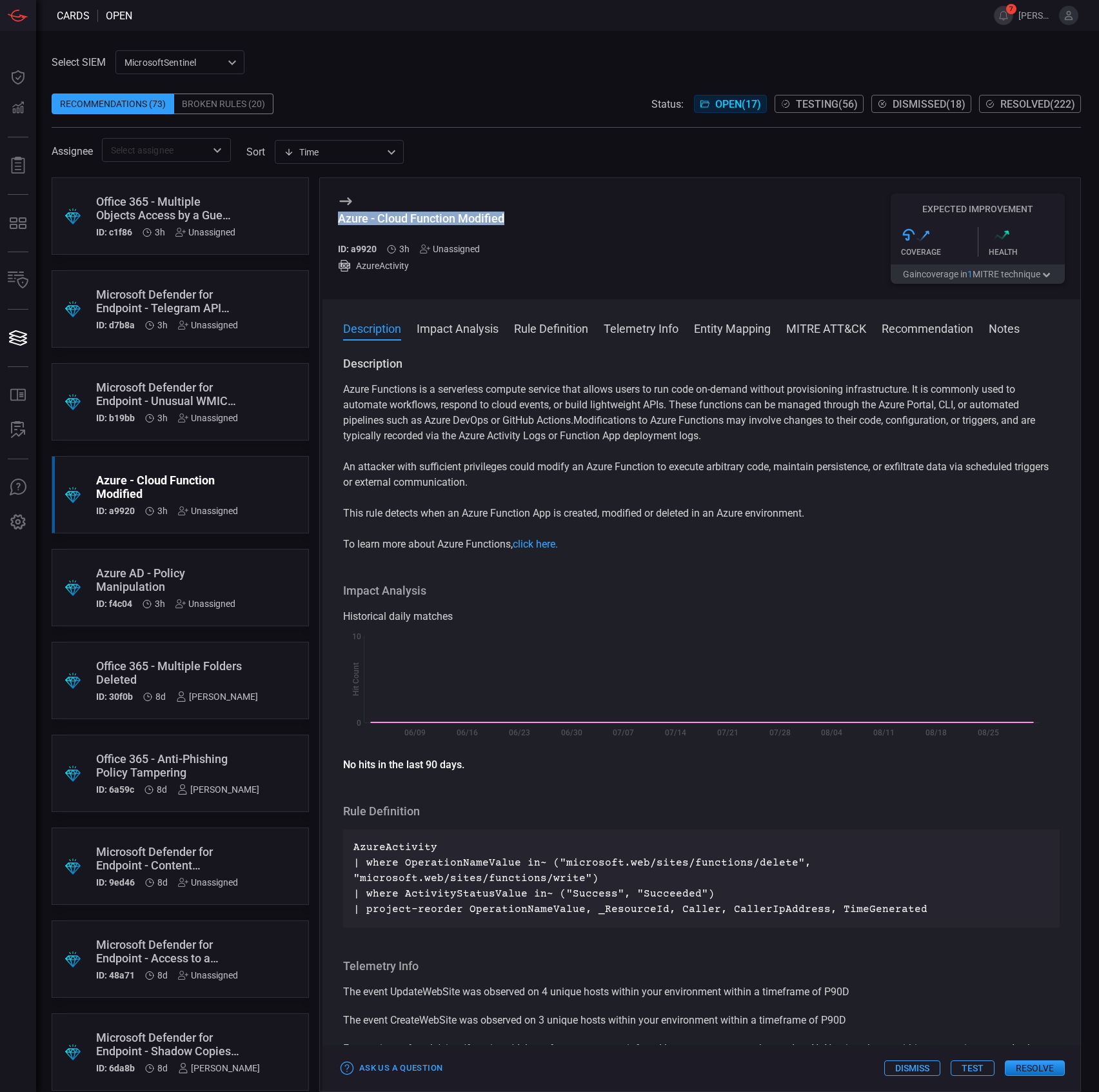
click at [453, 225] on div "Azure - Cloud Function Modified" at bounding box center [420, 219] width 167 height 14
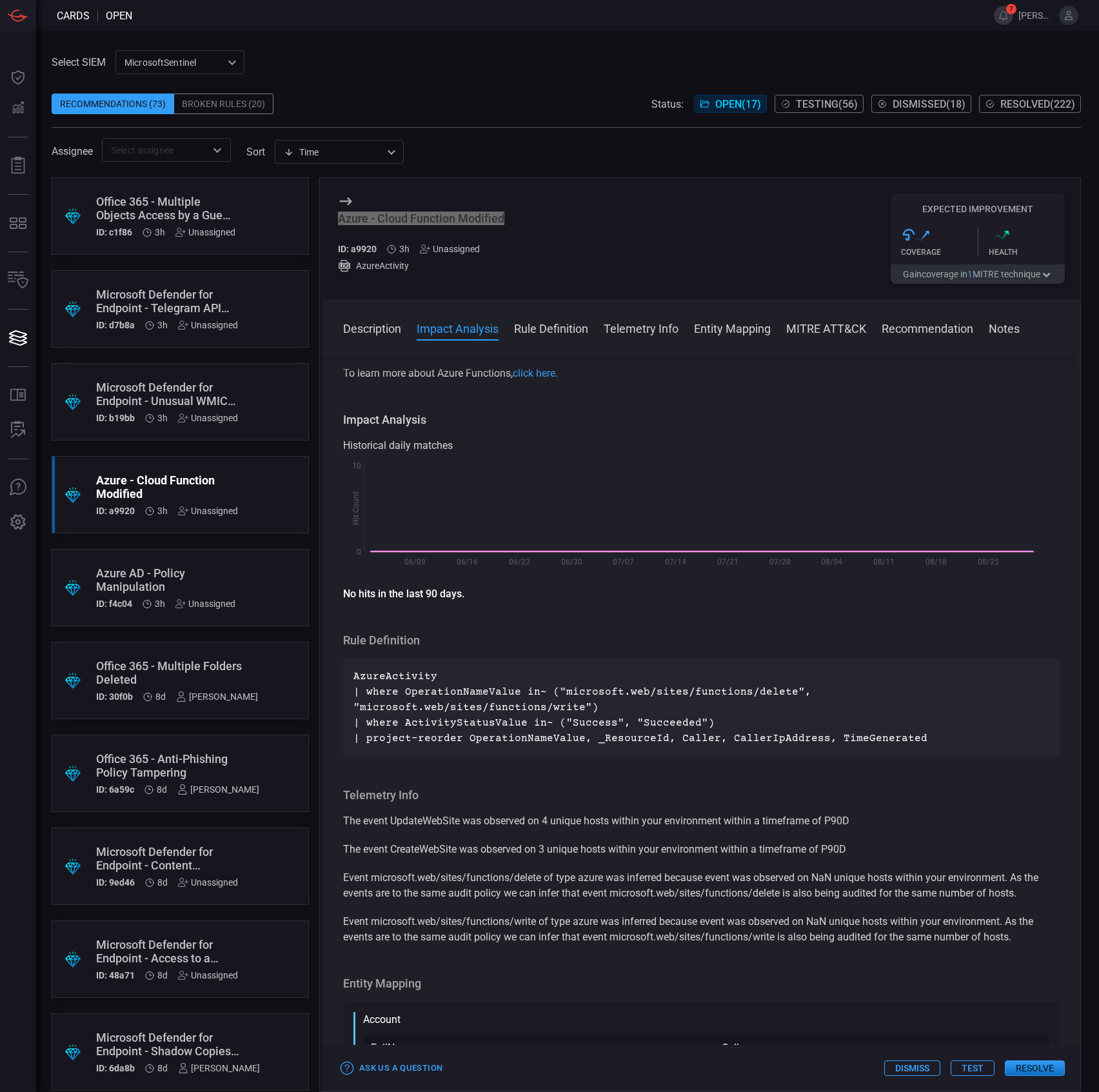
scroll to position [172, 0]
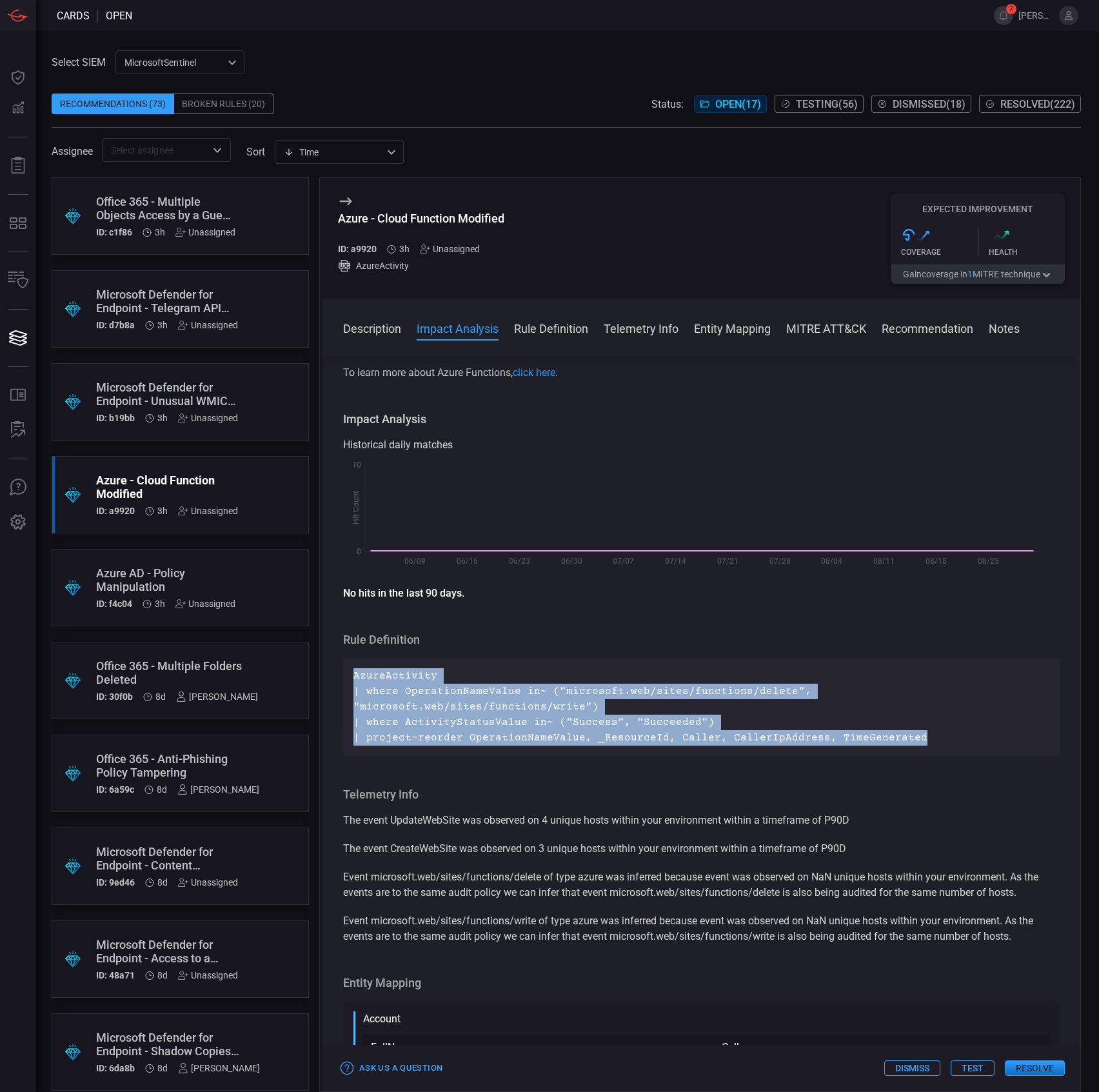
drag, startPoint x: 896, startPoint y: 720, endPoint x: 347, endPoint y: 666, distance: 551.6
click at [347, 666] on div "AzureActivity | where OperationNameValue in~ ("microsoft.web/sites/functions/de…" at bounding box center [702, 707] width 717 height 98
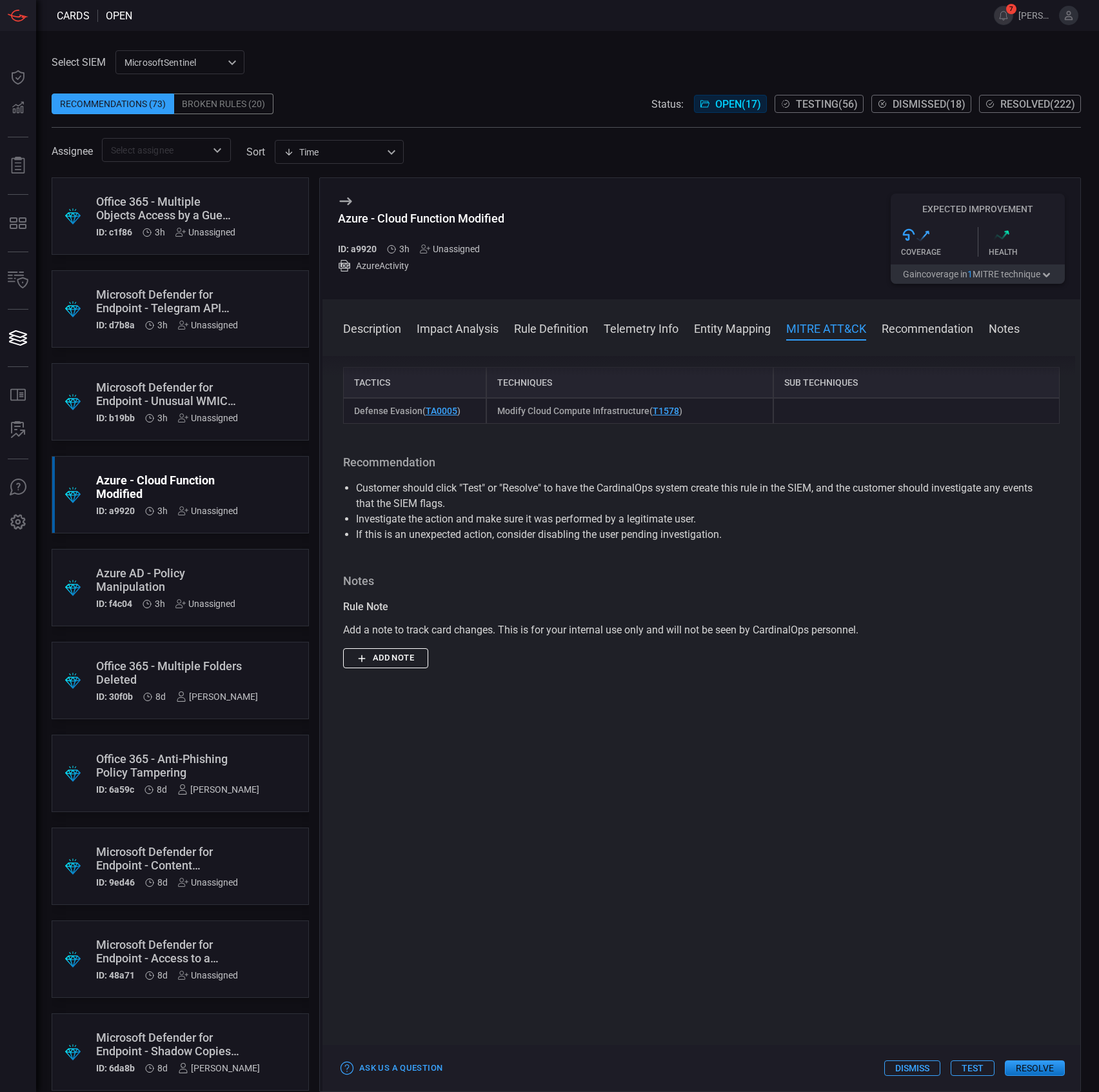
scroll to position [945, 0]
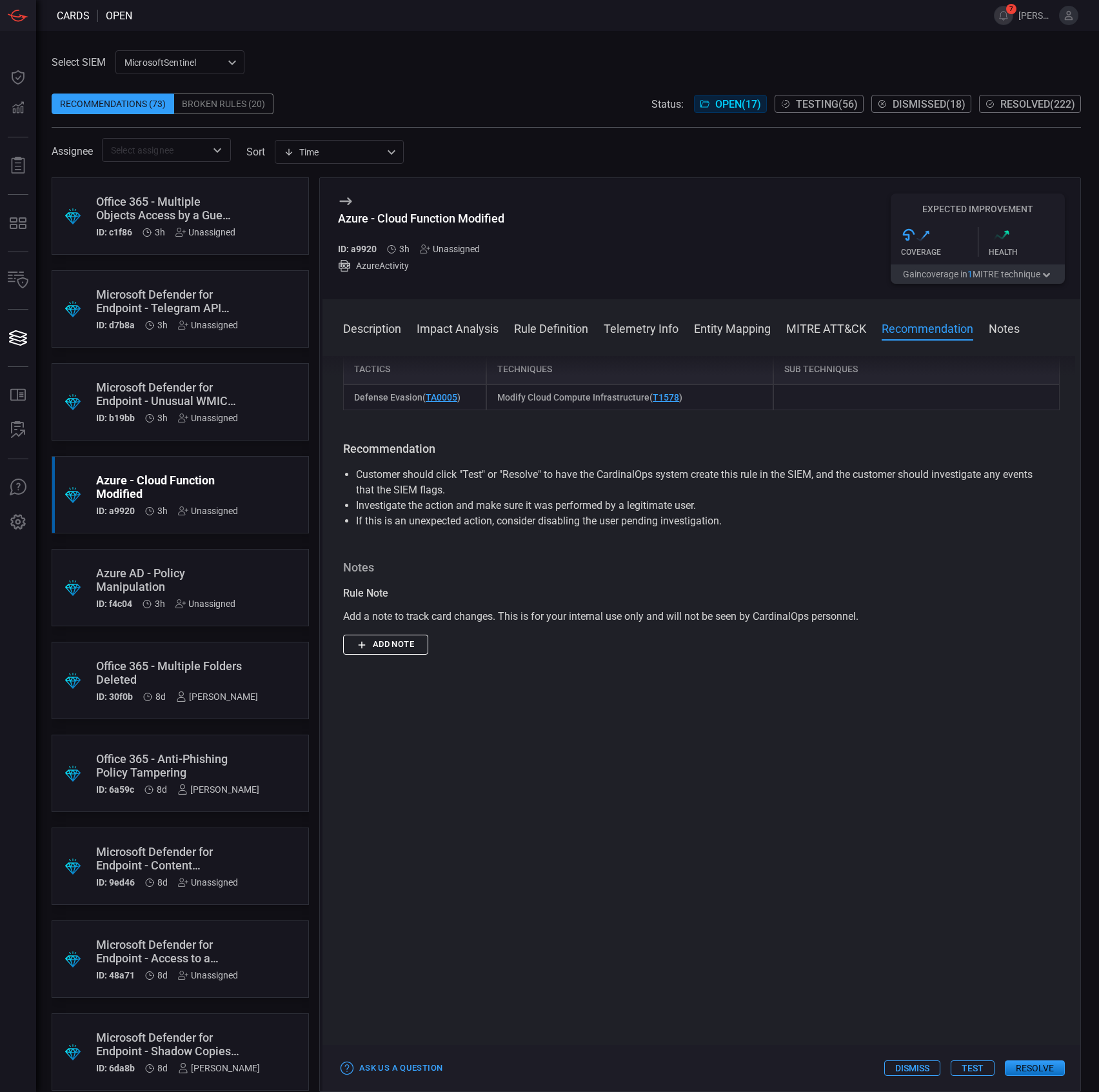
click at [972, 1061] on div "Ask Us a Question Dismiss Test Resolve" at bounding box center [701, 1068] width 758 height 46
click at [974, 1064] on button "Test" at bounding box center [973, 1068] width 44 height 15
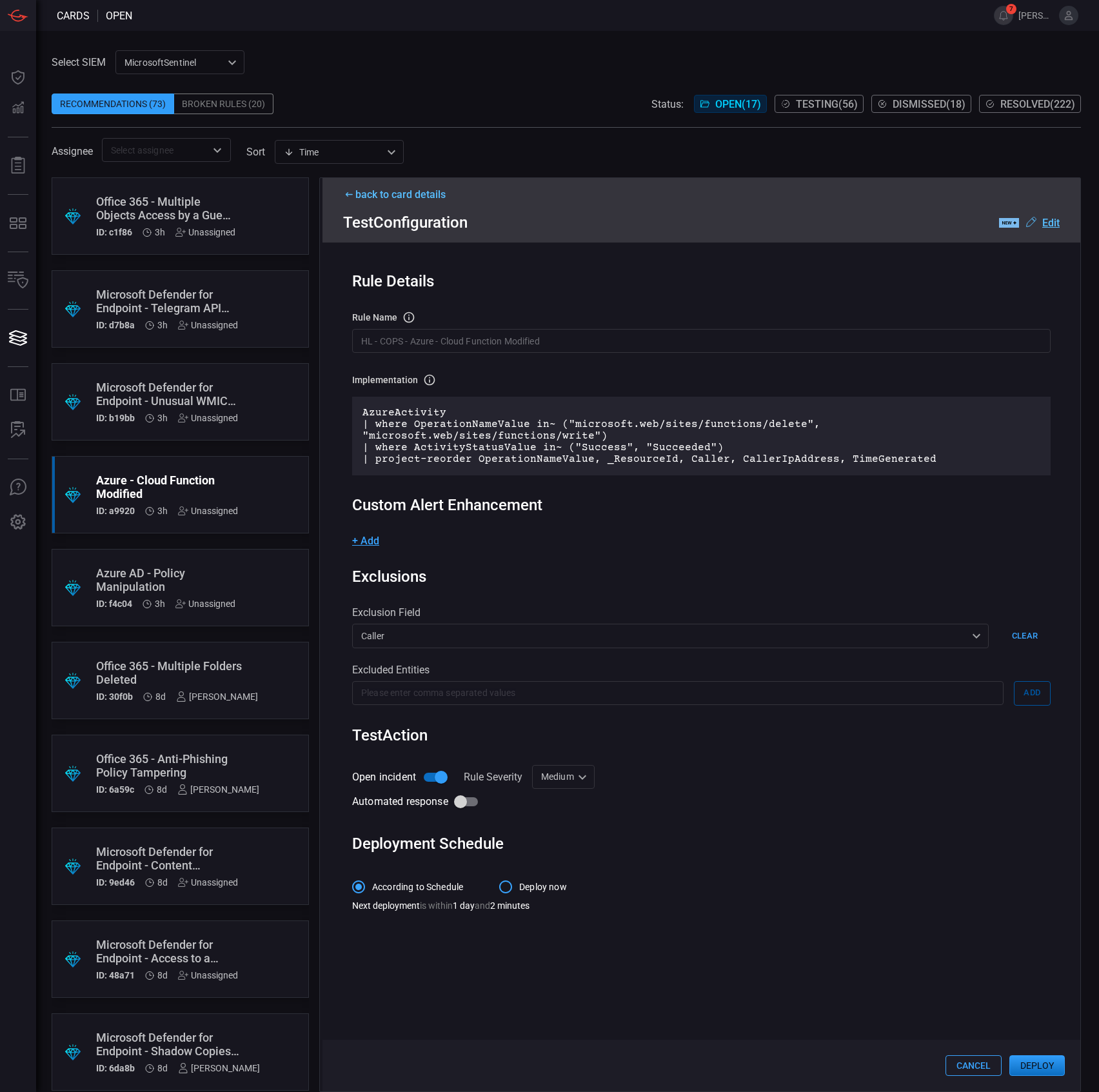
click at [569, 775] on div "Medium Medium ​" at bounding box center [563, 777] width 62 height 24
click at [567, 793] on ul "Informational Low Medium High" at bounding box center [566, 837] width 77 height 96
click at [563, 801] on div "Informational" at bounding box center [566, 805] width 56 height 14
type input "Informational"
click at [1043, 1066] on button "Deploy" at bounding box center [1037, 1066] width 56 height 21
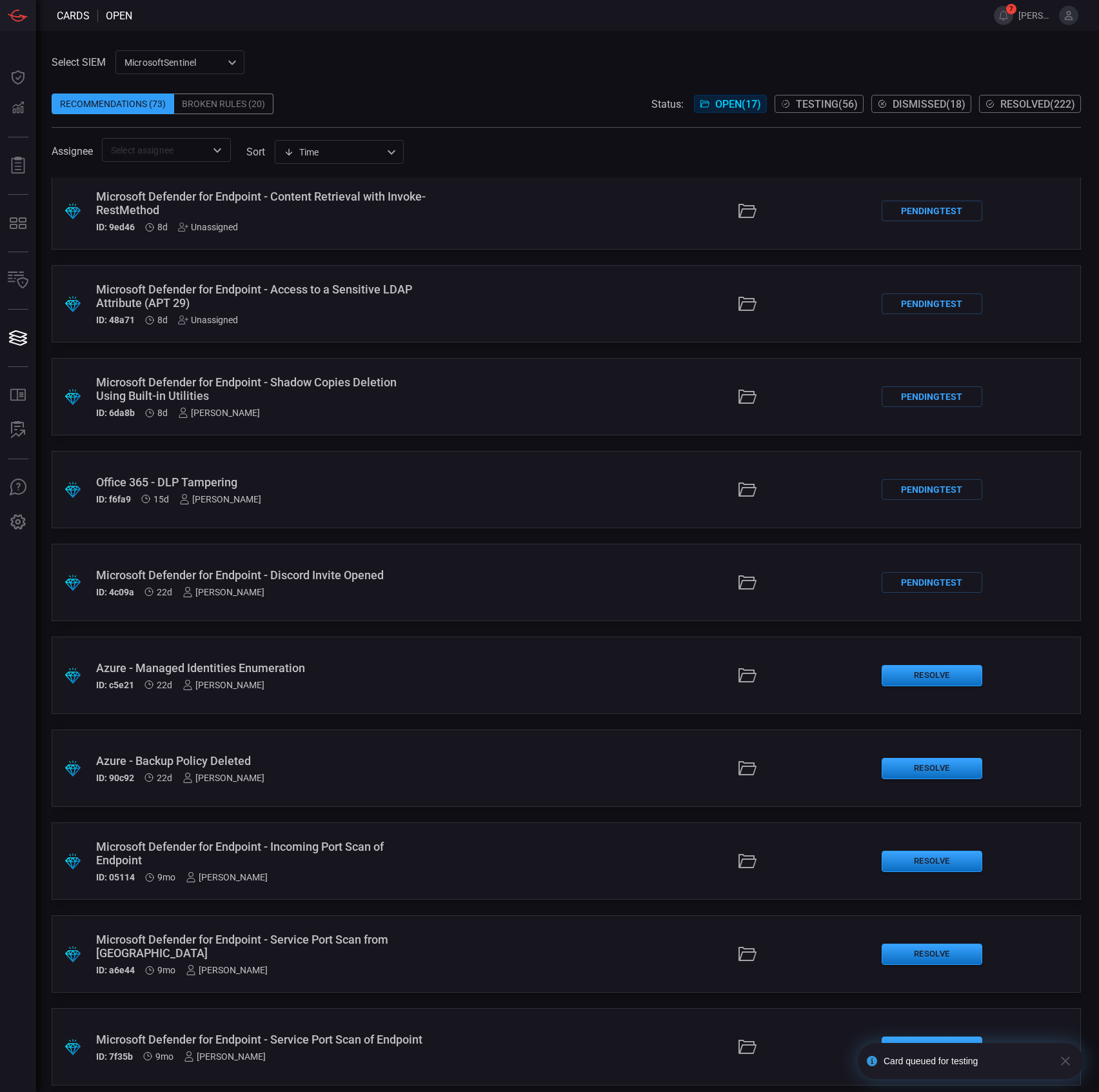
scroll to position [664, 0]
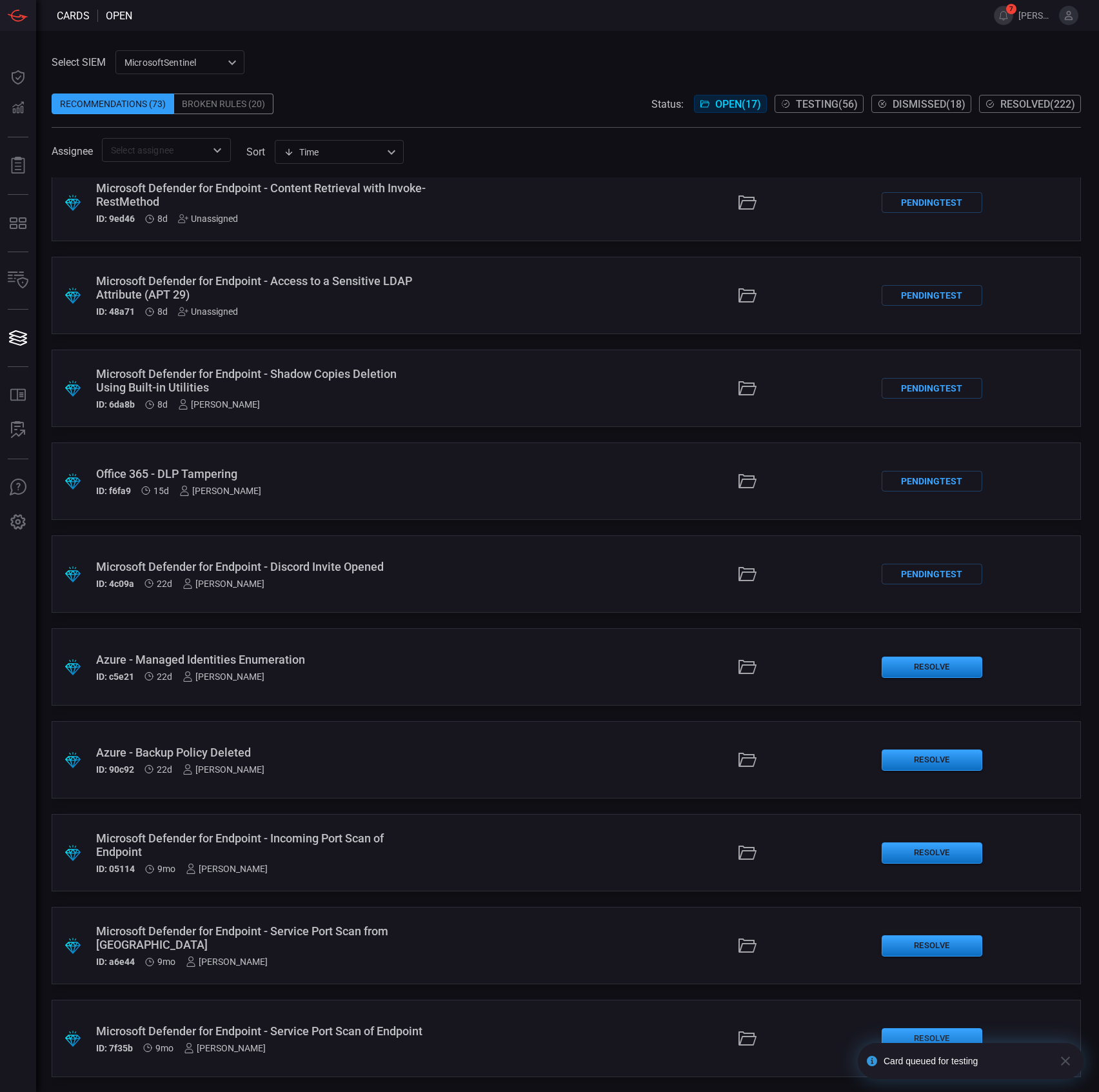
click at [294, 746] on div "Azure - Backup Policy Deleted" at bounding box center [261, 753] width 331 height 14
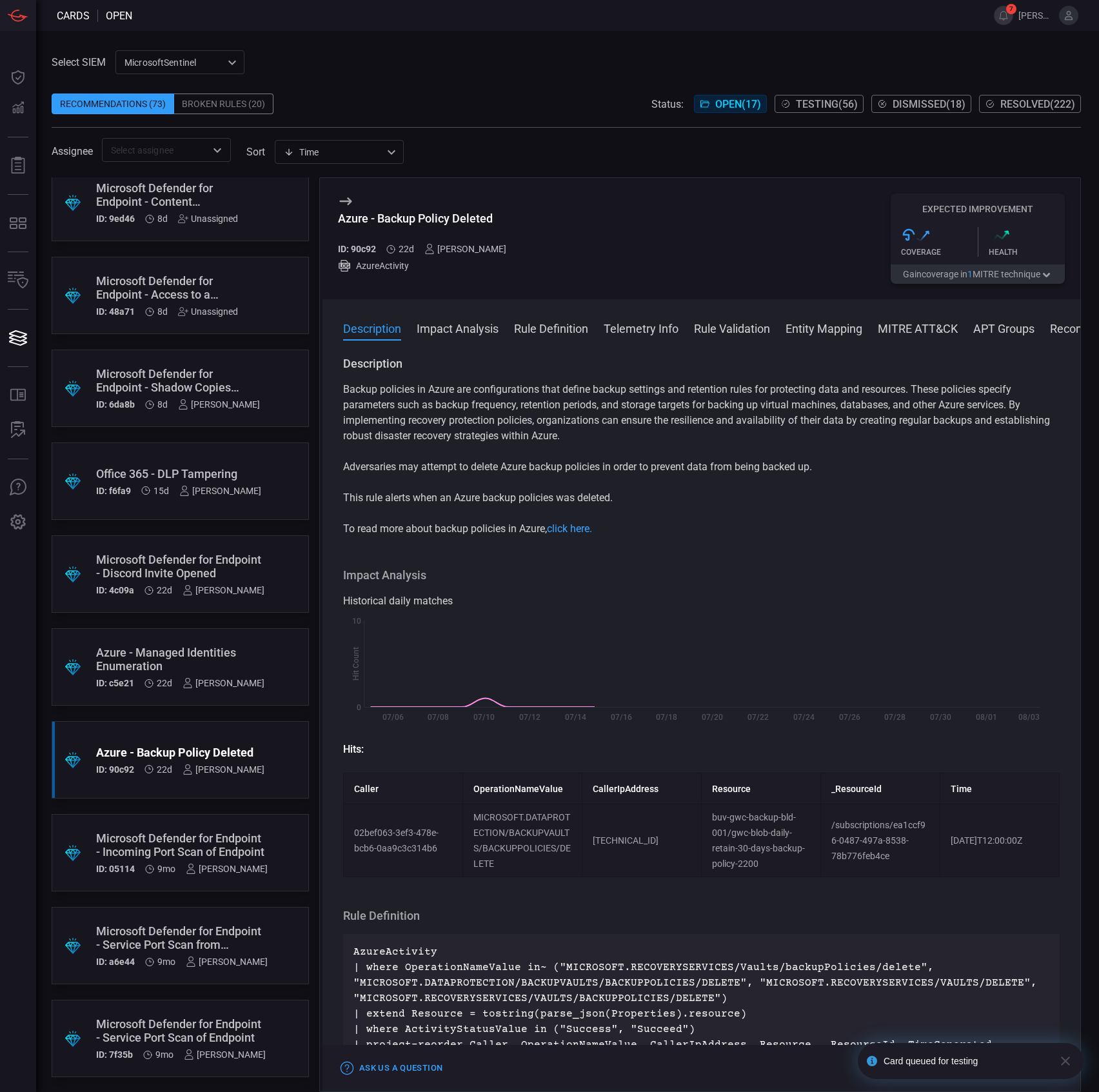
click at [485, 220] on div "Azure - Backup Policy Deleted" at bounding box center [426, 219] width 179 height 14
click at [426, 470] on p "Adversaries may attempt to delete Azure backup policies in order to prevent dat…" at bounding box center [702, 467] width 717 height 15
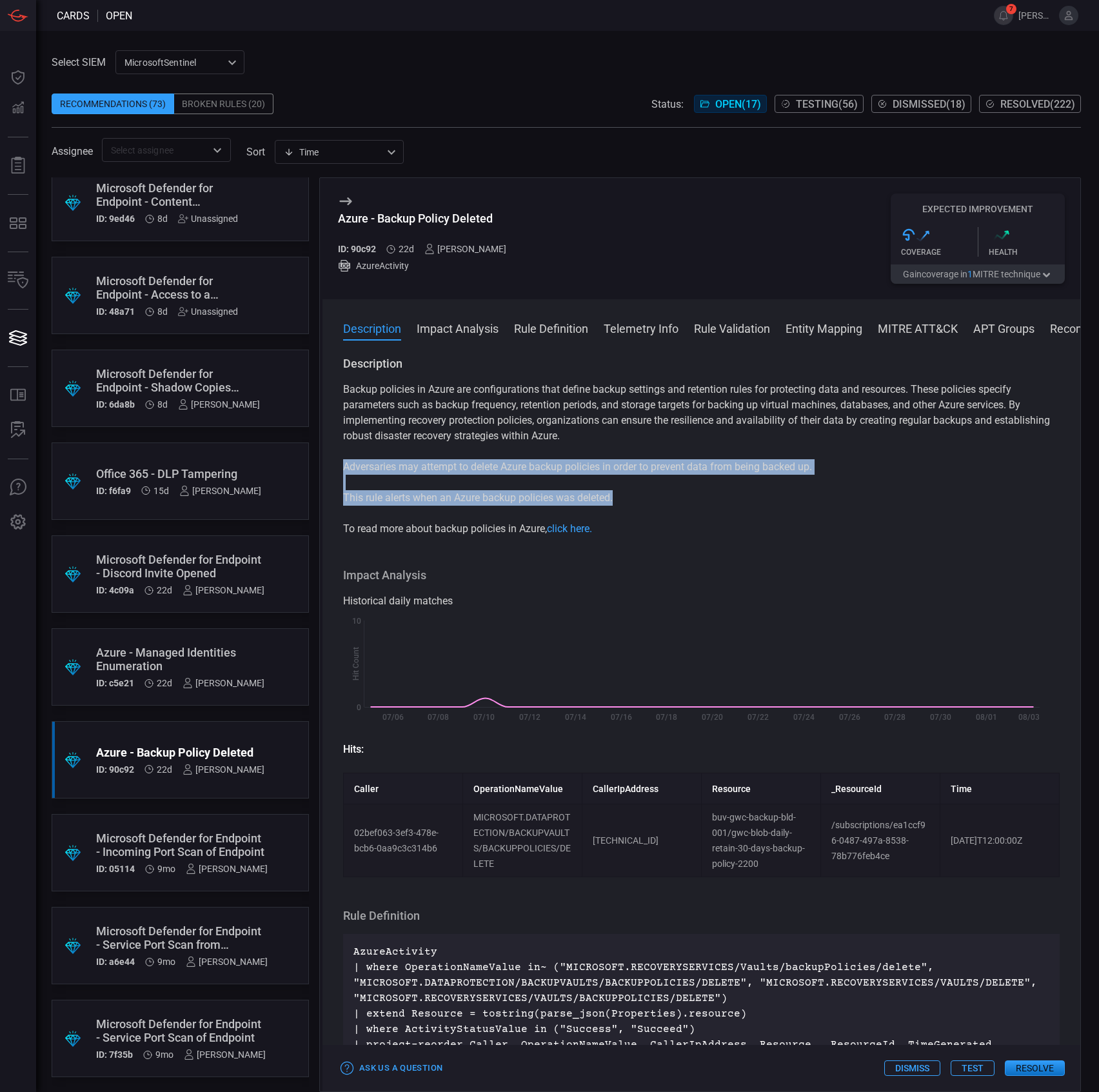
drag, startPoint x: 718, startPoint y: 494, endPoint x: 344, endPoint y: 470, distance: 374.8
click at [344, 470] on div "Backup policies in Azure are configurations that define backup settings and ret…" at bounding box center [702, 459] width 717 height 155
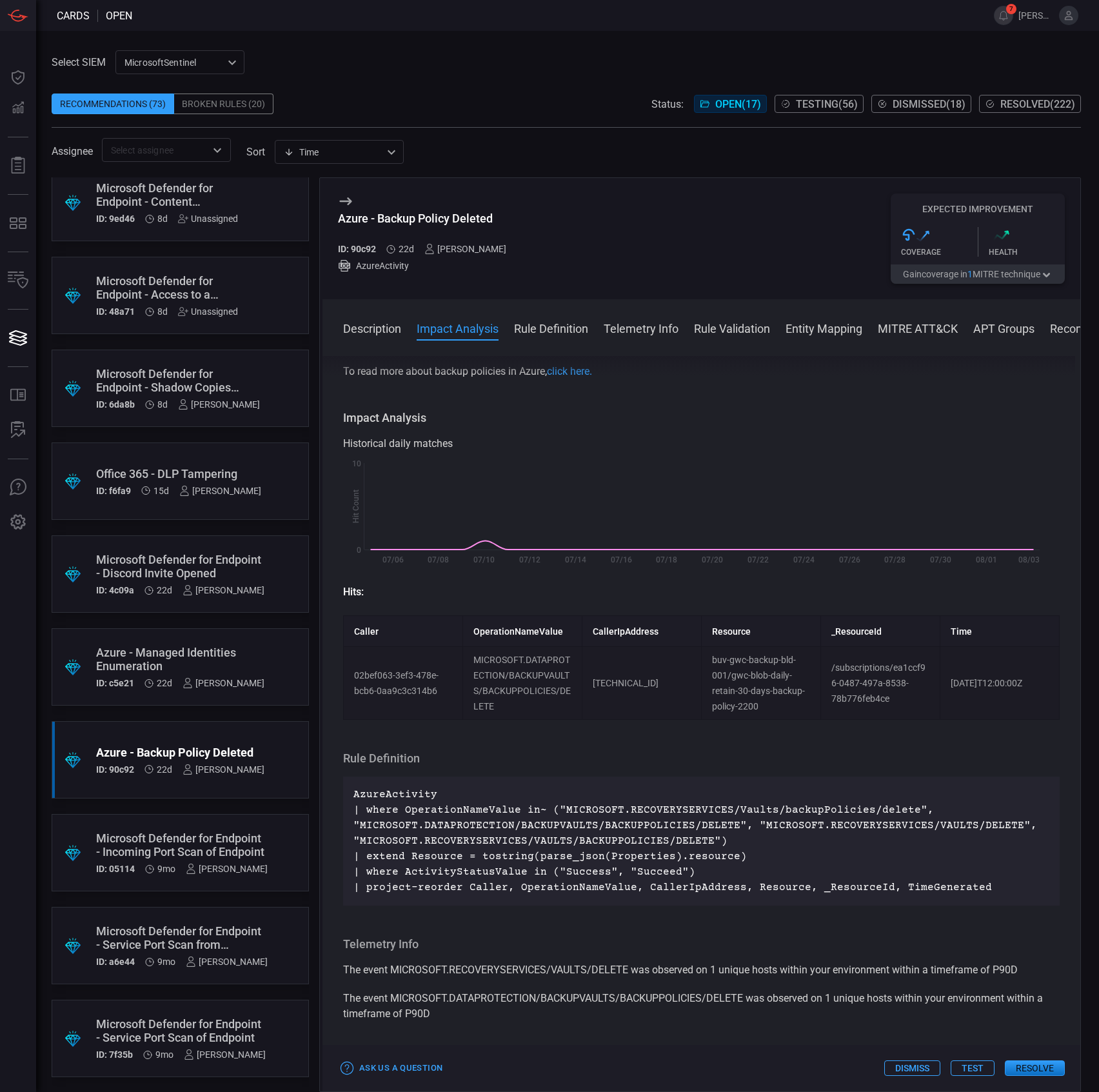
scroll to position [172, 0]
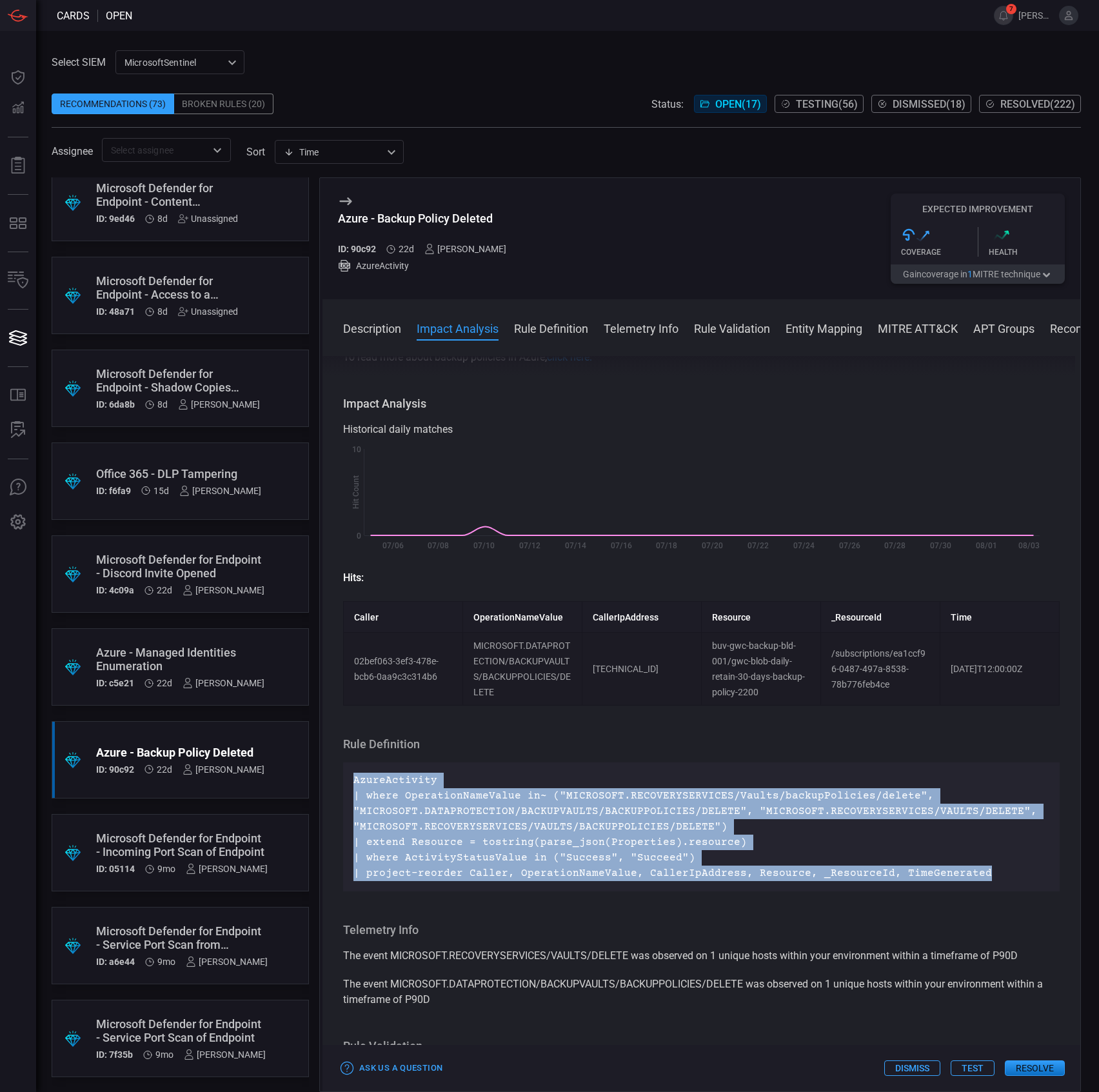
drag, startPoint x: 980, startPoint y: 873, endPoint x: 354, endPoint y: 783, distance: 632.4
click at [354, 783] on p "AzureActivity | where OperationNameValue in~ ("MICROSOFT.RECOVERYSERVICES/Vault…" at bounding box center [702, 826] width 696 height 109
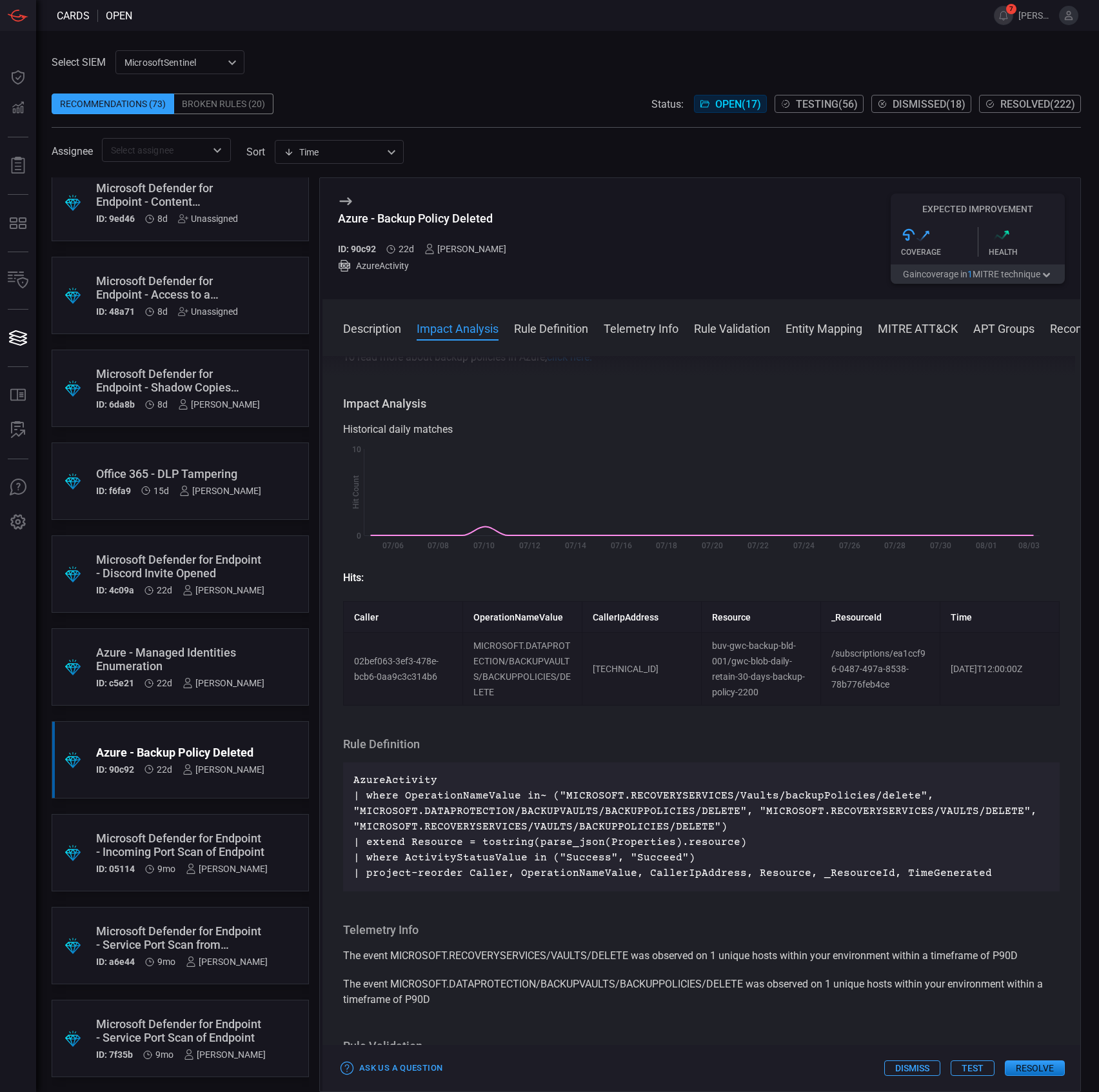
click at [420, 225] on div "Azure - Backup Policy Deleted" at bounding box center [426, 219] width 179 height 14
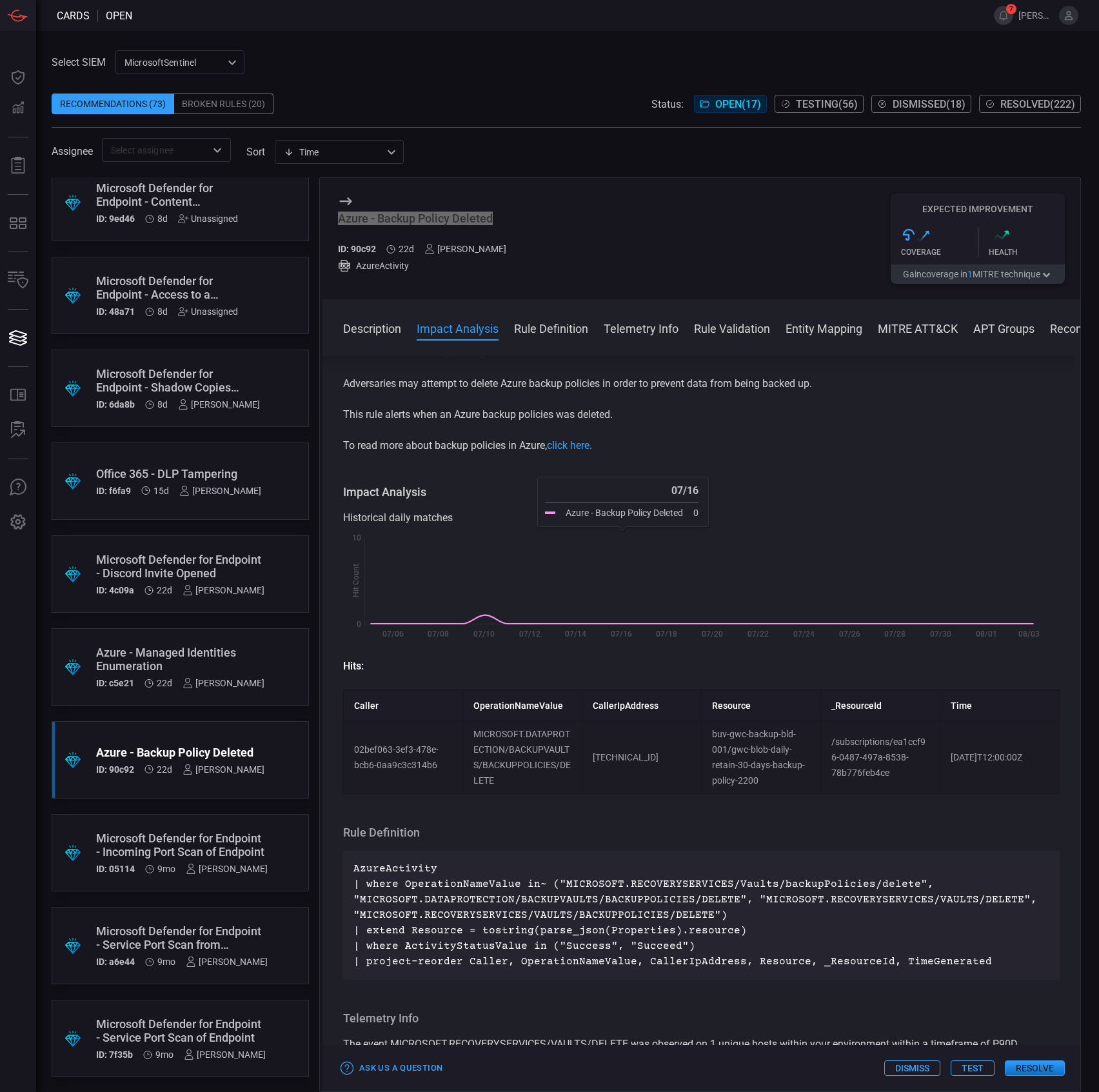
scroll to position [0, 0]
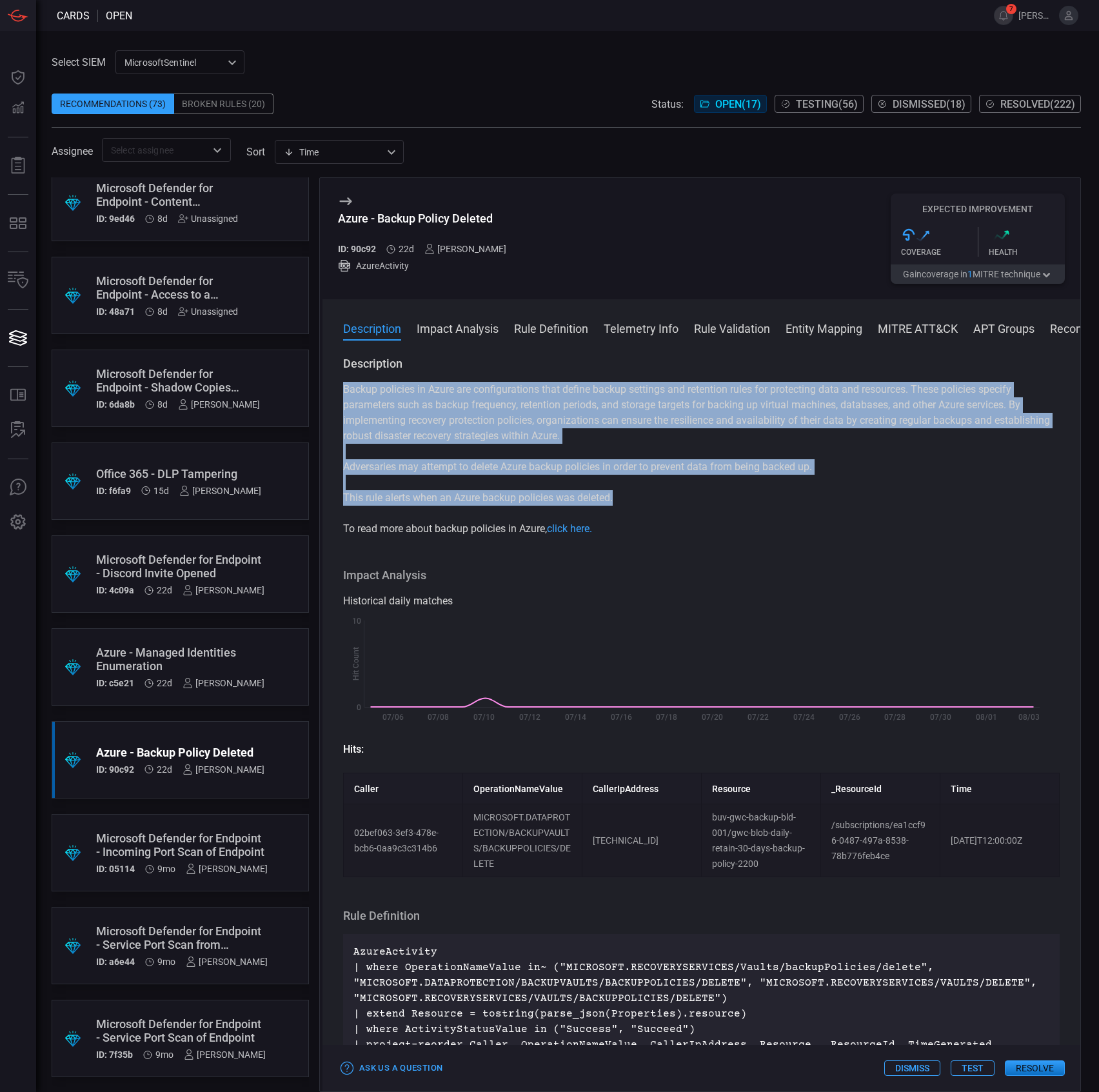
drag, startPoint x: 650, startPoint y: 498, endPoint x: 342, endPoint y: 390, distance: 326.4
click at [342, 390] on div "Description Backup policies in Azure are configurations that define backup sett…" at bounding box center [701, 721] width 758 height 731
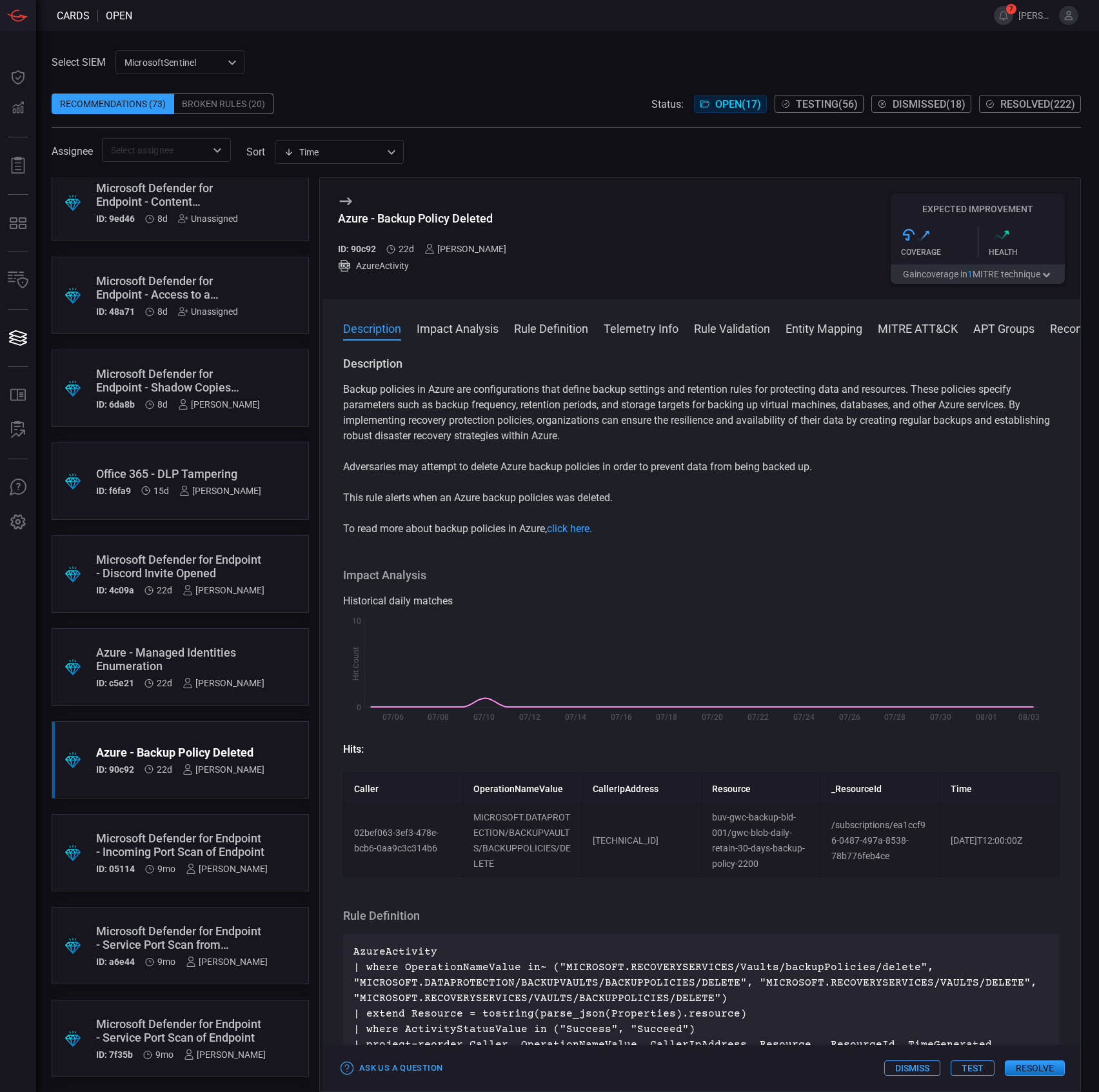
click at [661, 240] on div "Azure - Backup Policy Deleted ID: 90c92 22d sebastien bossous AzureActivity Exp…" at bounding box center [701, 238] width 758 height 121
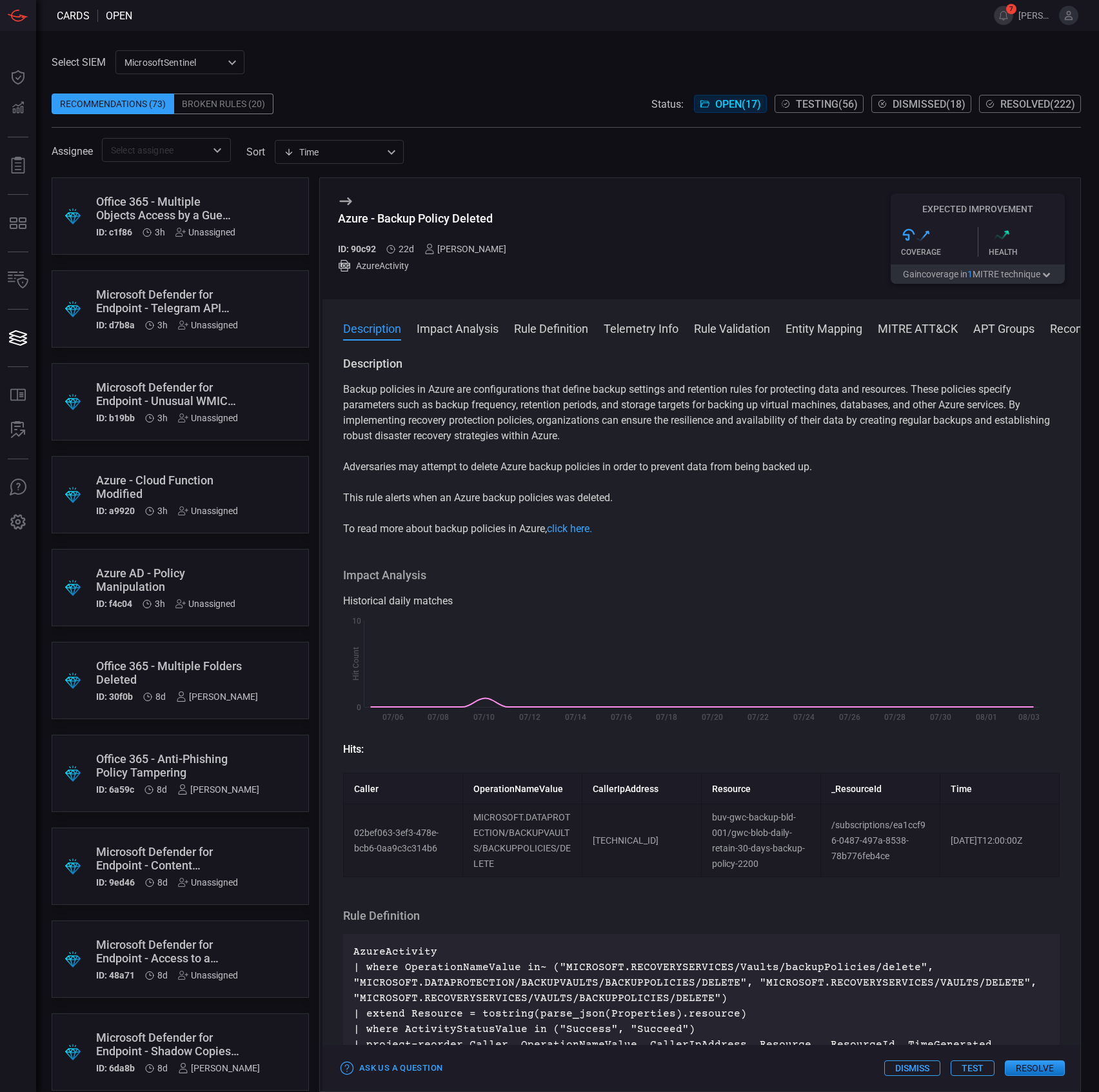
click at [233, 478] on div "Azure - Cloud Function Modified" at bounding box center [167, 487] width 142 height 27
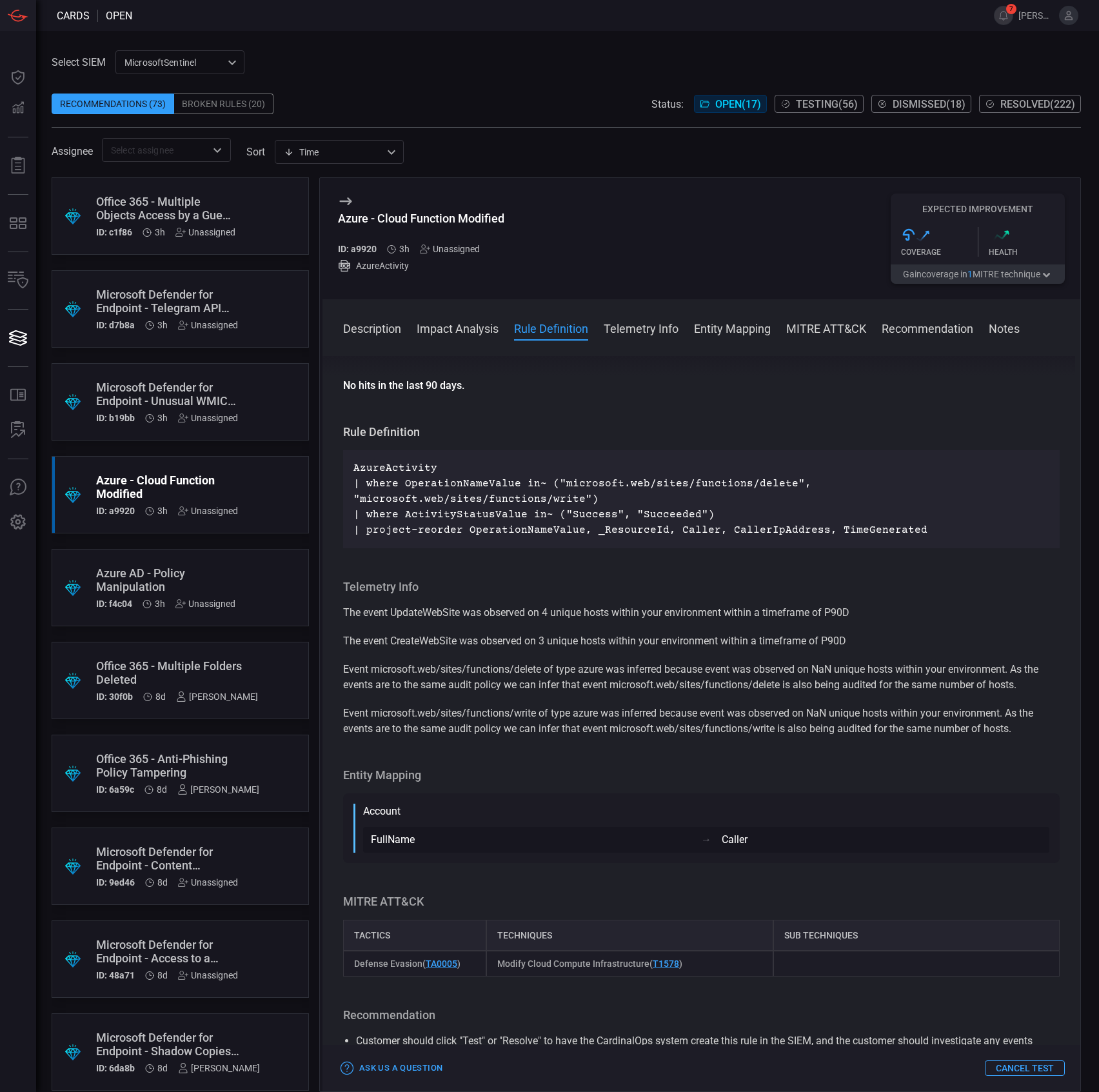
scroll to position [430, 0]
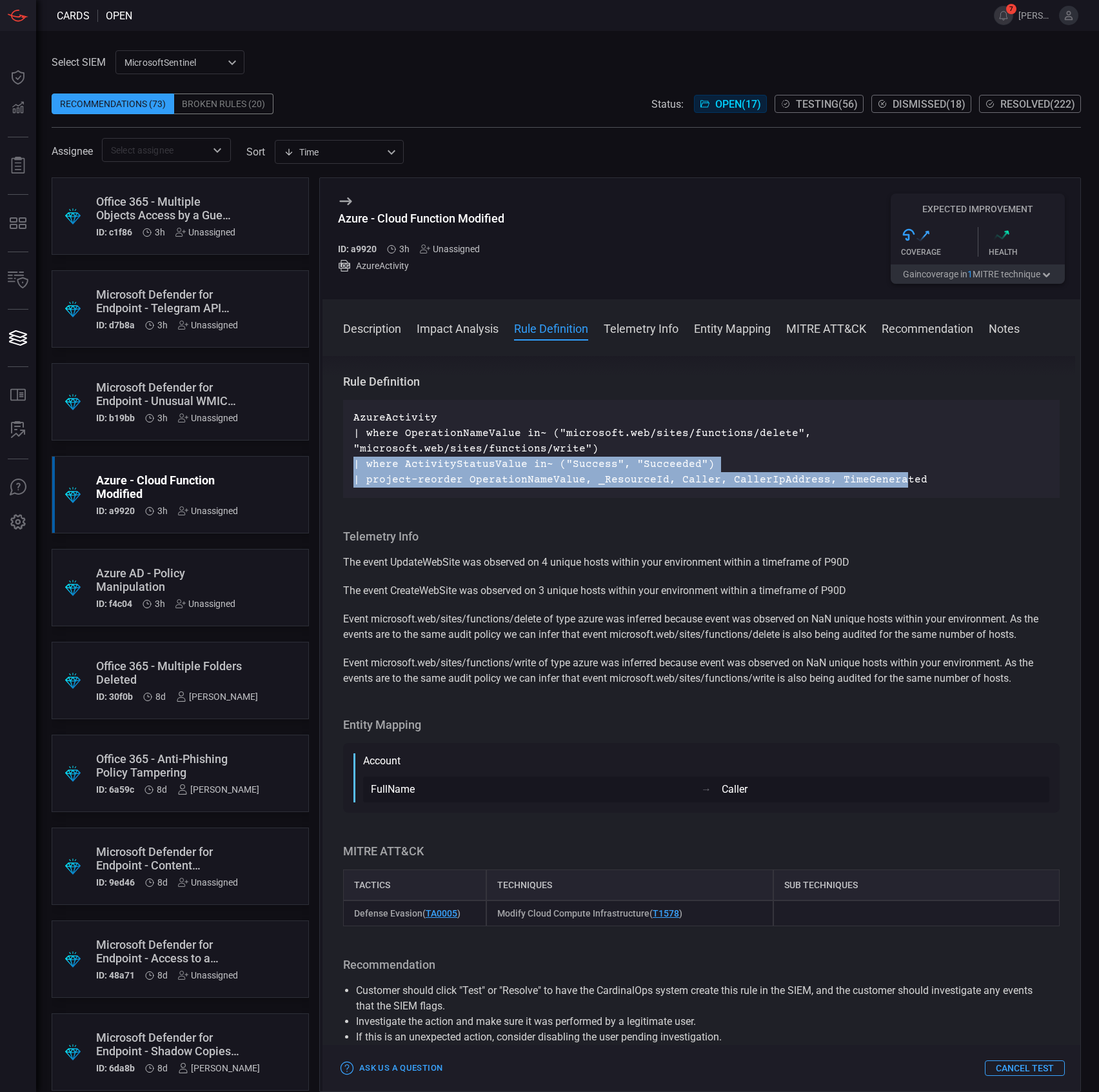
drag, startPoint x: 934, startPoint y: 455, endPoint x: 885, endPoint y: 470, distance: 51.2
click at [885, 470] on p "AzureActivity | where OperationNameValue in~ ("microsoft.web/sites/functions/de…" at bounding box center [702, 449] width 696 height 78
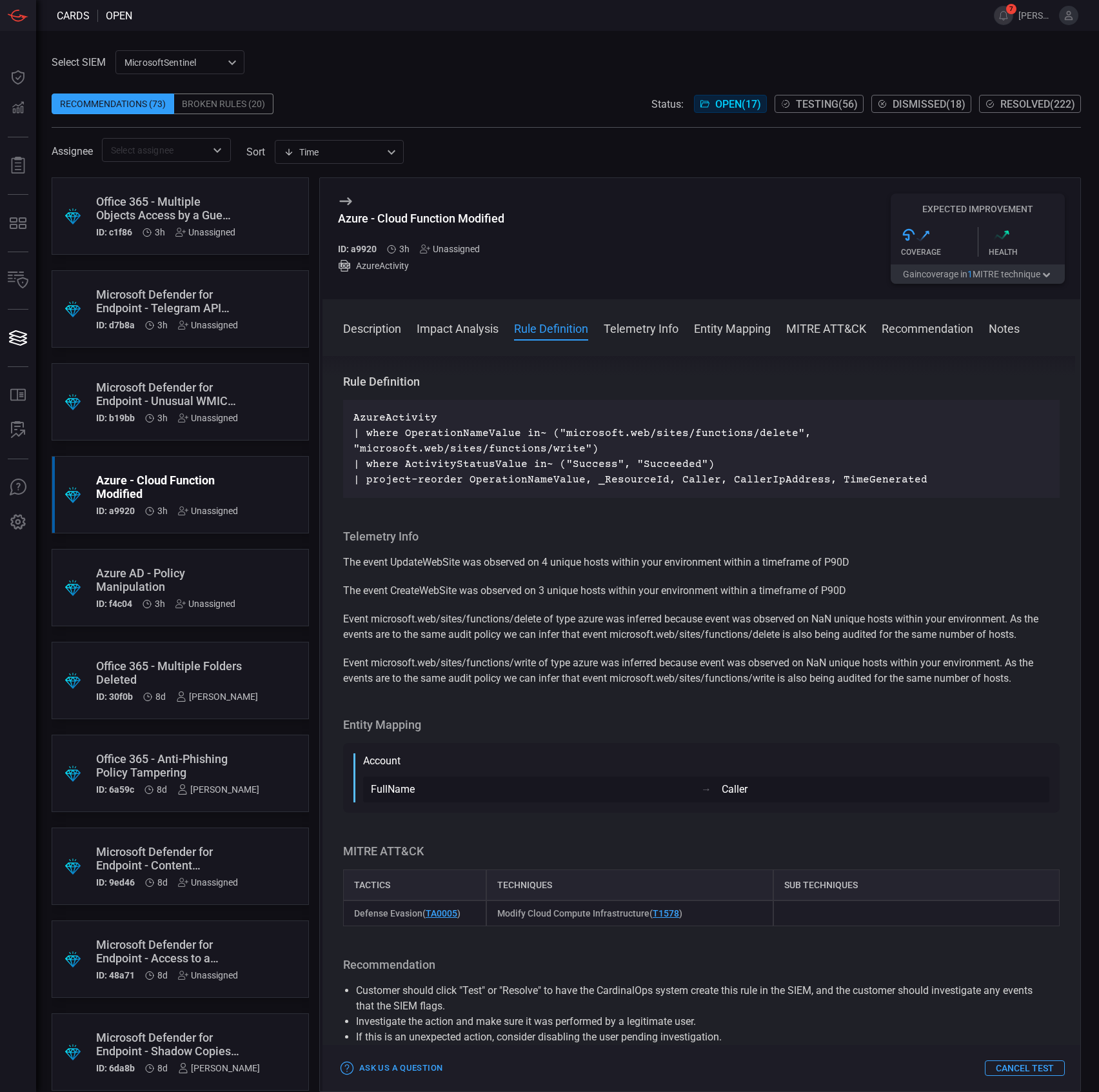
click at [907, 466] on p "AzureActivity | where OperationNameValue in~ ("microsoft.web/sites/functions/de…" at bounding box center [702, 449] width 696 height 78
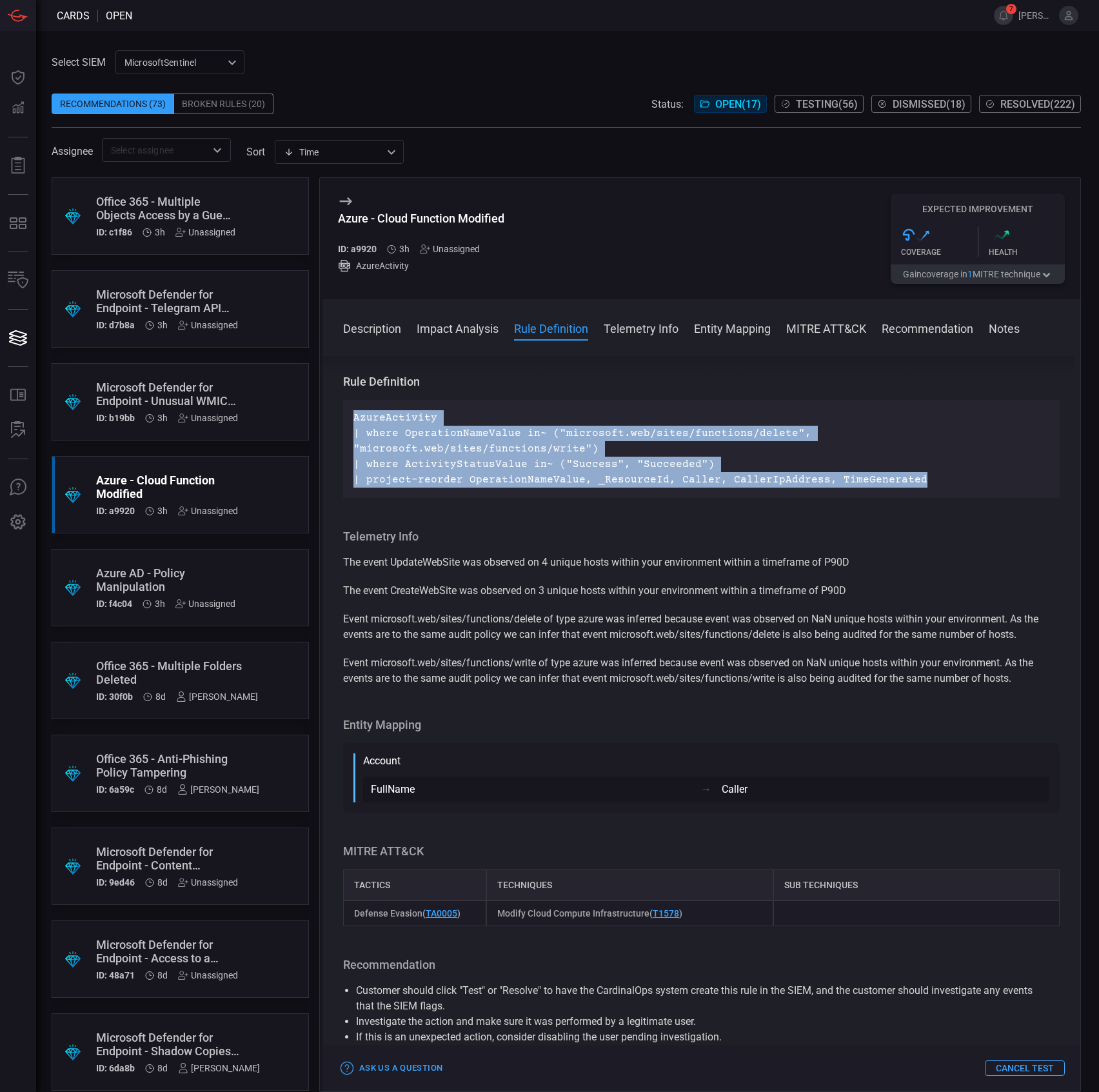
drag, startPoint x: 592, startPoint y: 446, endPoint x: 351, endPoint y: 414, distance: 243.1
click at [351, 414] on div "AzureActivity | where OperationNameValue in~ ("microsoft.web/sites/functions/de…" at bounding box center [702, 449] width 717 height 98
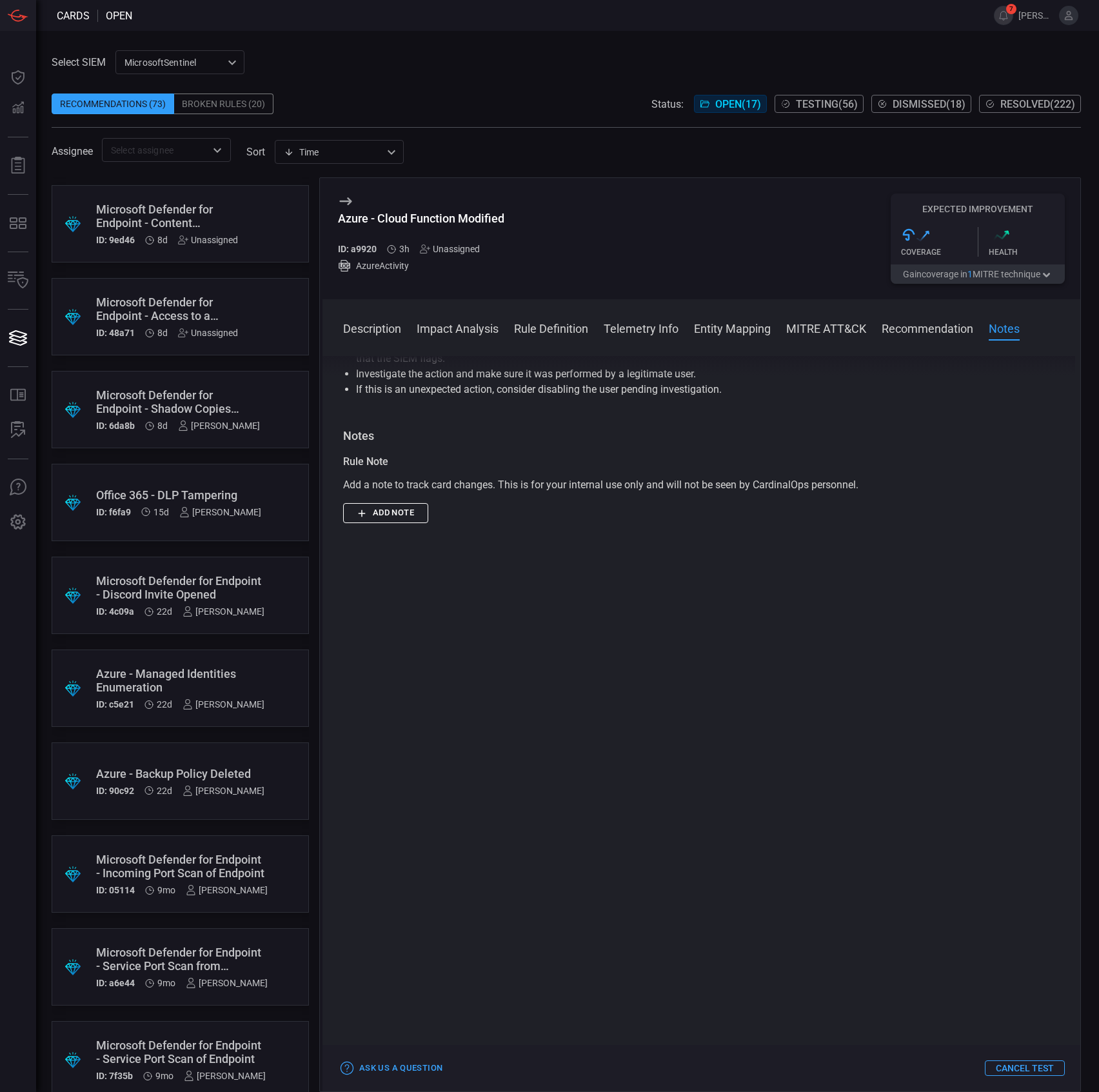
scroll to position [664, 0]
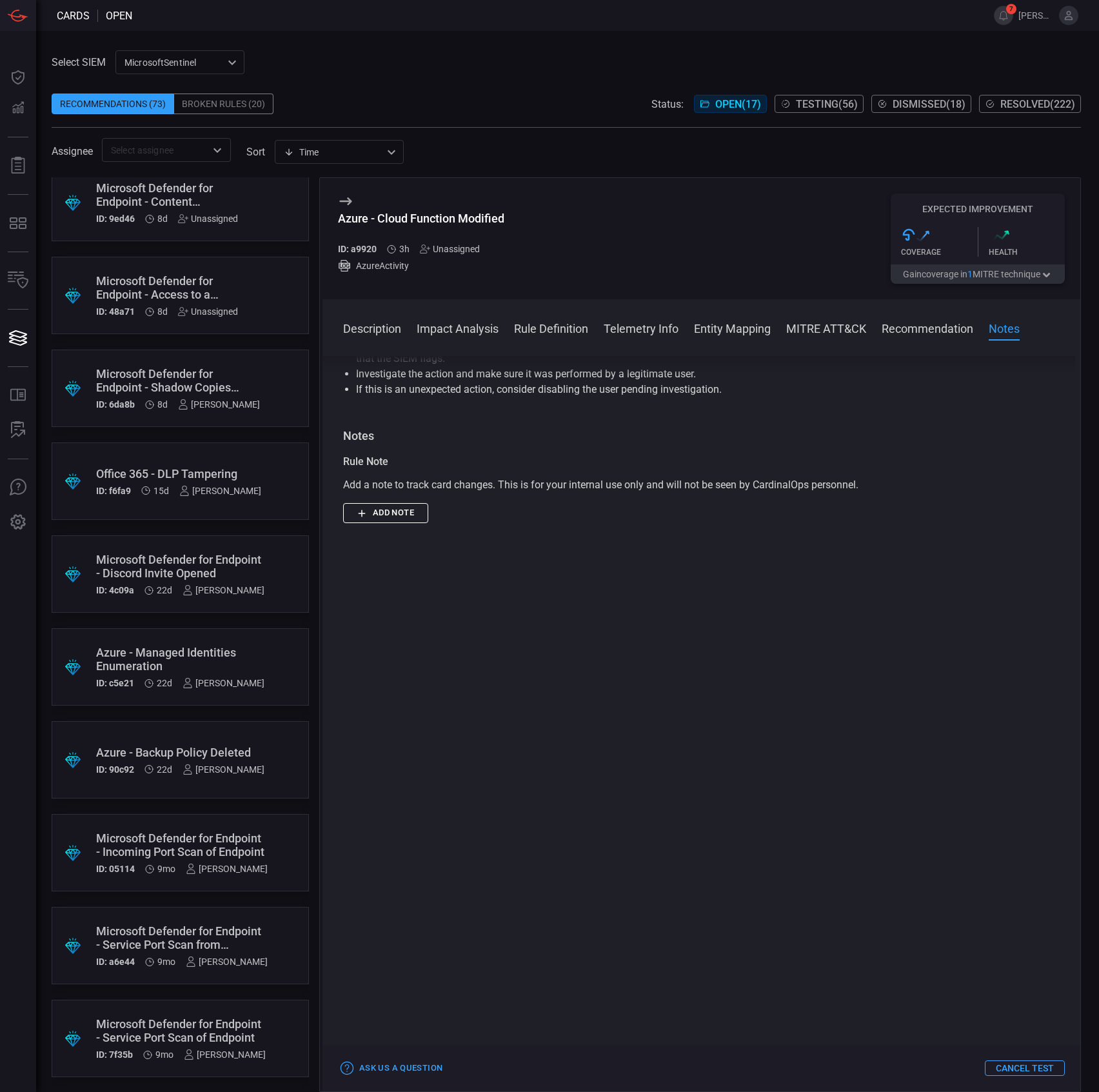
click at [228, 741] on div ".suggested_cards_icon{fill:url(#suggested_cards_icon);} Azure - Backup Policy D…" at bounding box center [179, 760] width 257 height 78
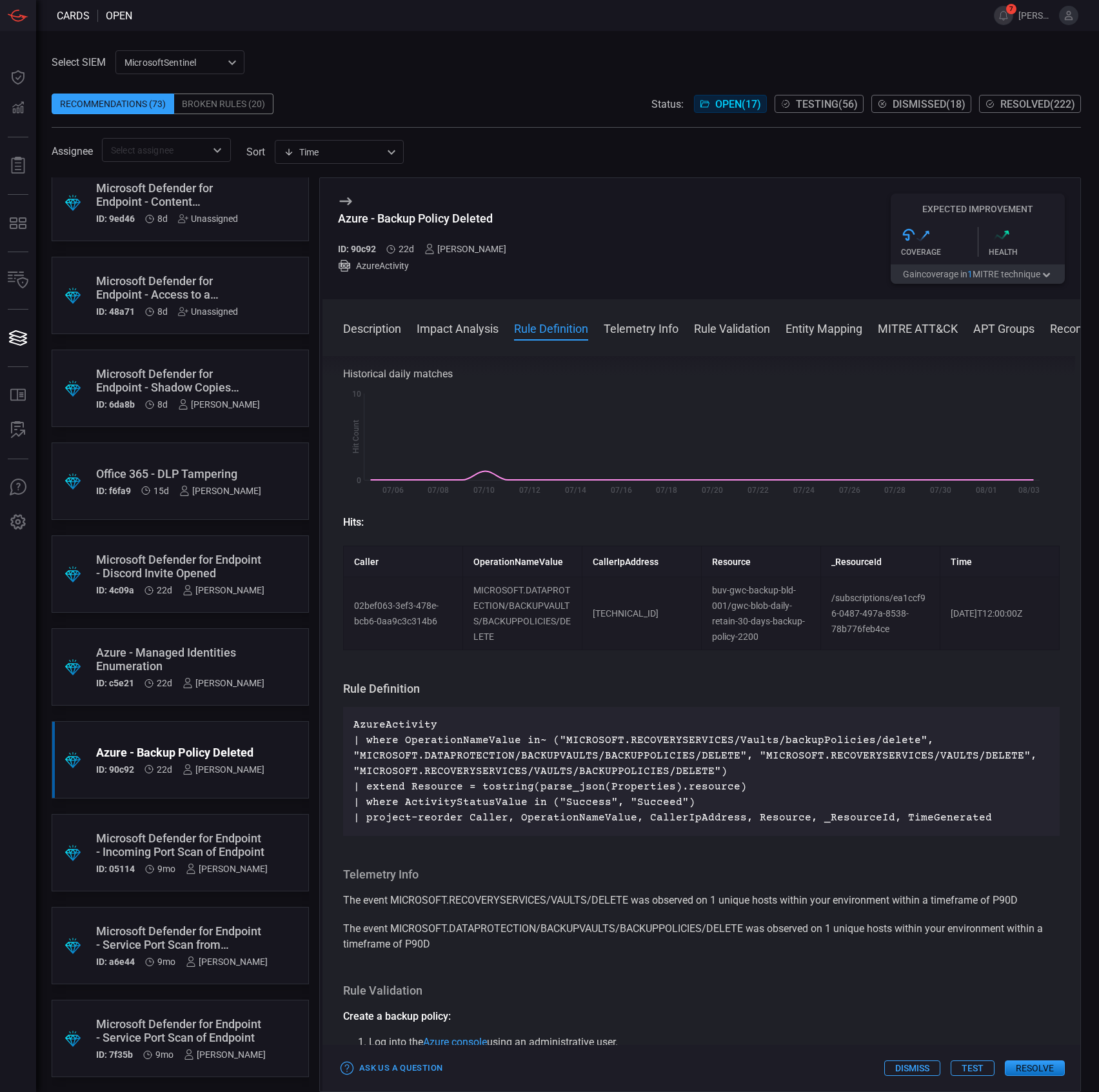
scroll to position [258, 0]
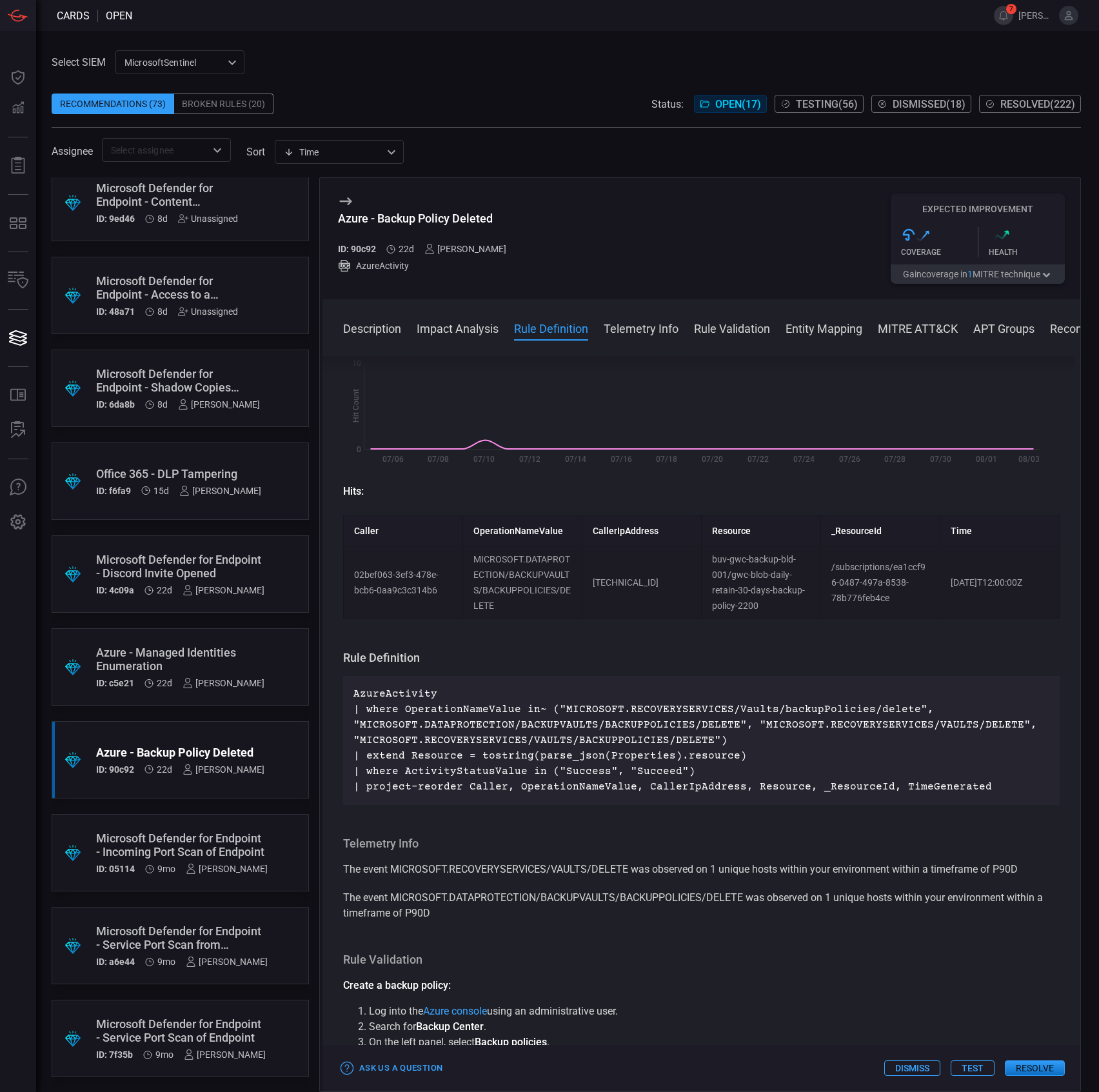
click at [956, 1063] on button "Test" at bounding box center [973, 1068] width 44 height 15
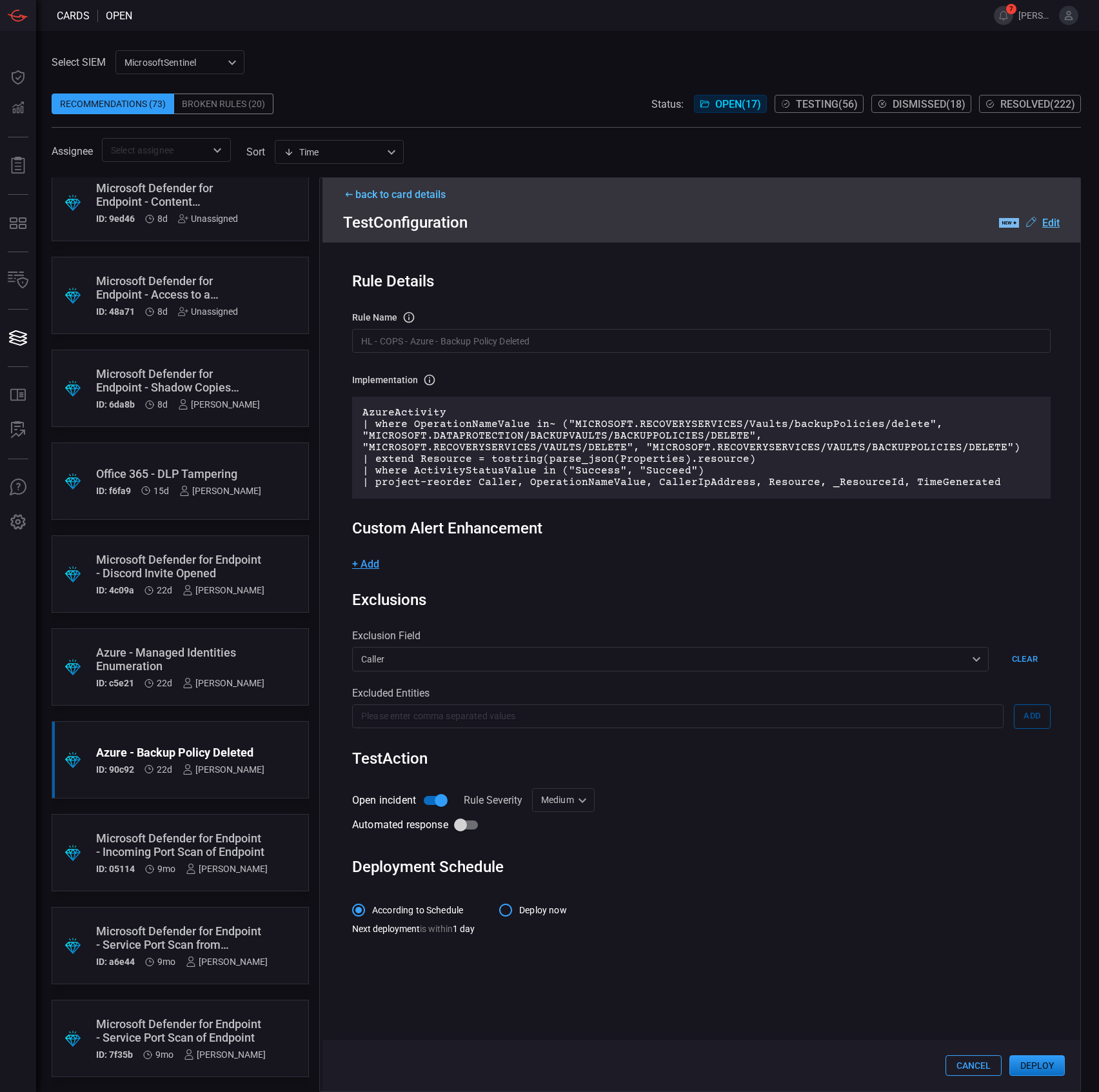
click at [554, 802] on div "Medium Medium ​" at bounding box center [563, 800] width 62 height 24
click at [567, 828] on div "Informational" at bounding box center [566, 828] width 56 height 14
type input "Informational"
click at [1036, 1061] on button "Deploy" at bounding box center [1037, 1066] width 56 height 21
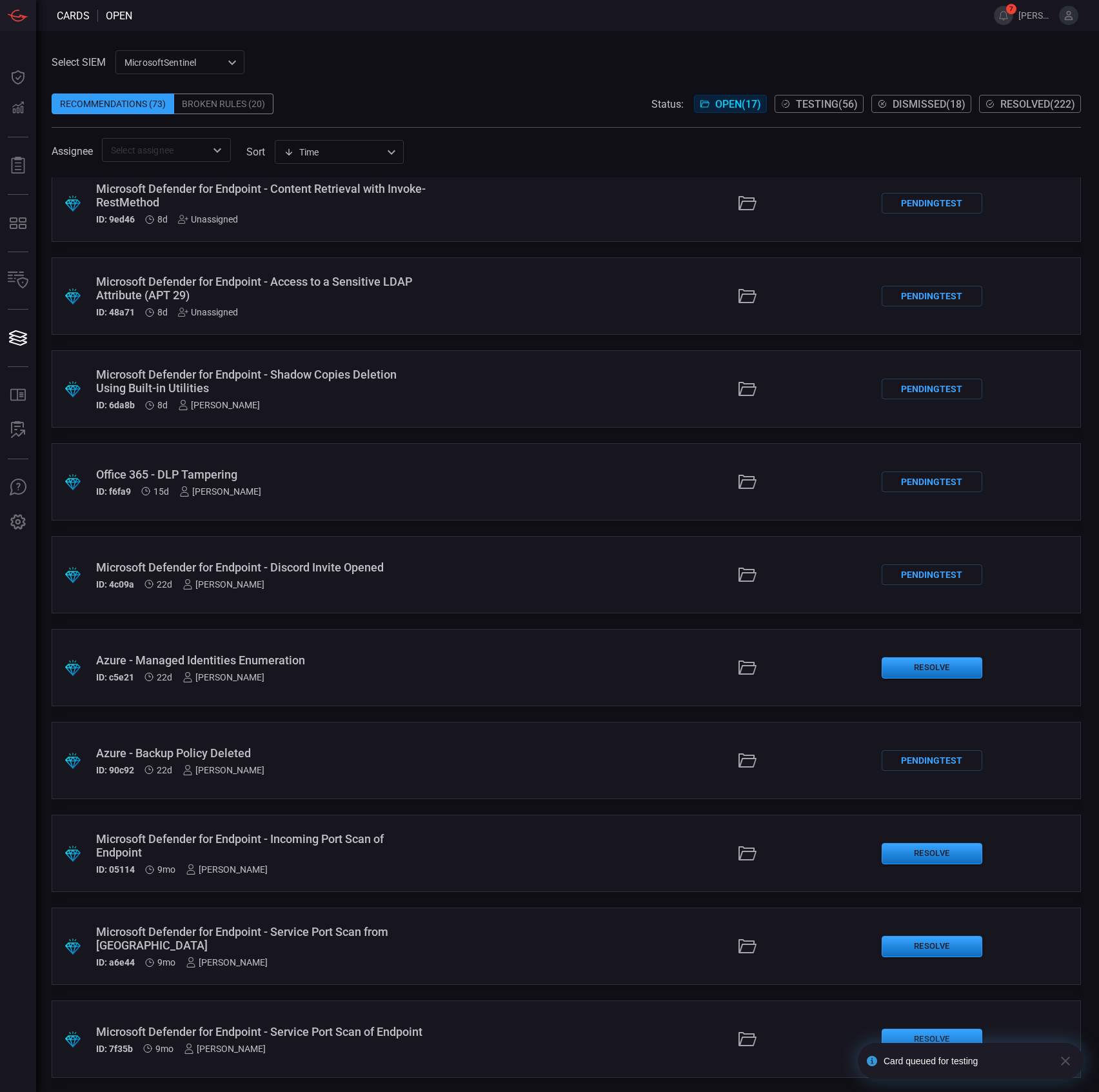
scroll to position [664, 0]
click at [357, 674] on div "ID: c5e21 22d sebastien bossous" at bounding box center [261, 677] width 331 height 10
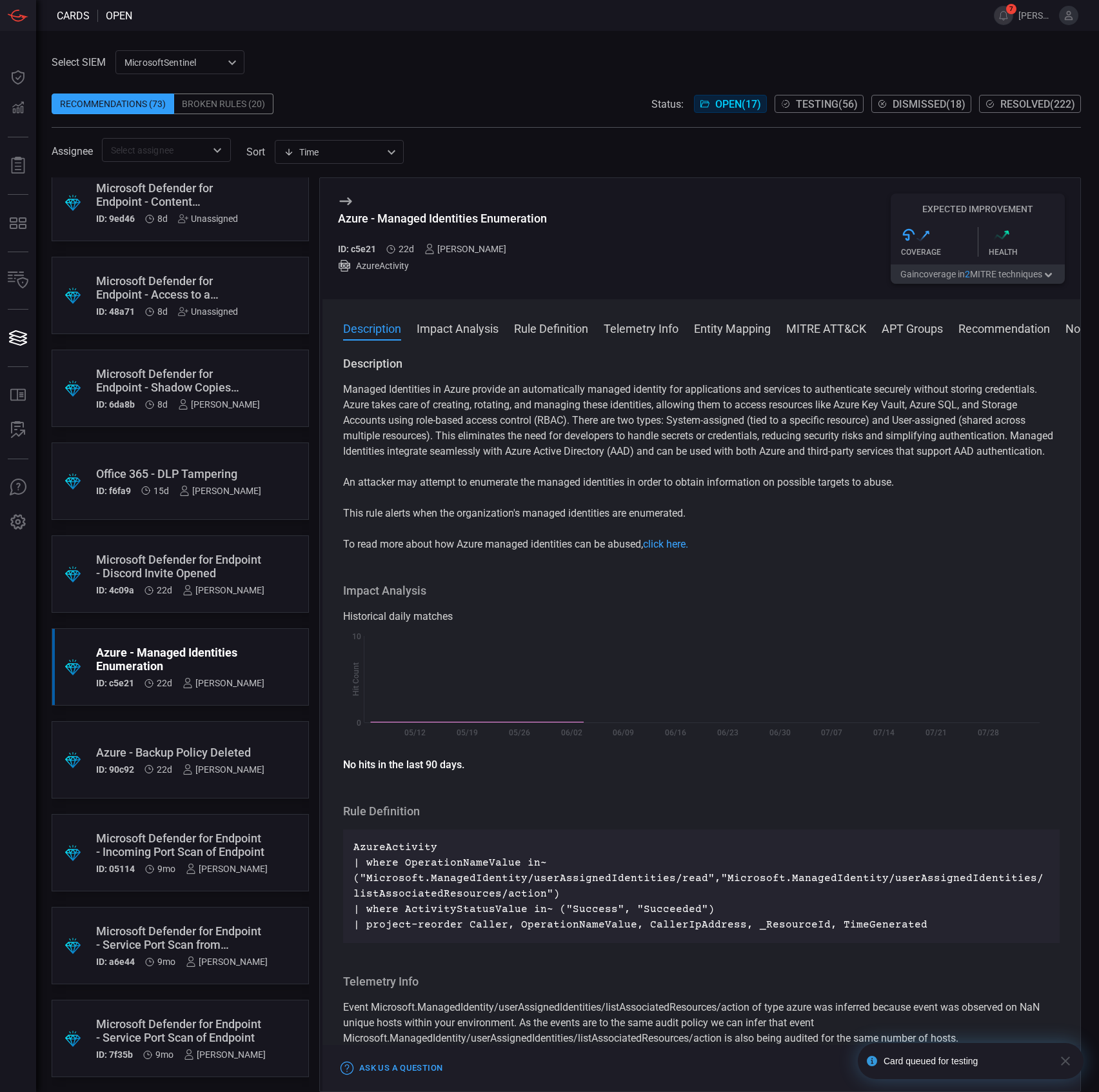
click at [467, 209] on div "Azure - Managed Identities Enumeration ID: c5e21 22d sebastien bossous AzureAct…" at bounding box center [442, 238] width 209 height 91
click at [755, 623] on div "Impact Analysis Historical daily matches Created with Highcharts 10.3.2 Hit Cou…" at bounding box center [702, 678] width 717 height 190
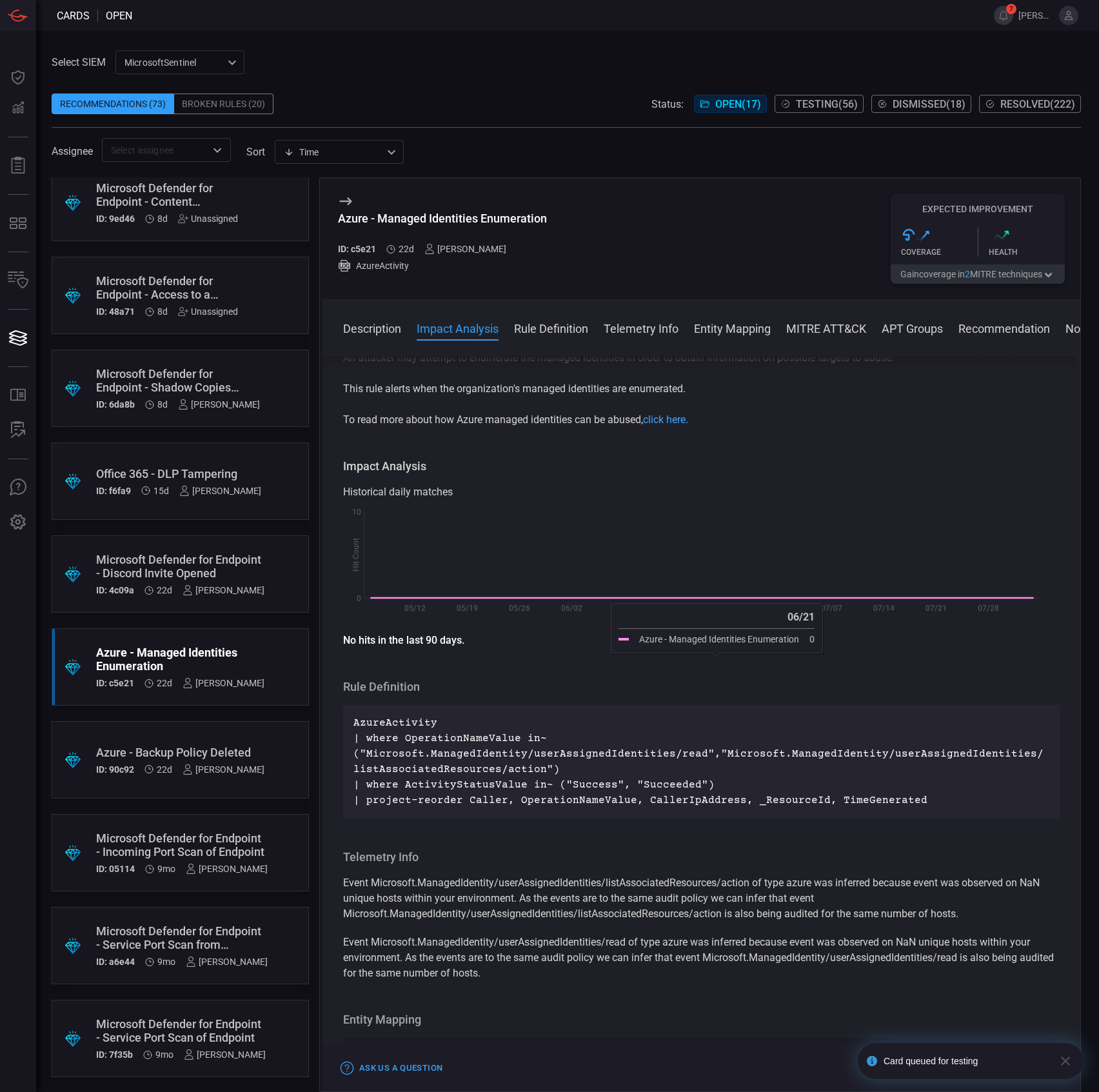
scroll to position [258, 0]
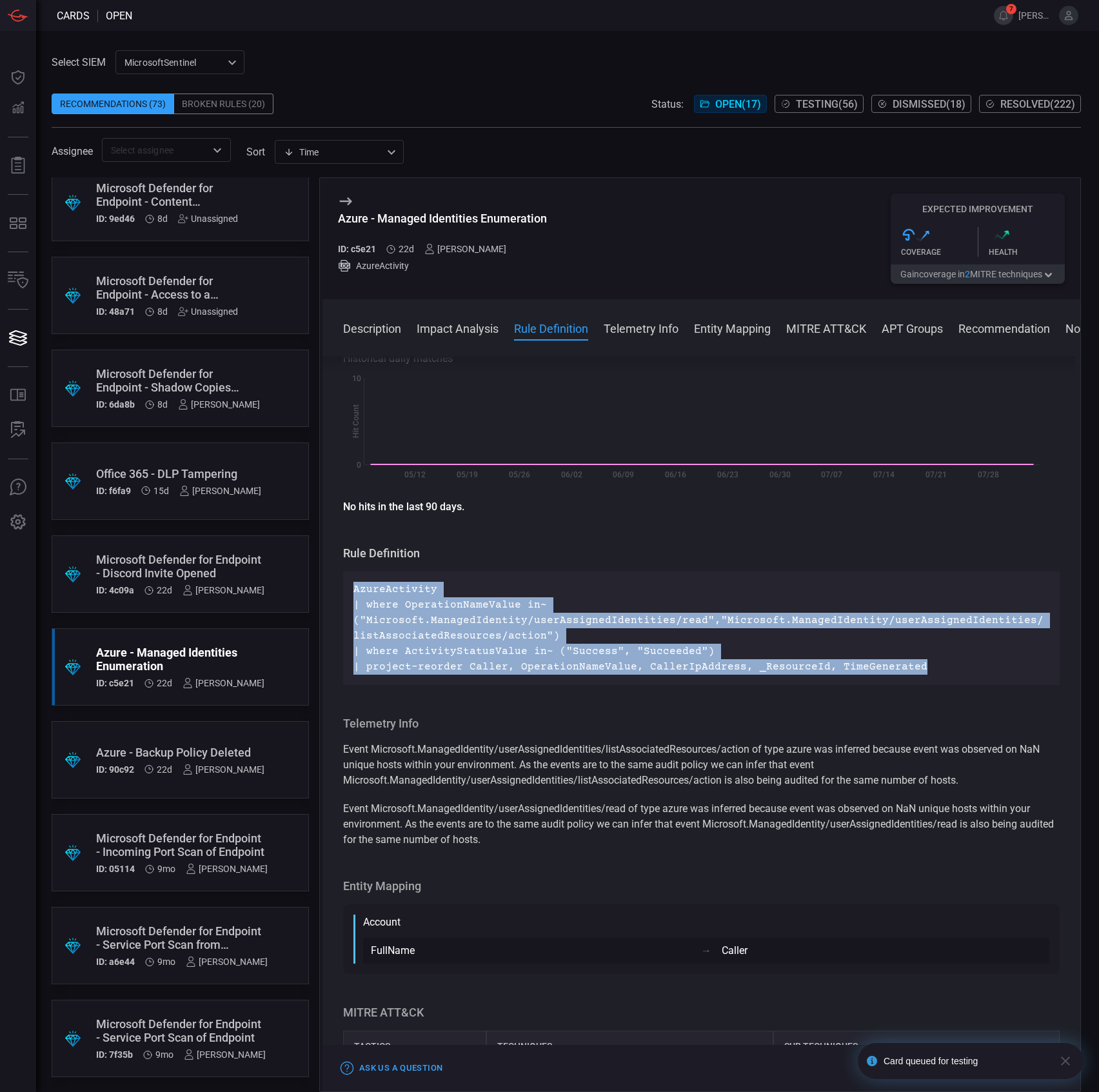
drag, startPoint x: 927, startPoint y: 684, endPoint x: 347, endPoint y: 600, distance: 586.1
click at [347, 600] on div "AzureActivity | where OperationNameValue in~ ("Microsoft.ManagedIdentity/userAs…" at bounding box center [702, 628] width 717 height 114
click at [502, 217] on div "Azure - Managed Identities Enumeration" at bounding box center [442, 219] width 209 height 14
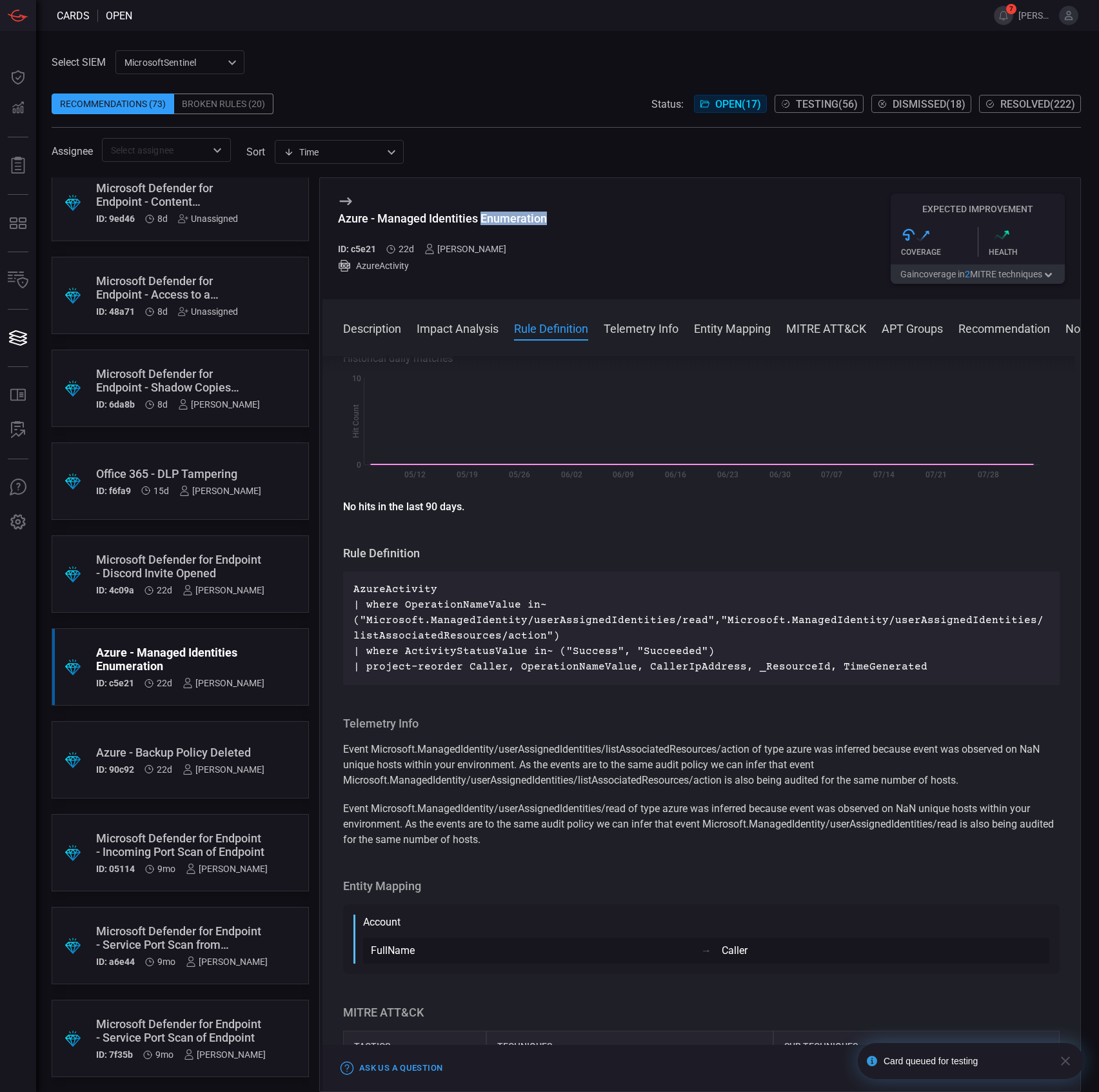
click at [502, 217] on div "Azure - Managed Identities Enumeration" at bounding box center [442, 219] width 209 height 14
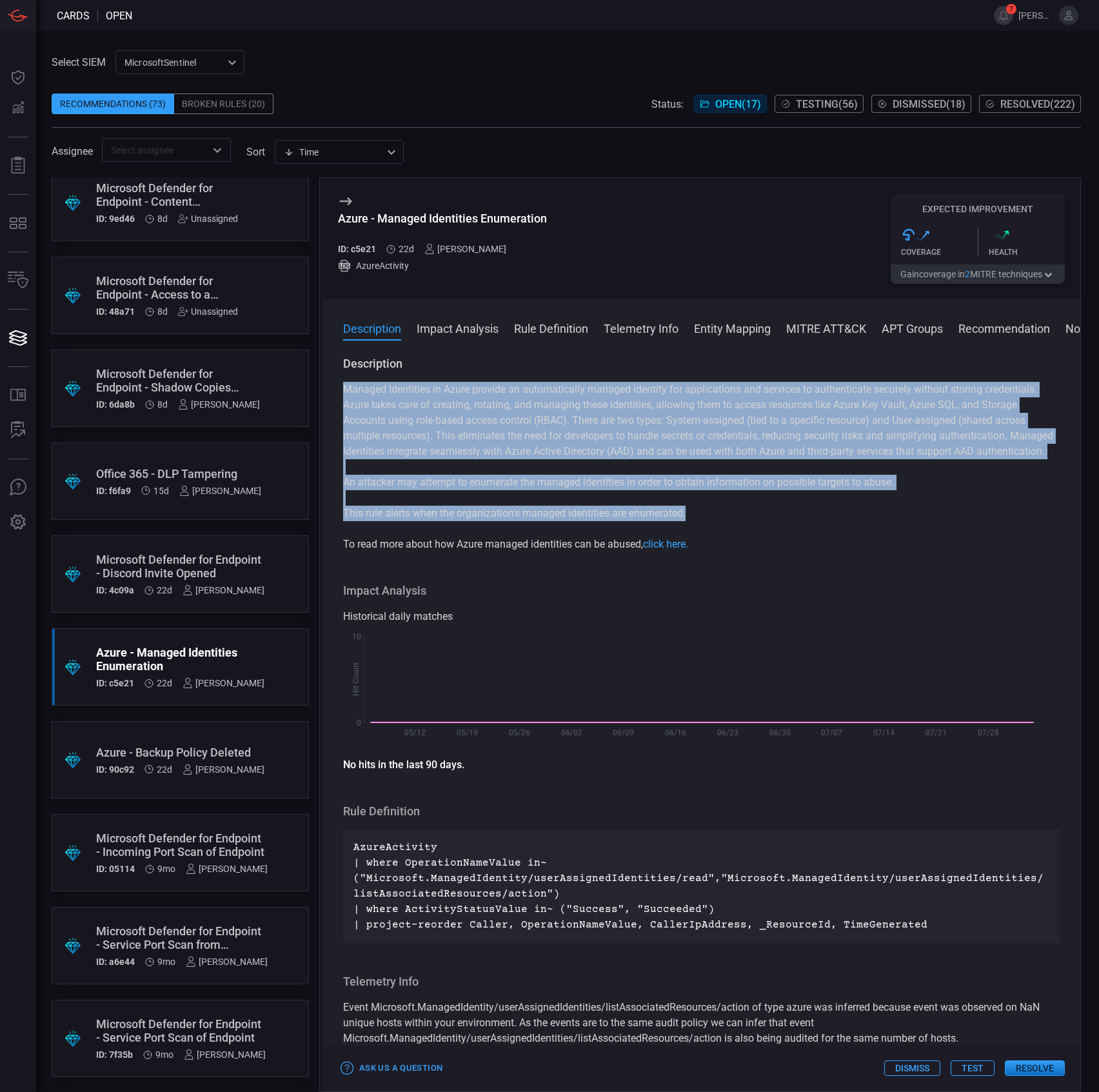
drag, startPoint x: 696, startPoint y: 524, endPoint x: 338, endPoint y: 393, distance: 381.2
click at [338, 393] on div "Description Managed Identities in Azure provide an automatically managed identi…" at bounding box center [701, 721] width 758 height 731
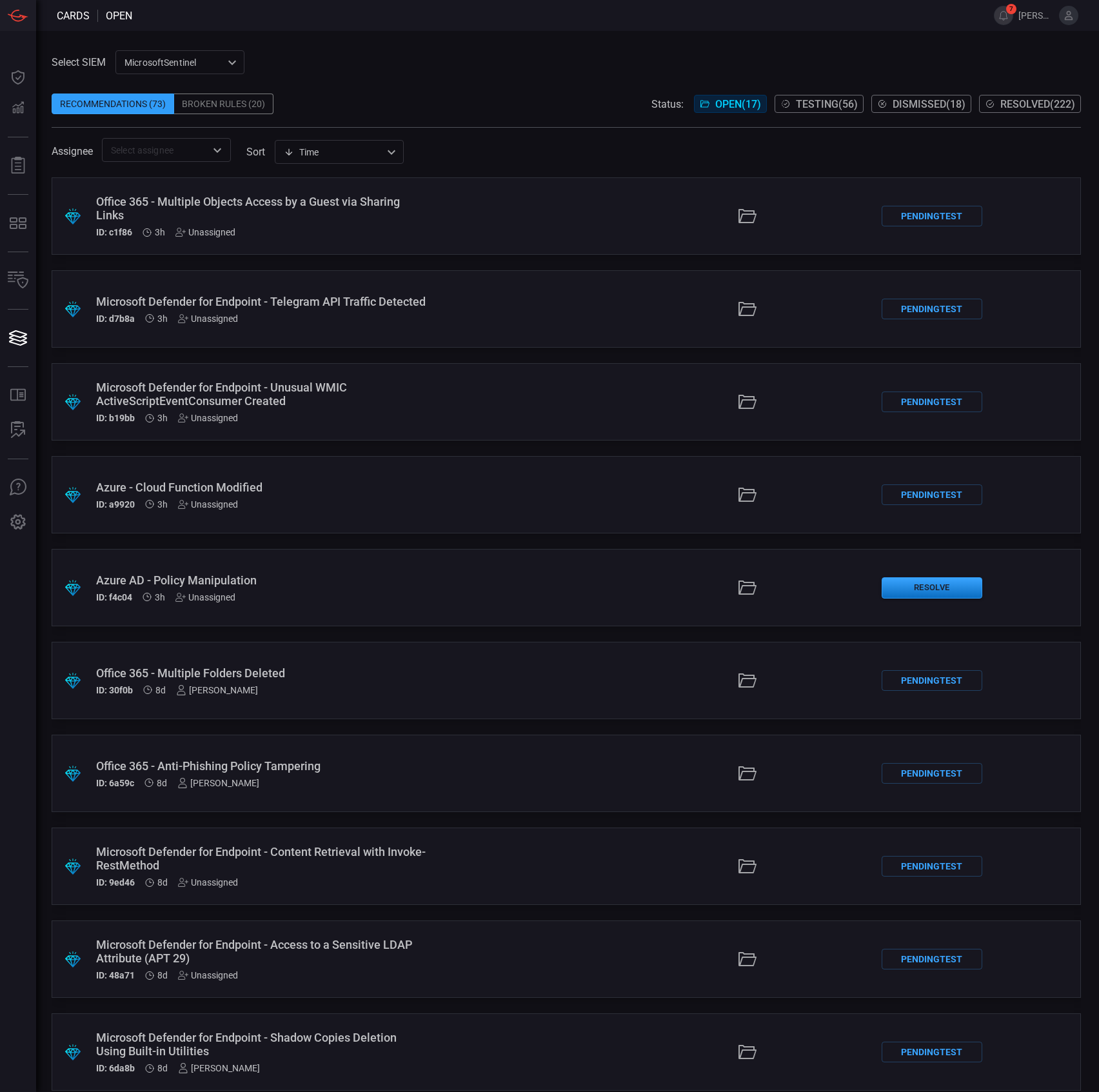
click at [312, 578] on div "Azure AD - Policy Manipulation" at bounding box center [261, 580] width 331 height 14
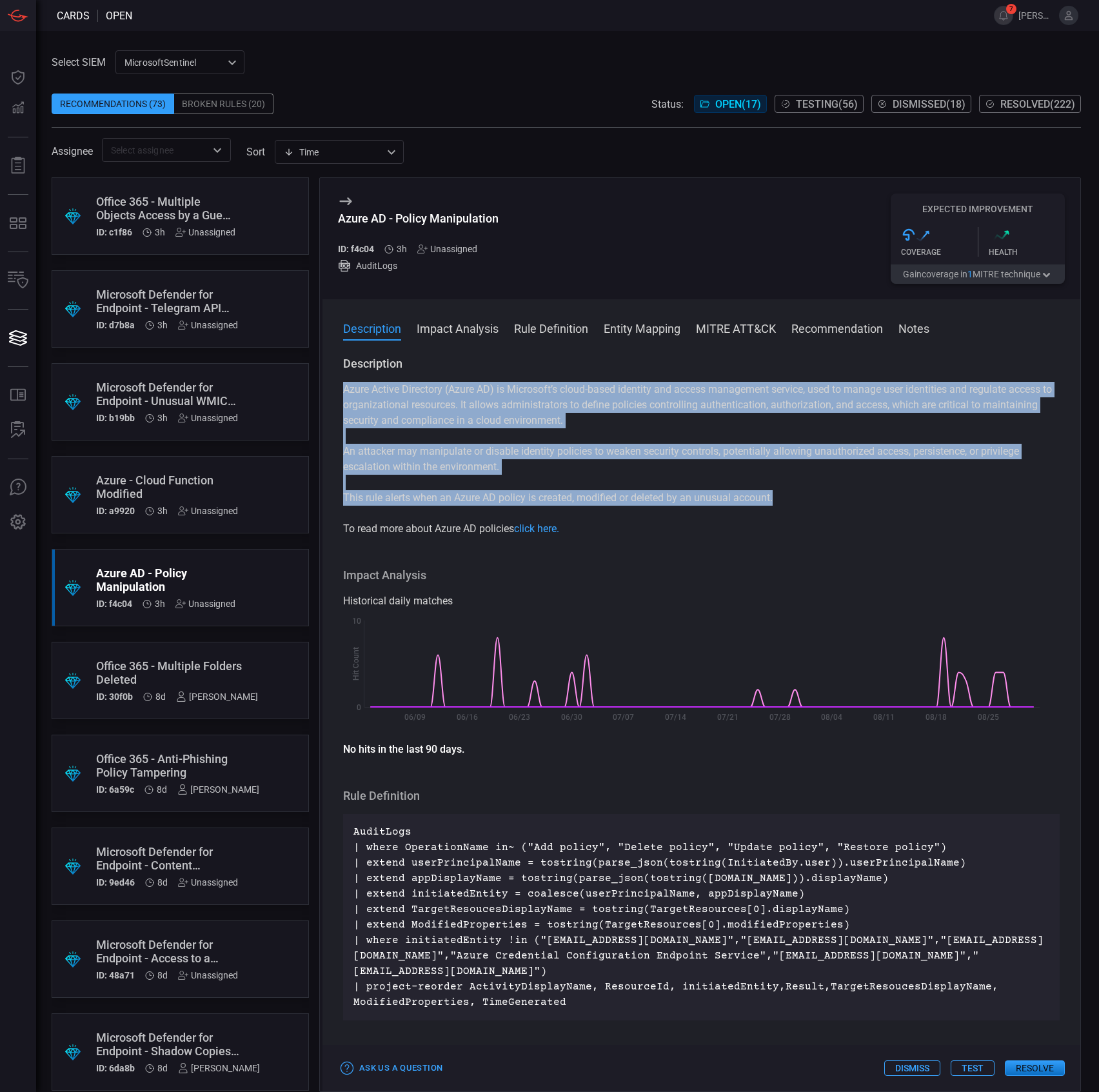
drag, startPoint x: 790, startPoint y: 496, endPoint x: 330, endPoint y: 396, distance: 470.7
click at [330, 396] on div "Description Azure Active Directory (Azure AD) is Microsoft’s cloud-based identi…" at bounding box center [701, 721] width 758 height 731
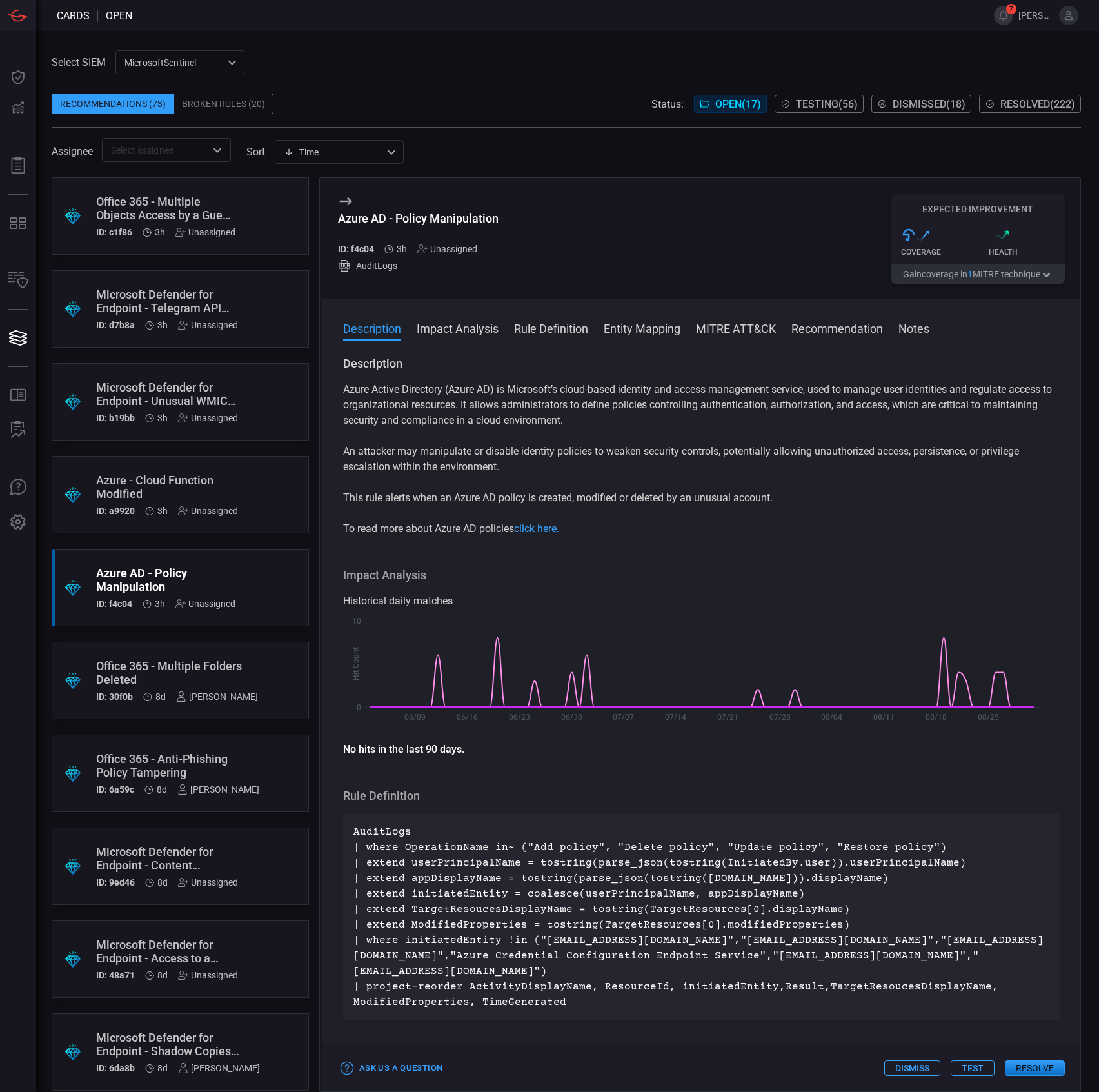
click at [478, 220] on div "Azure AD - Policy Manipulation" at bounding box center [418, 219] width 161 height 14
copy div "Azure AD - Policy Manipulation"
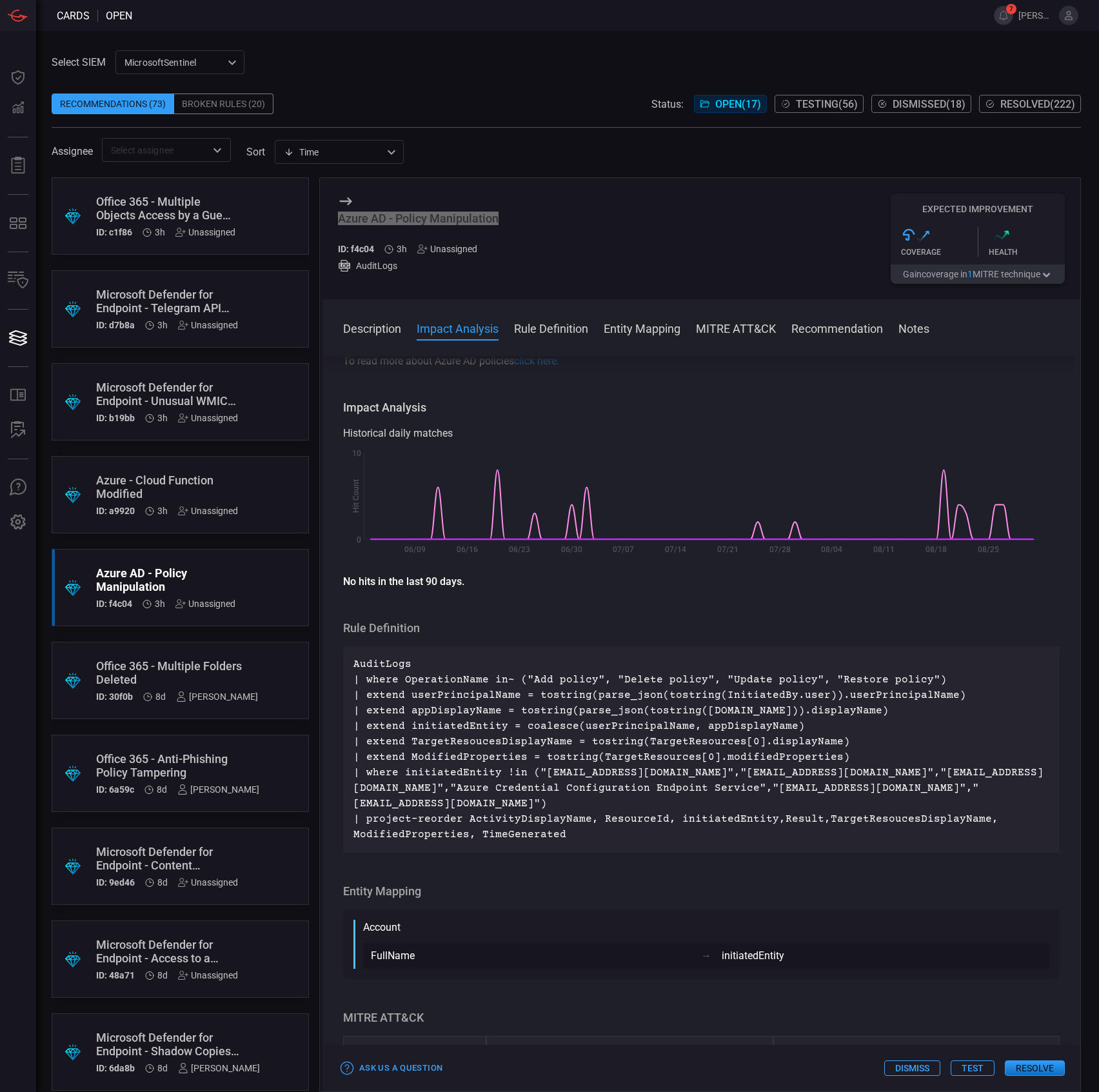
scroll to position [172, 0]
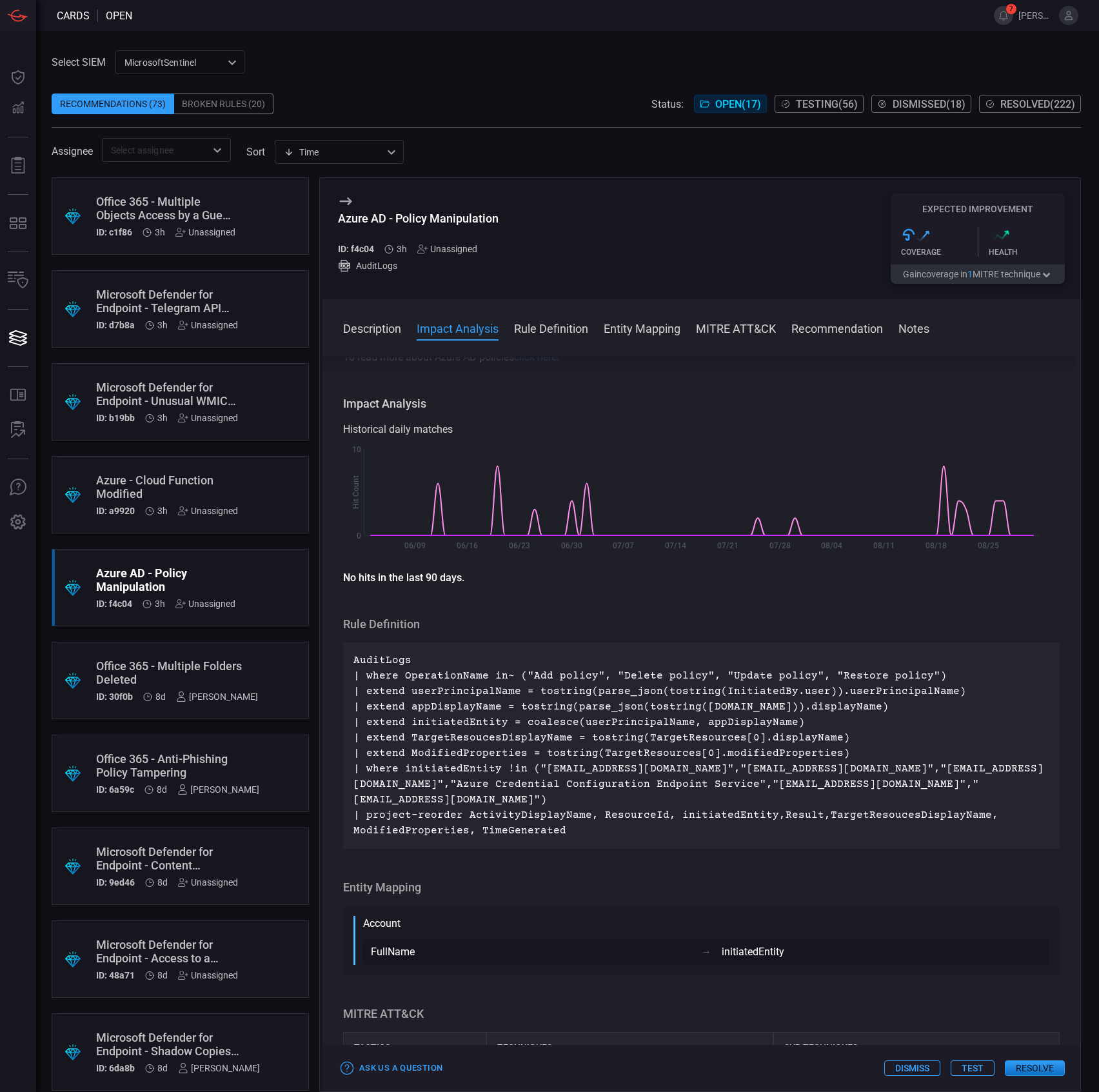
drag, startPoint x: 595, startPoint y: 860, endPoint x: 576, endPoint y: 851, distance: 21.0
click at [591, 848] on div "AuditLogs | where OperationName in~ ("Add policy", "Delete policy", "Update pol…" at bounding box center [702, 746] width 717 height 207
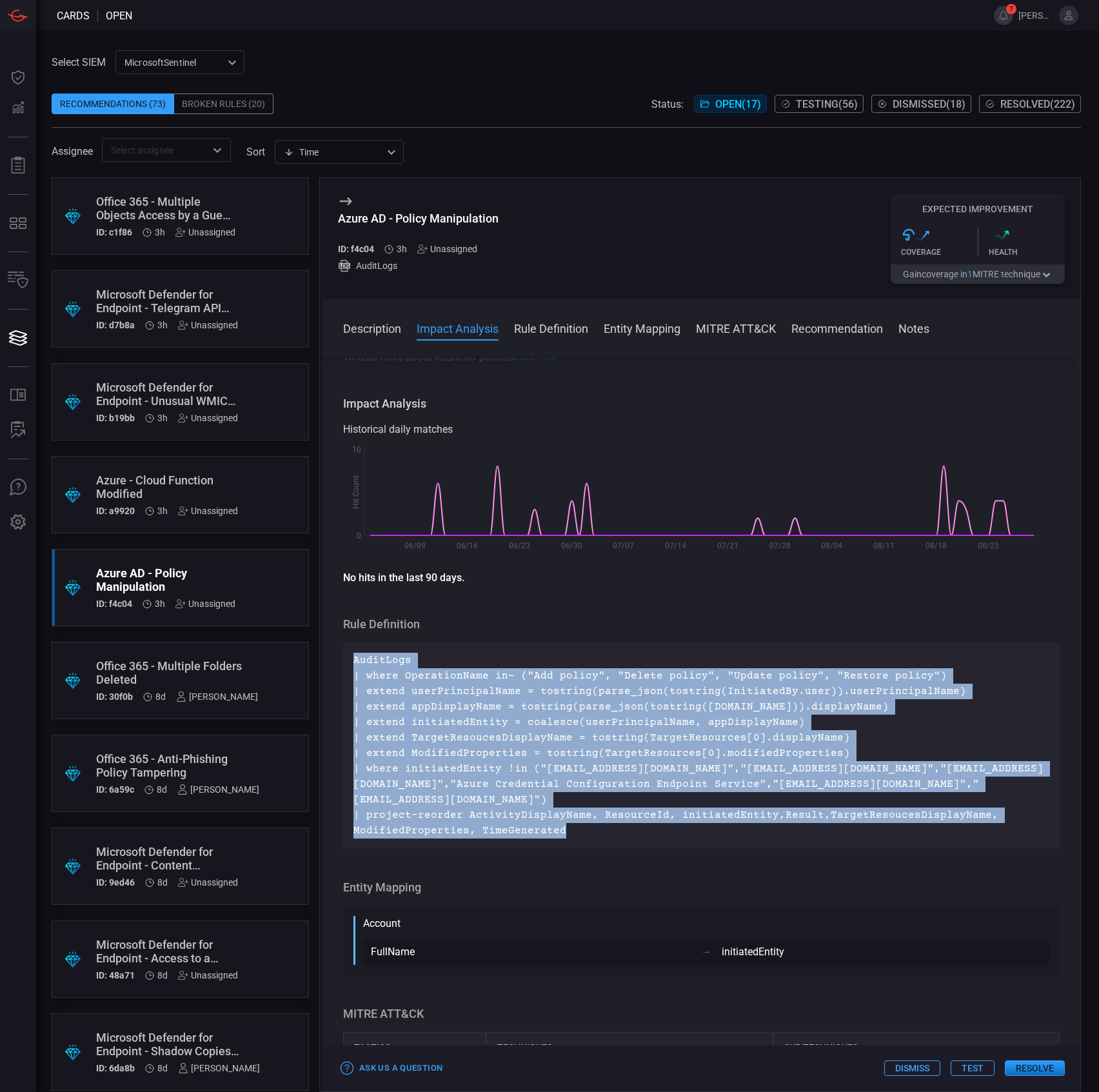
drag, startPoint x: 576, startPoint y: 845, endPoint x: 347, endPoint y: 661, distance: 293.8
click at [347, 661] on div "AuditLogs | where OperationName in~ ("Add policy", "Delete policy", "Update pol…" at bounding box center [702, 746] width 717 height 207
copy p "AuditLogs | where OperationName in~ ("Add policy", "Delete policy", "Update pol…"
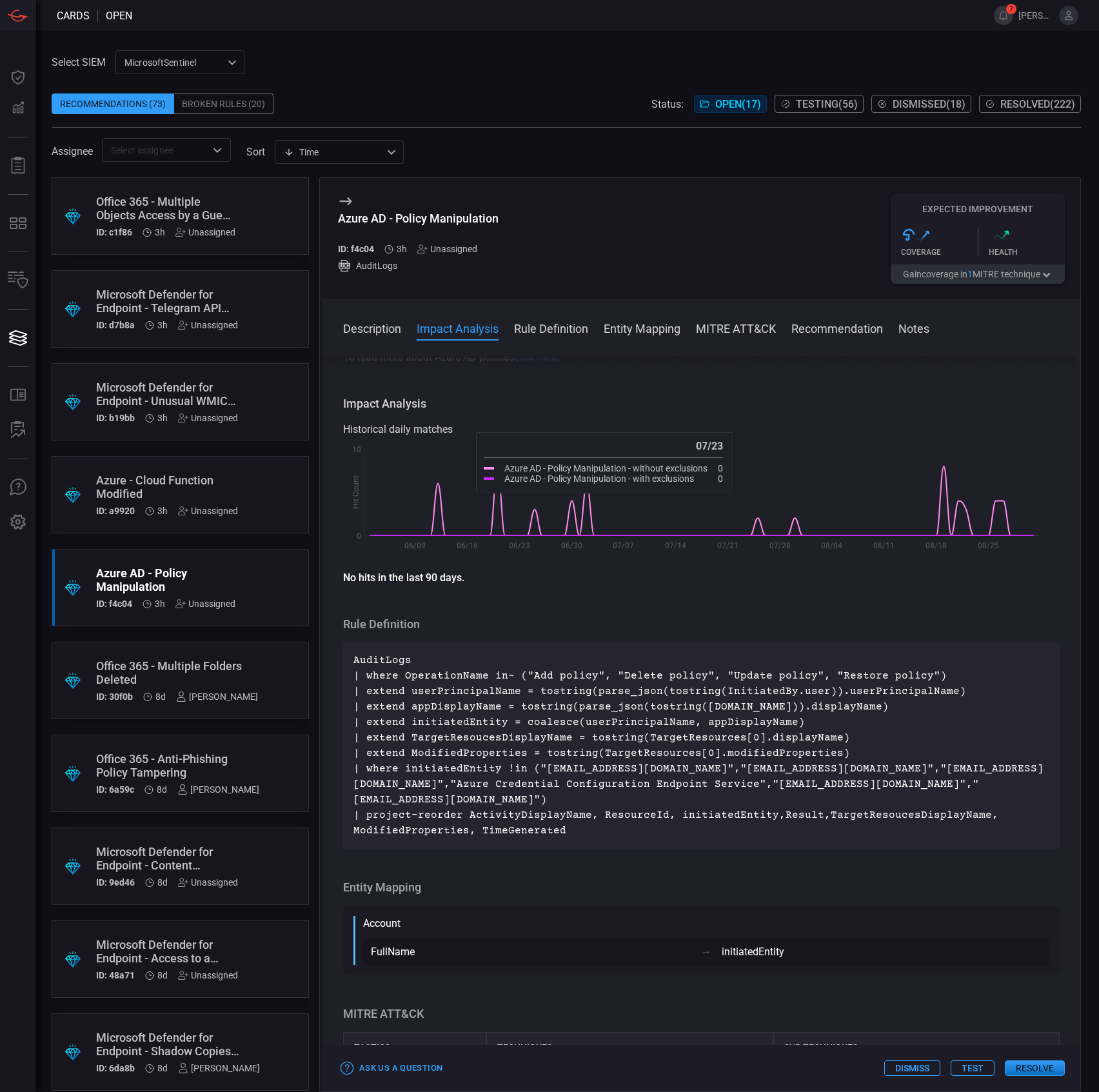
click at [426, 225] on div "Azure AD - Policy Manipulation" at bounding box center [418, 219] width 161 height 14
click at [426, 225] on div "Azure AD - Policy Manipulation" at bounding box center [418, 219] width 161 height 14
copy div "Azure AD - Policy Manipulation"
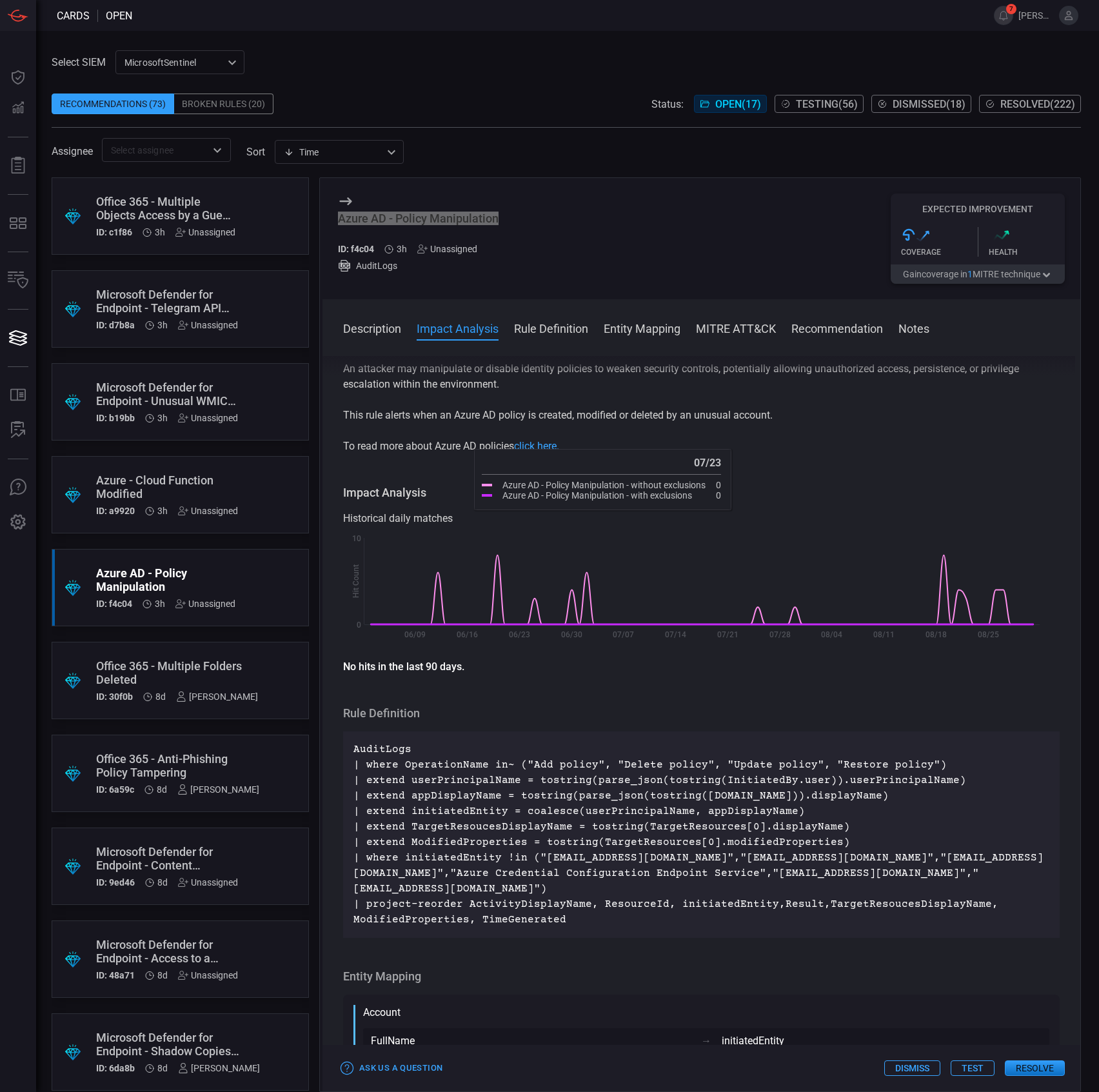
scroll to position [0, 0]
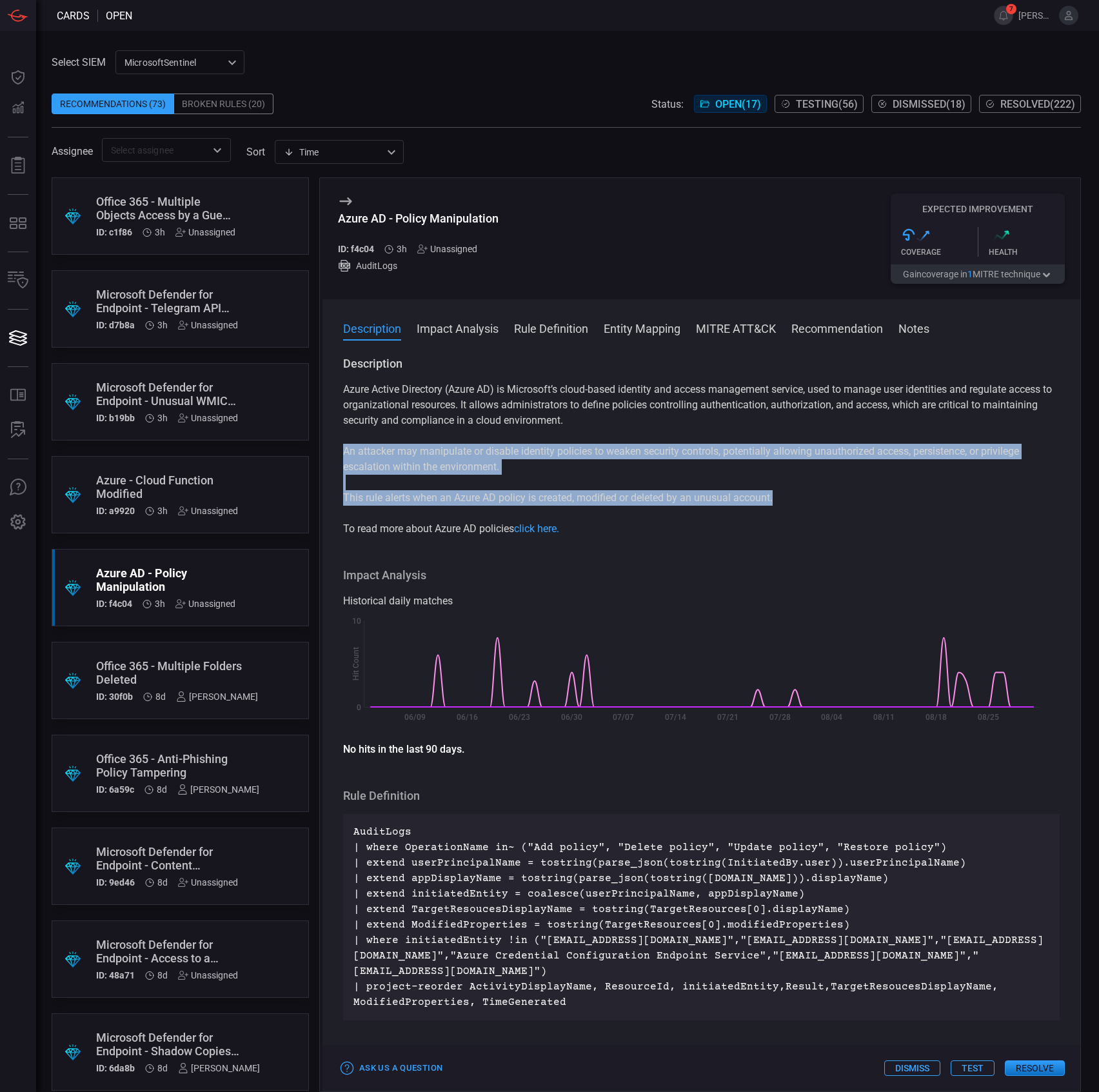
drag, startPoint x: 803, startPoint y: 493, endPoint x: 336, endPoint y: 456, distance: 468.5
click at [336, 456] on div "Description Azure Active Directory (Azure AD) is Microsoft’s cloud-based identi…" at bounding box center [701, 721] width 758 height 731
copy div "An attacker may manipulate or disable identity policies to weaken security cont…"
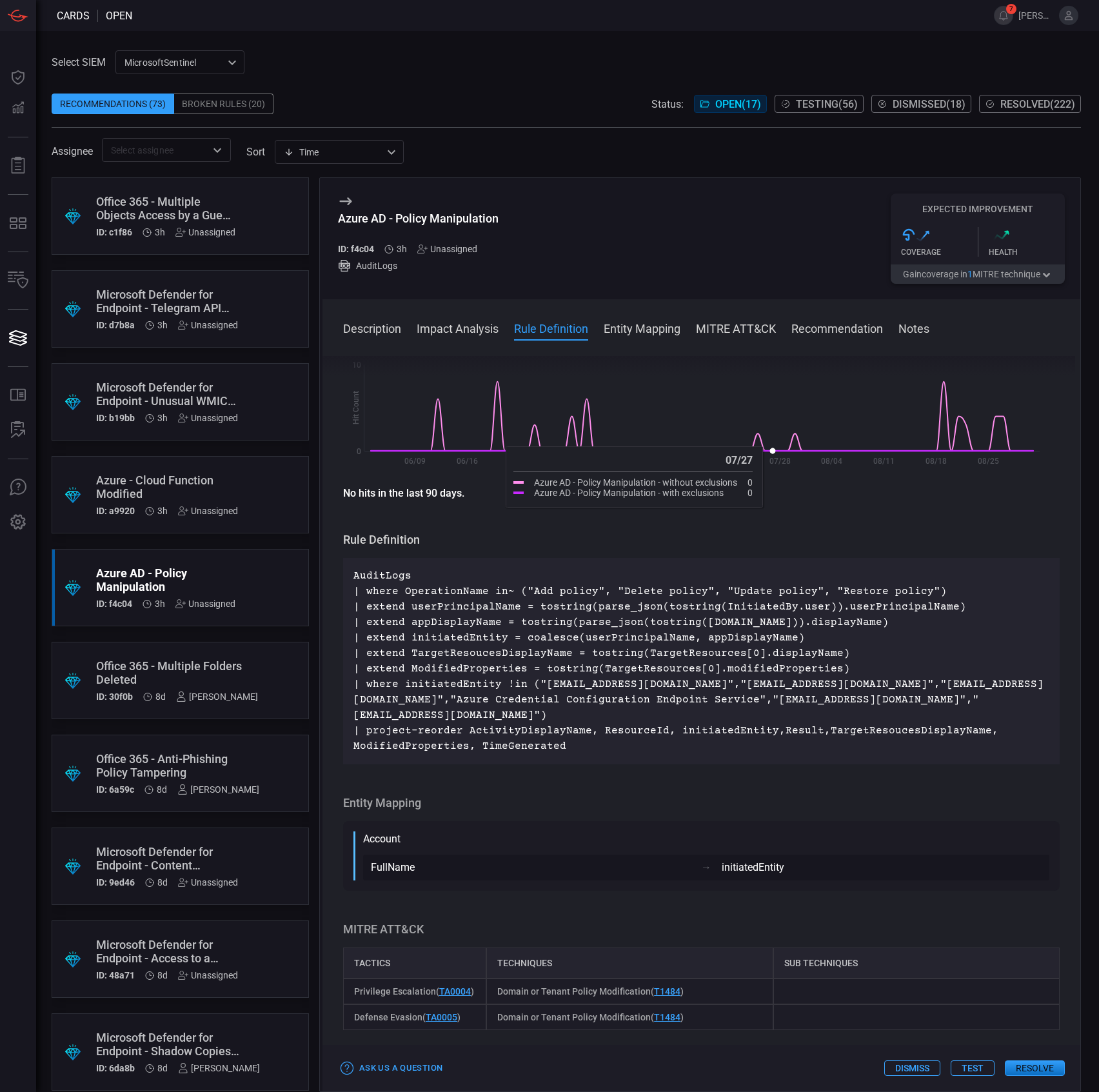
scroll to position [258, 0]
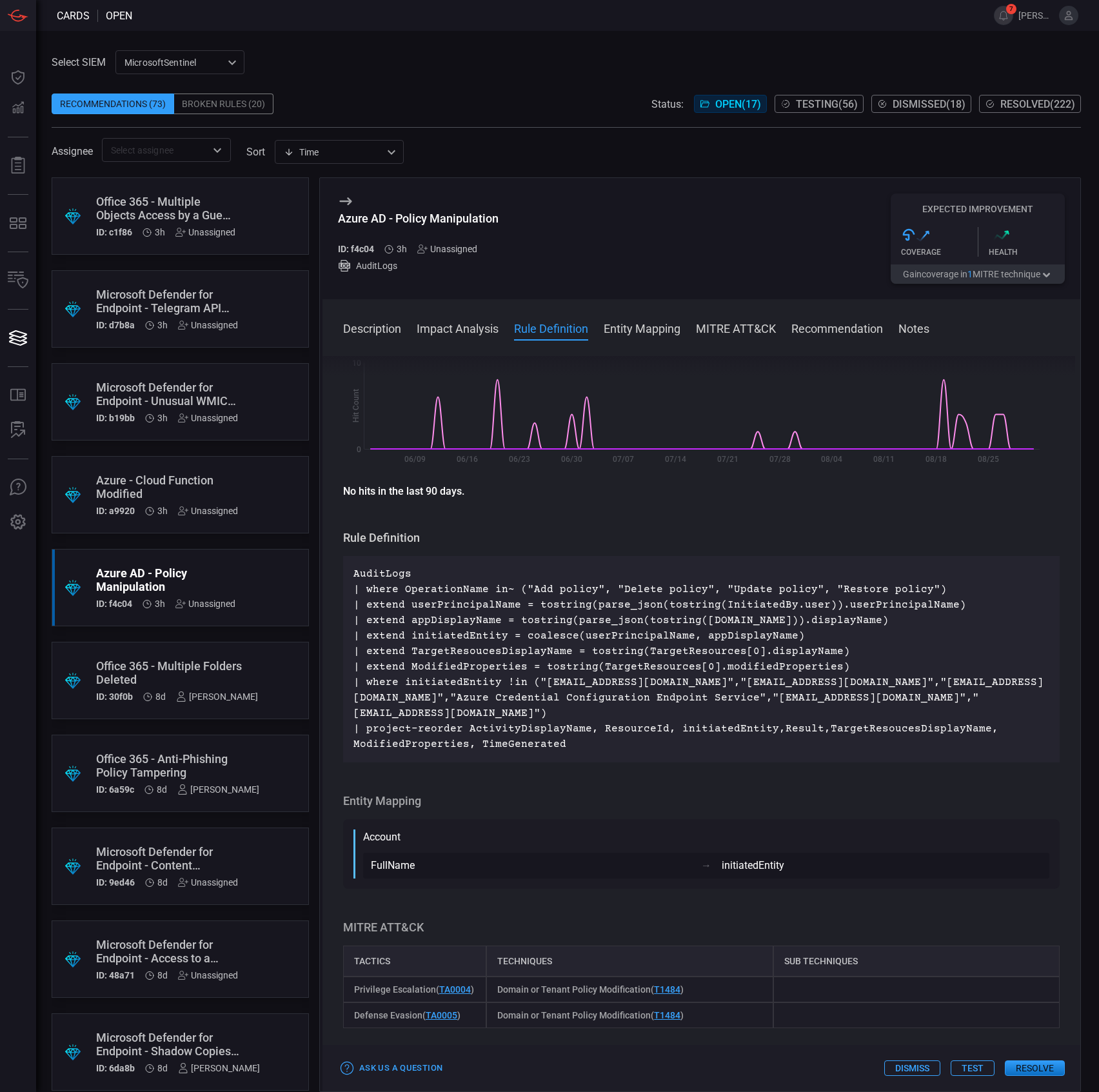
click at [963, 1061] on button "Test" at bounding box center [973, 1068] width 44 height 15
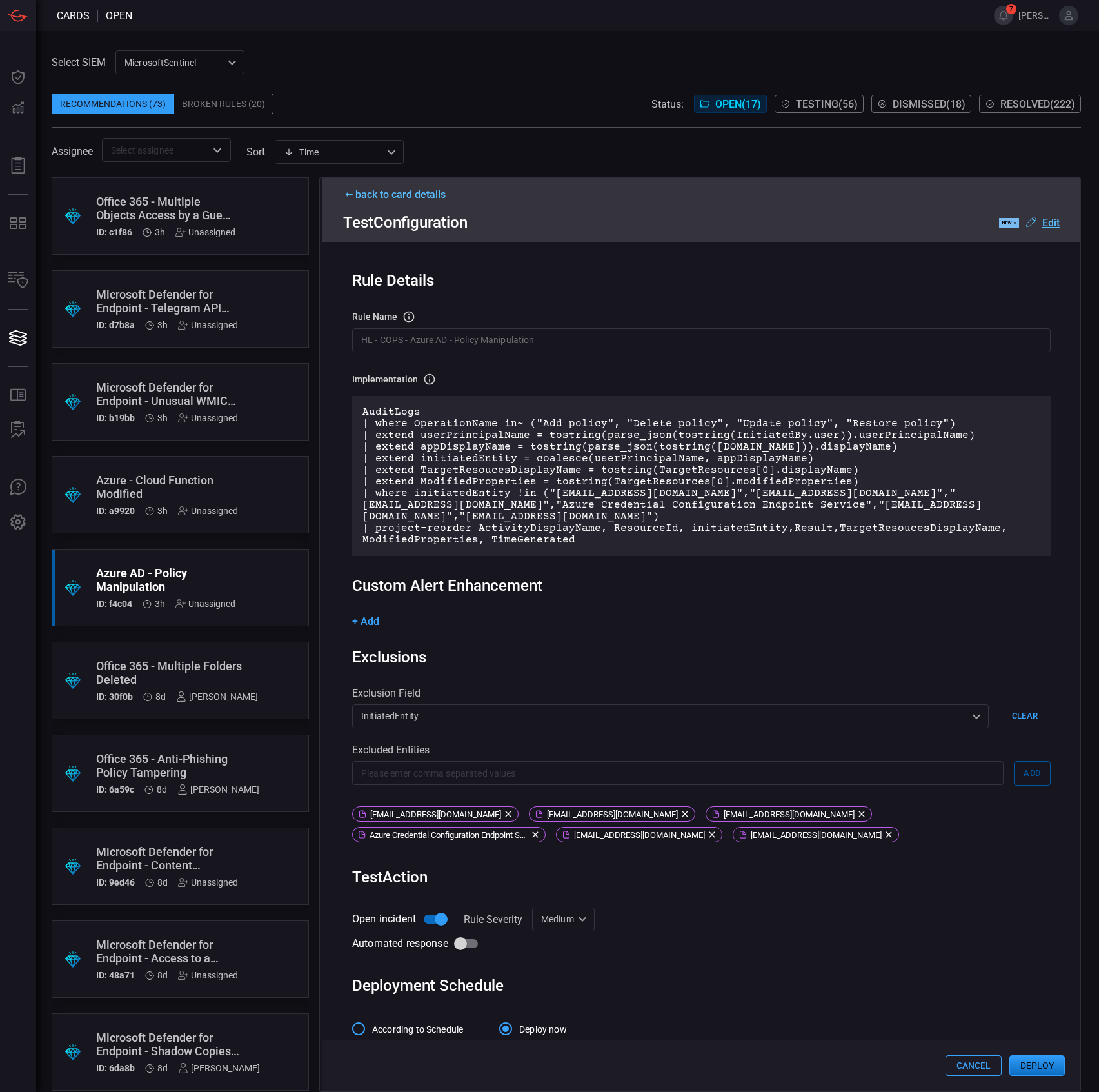
click at [561, 930] on div "Medium Medium ​" at bounding box center [563, 919] width 62 height 24
click at [563, 955] on div "Informational" at bounding box center [566, 956] width 56 height 14
type input "Informational"
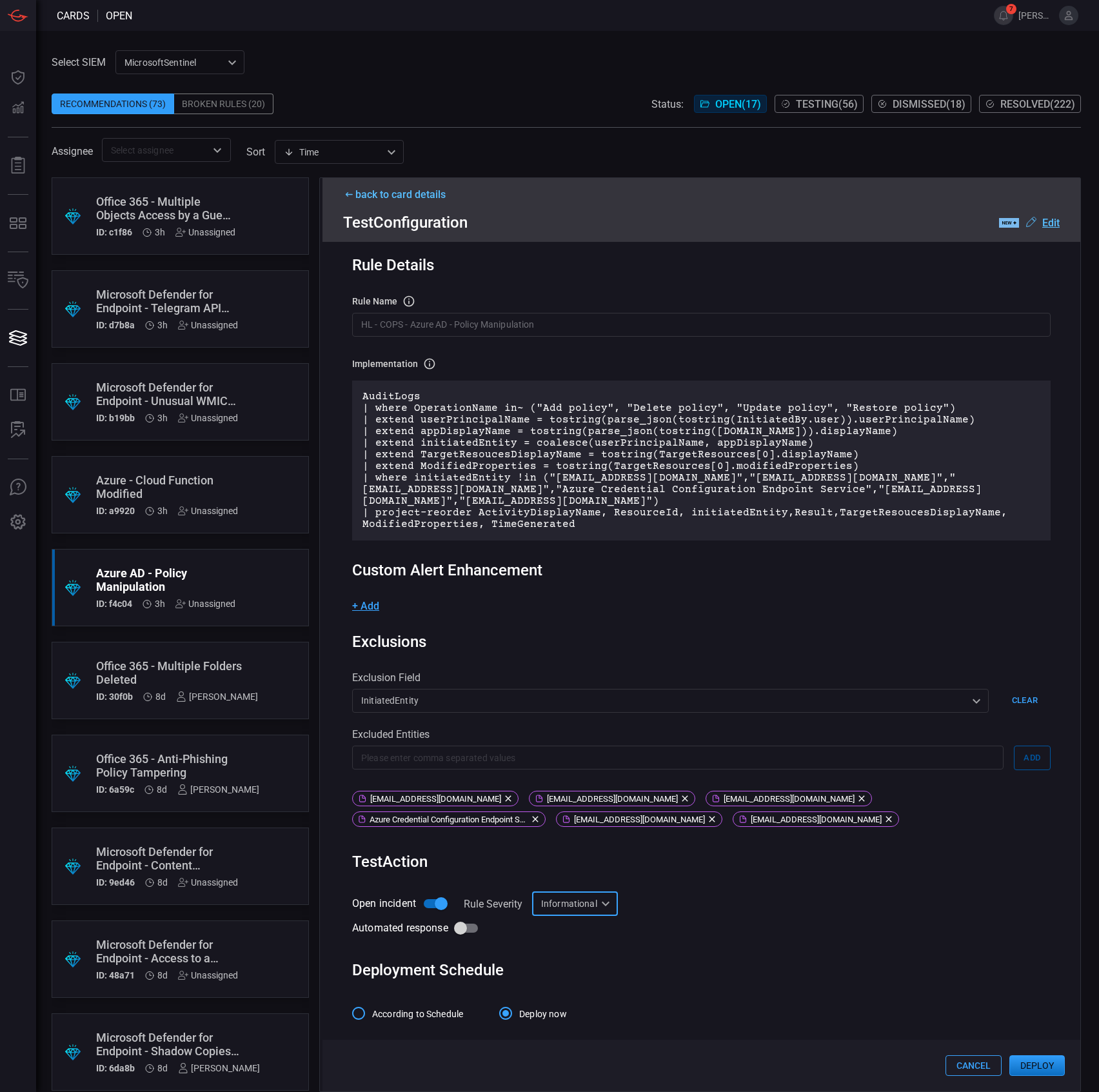
scroll to position [26, 0]
click at [1040, 1060] on button "Deploy" at bounding box center [1037, 1066] width 56 height 21
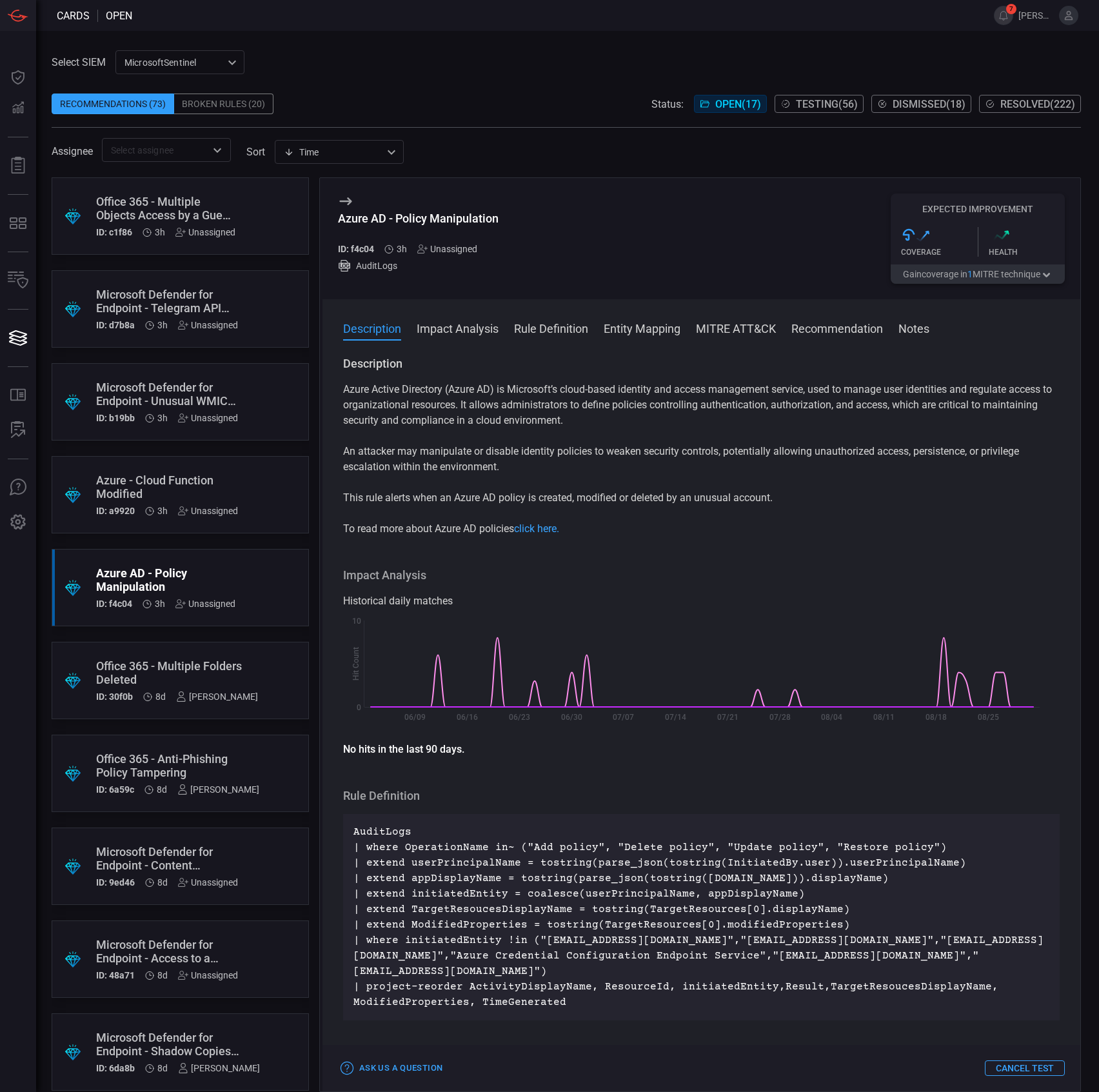
click at [994, 1066] on button "Cancel Test" at bounding box center [1026, 1068] width 80 height 15
click at [1064, 1061] on icon "button" at bounding box center [1066, 1060] width 9 height 9
click at [974, 1063] on div "Cards open 7 rhys.jung Dashboard Dashboard Detections Detections Reports Report…" at bounding box center [550, 546] width 1099 height 1092
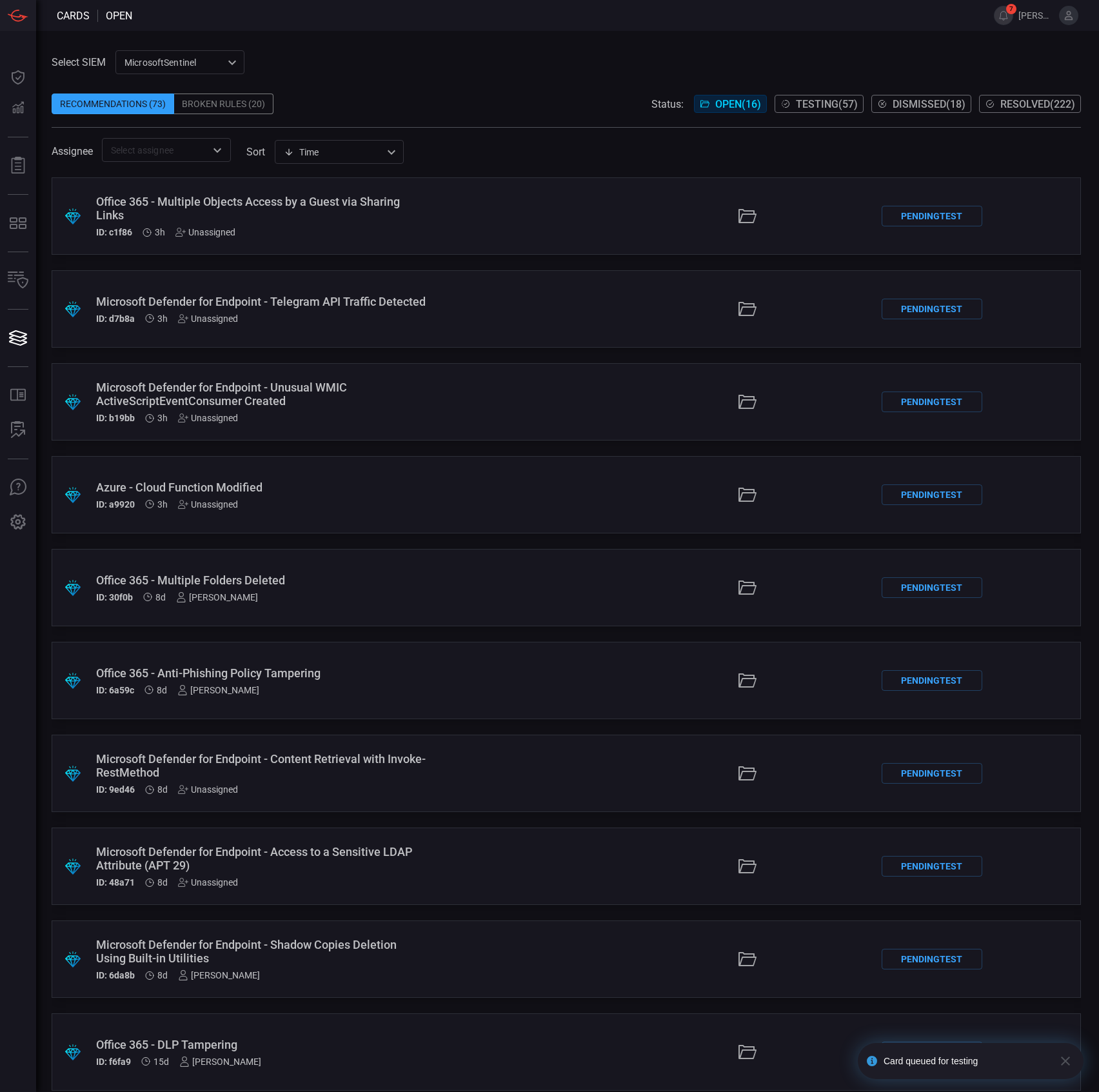
click at [1064, 1064] on icon "button" at bounding box center [1066, 1060] width 9 height 9
